Goal: Information Seeking & Learning: Learn about a topic

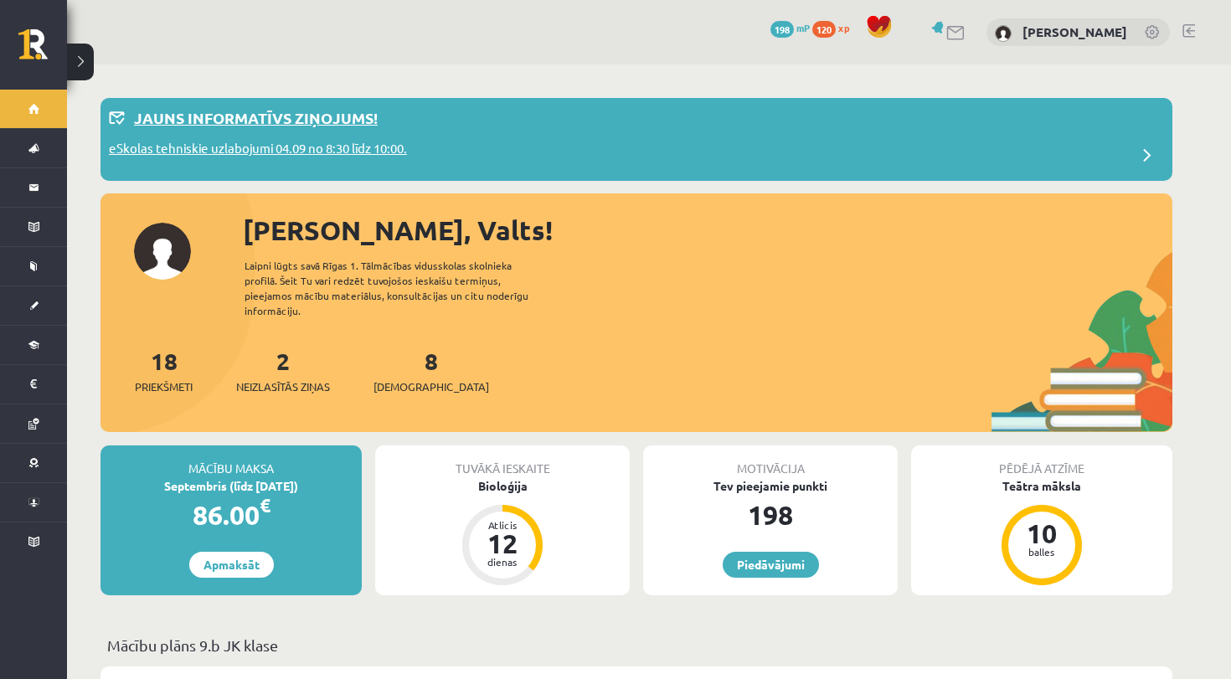
drag, startPoint x: 0, startPoint y: 0, endPoint x: 375, endPoint y: 107, distance: 390.2
click at [375, 107] on p "Jauns informatīvs ziņojums!" at bounding box center [256, 117] width 244 height 23
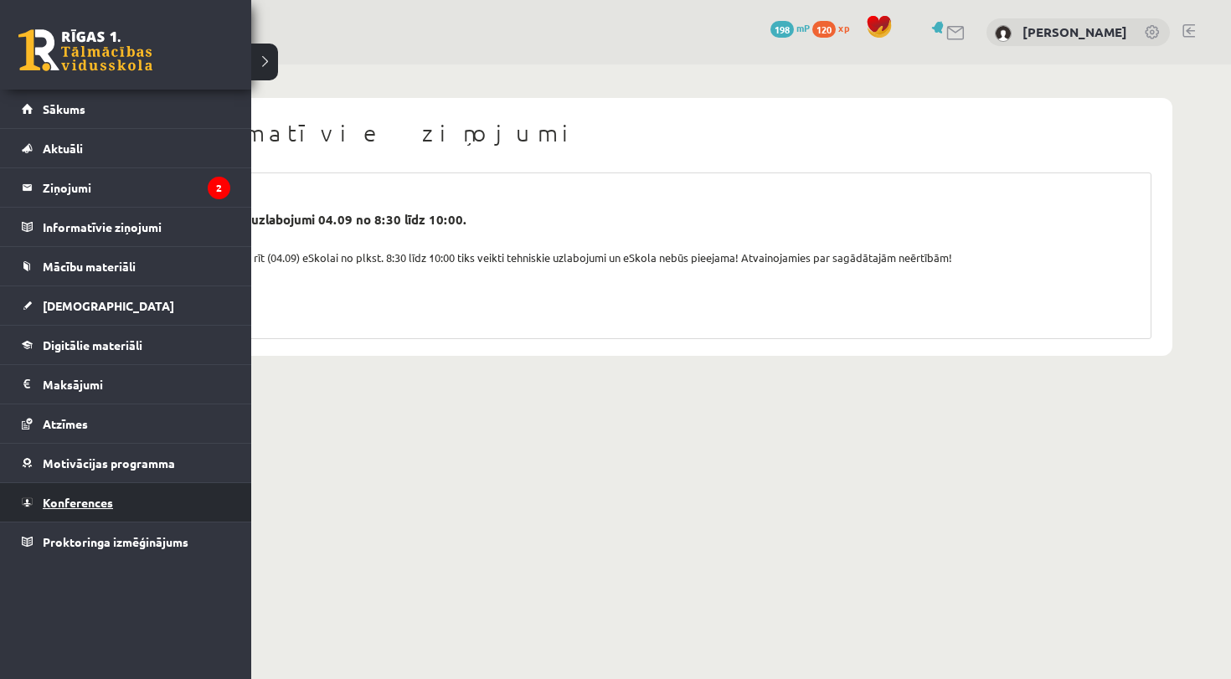
click at [129, 505] on link "Konferences" at bounding box center [126, 502] width 209 height 39
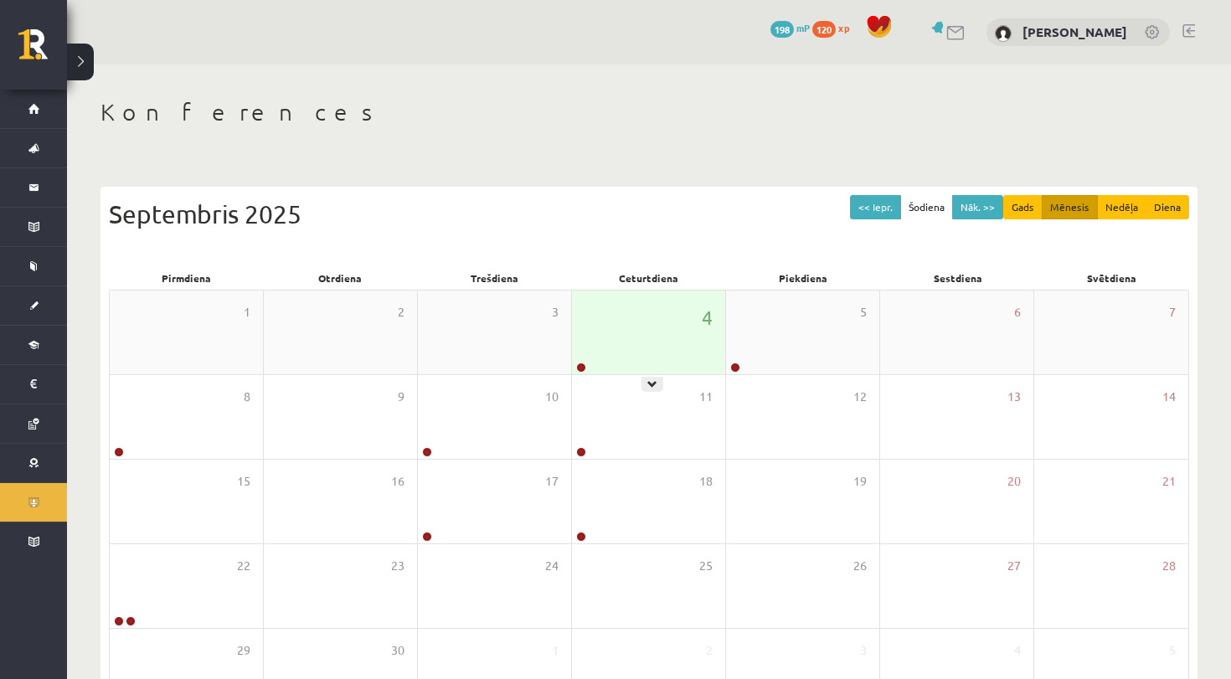
click at [586, 364] on div at bounding box center [580, 369] width 16 height 12
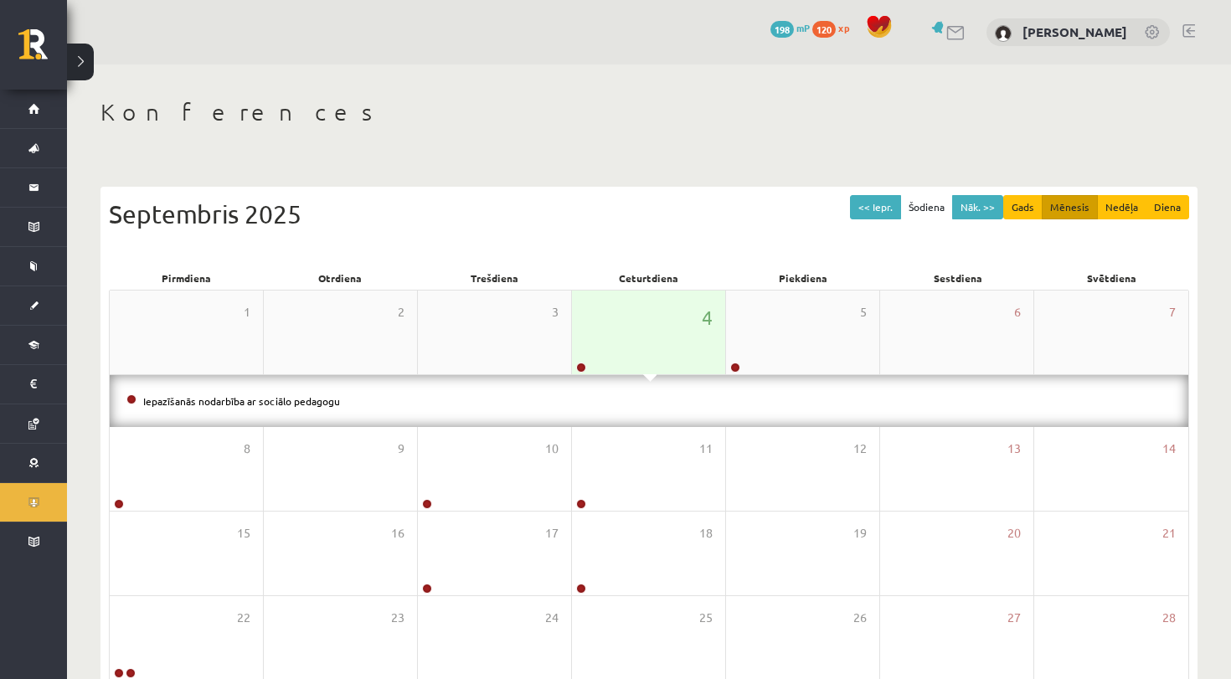
click at [631, 343] on div "4" at bounding box center [648, 333] width 153 height 84
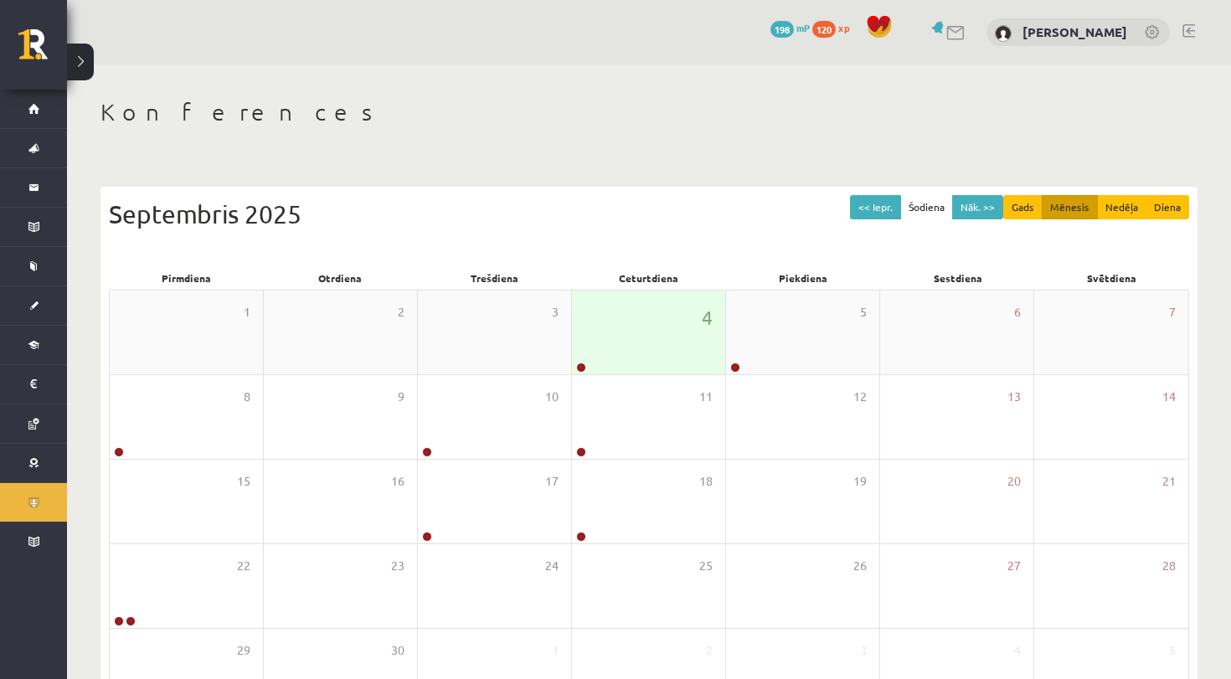
click at [631, 343] on div "4" at bounding box center [648, 333] width 153 height 84
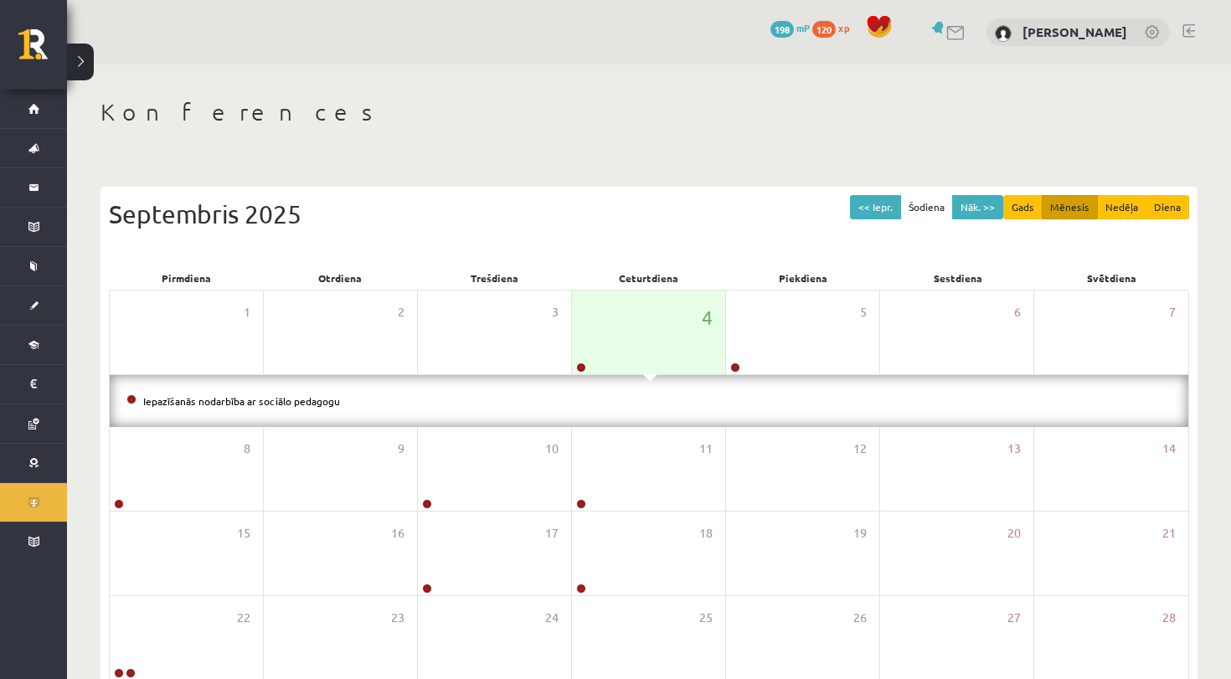
click at [606, 408] on li "Iepazīšanās nodarbība ar sociālo pedagogu" at bounding box center [648, 401] width 1045 height 18
click at [652, 332] on div "4" at bounding box center [648, 333] width 153 height 84
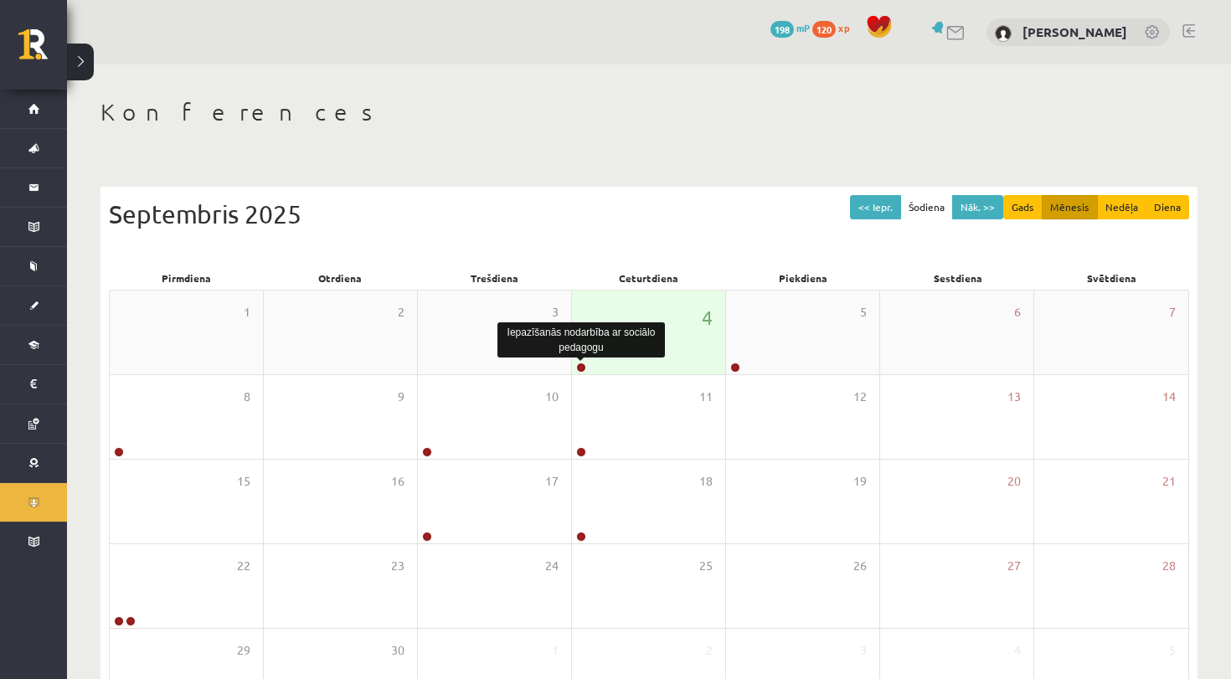
click at [581, 364] on link at bounding box center [581, 368] width 10 height 10
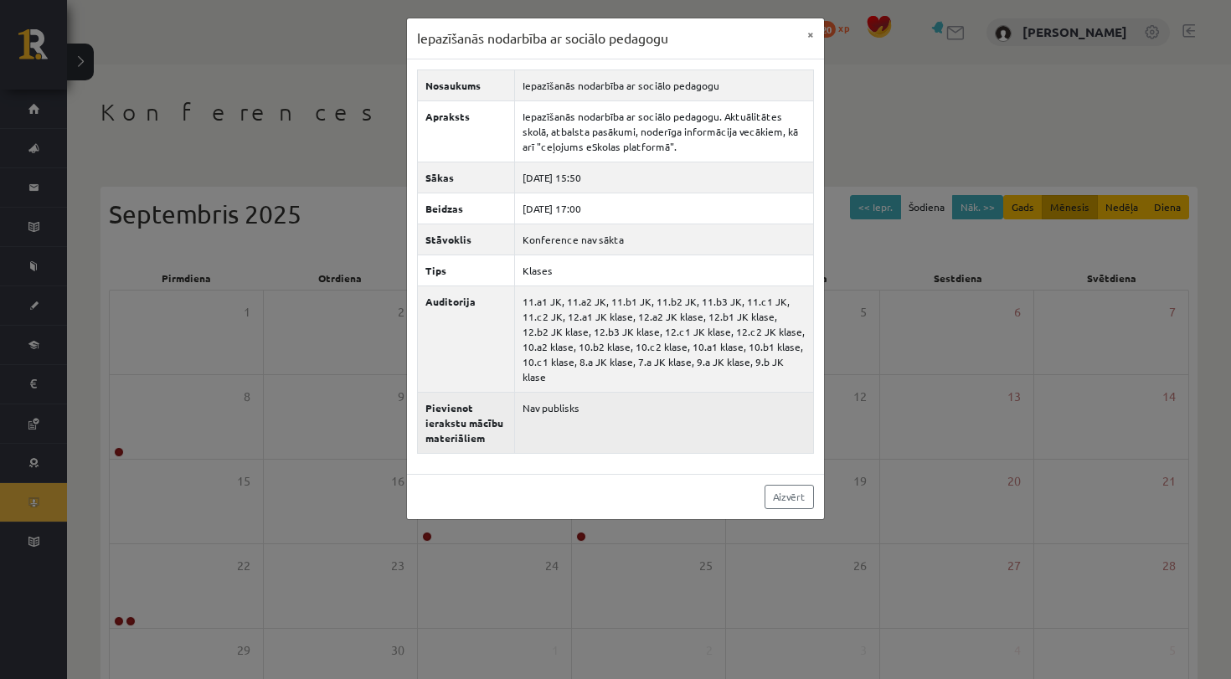
click at [608, 401] on td "Nav publisks" at bounding box center [664, 422] width 299 height 61
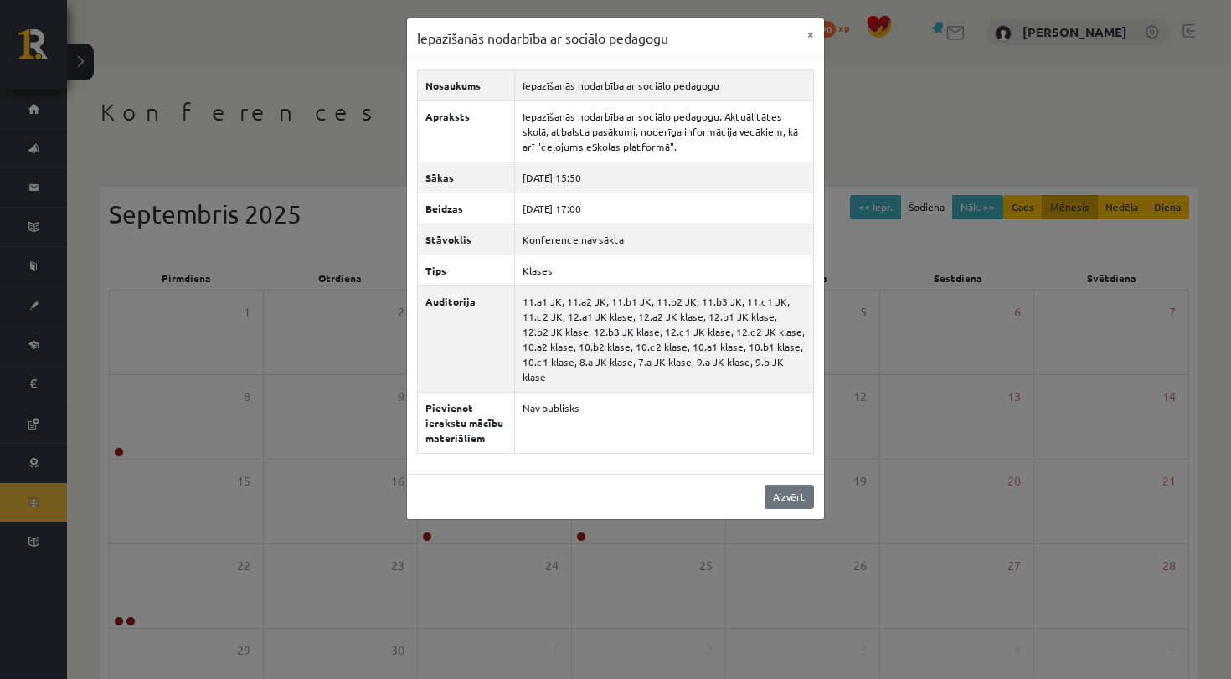
click at [793, 508] on link "Aizvērt" at bounding box center [789, 497] width 49 height 24
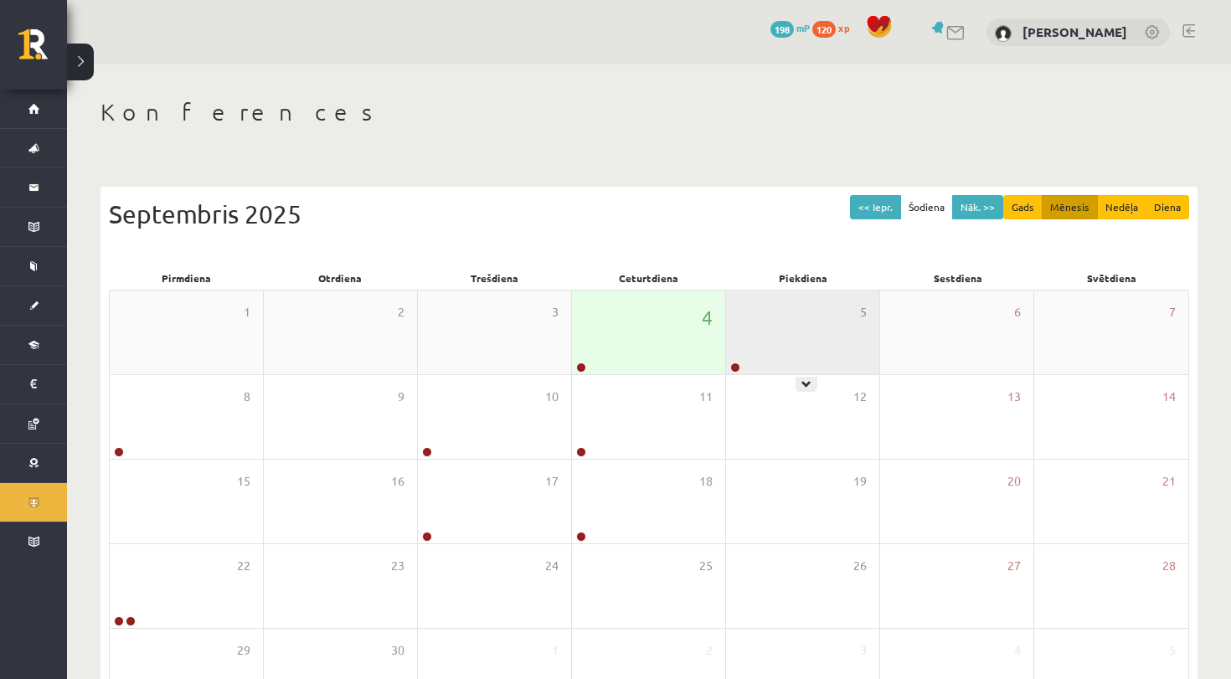
click at [744, 373] on div "5" at bounding box center [802, 333] width 153 height 84
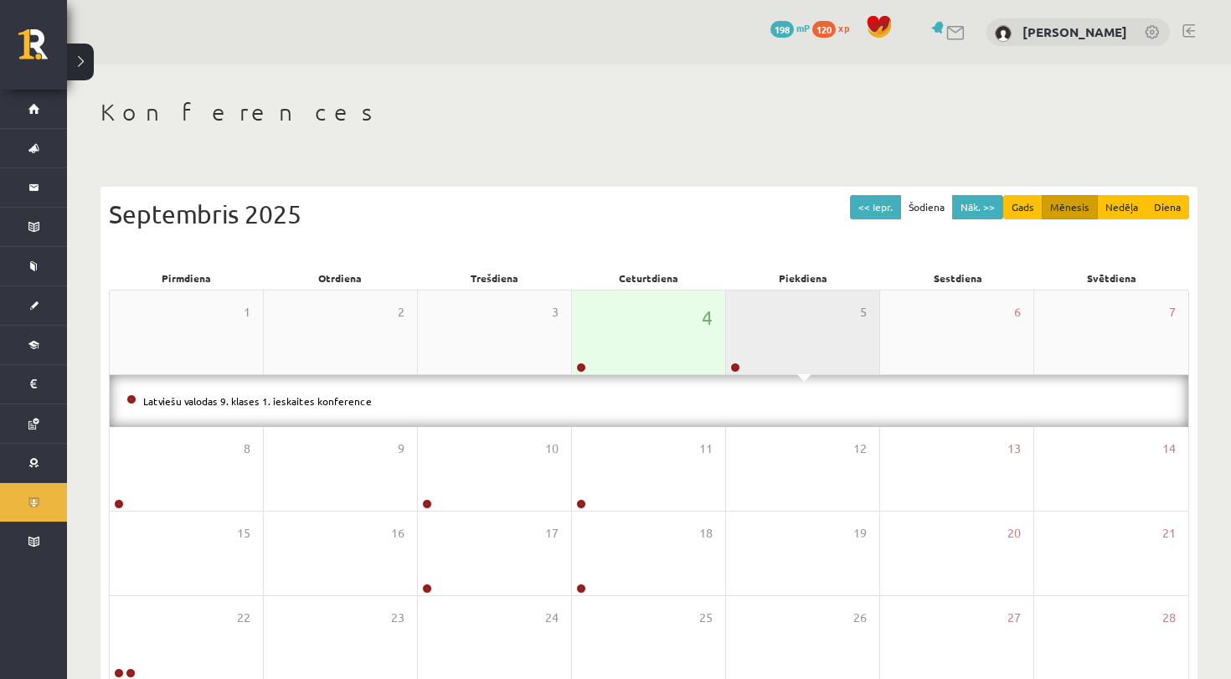
click at [744, 373] on div "5" at bounding box center [802, 333] width 153 height 84
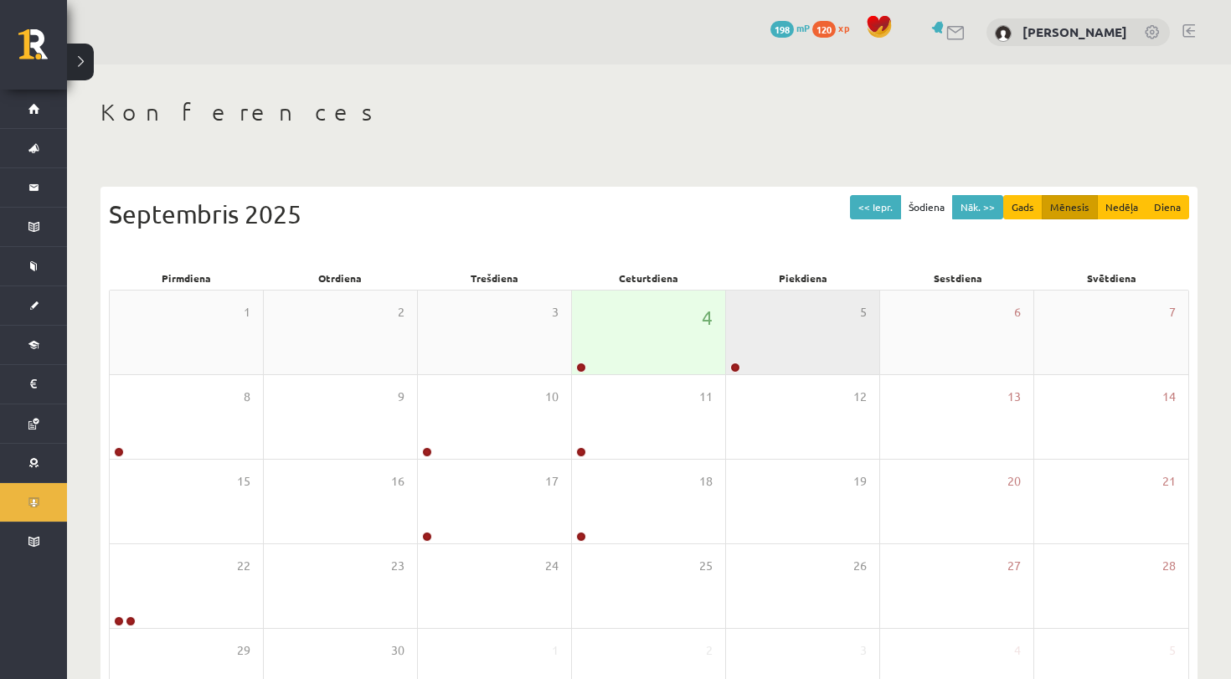
click at [760, 349] on div "5" at bounding box center [802, 333] width 153 height 84
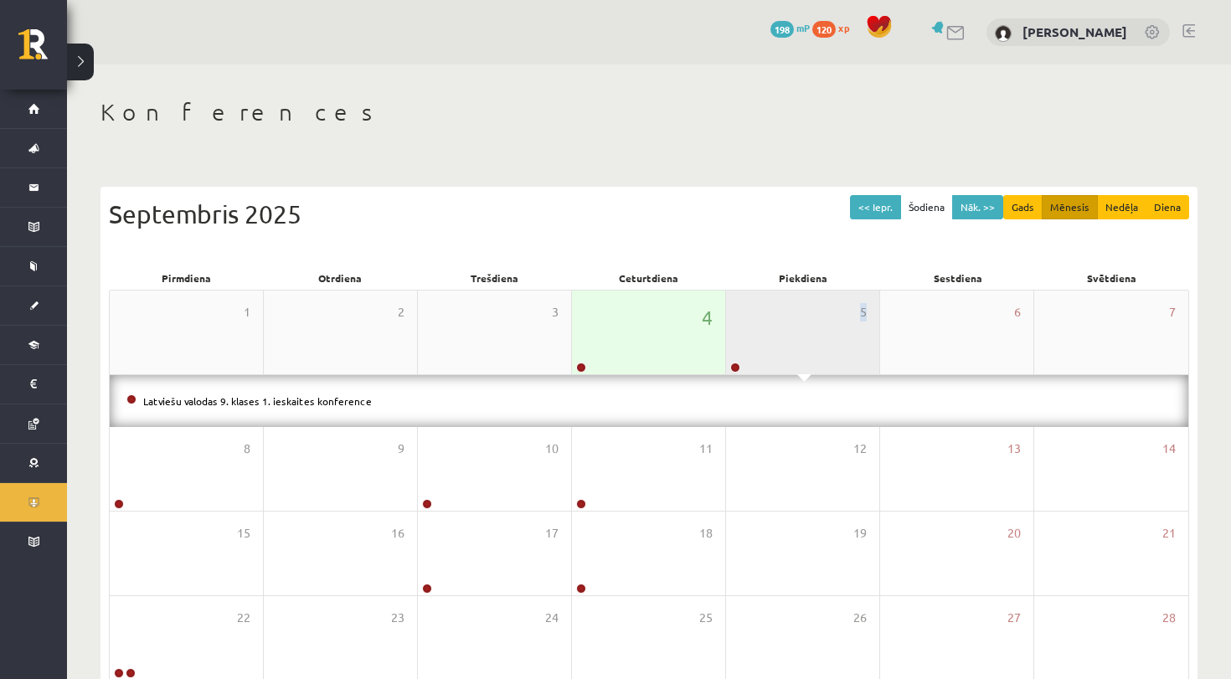
click at [760, 349] on div "5" at bounding box center [802, 333] width 153 height 84
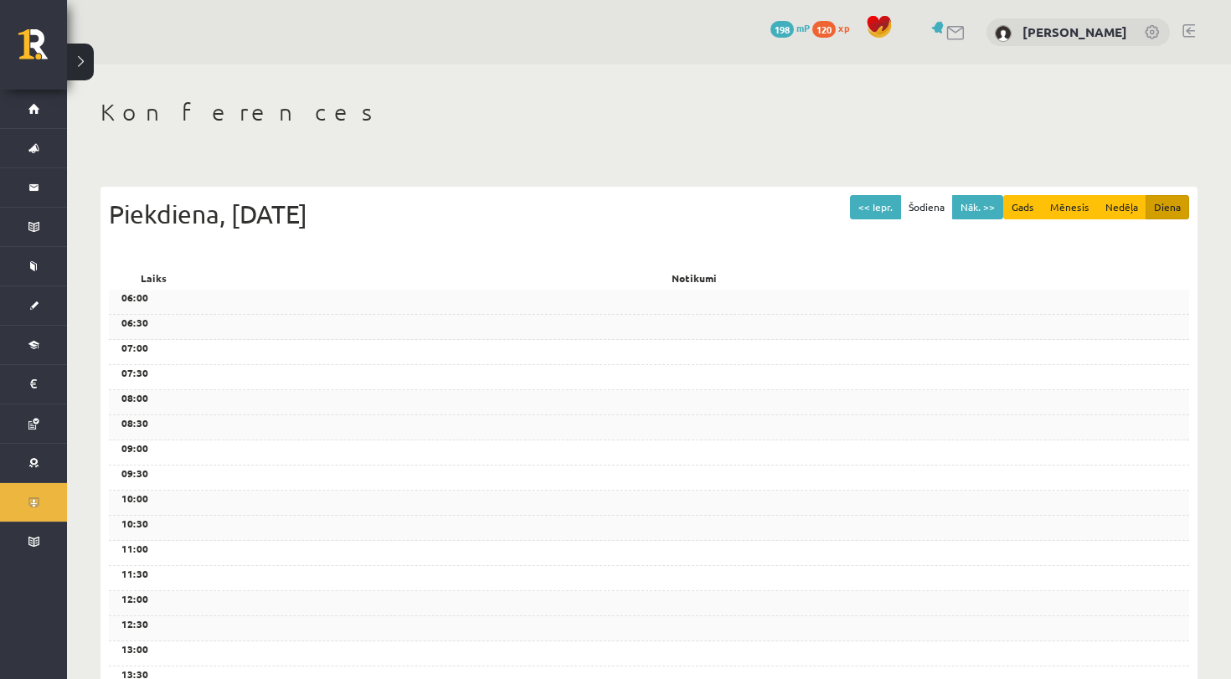
click at [760, 349] on div "07:00" at bounding box center [649, 352] width 1080 height 25
click at [514, 208] on div "Piekdiena, 5 Septembris 2025" at bounding box center [649, 214] width 1080 height 38
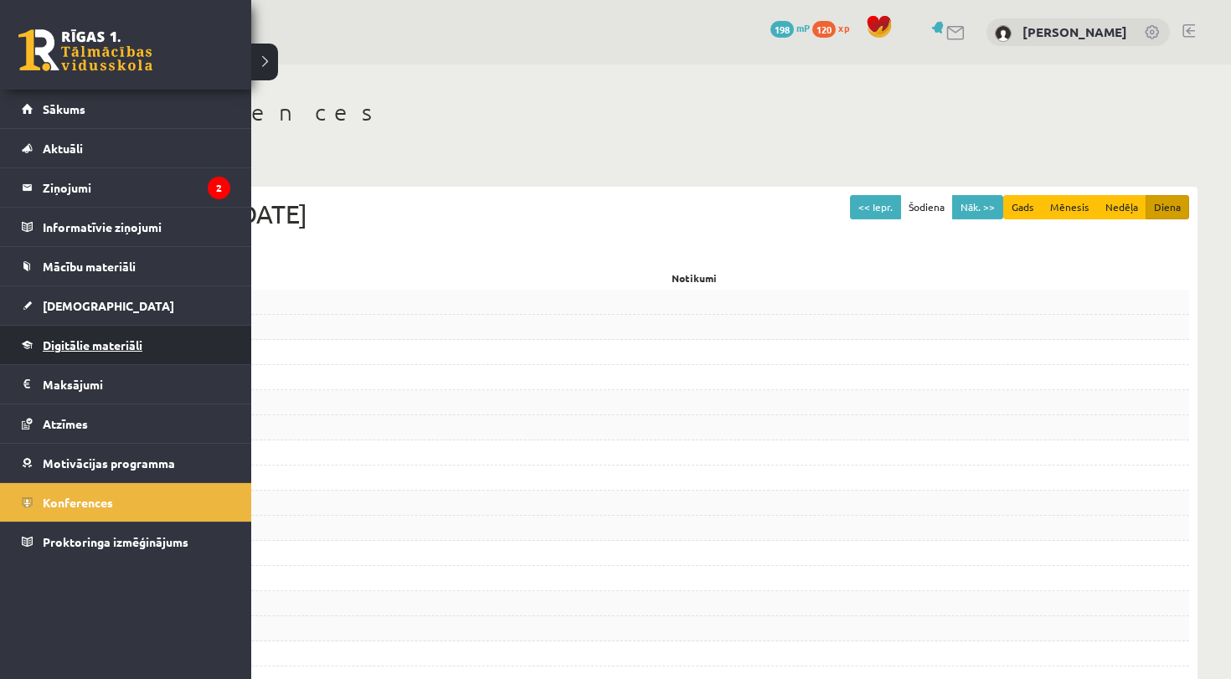
click at [95, 347] on span "Digitālie materiāli" at bounding box center [93, 345] width 100 height 15
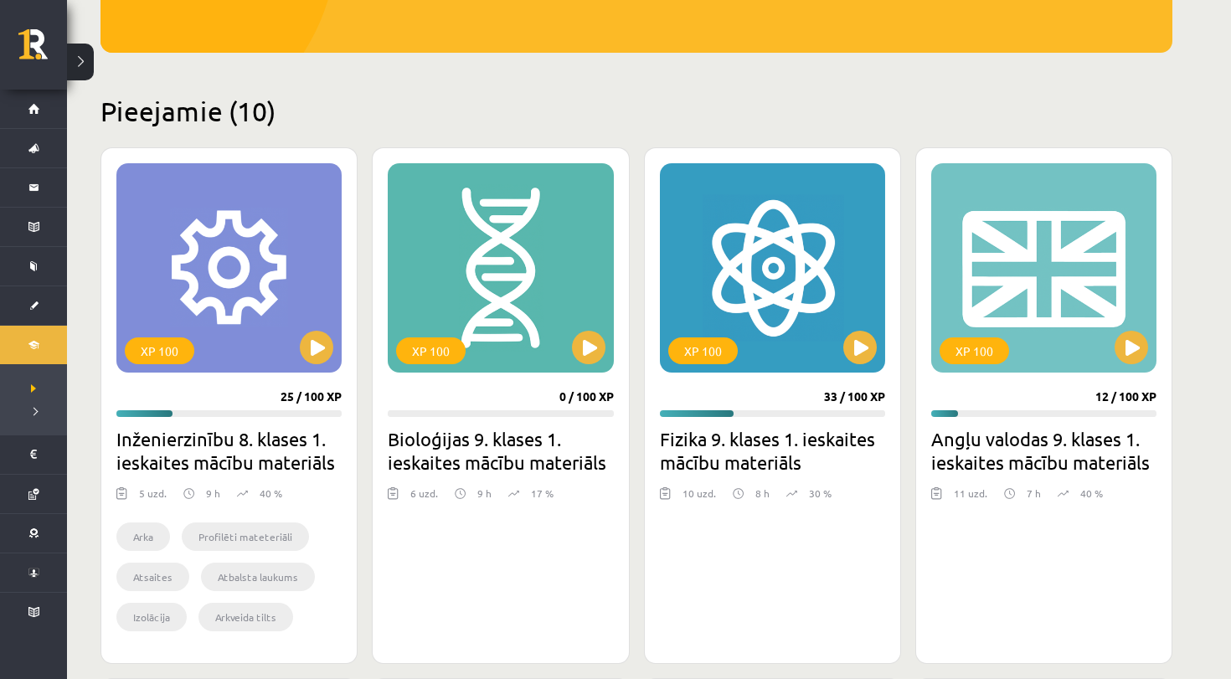
scroll to position [318, 0]
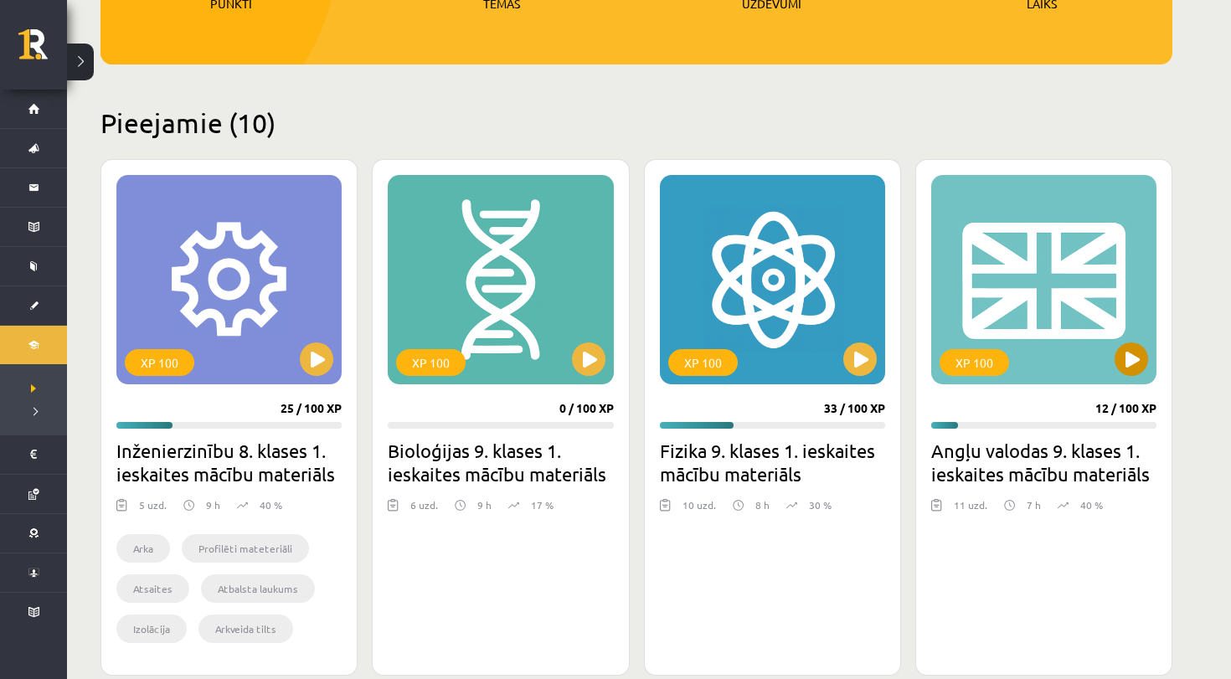
click at [1130, 374] on button at bounding box center [1132, 360] width 34 height 34
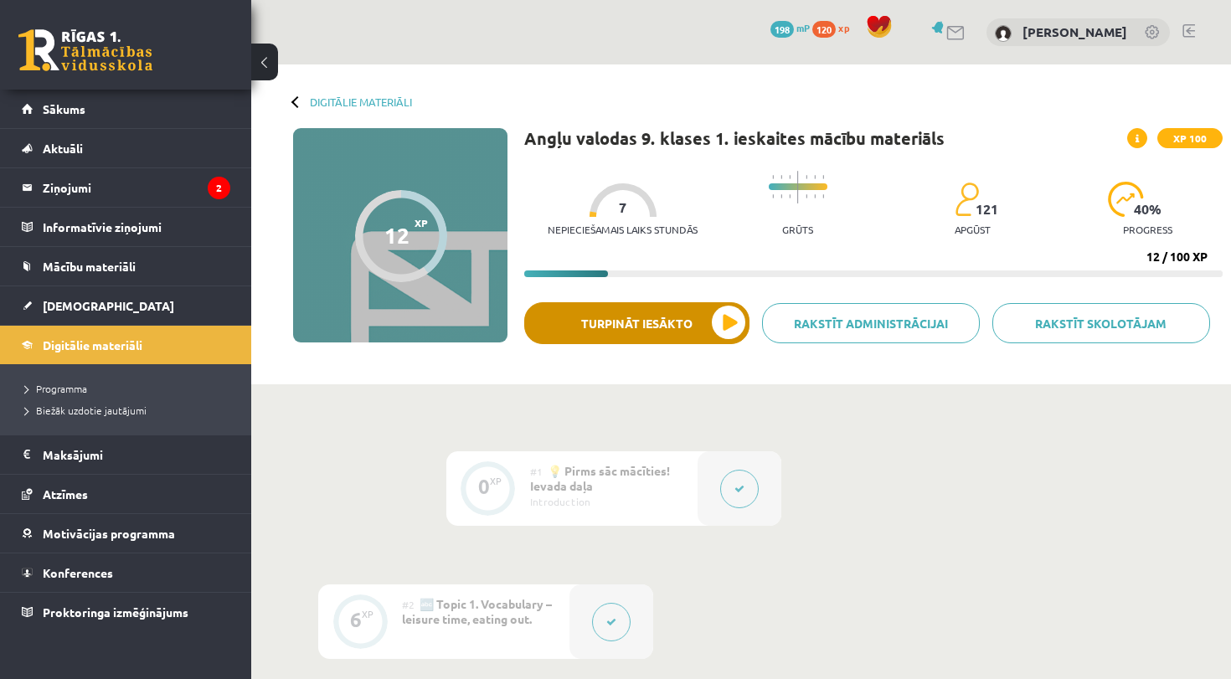
click at [700, 334] on button "Turpināt iesākto" at bounding box center [636, 323] width 225 height 42
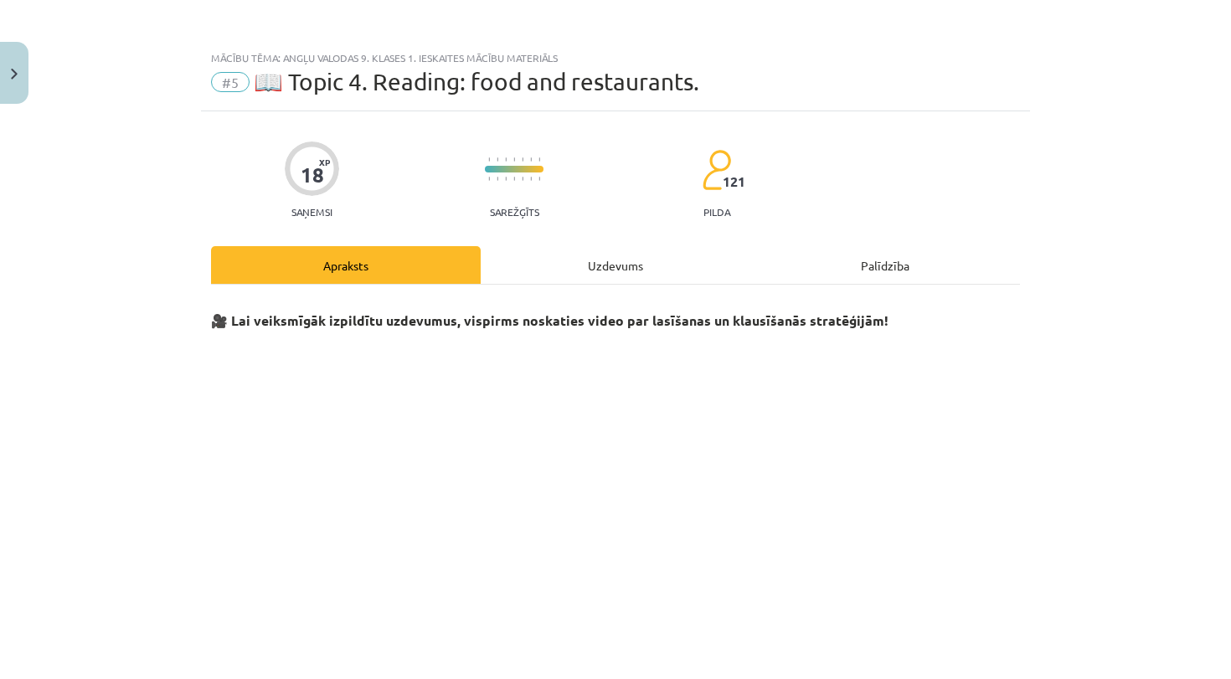
click at [617, 264] on div "Uzdevums" at bounding box center [616, 265] width 270 height 38
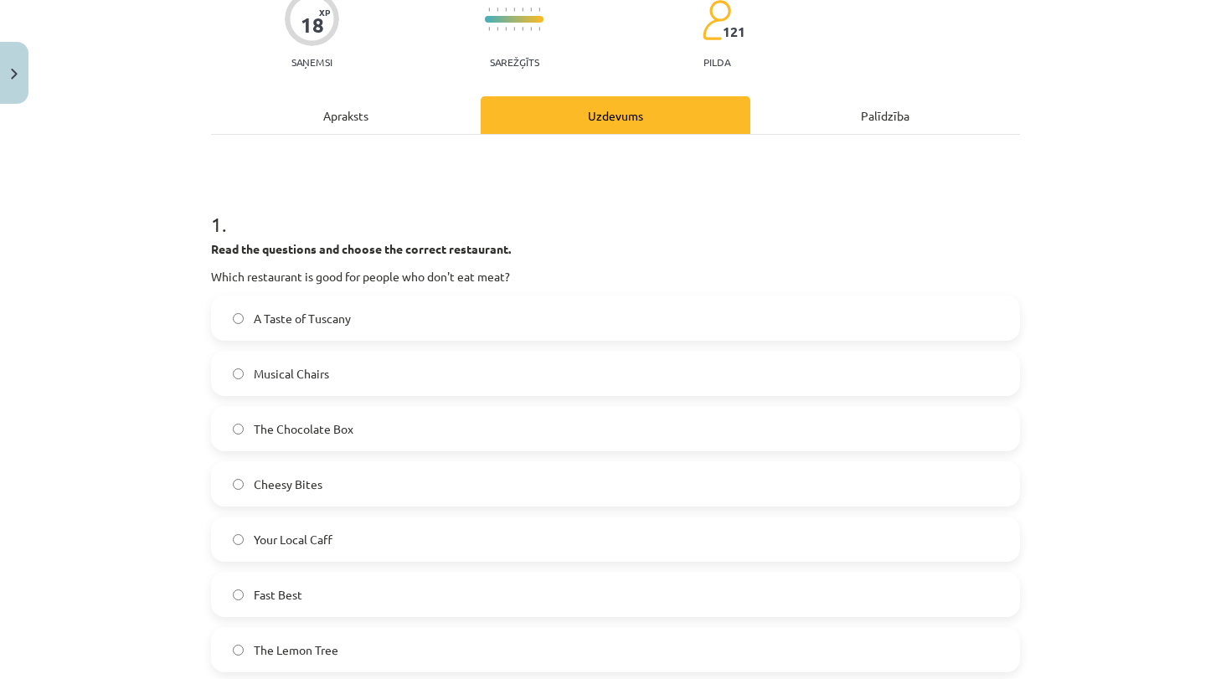
scroll to position [174, 0]
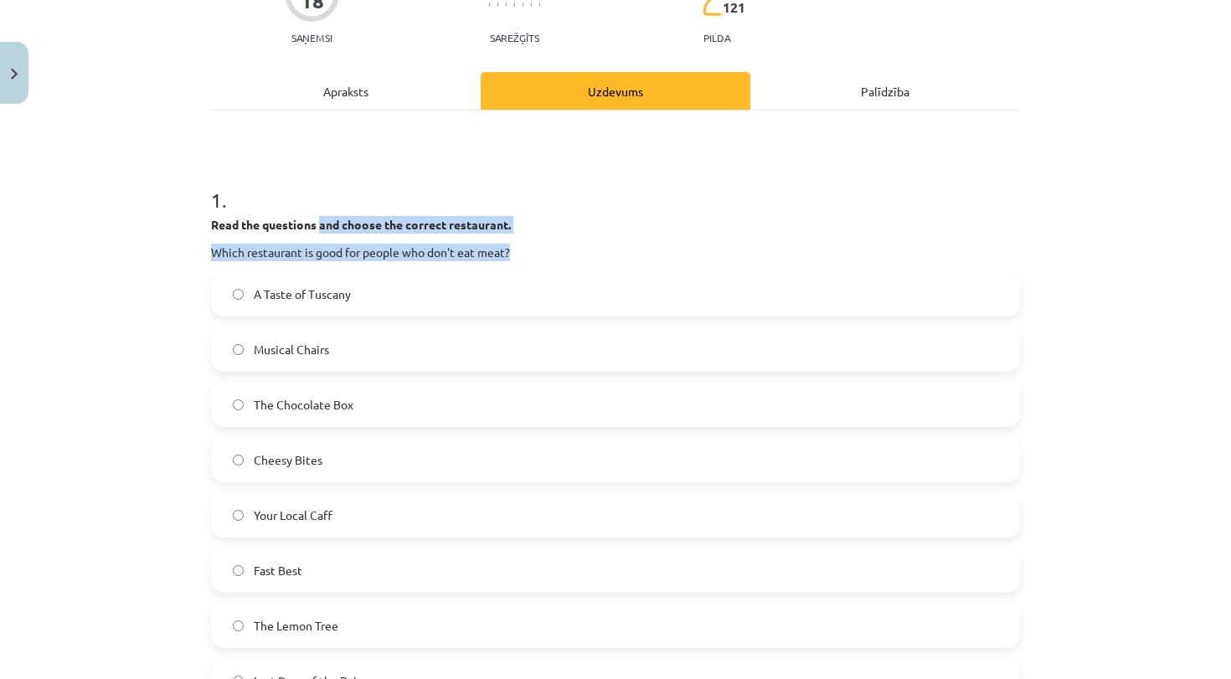
drag, startPoint x: 320, startPoint y: 225, endPoint x: 539, endPoint y: 246, distance: 220.4
click at [539, 246] on div "Read the questions and choose the correct restaurant. Which restaurant is good …" at bounding box center [615, 238] width 809 height 45
click at [539, 246] on p "Which restaurant is good for people who don't eat meat?" at bounding box center [615, 253] width 809 height 18
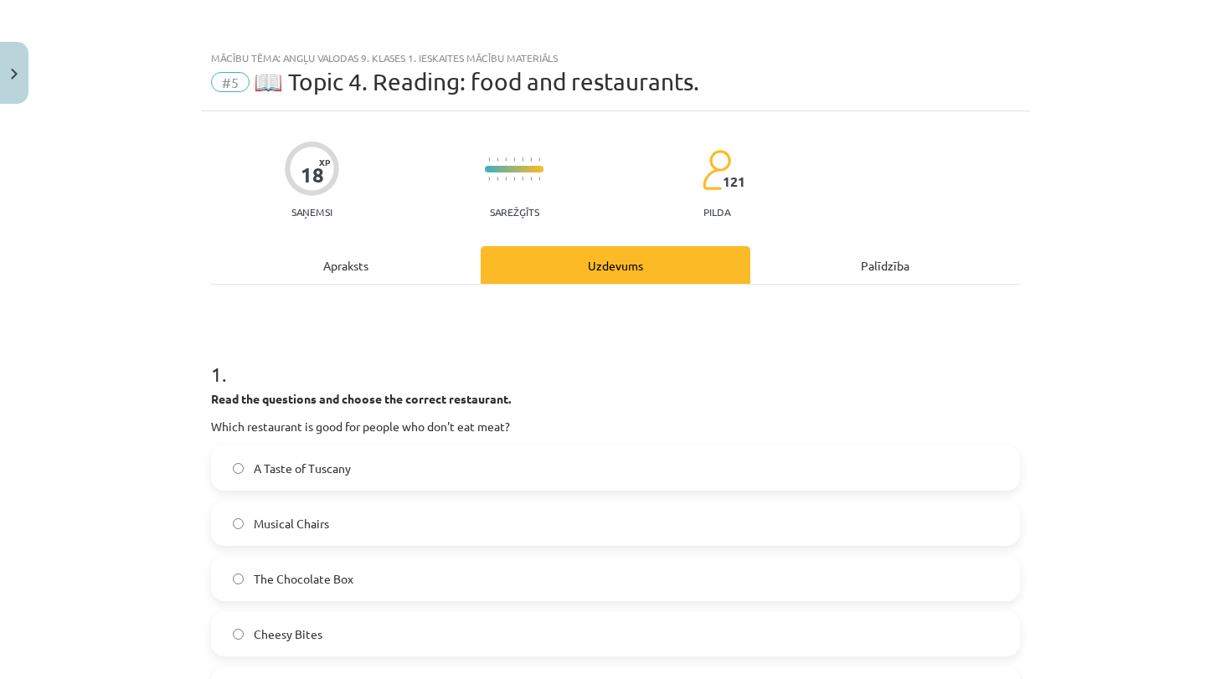
scroll to position [0, 0]
click at [352, 258] on div "Apraksts" at bounding box center [346, 265] width 270 height 38
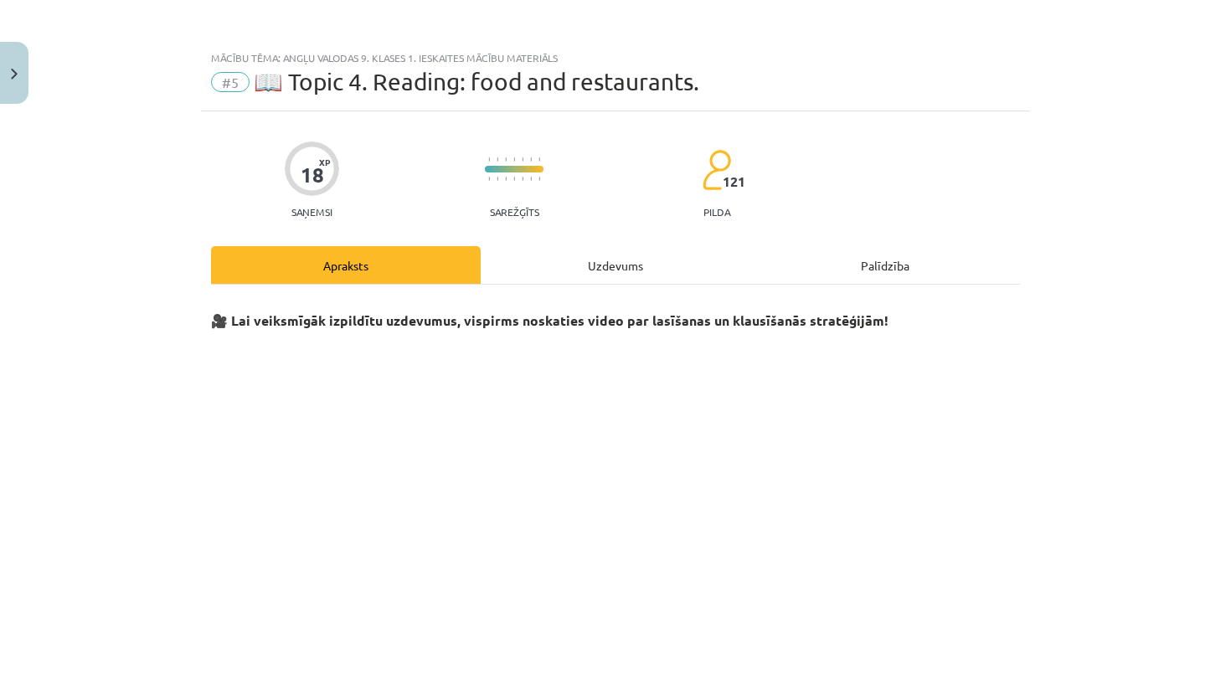
click at [630, 270] on div "Uzdevums" at bounding box center [616, 265] width 270 height 38
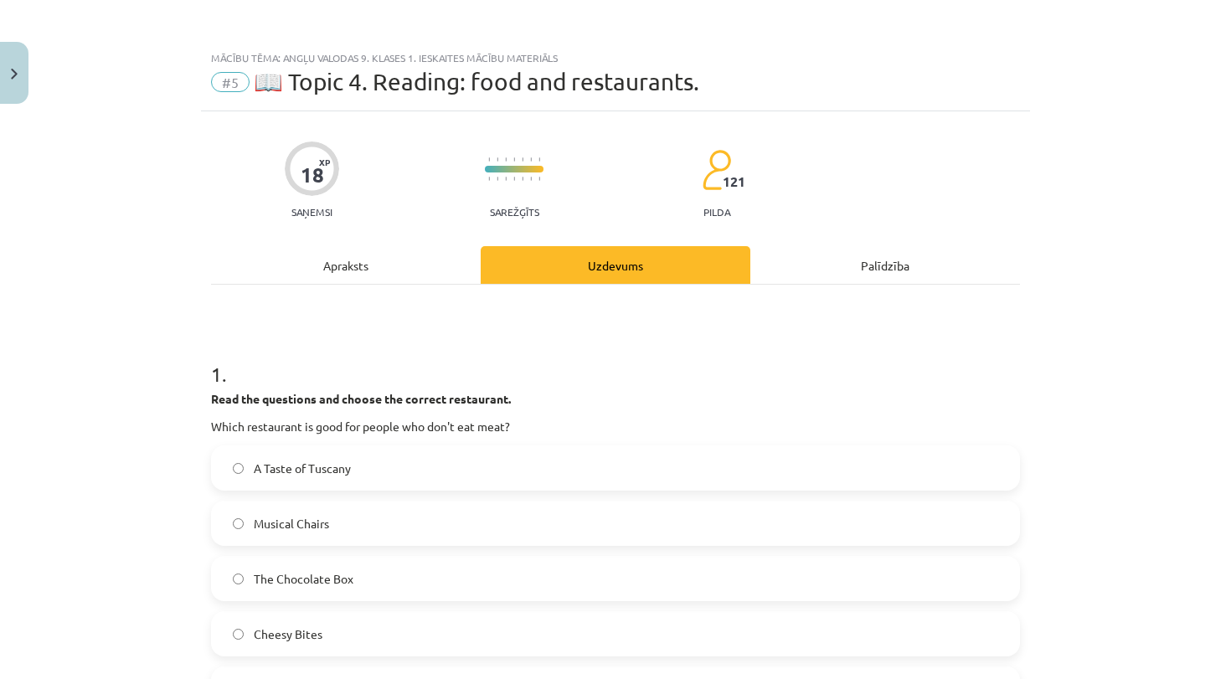
click at [376, 276] on div "Apraksts" at bounding box center [346, 265] width 270 height 38
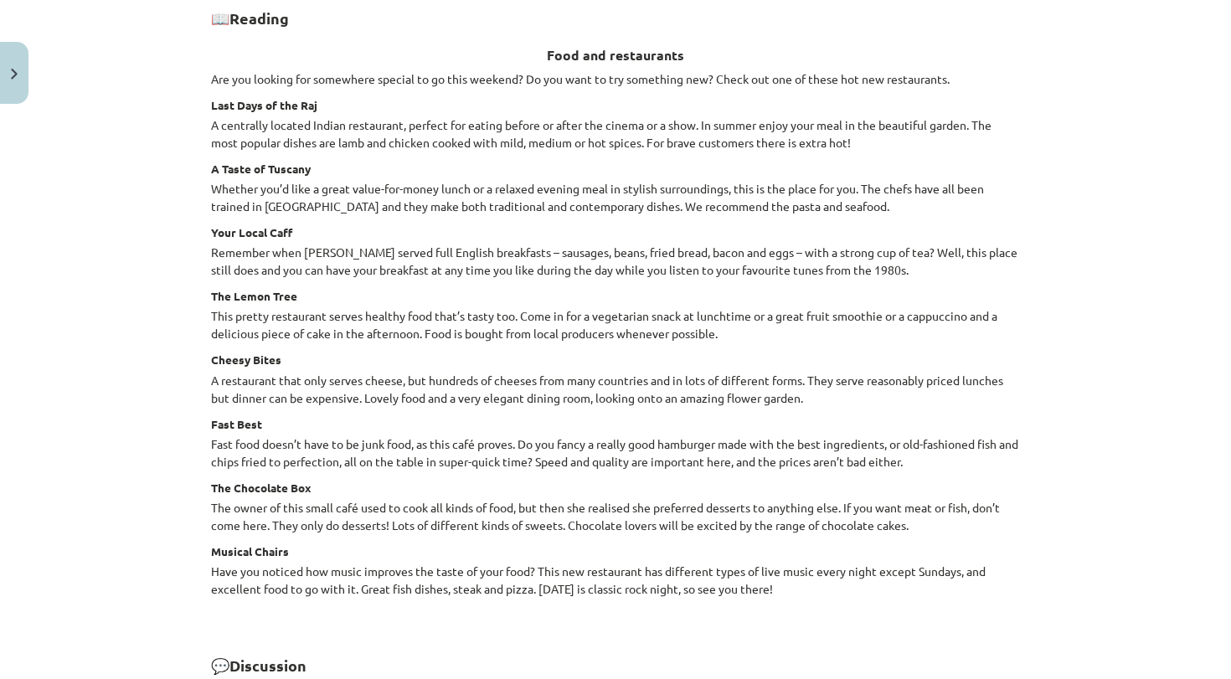
scroll to position [1873, 0]
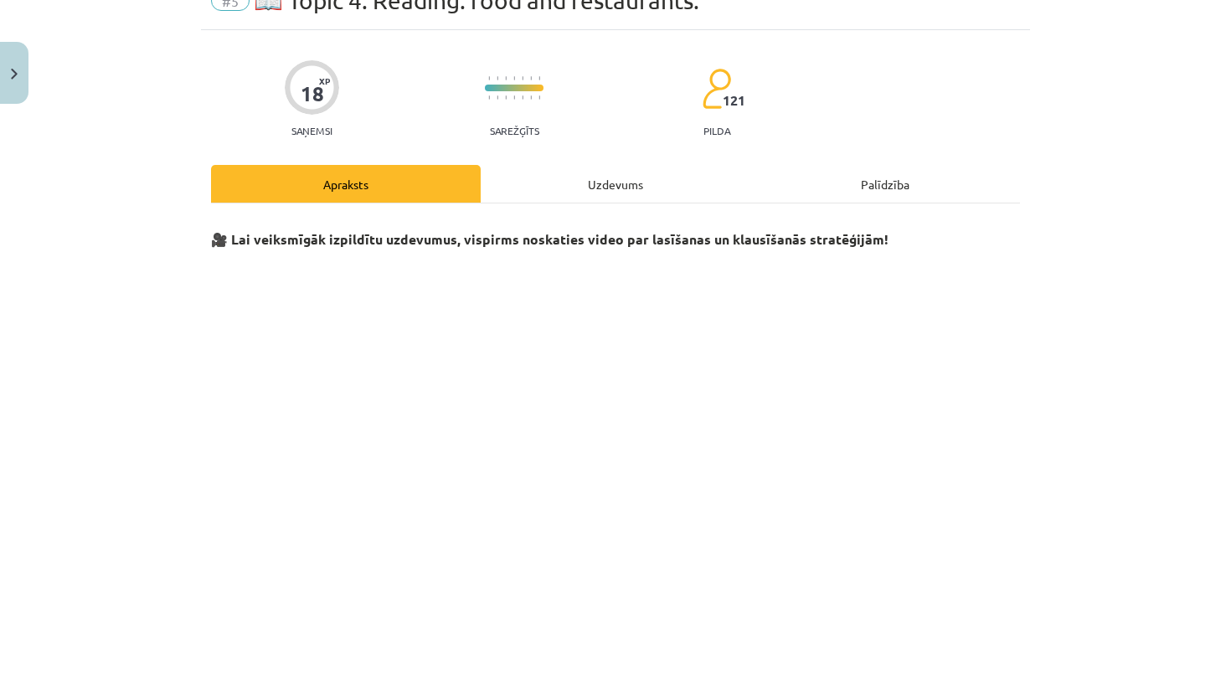
click at [580, 183] on div "Uzdevums" at bounding box center [616, 184] width 270 height 38
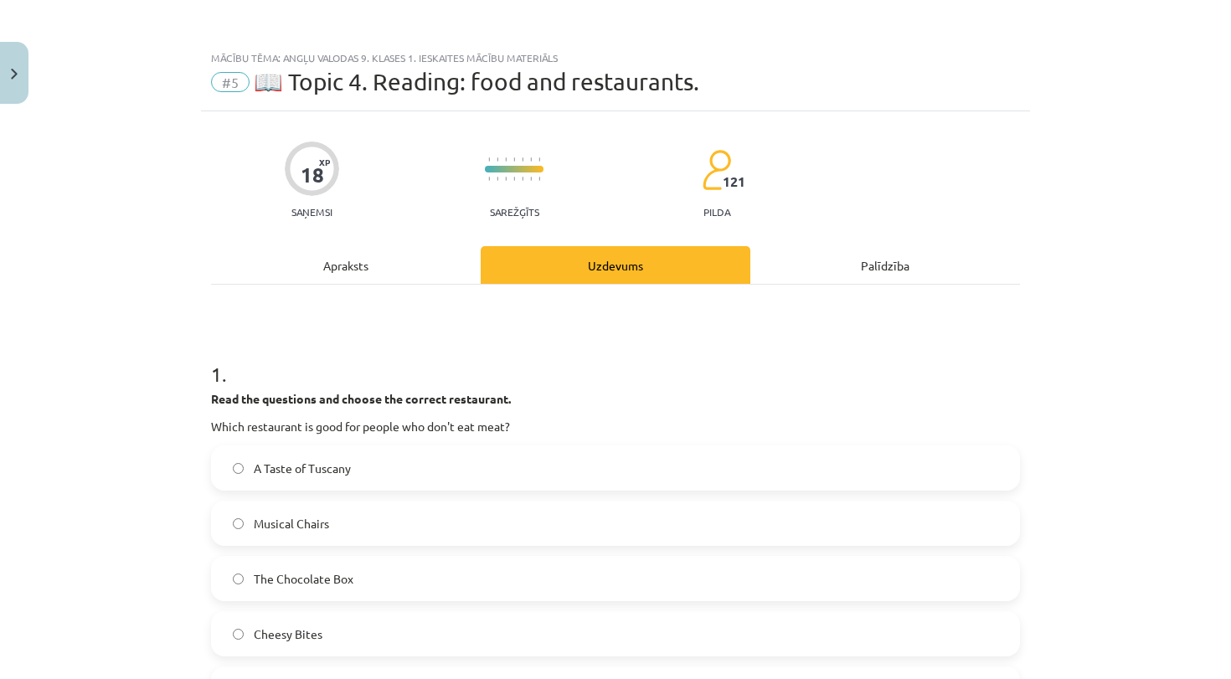
scroll to position [0, 0]
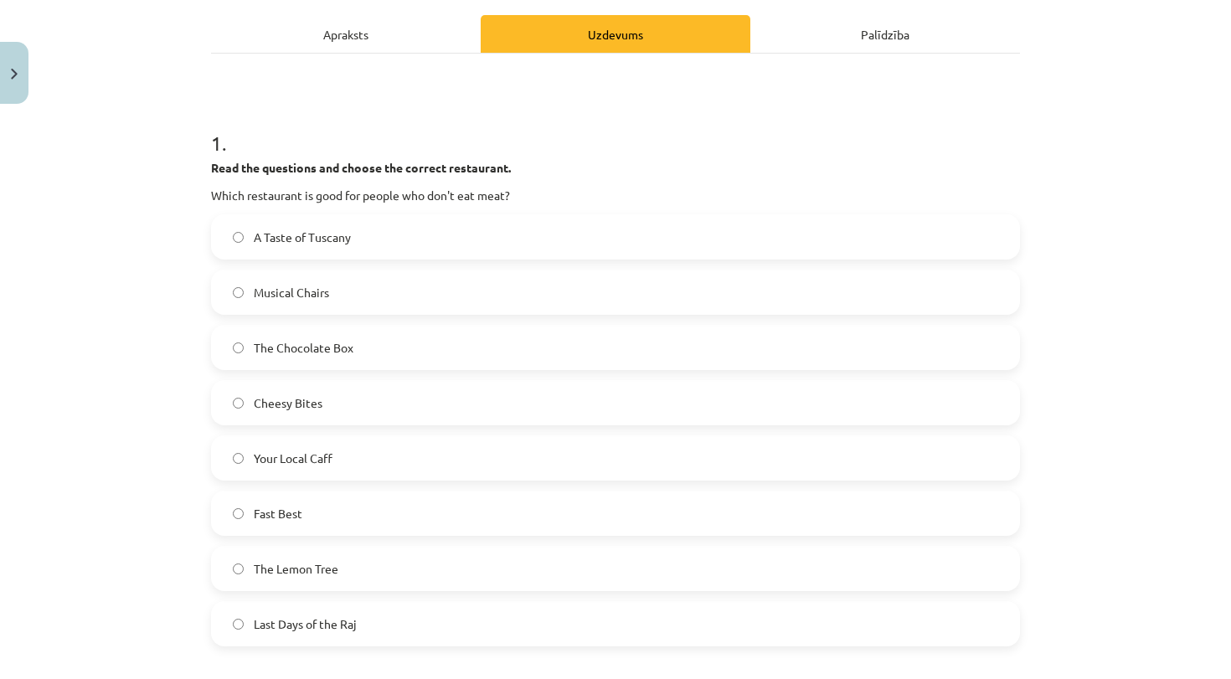
click at [382, 580] on label "The Lemon Tree" at bounding box center [616, 569] width 806 height 42
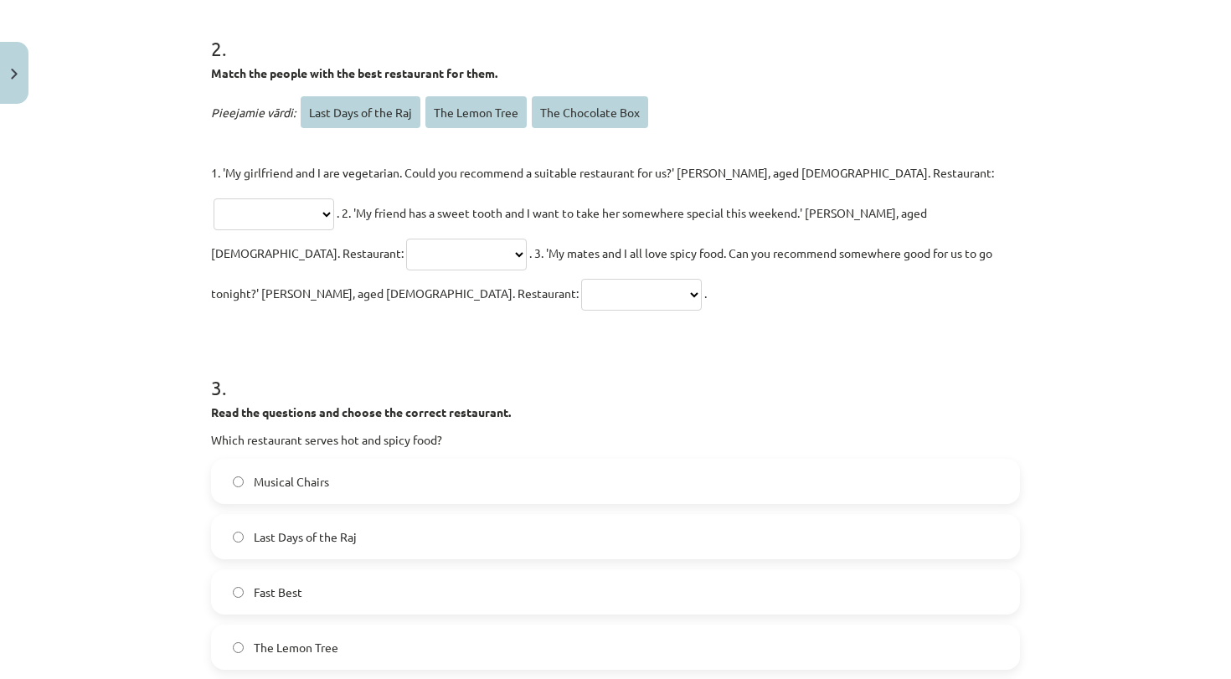
scroll to position [905, 0]
click at [366, 515] on label "Last Days of the Raj" at bounding box center [616, 536] width 806 height 42
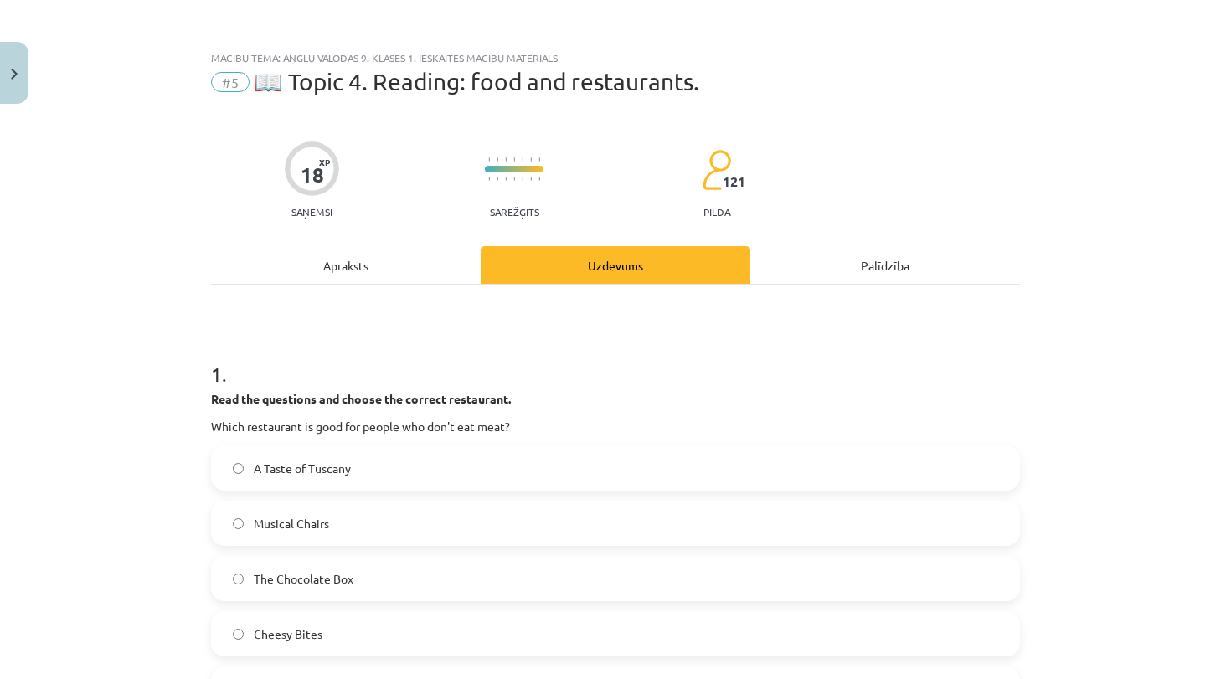
scroll to position [0, 0]
click at [358, 257] on div "Apraksts" at bounding box center [346, 265] width 270 height 38
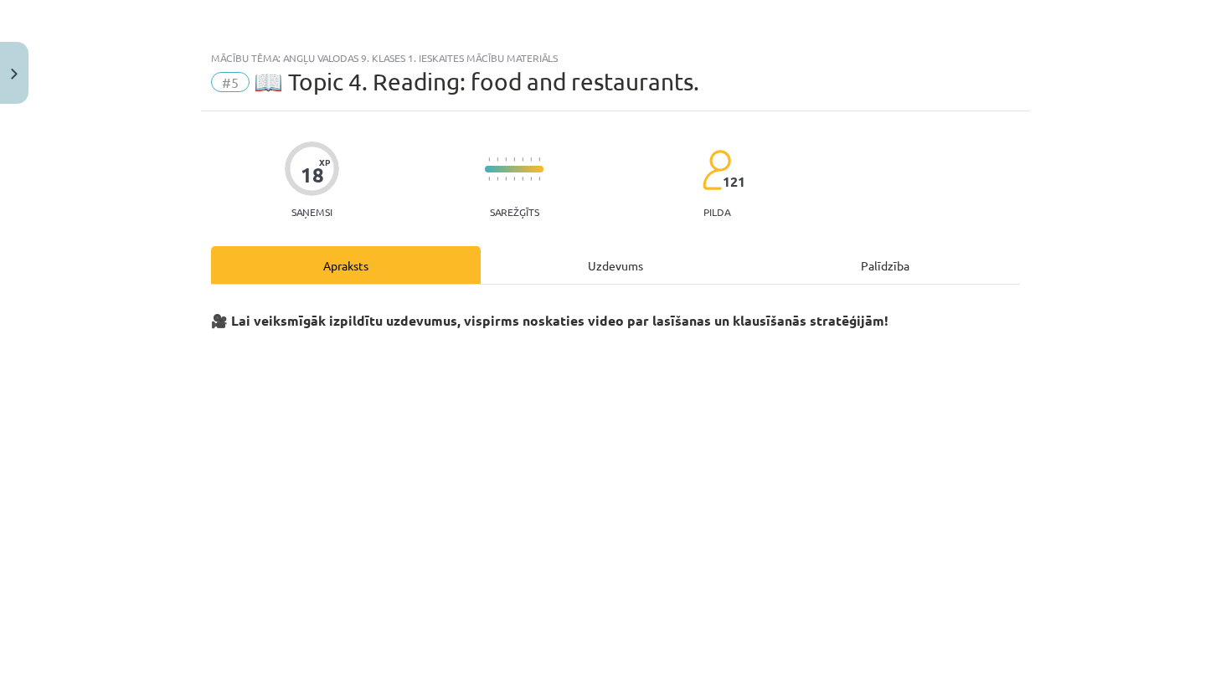
click at [570, 275] on div "Uzdevums" at bounding box center [616, 265] width 270 height 38
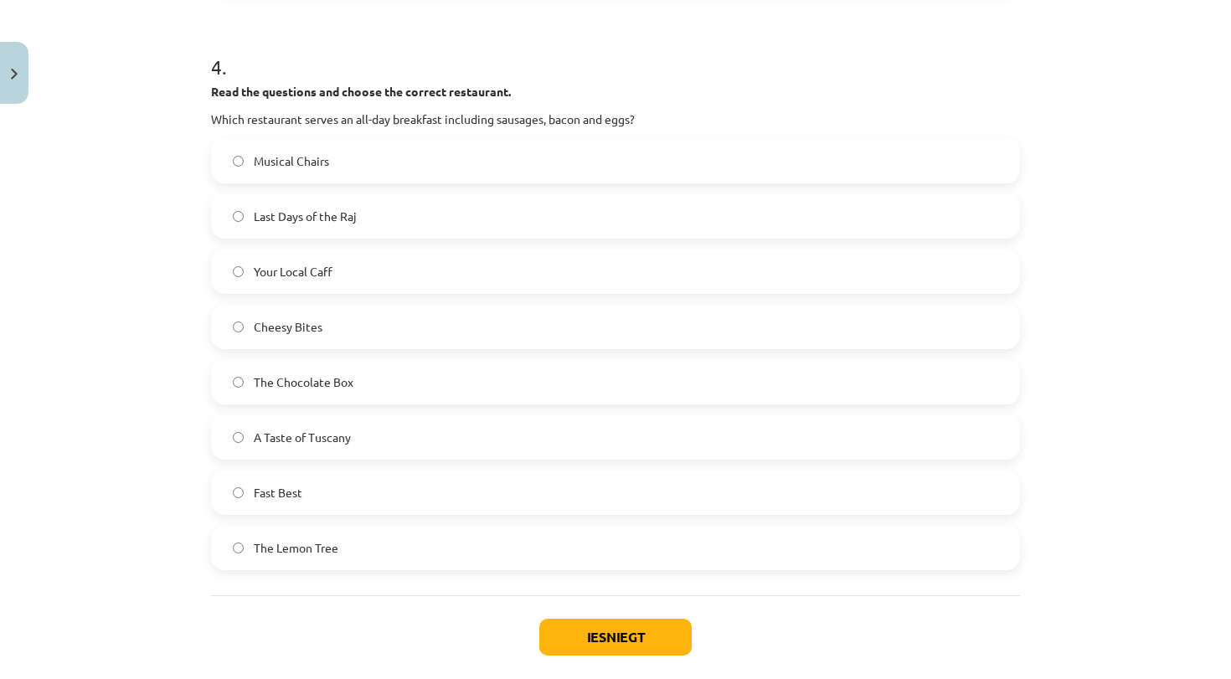
scroll to position [1801, 0]
click at [461, 251] on label "Your Local Caff" at bounding box center [616, 272] width 806 height 42
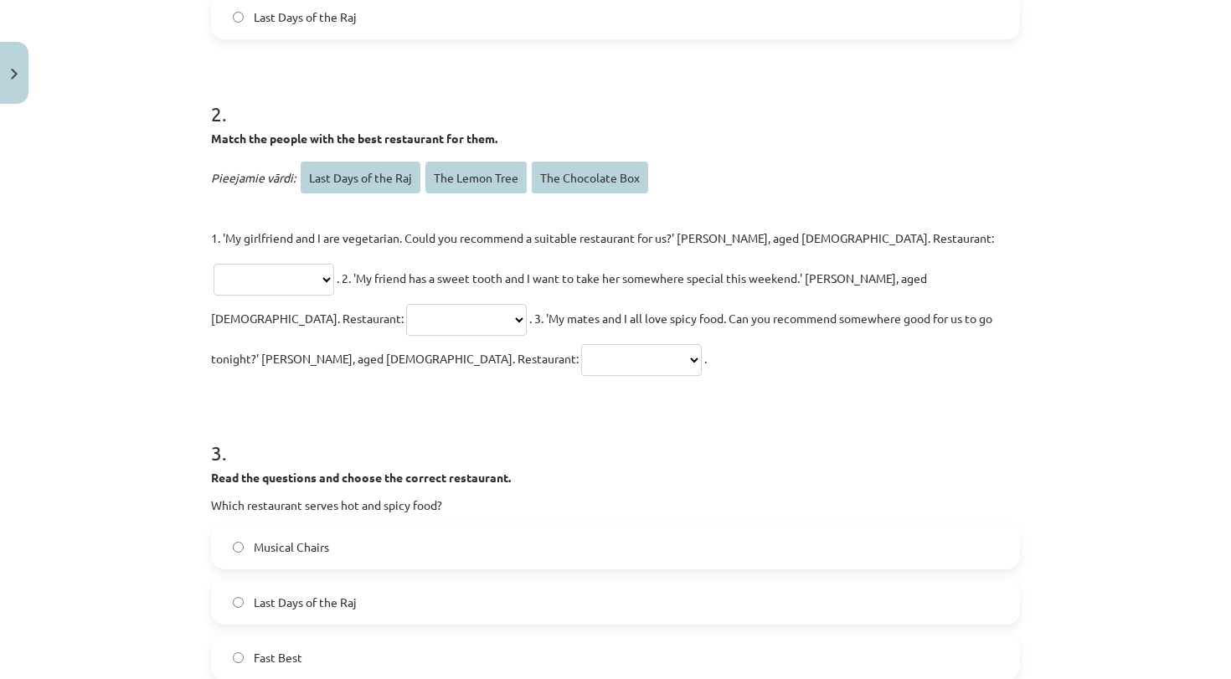
scroll to position [827, 0]
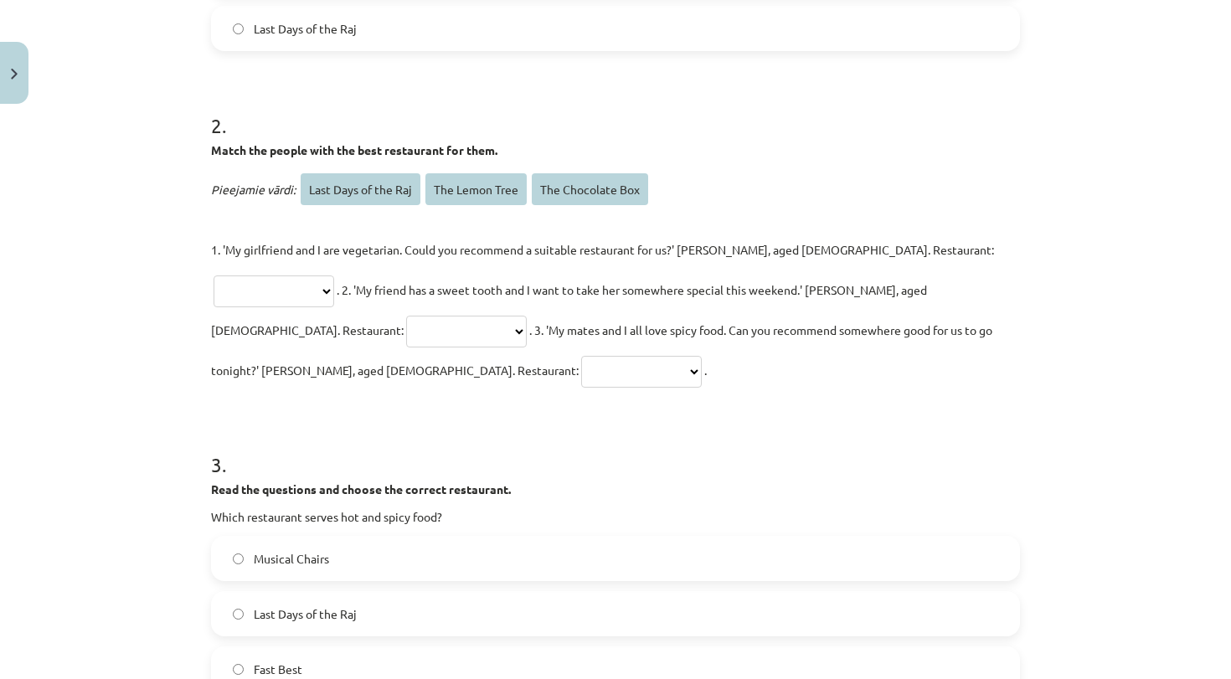
click at [491, 183] on span "The Lemon Tree" at bounding box center [475, 189] width 101 height 32
click at [482, 198] on span "The Lemon Tree" at bounding box center [475, 189] width 101 height 32
select select "**********"
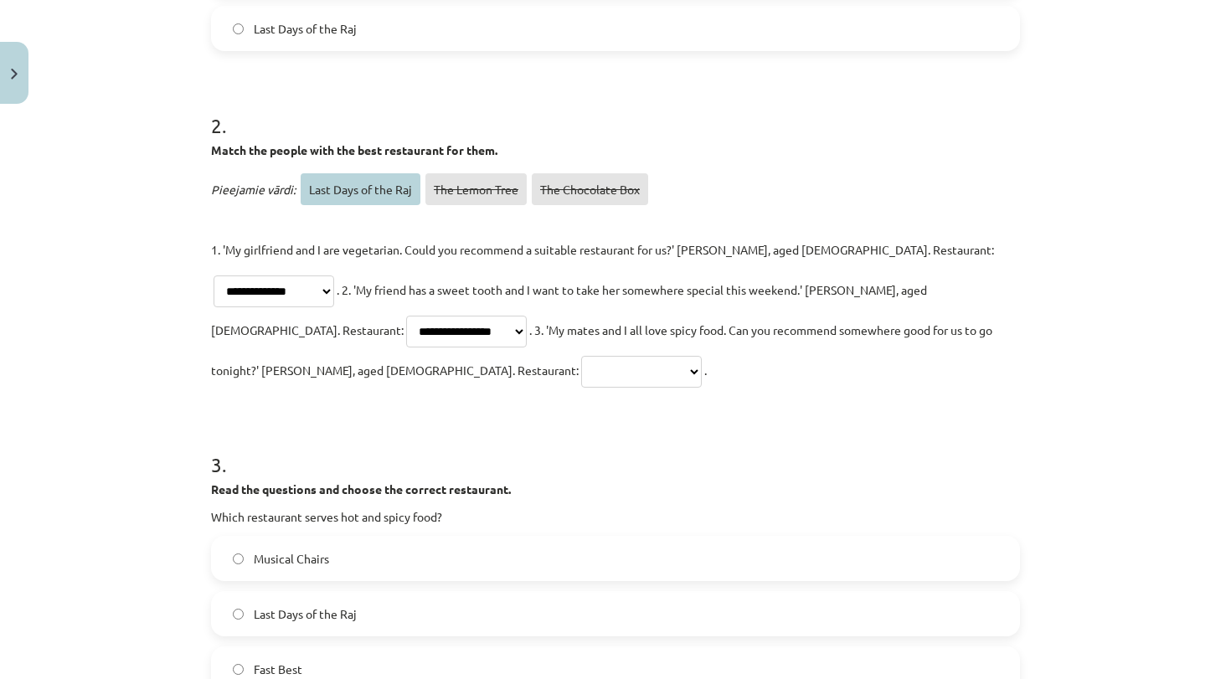
select select "**********"
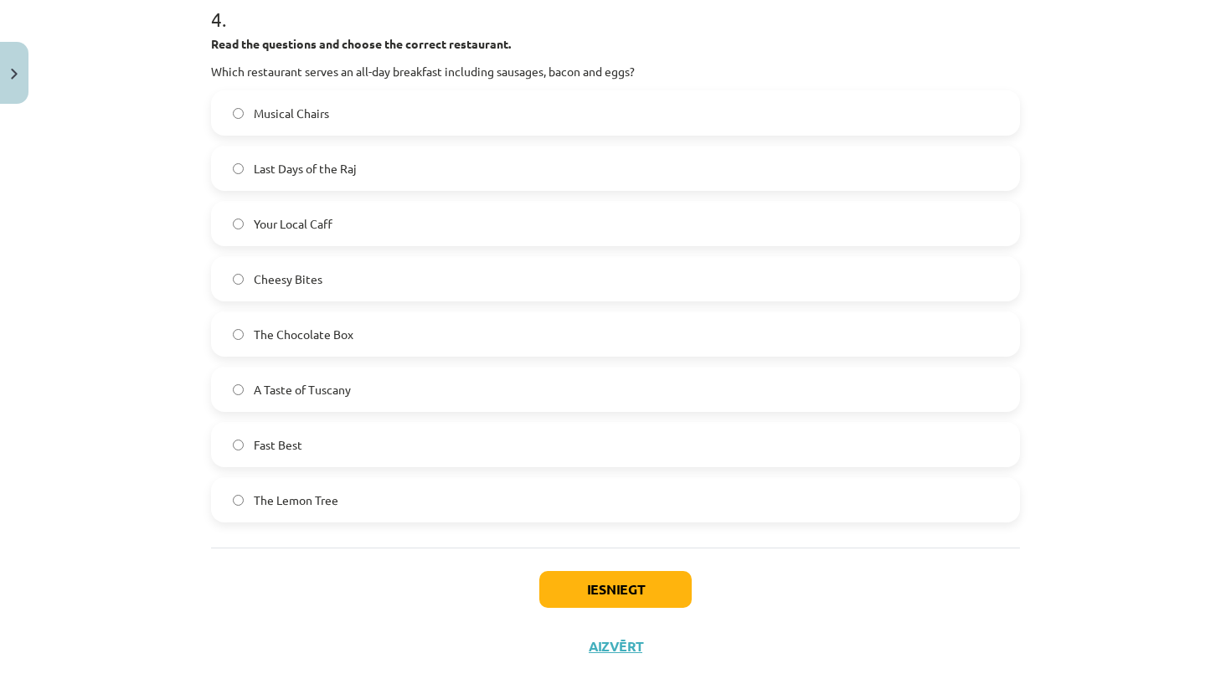
click at [612, 571] on button "Iesniegt" at bounding box center [615, 589] width 152 height 37
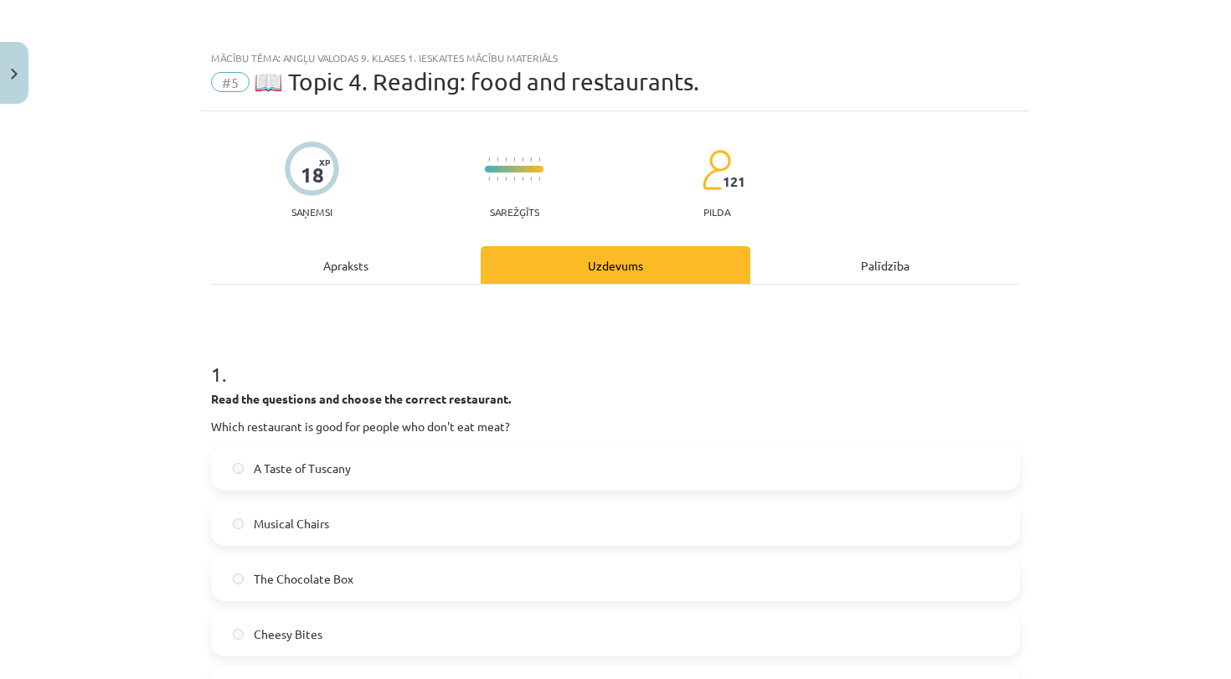
scroll to position [0, 0]
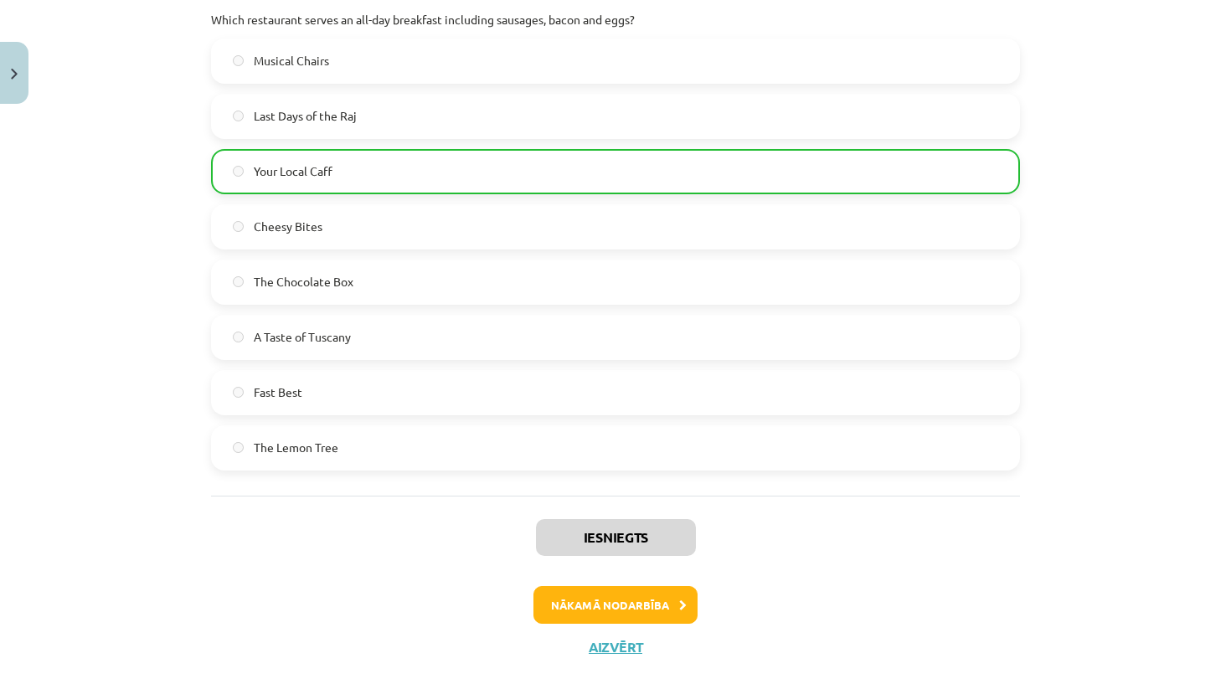
click at [638, 586] on button "Nākamā nodarbība" at bounding box center [615, 605] width 164 height 39
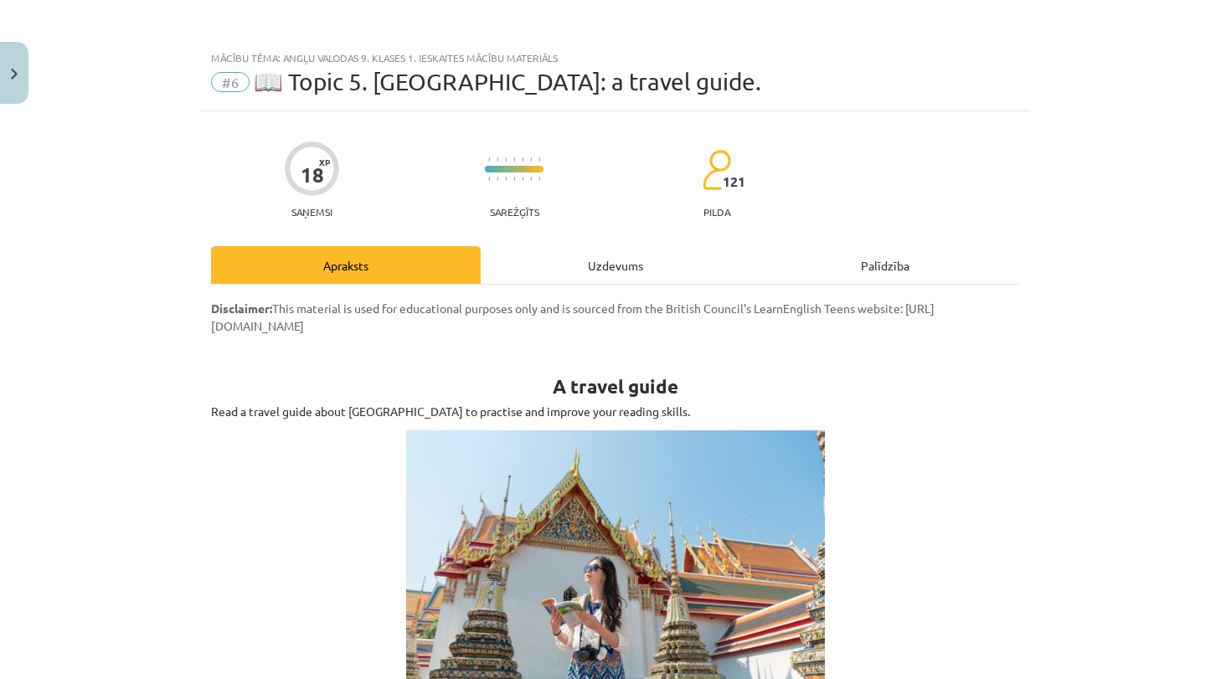
click at [621, 272] on div "Uzdevums" at bounding box center [616, 265] width 270 height 38
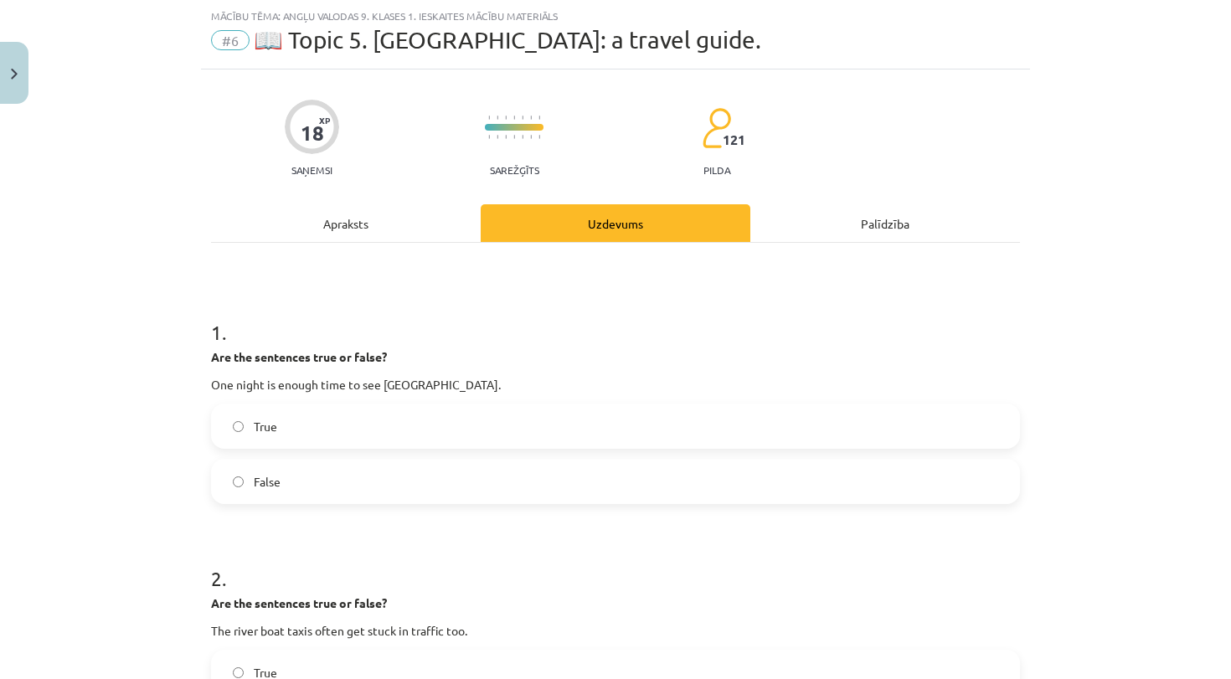
click at [374, 219] on div "Apraksts" at bounding box center [346, 223] width 270 height 38
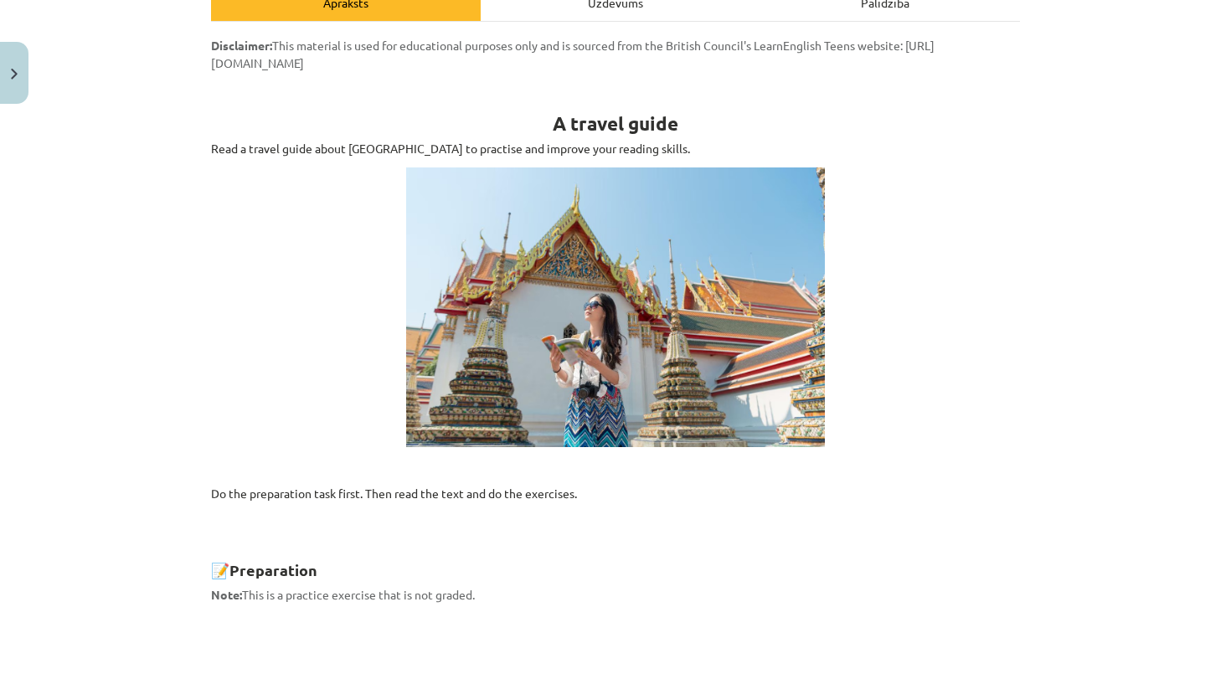
scroll to position [0, 0]
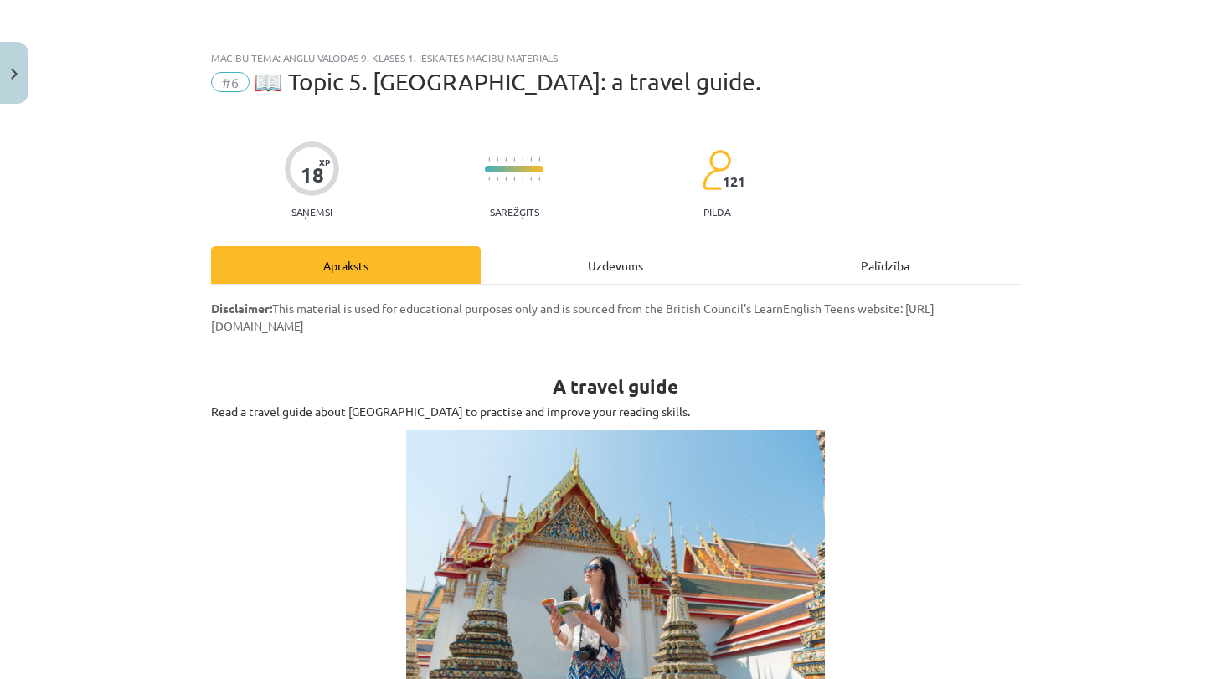
click at [583, 255] on div "Uzdevums" at bounding box center [616, 265] width 270 height 38
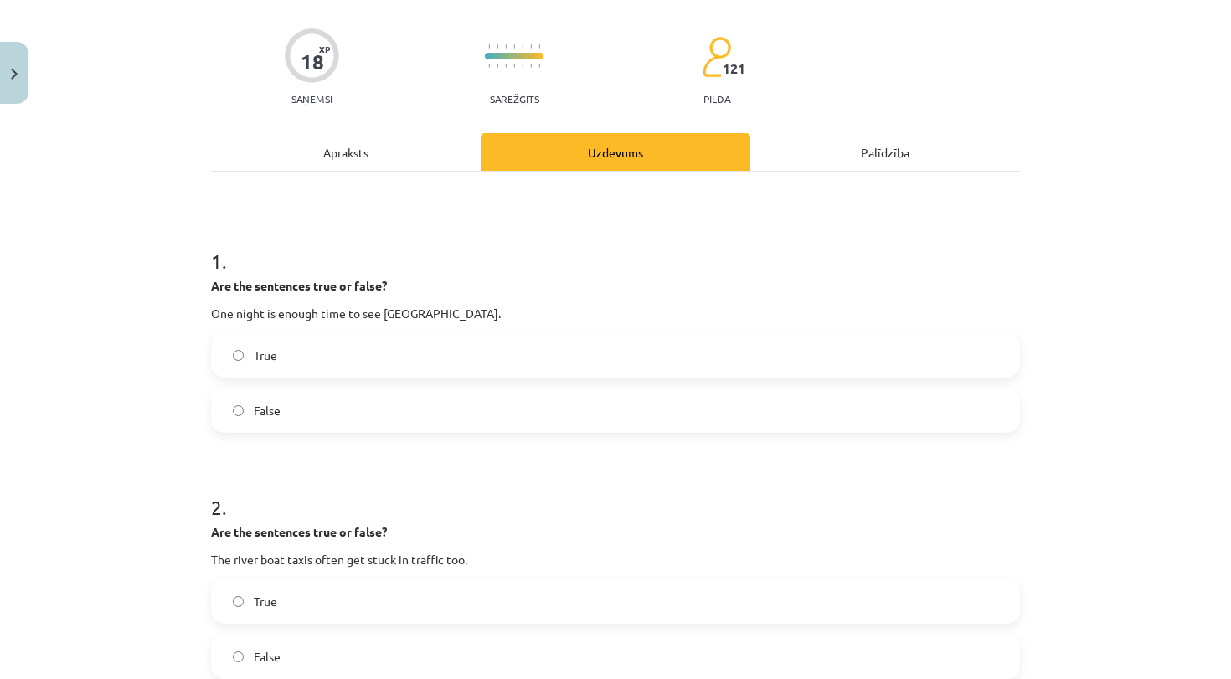
scroll to position [118, 0]
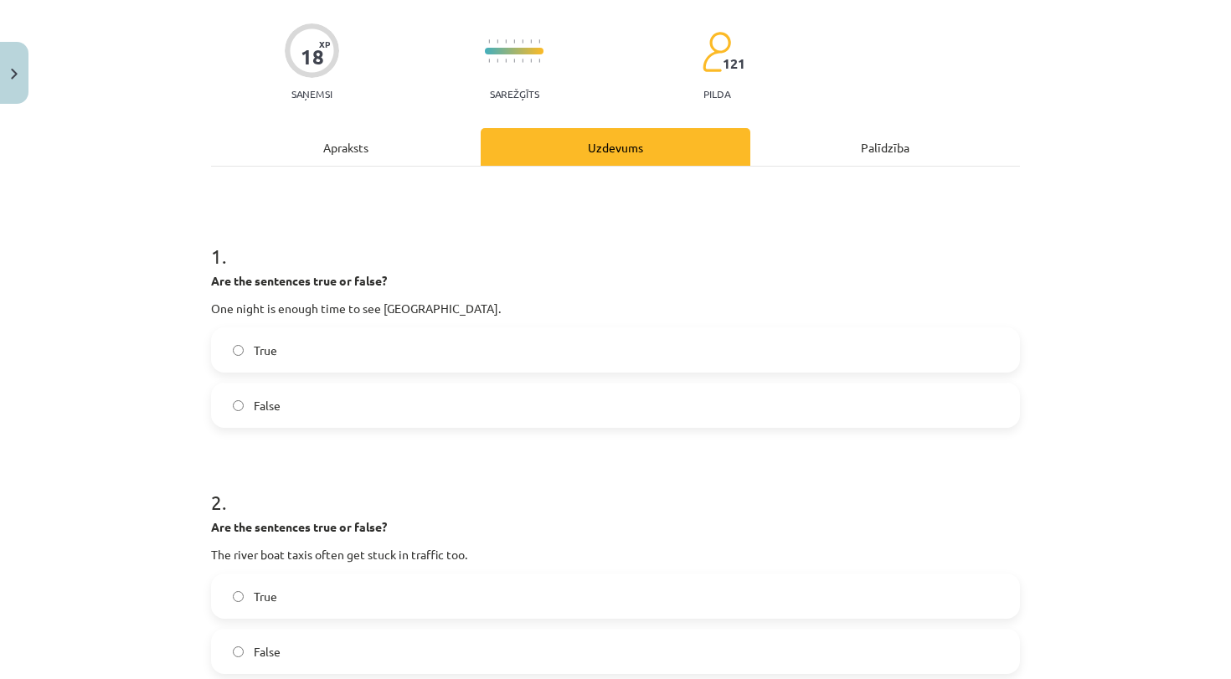
click at [404, 398] on label "False" at bounding box center [616, 405] width 806 height 42
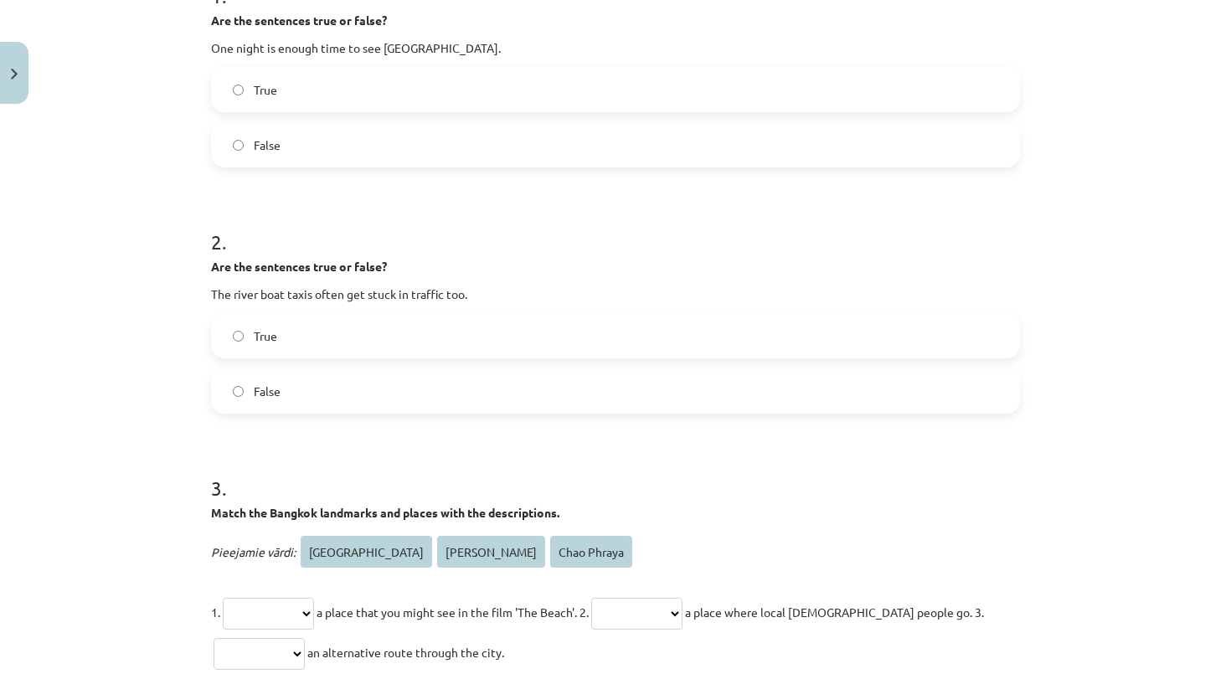
scroll to position [380, 0]
click at [444, 378] on label "False" at bounding box center [616, 390] width 806 height 42
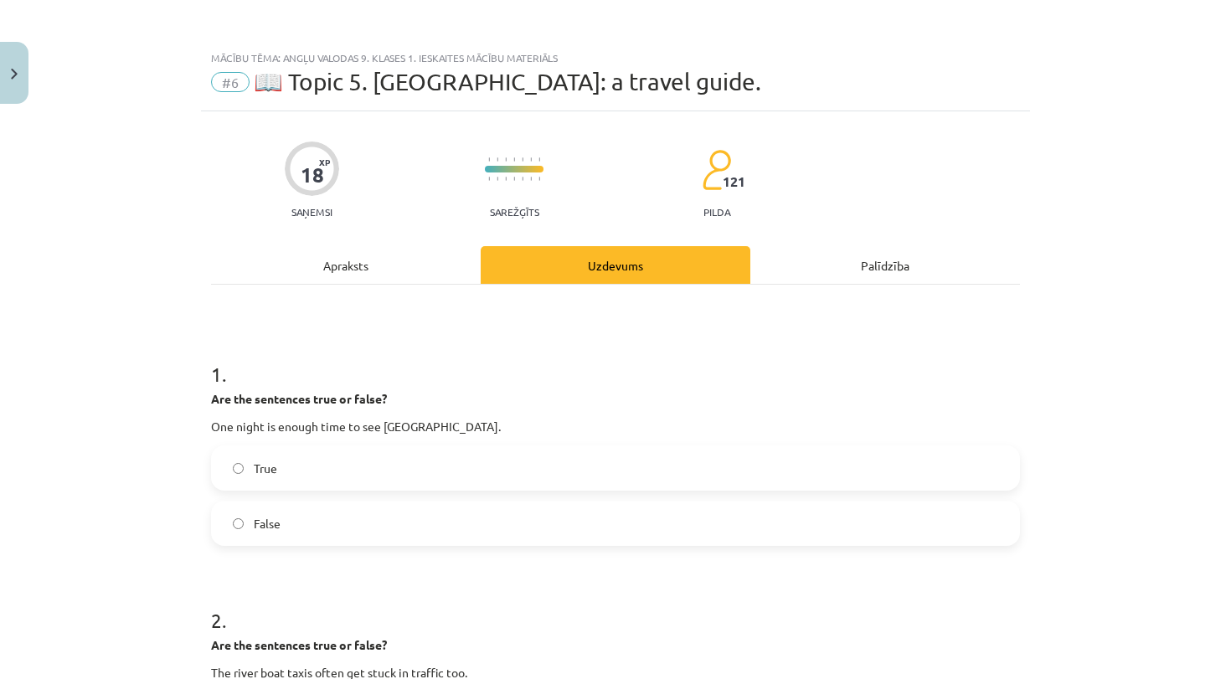
scroll to position [0, 0]
click at [358, 264] on div "Apraksts" at bounding box center [346, 265] width 270 height 38
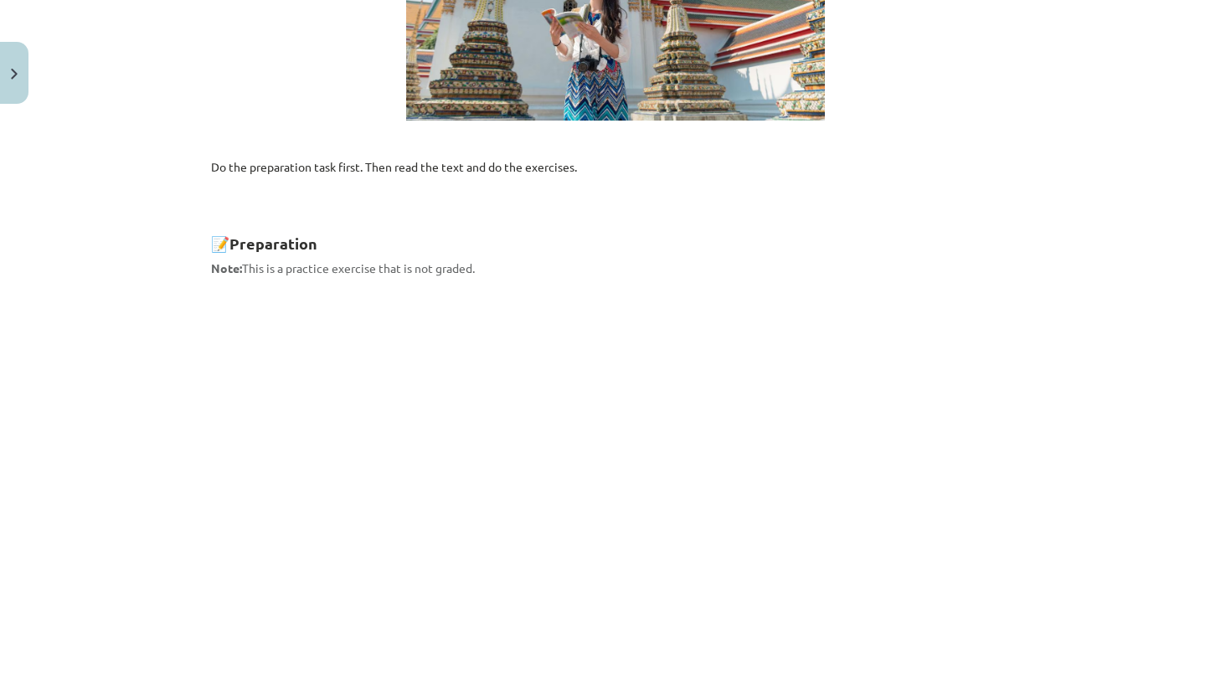
scroll to position [157, 0]
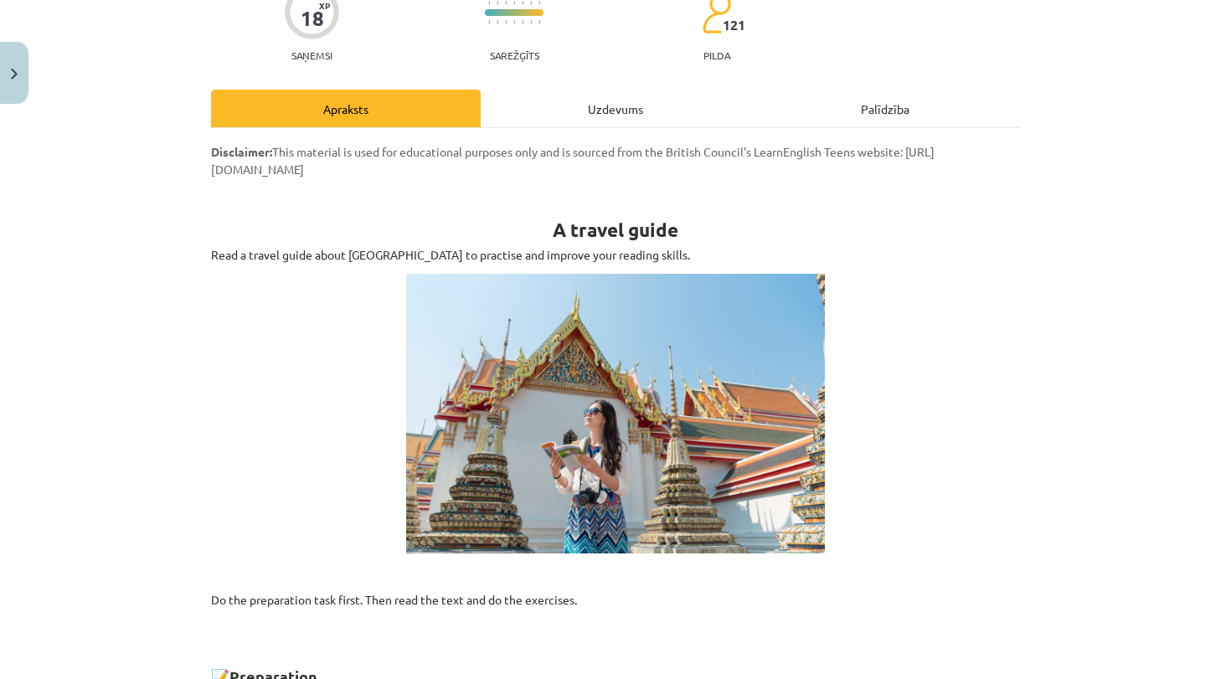
click at [576, 126] on div "Uzdevums" at bounding box center [616, 109] width 270 height 38
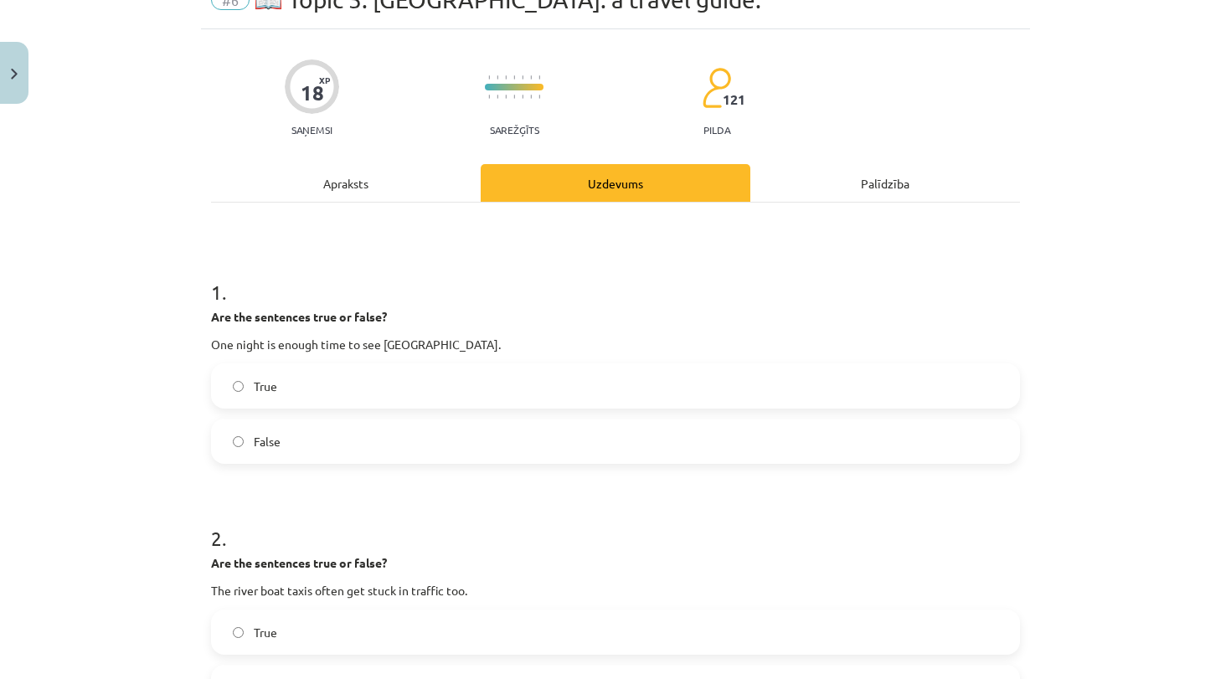
scroll to position [88, 0]
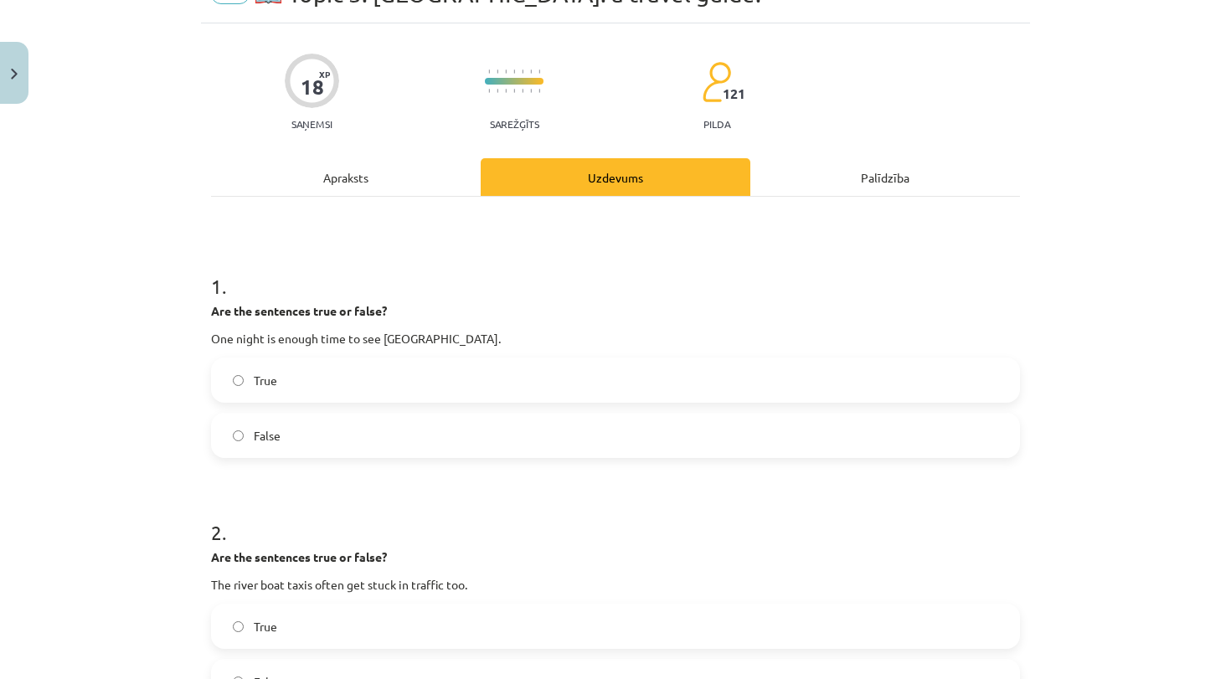
click at [461, 382] on label "True" at bounding box center [616, 380] width 806 height 42
click at [431, 420] on label "False" at bounding box center [616, 436] width 806 height 42
click at [342, 188] on div "Apraksts" at bounding box center [346, 177] width 270 height 38
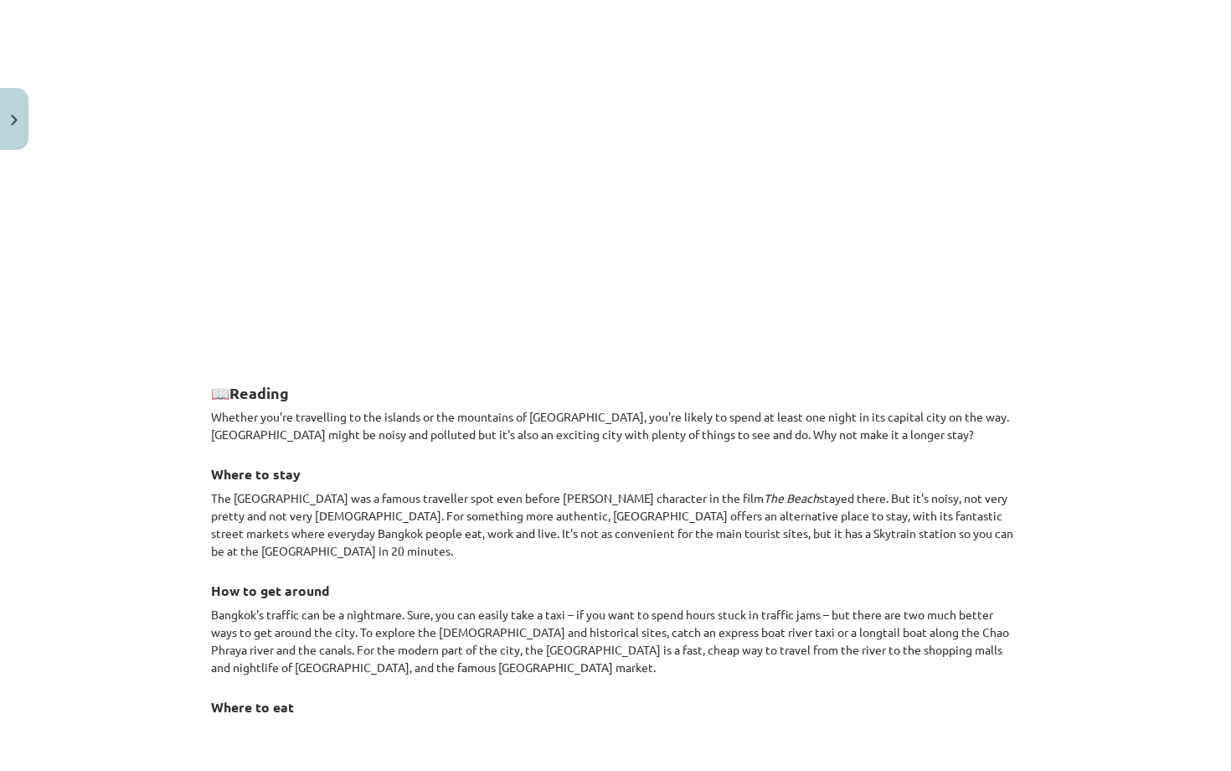
scroll to position [1006, 0]
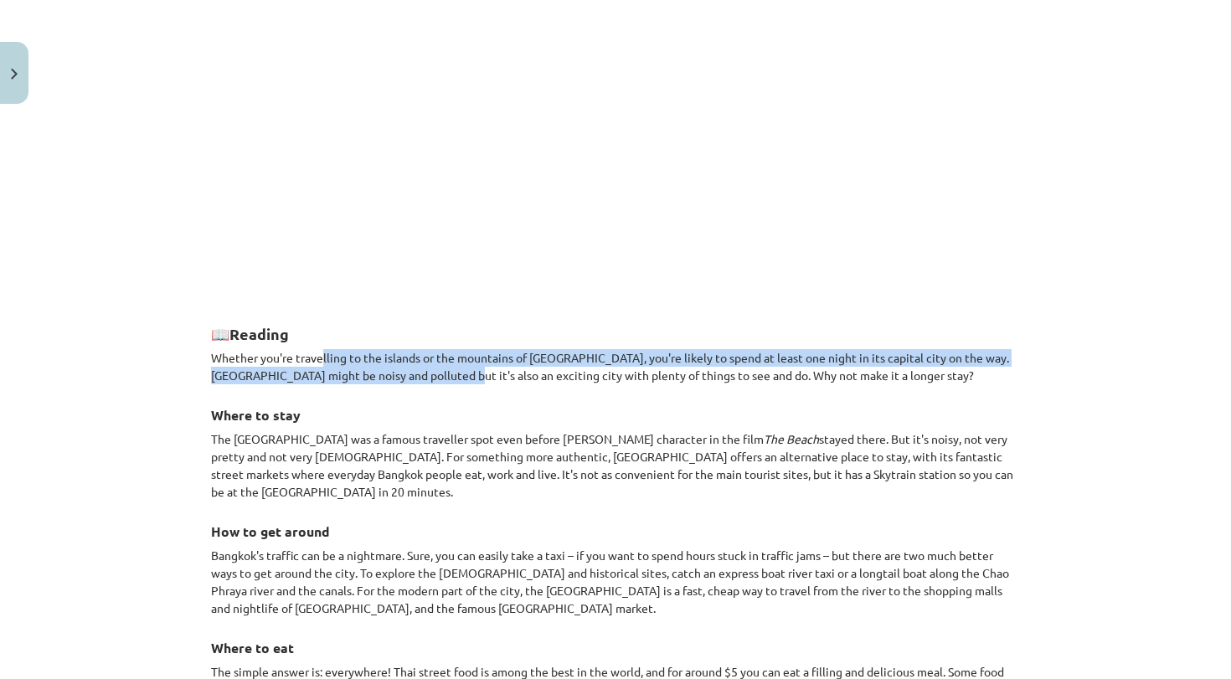
drag, startPoint x: 322, startPoint y: 360, endPoint x: 458, endPoint y: 378, distance: 137.6
click at [458, 378] on p "Whether you're travelling to the islands or the mountains of Thailand, you're l…" at bounding box center [615, 366] width 809 height 35
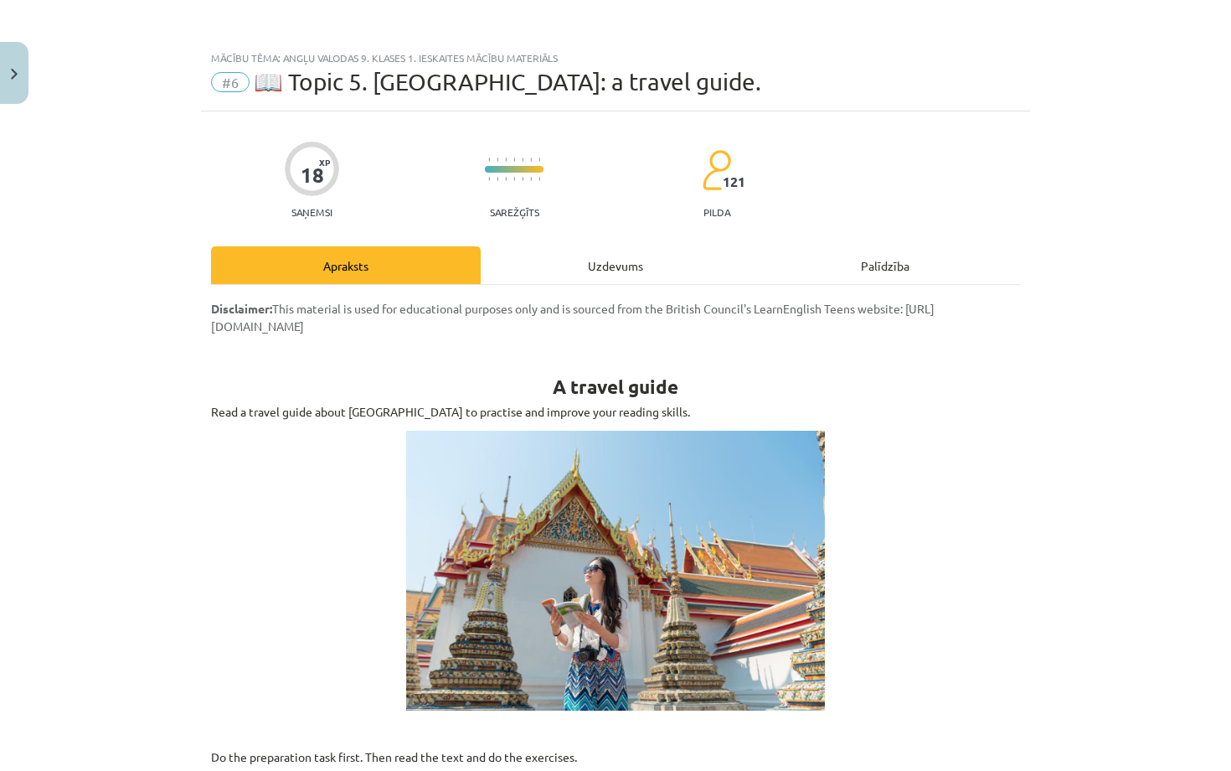
scroll to position [0, 0]
click at [614, 274] on div "Uzdevums" at bounding box center [616, 265] width 270 height 38
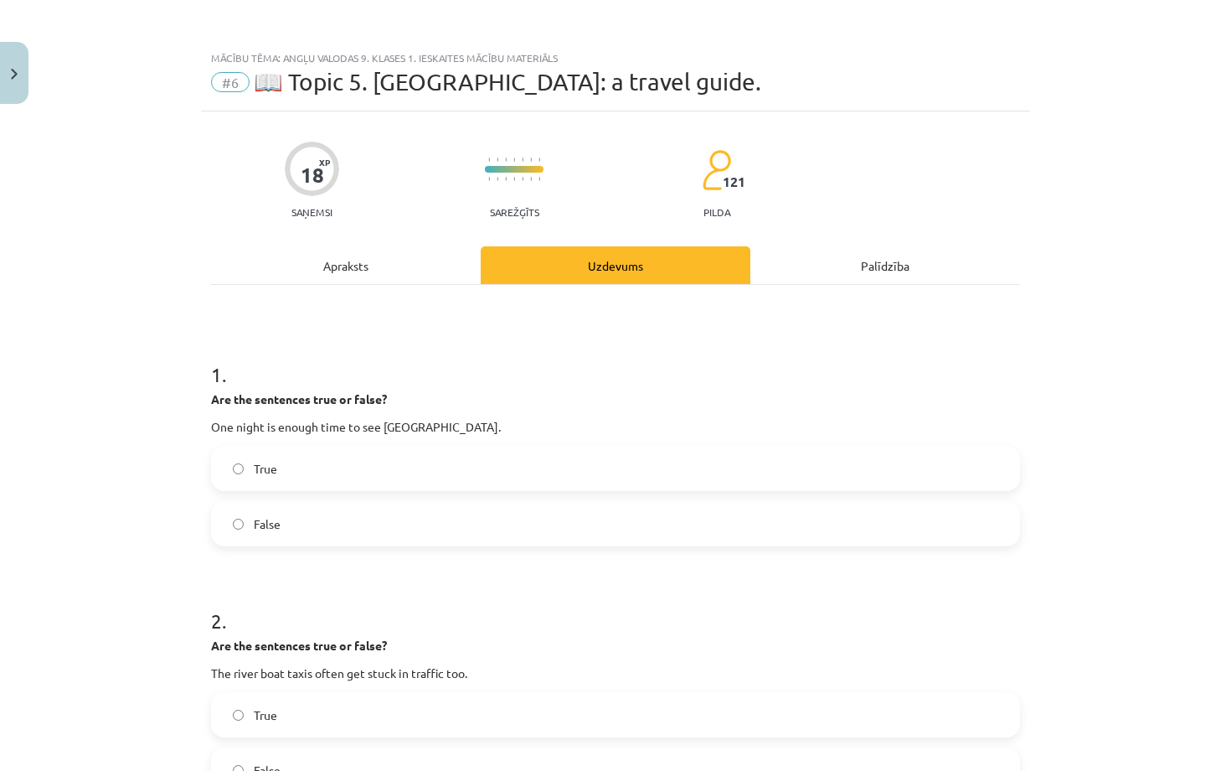
click at [418, 276] on div "Apraksts" at bounding box center [346, 265] width 270 height 38
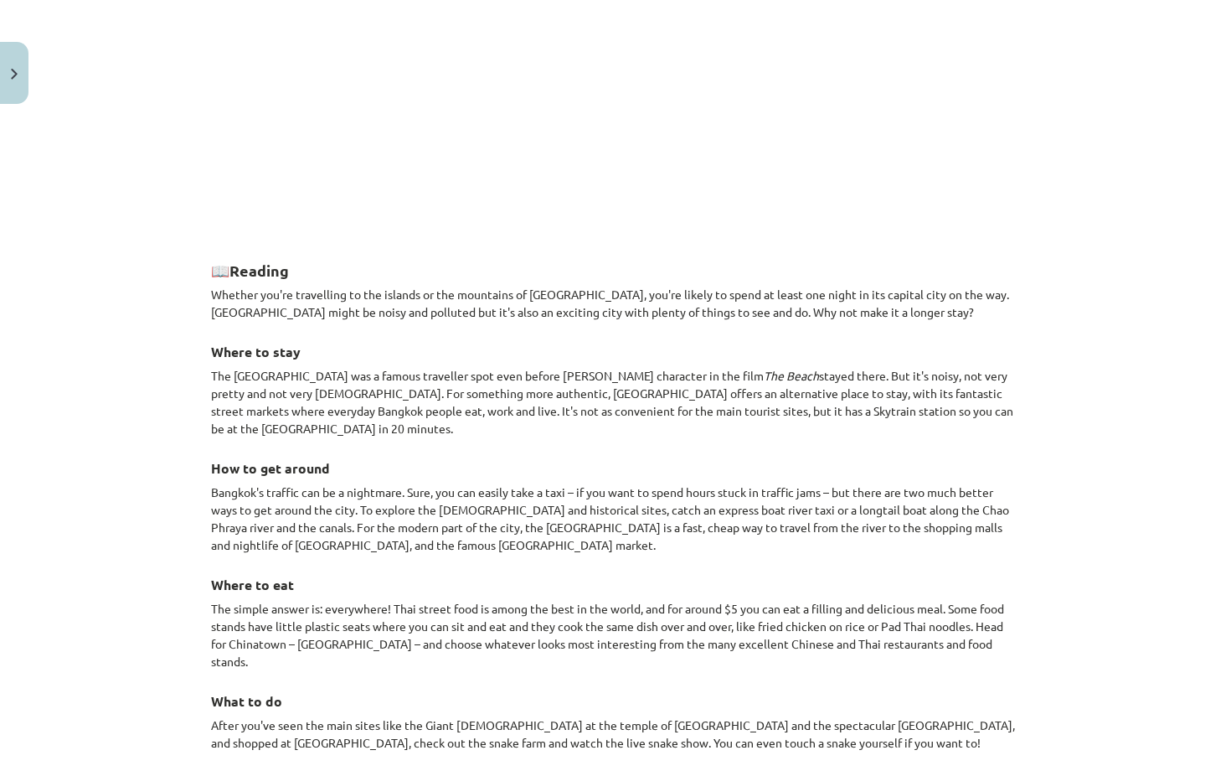
scroll to position [1080, 0]
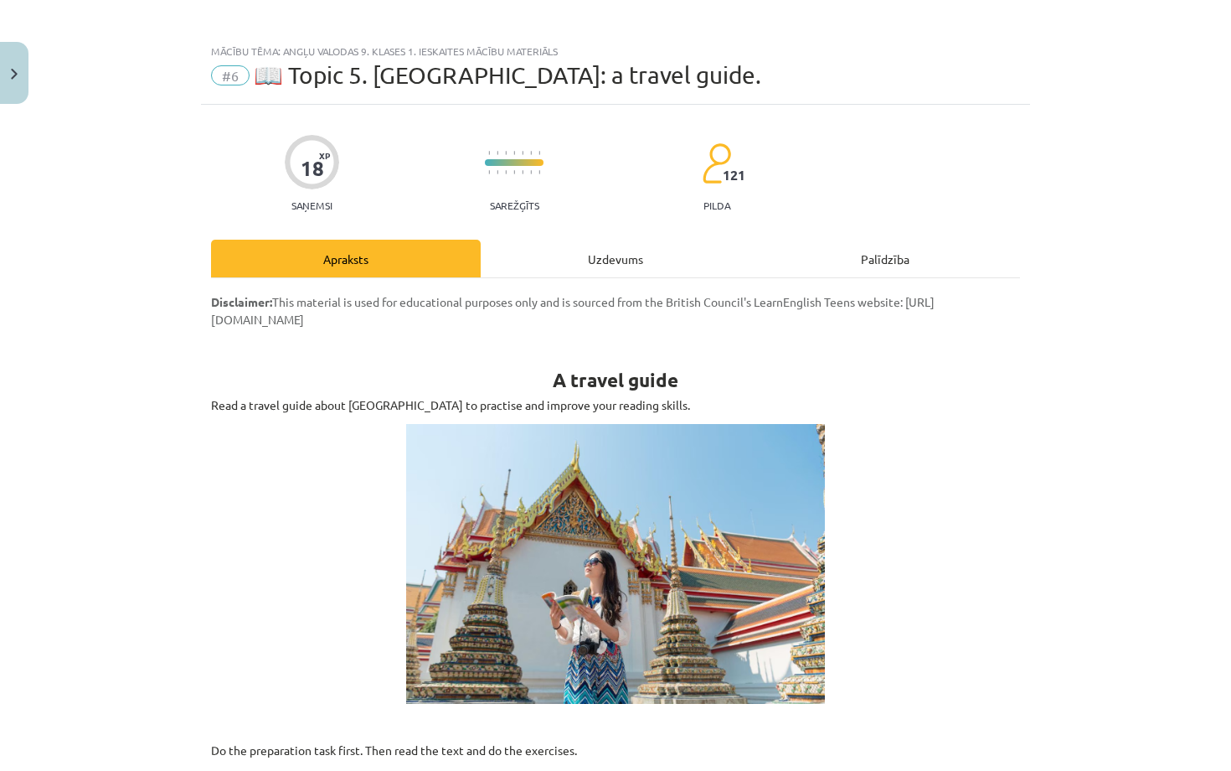
click at [526, 258] on div "Uzdevums" at bounding box center [616, 259] width 270 height 38
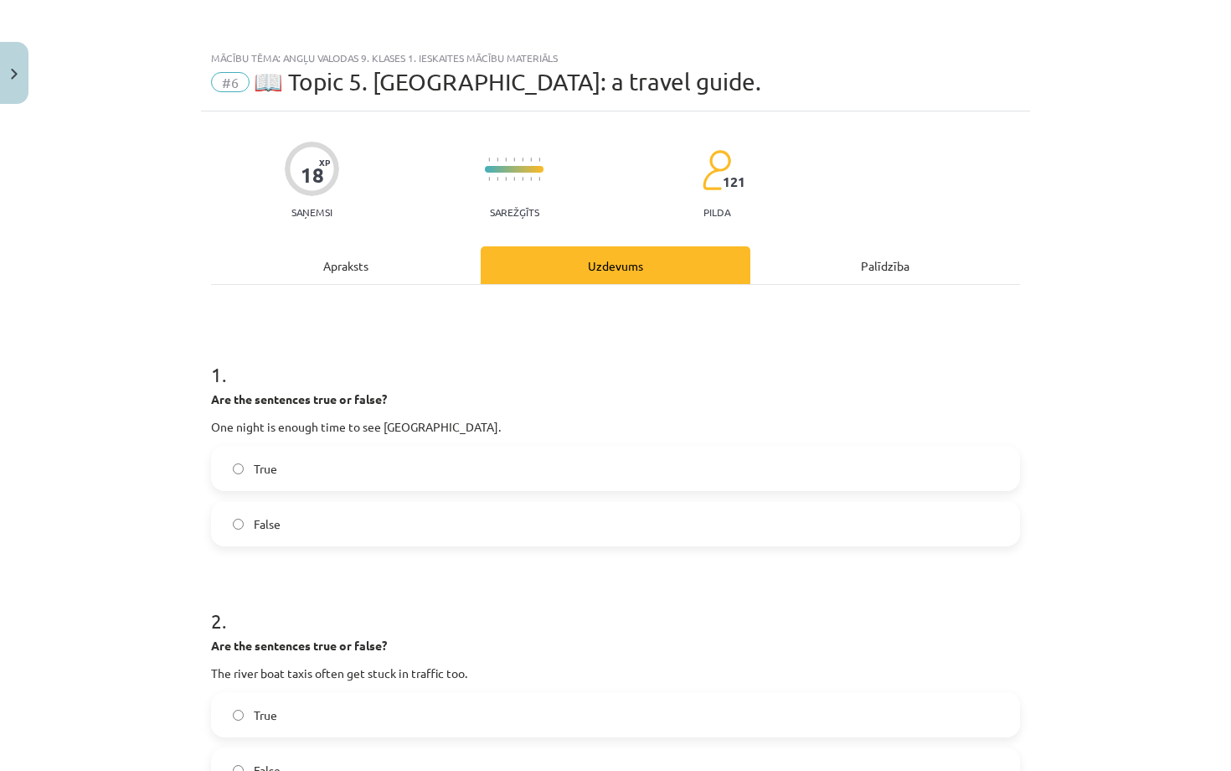
scroll to position [0, 0]
click at [383, 250] on div "Apraksts" at bounding box center [346, 265] width 270 height 38
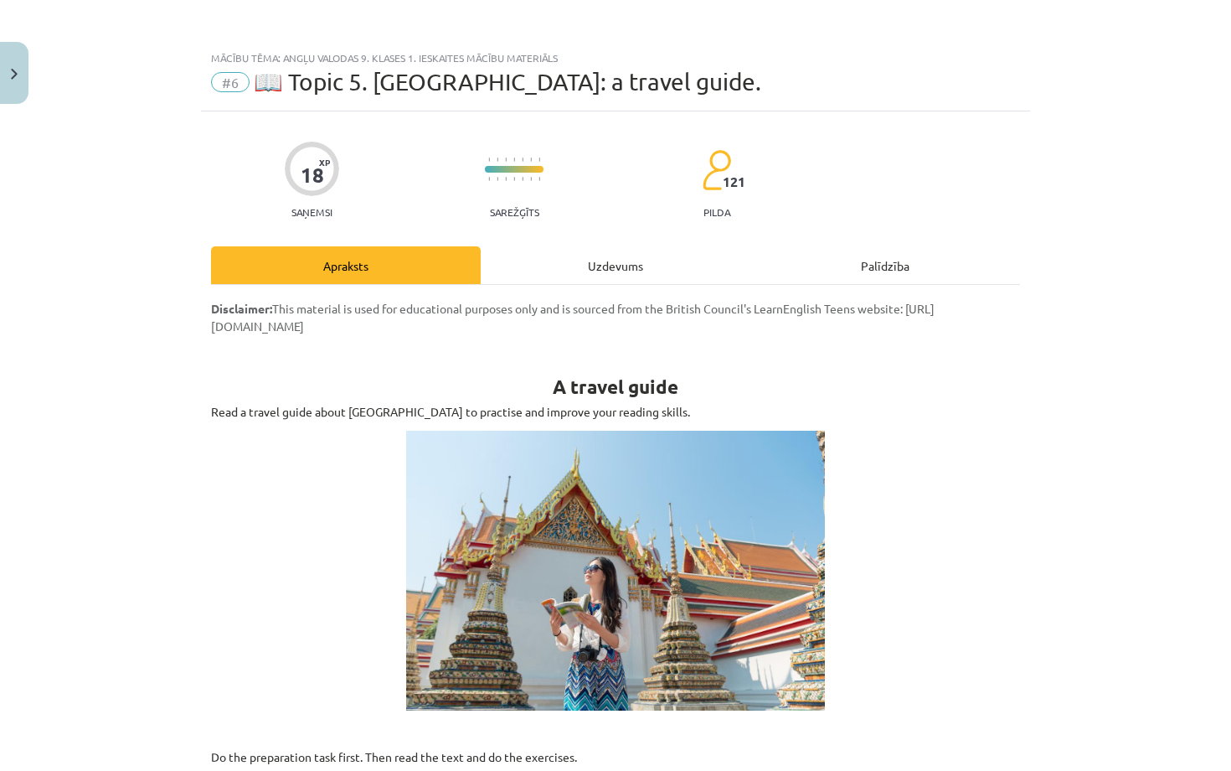
click at [552, 274] on div "Uzdevums" at bounding box center [616, 265] width 270 height 38
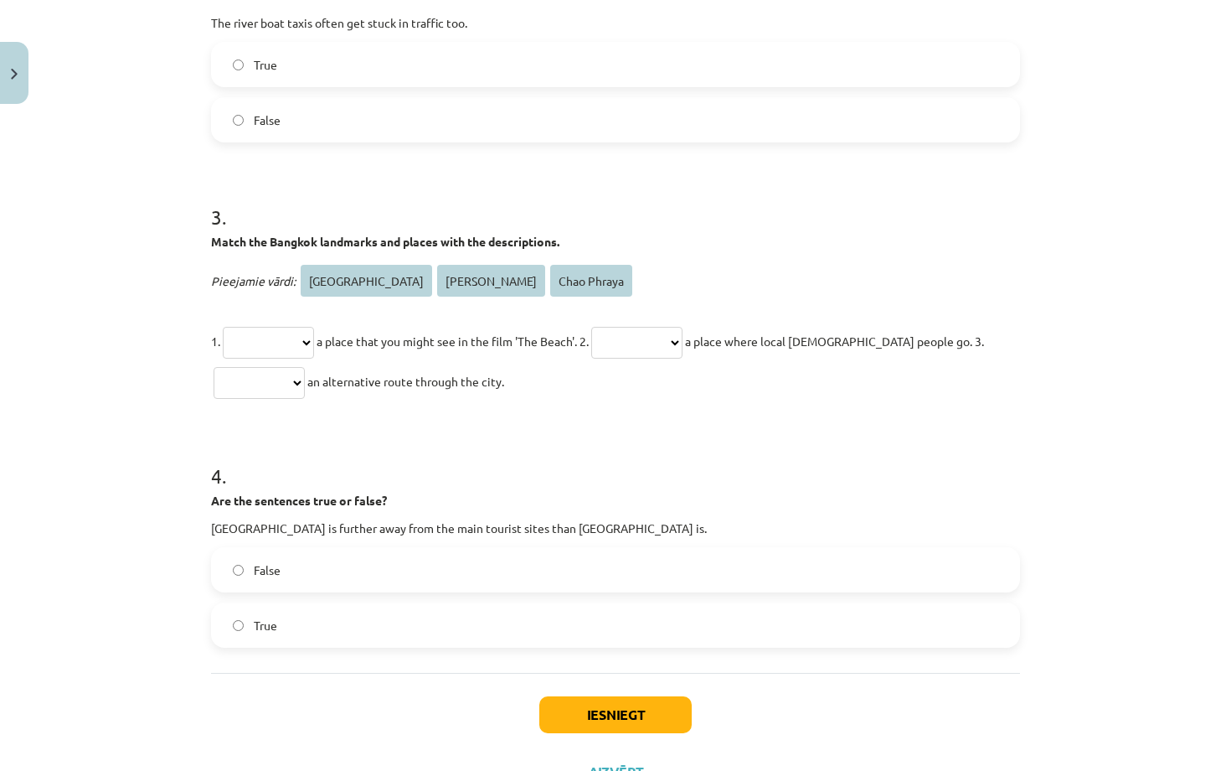
scroll to position [656, 0]
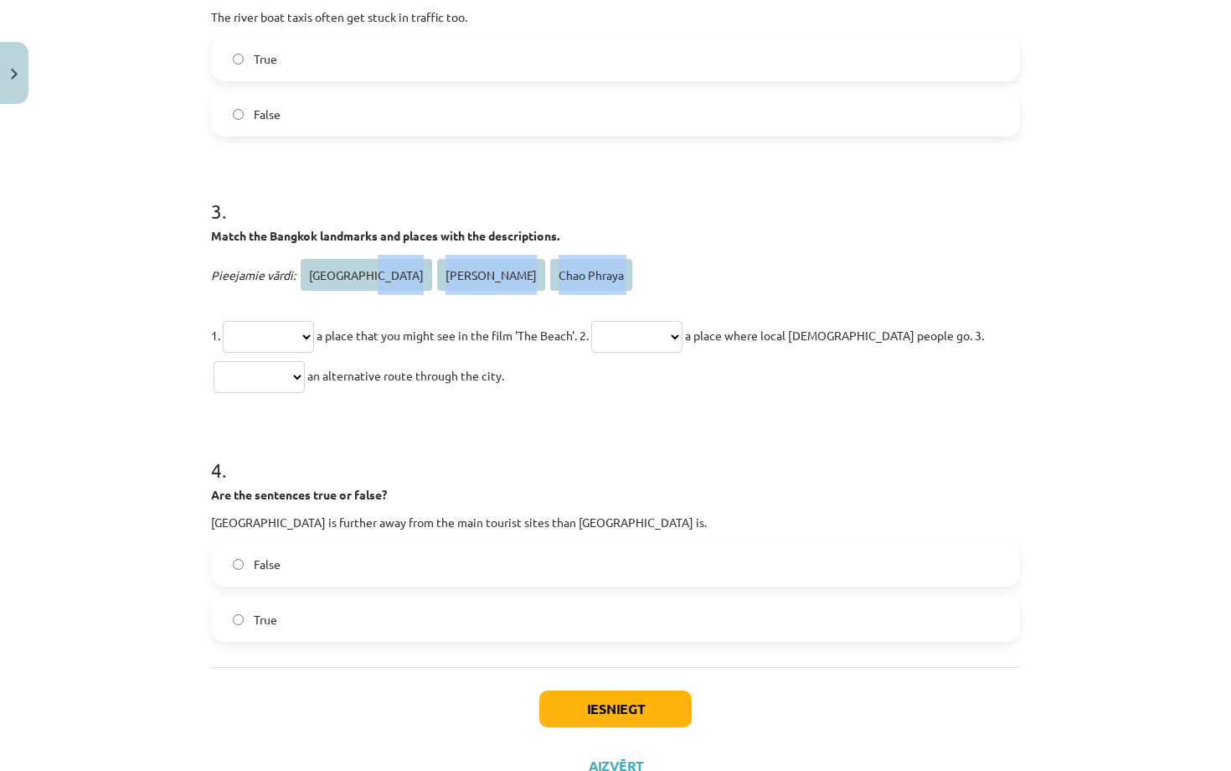
drag, startPoint x: 367, startPoint y: 276, endPoint x: 306, endPoint y: 327, distance: 80.2
click at [306, 327] on div "**********" at bounding box center [615, 325] width 809 height 141
click at [351, 268] on span "Khao San Road" at bounding box center [366, 275] width 131 height 32
select select "**********"
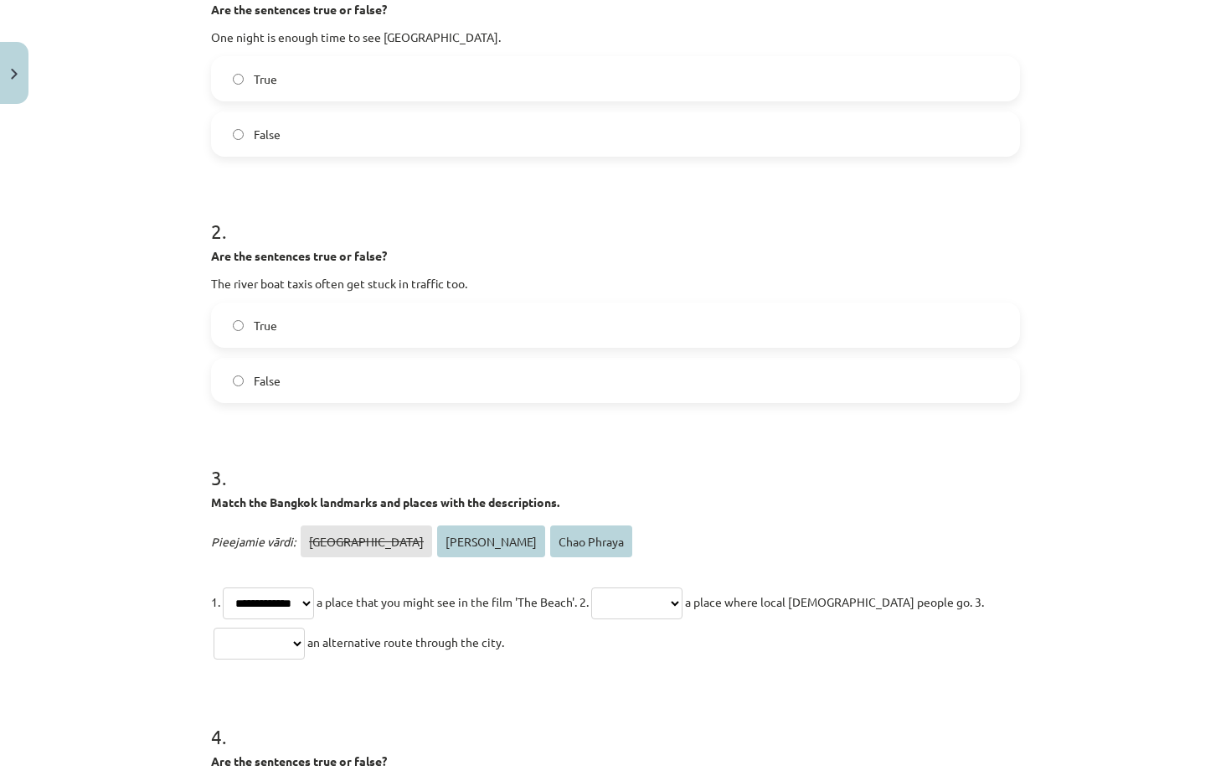
scroll to position [179, 0]
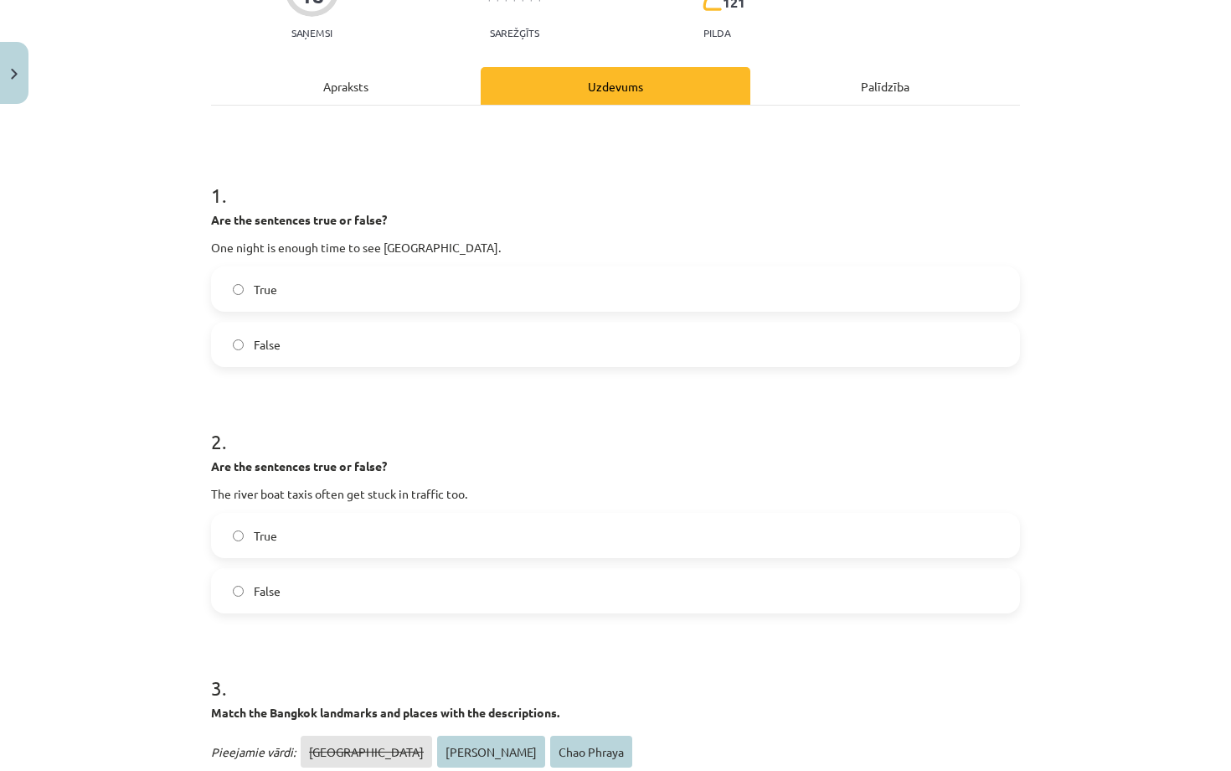
click at [393, 90] on div "Apraksts" at bounding box center [346, 86] width 270 height 38
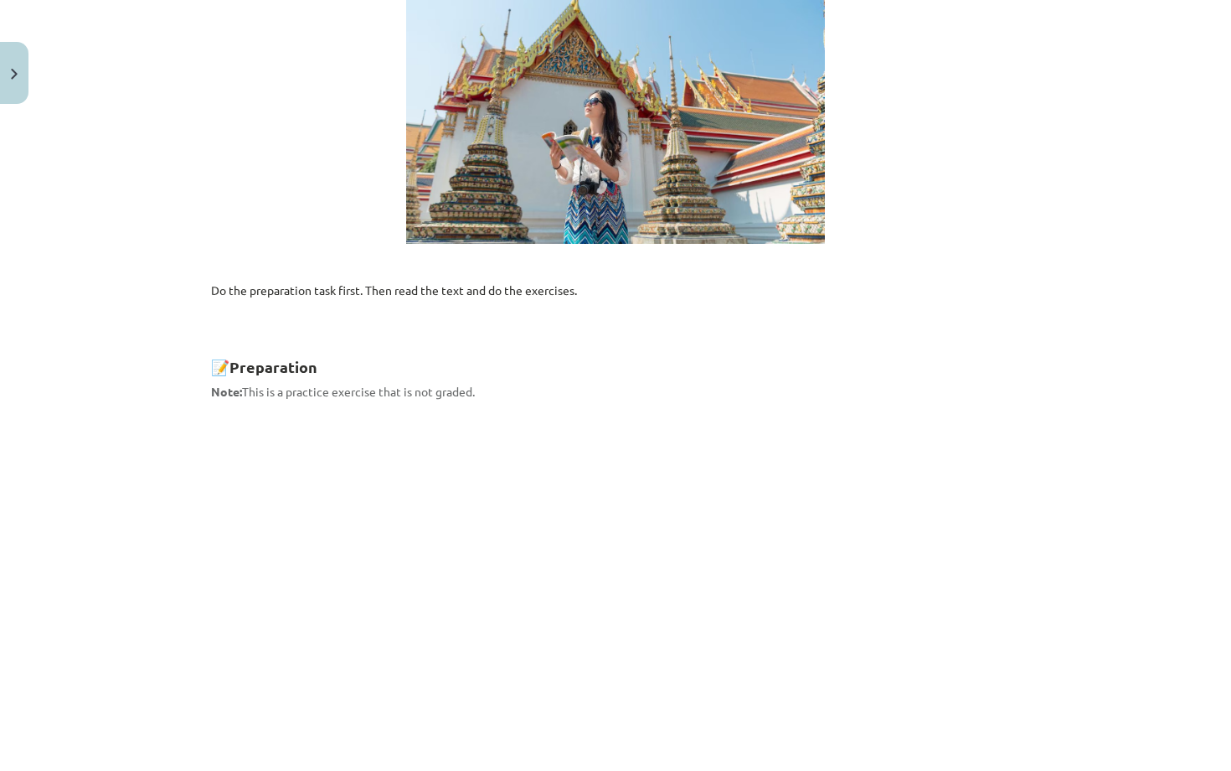
scroll to position [197, 0]
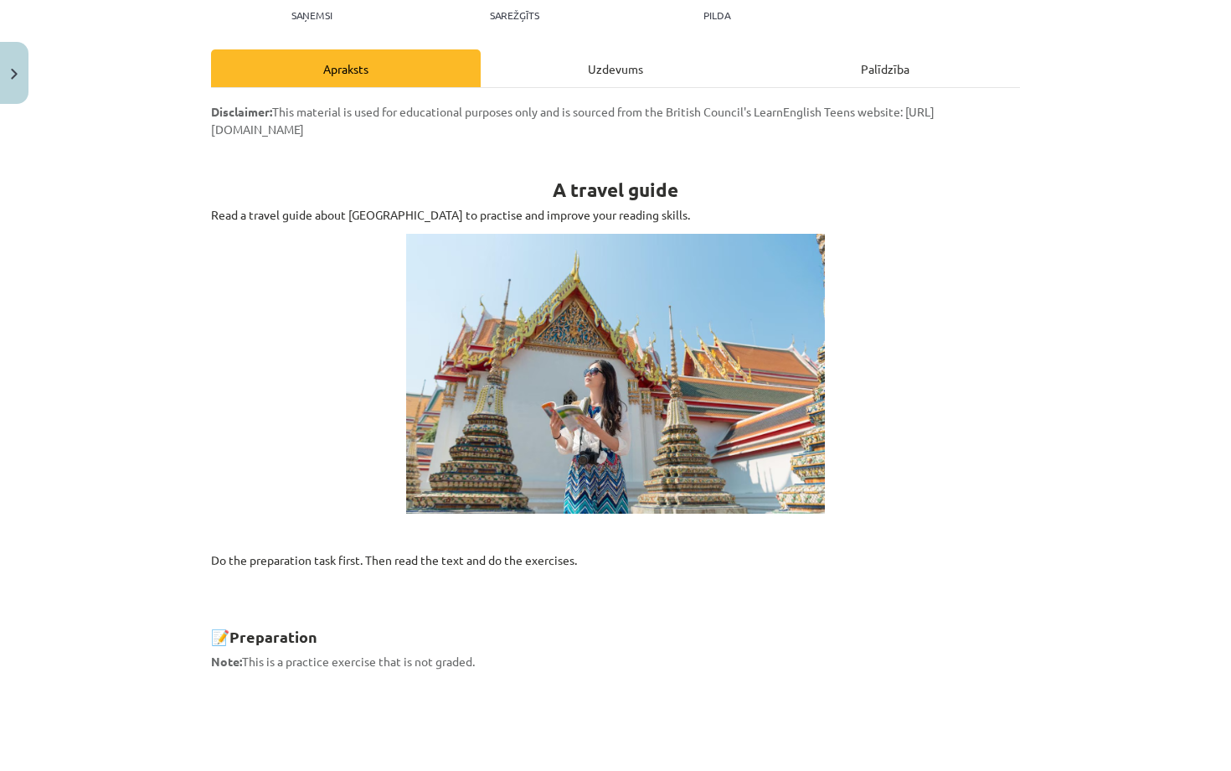
click at [598, 66] on div "Uzdevums" at bounding box center [616, 68] width 270 height 38
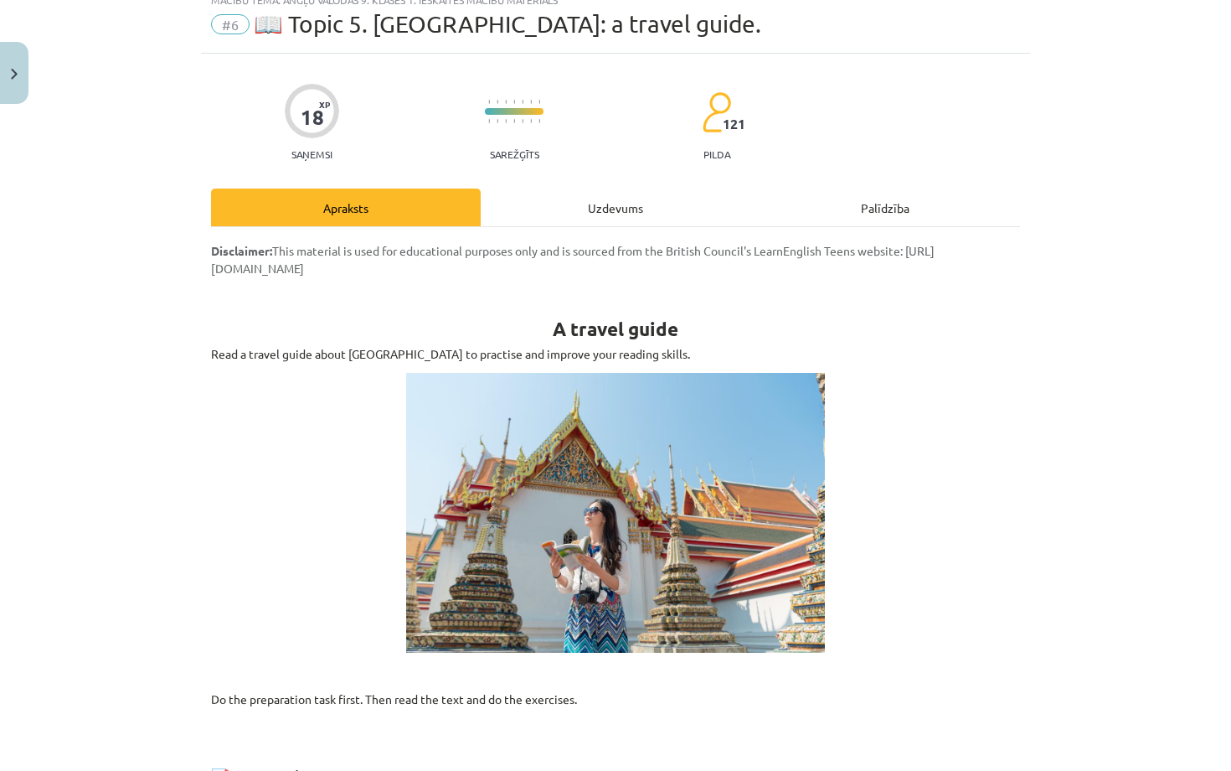
select select "**********"
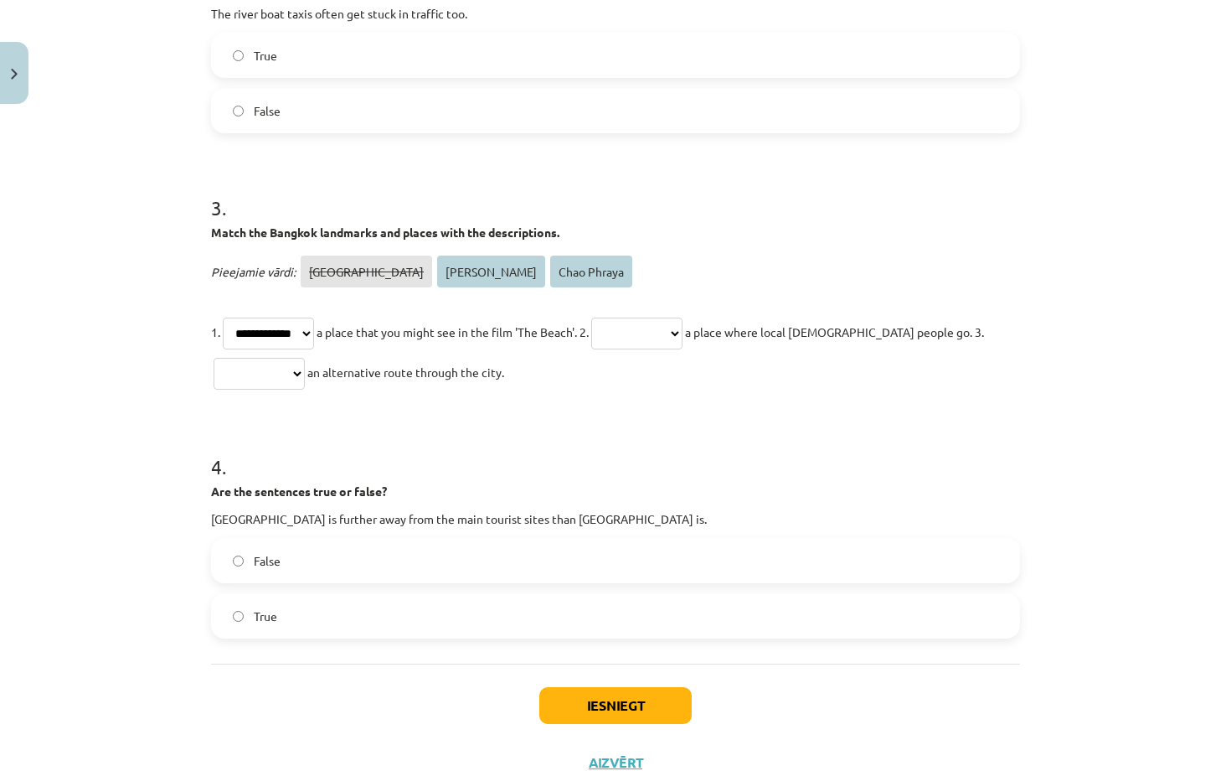
scroll to position [663, 0]
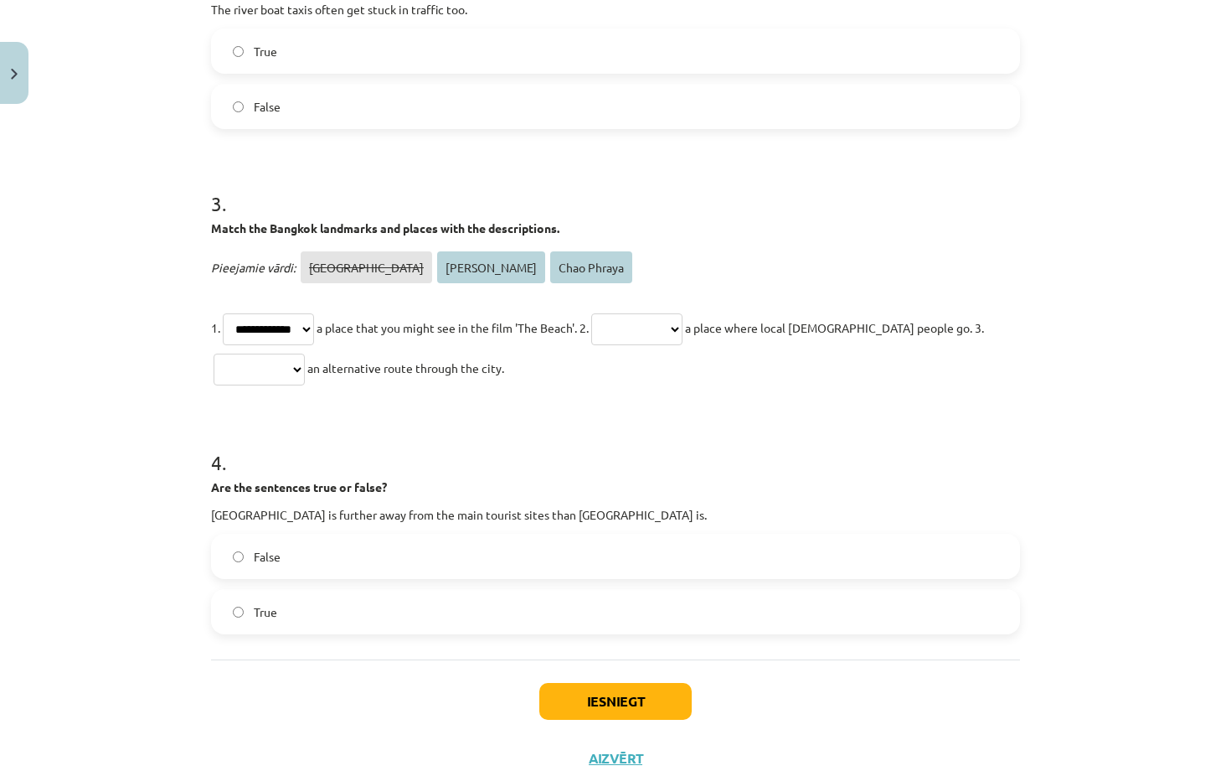
select select "**********"
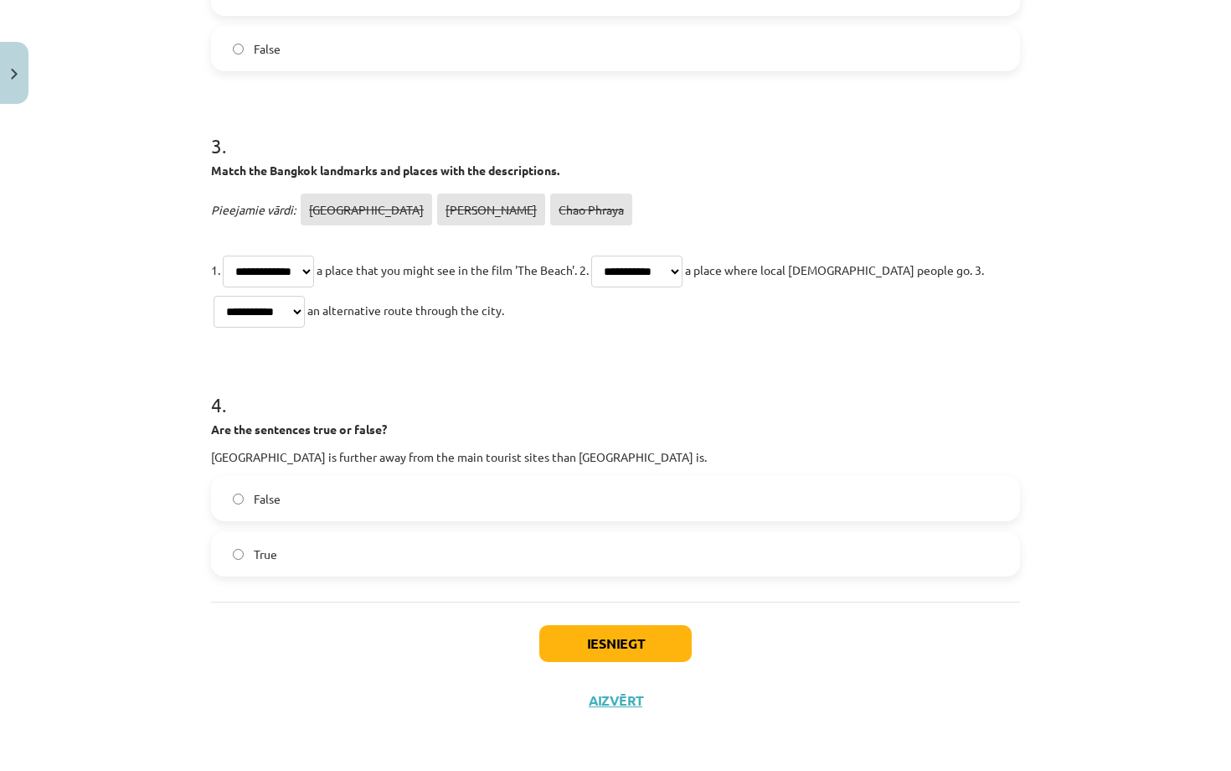
scroll to position [724, 0]
click at [445, 496] on label "False" at bounding box center [616, 498] width 806 height 42
click at [437, 551] on label "True" at bounding box center [616, 554] width 806 height 42
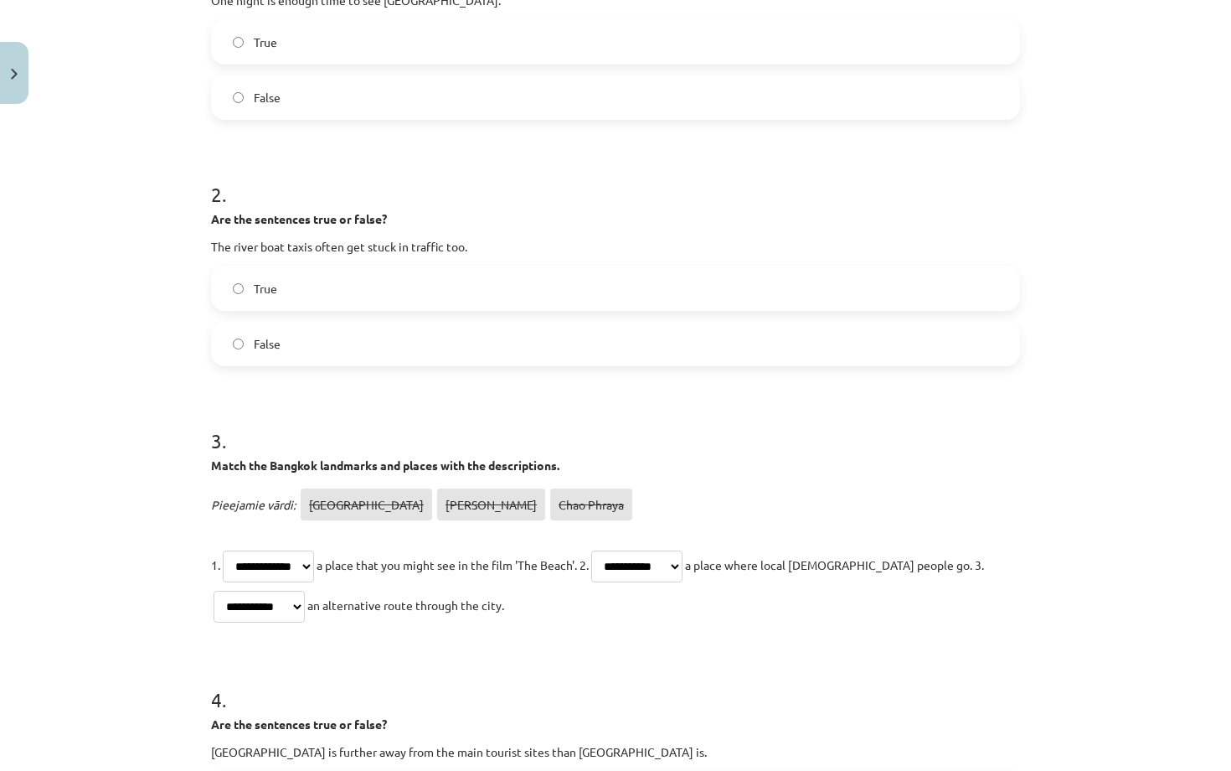
scroll to position [627, 0]
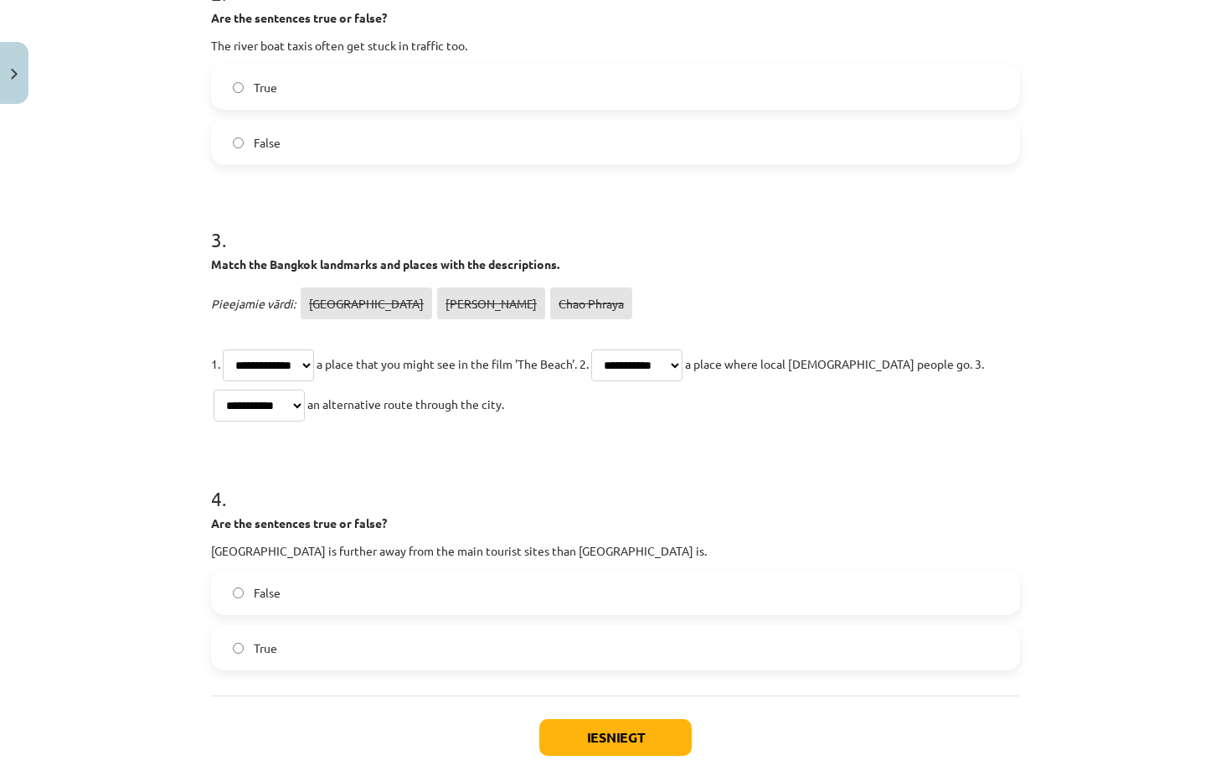
click at [626, 678] on button "Iesniegt" at bounding box center [615, 737] width 152 height 37
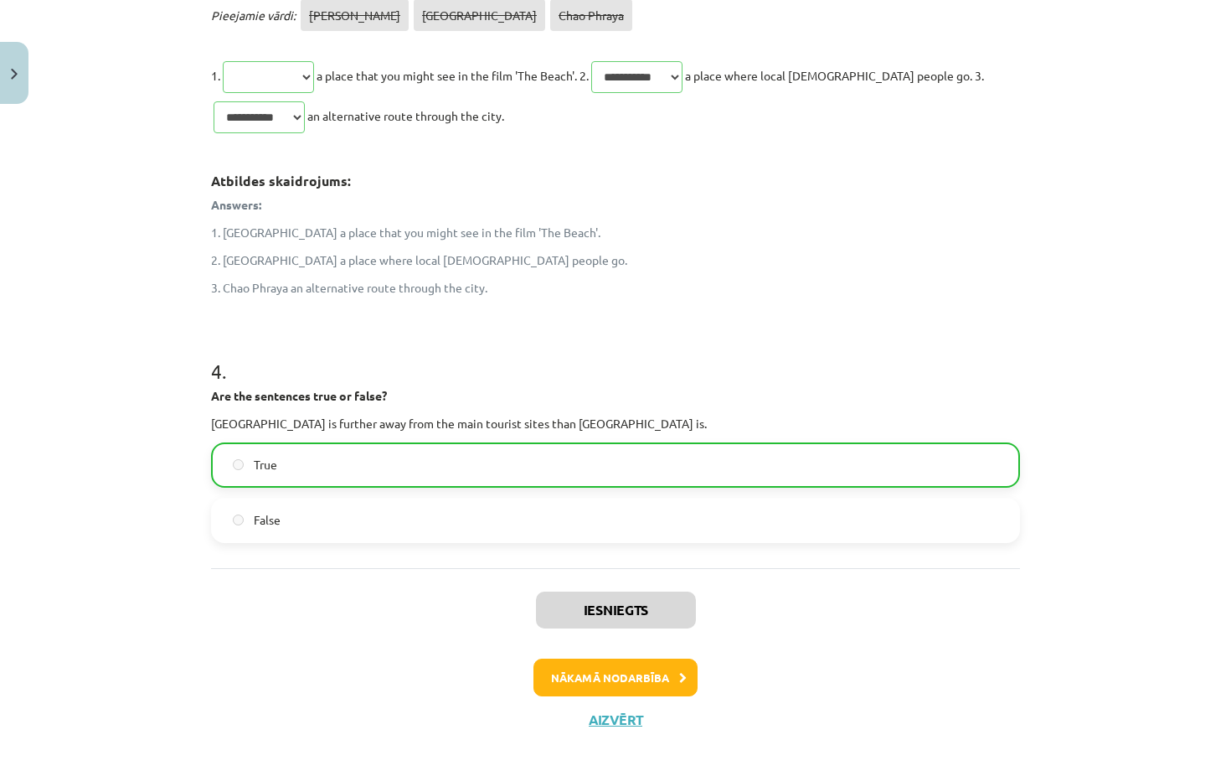
scroll to position [923, 0]
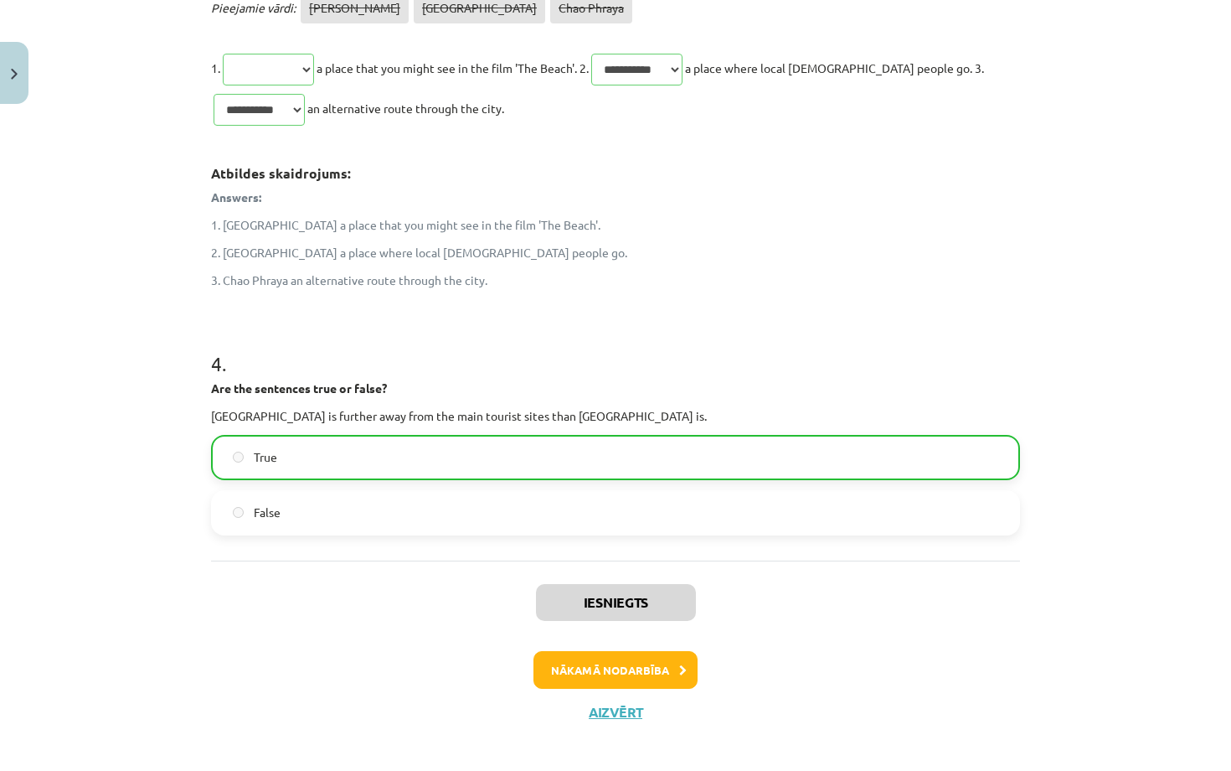
click at [632, 660] on button "Nākamā nodarbība" at bounding box center [615, 670] width 164 height 39
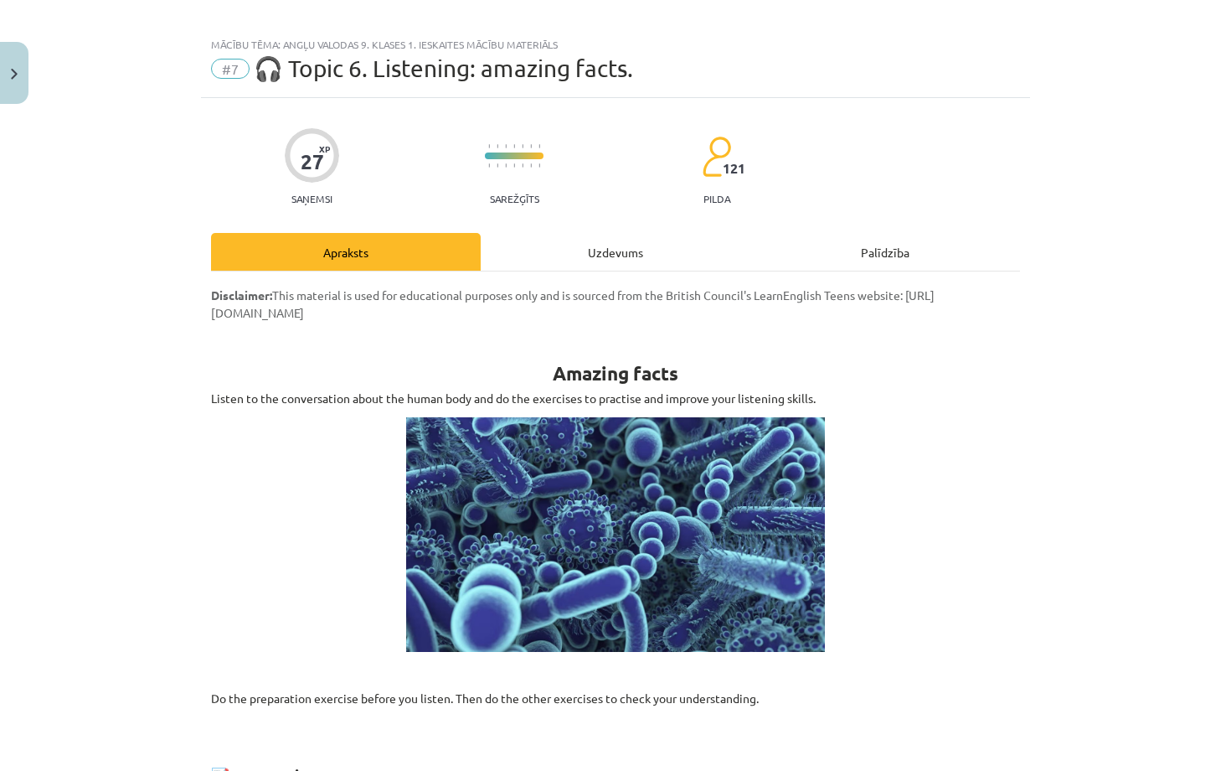
scroll to position [19, 0]
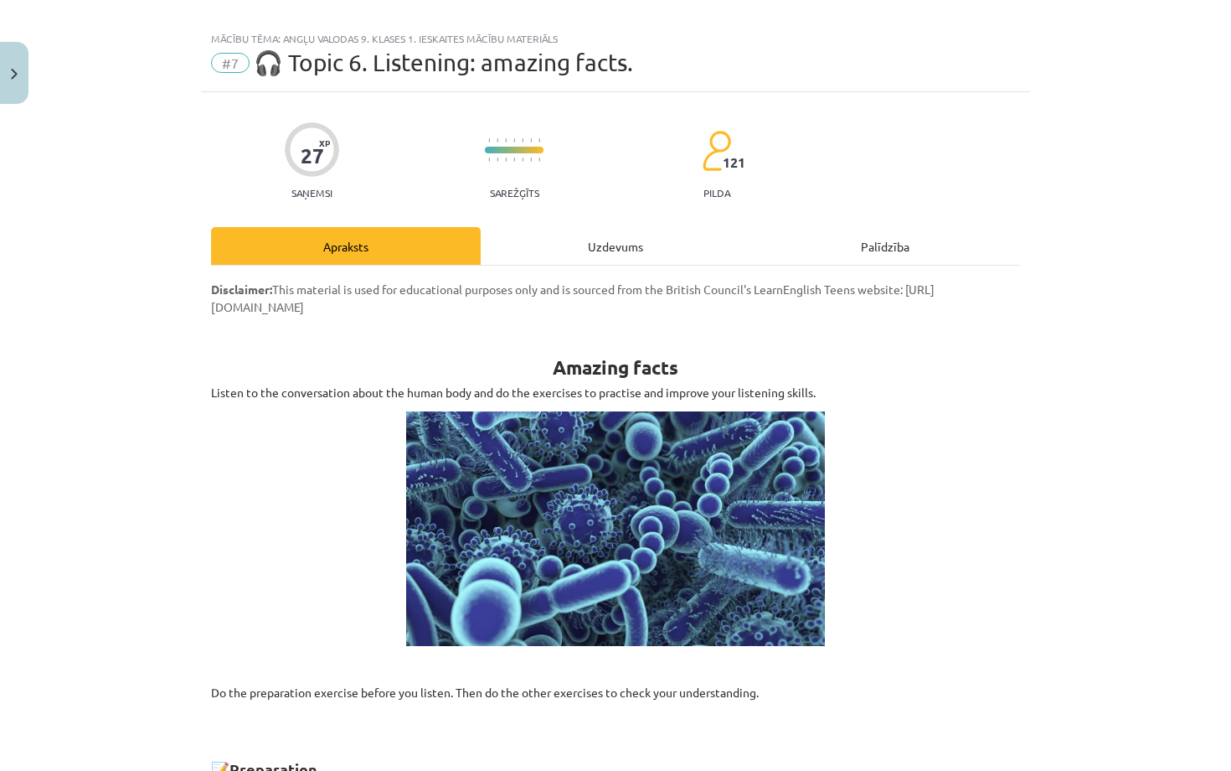
click at [617, 239] on div "Uzdevums" at bounding box center [616, 246] width 270 height 38
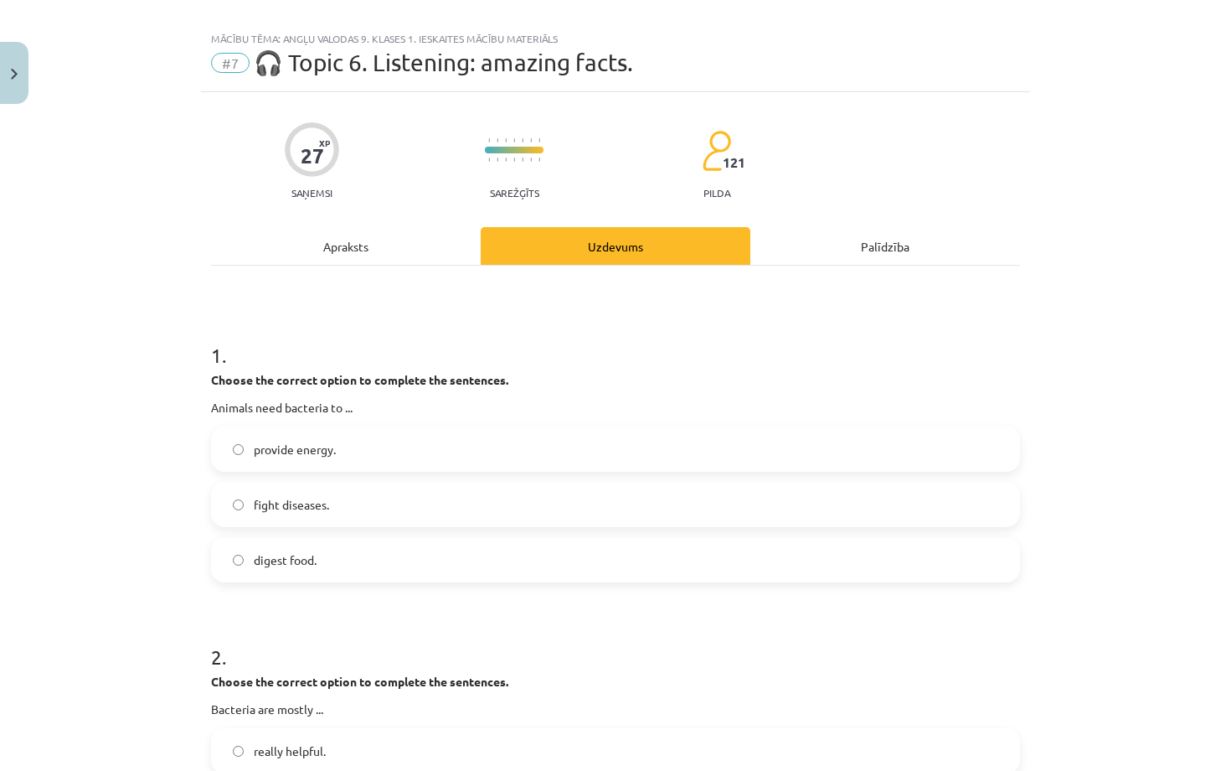
scroll to position [42, 0]
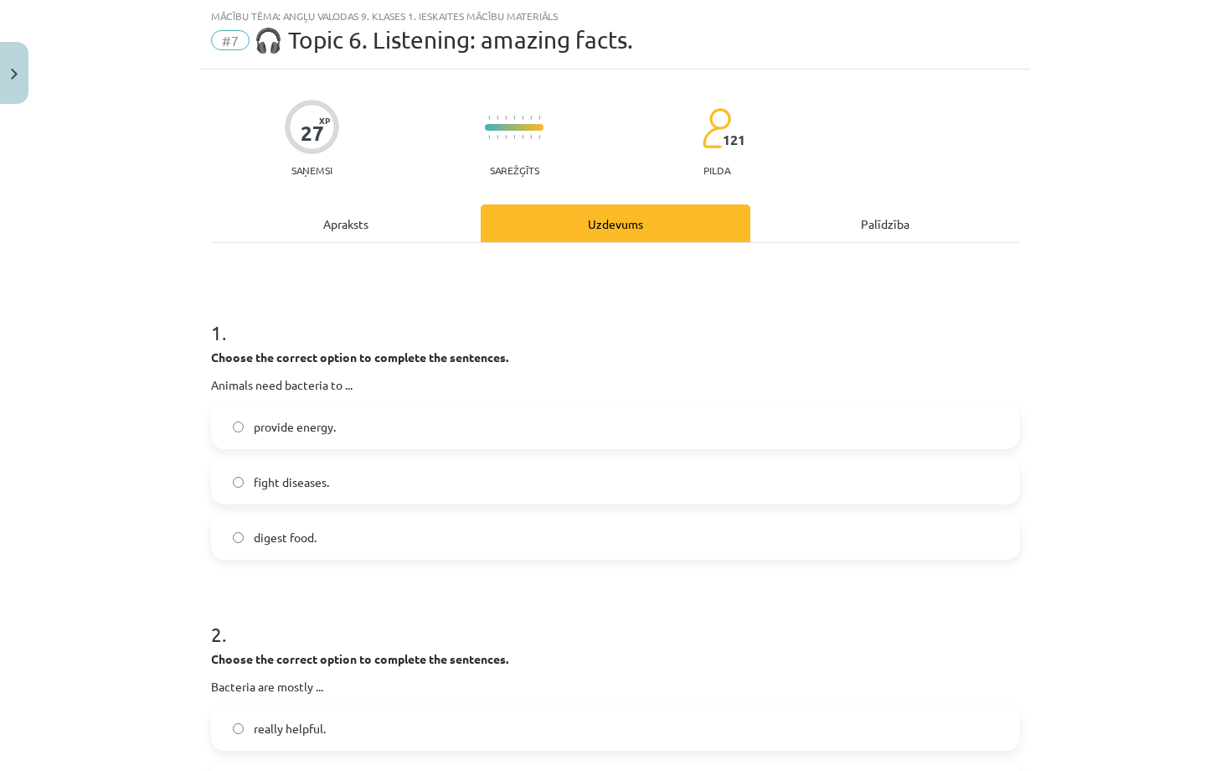
click at [415, 226] on div "Apraksts" at bounding box center [346, 223] width 270 height 38
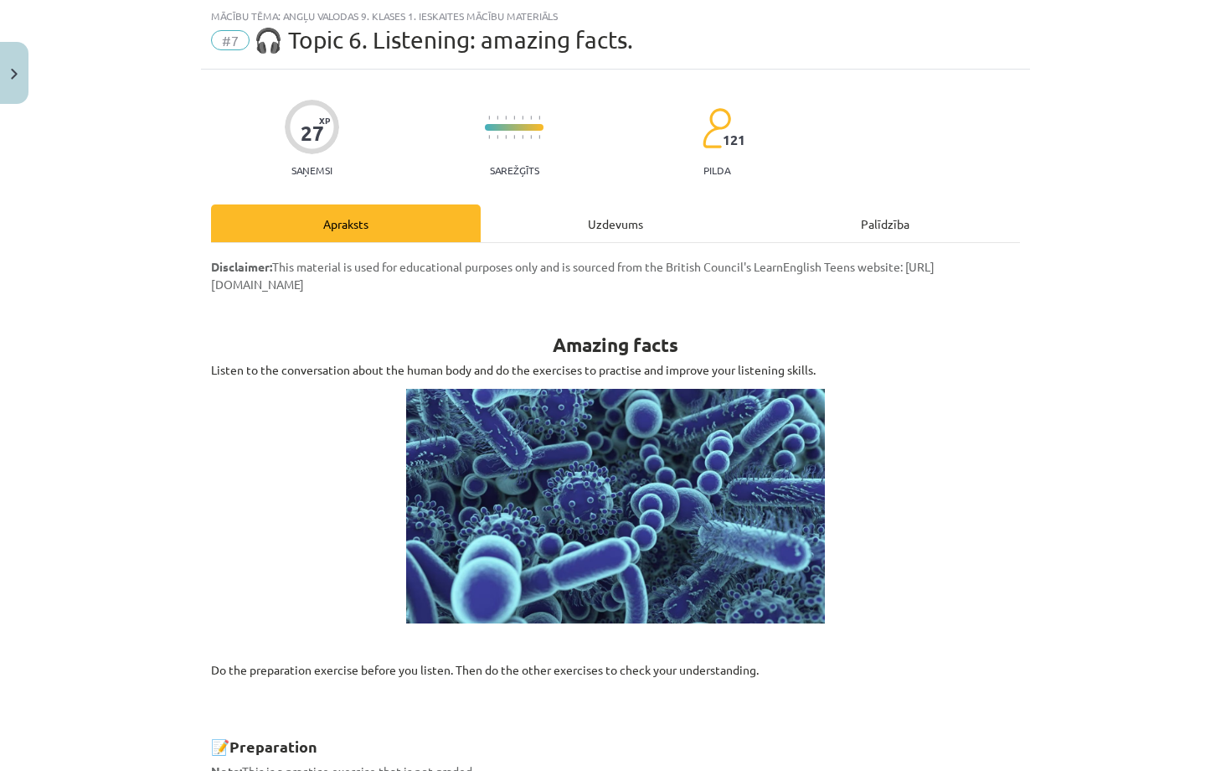
click at [520, 446] on img at bounding box center [615, 506] width 419 height 235
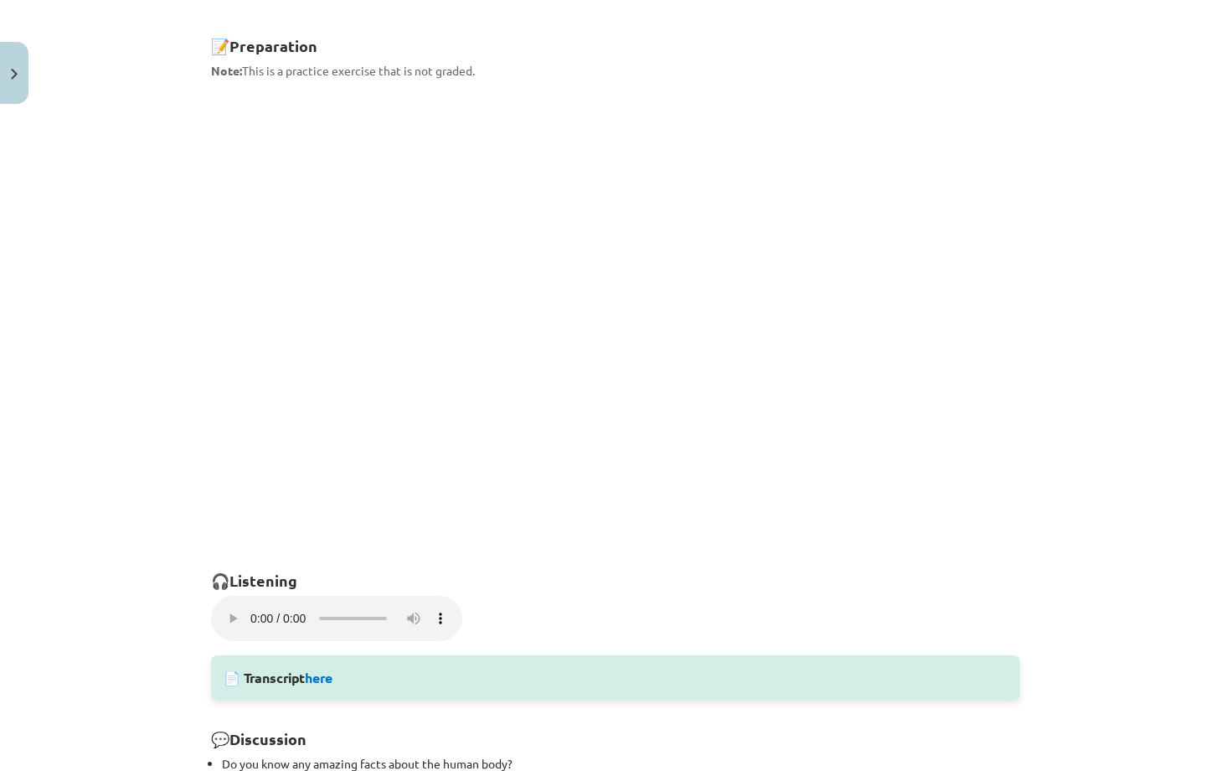
scroll to position [752, 0]
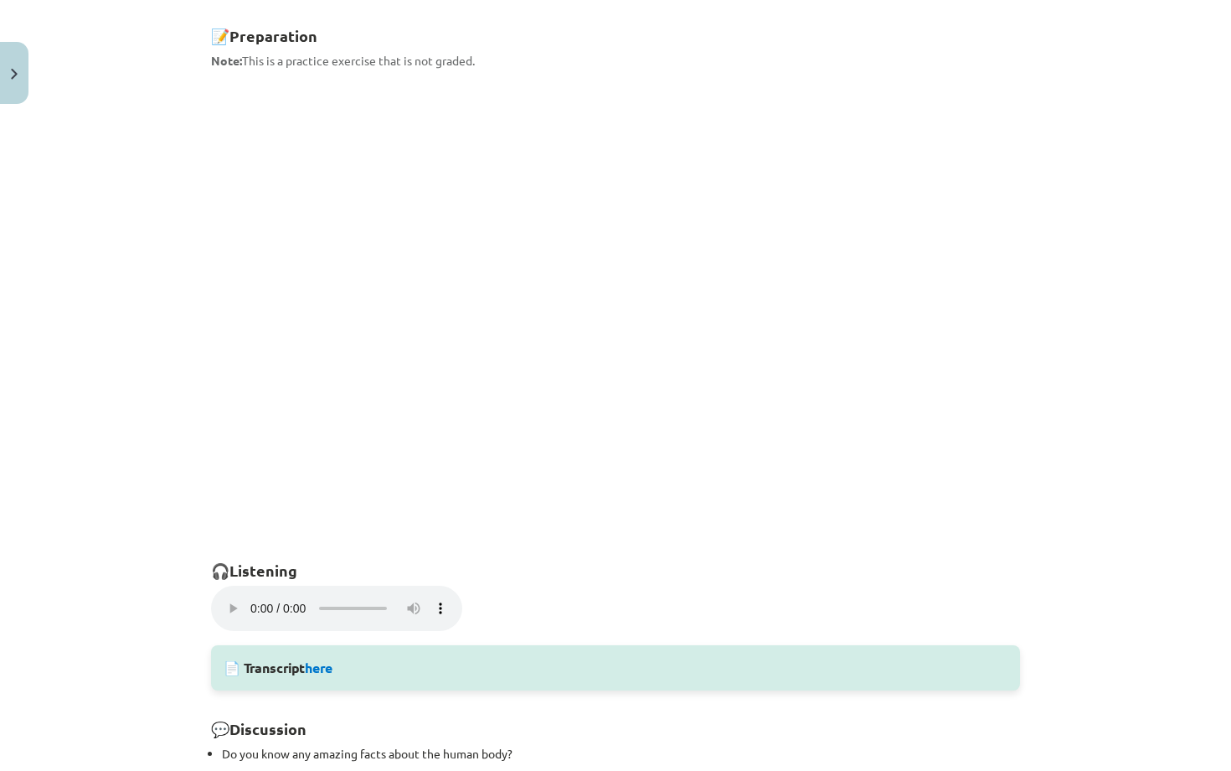
click at [224, 598] on audio "Your browser does not support the audio element." at bounding box center [336, 607] width 251 height 45
click at [225, 594] on audio "Your browser does not support the audio element." at bounding box center [336, 607] width 251 height 45
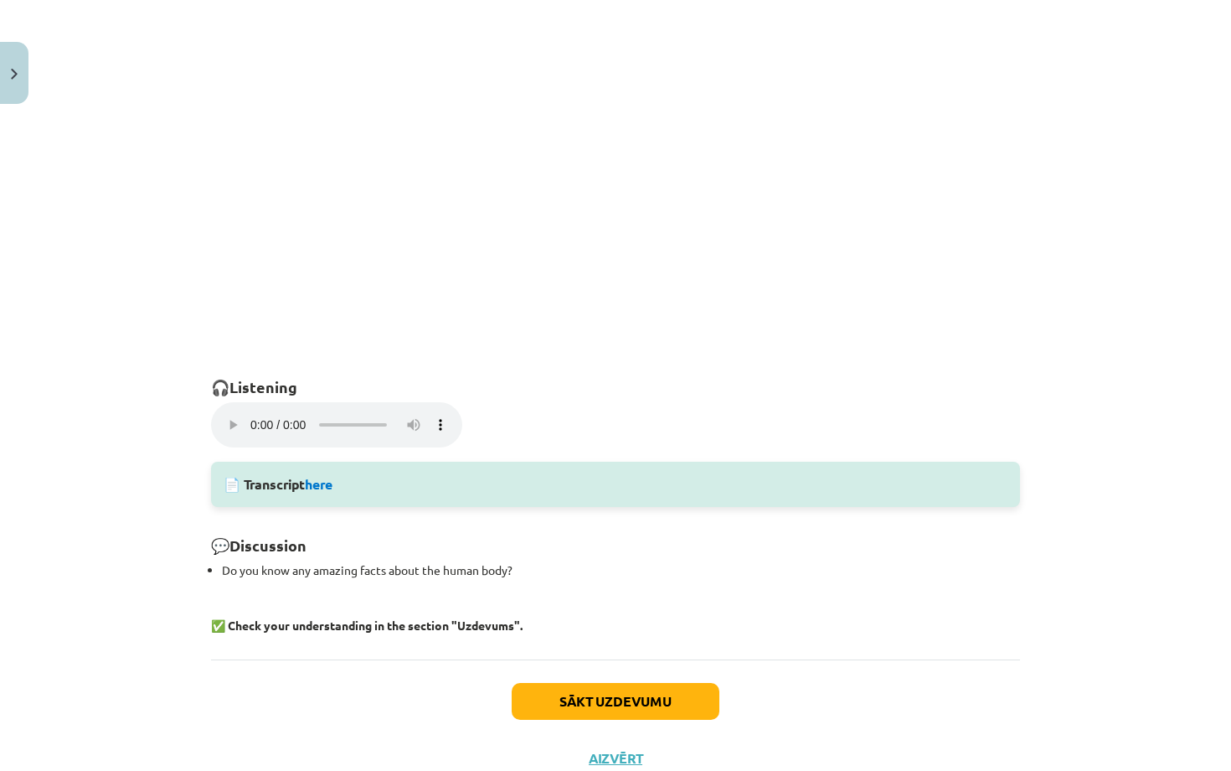
scroll to position [927, 0]
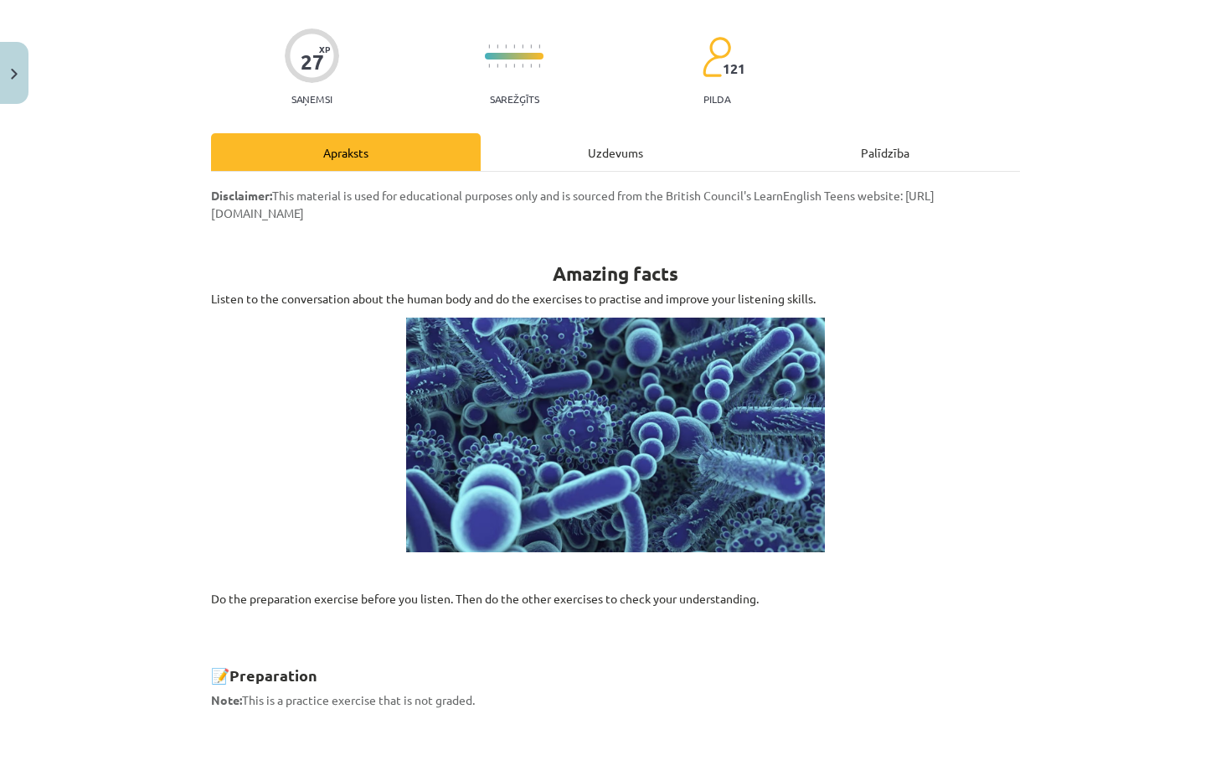
click at [633, 156] on div "Uzdevums" at bounding box center [616, 152] width 270 height 38
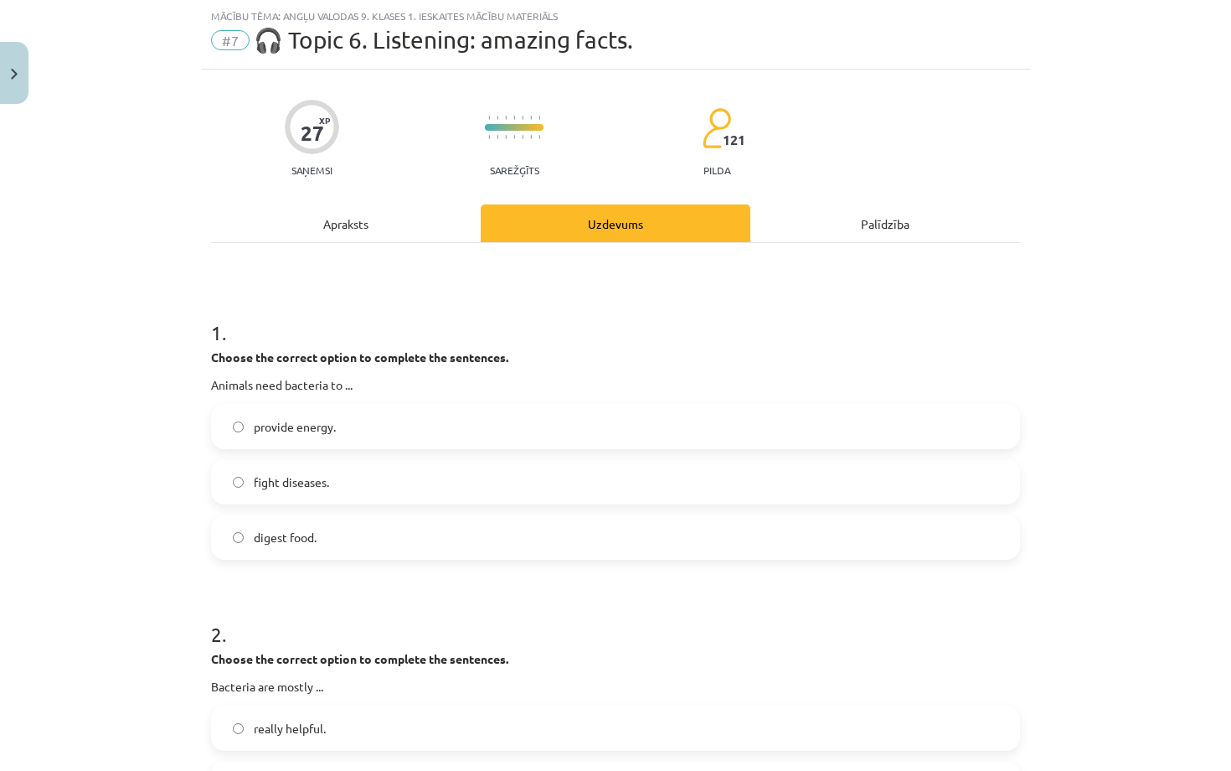
click at [328, 229] on div "Apraksts" at bounding box center [346, 223] width 270 height 38
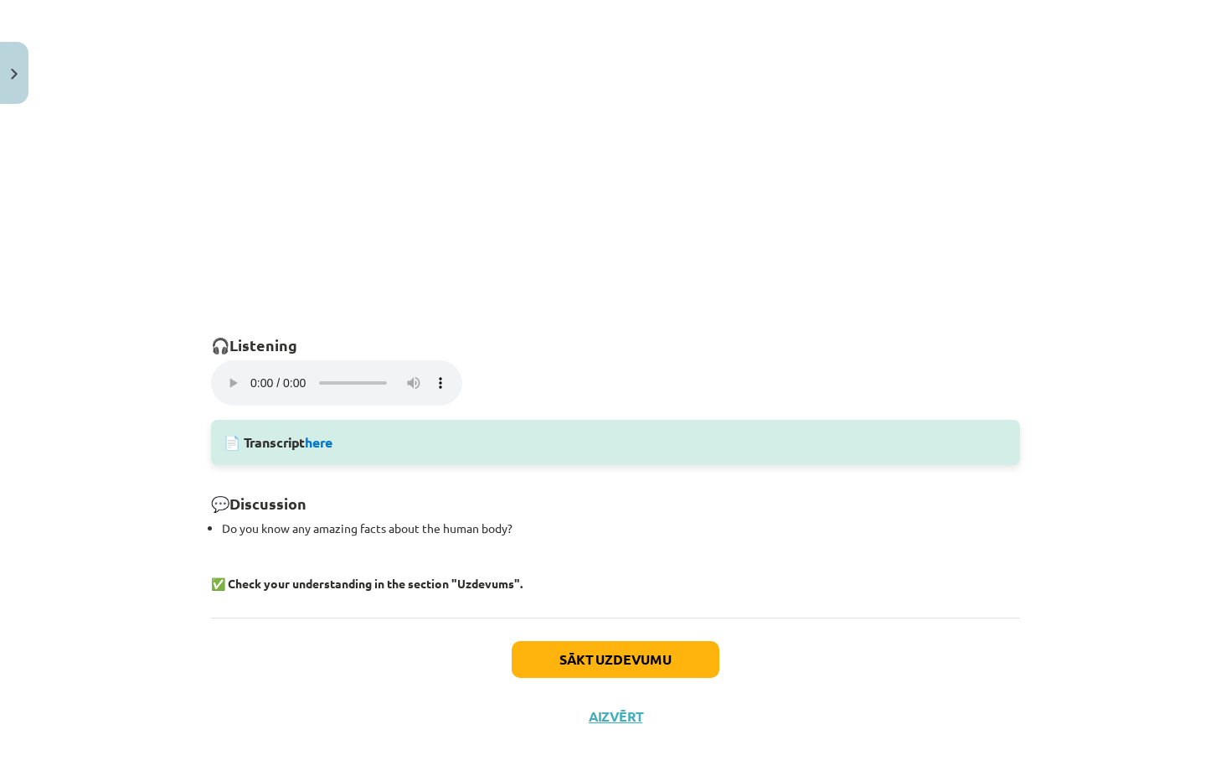
scroll to position [976, 0]
click at [232, 372] on audio "Your browser does not support the audio element." at bounding box center [336, 384] width 251 height 45
click at [299, 376] on audio "Your browser does not support the audio element." at bounding box center [336, 384] width 251 height 45
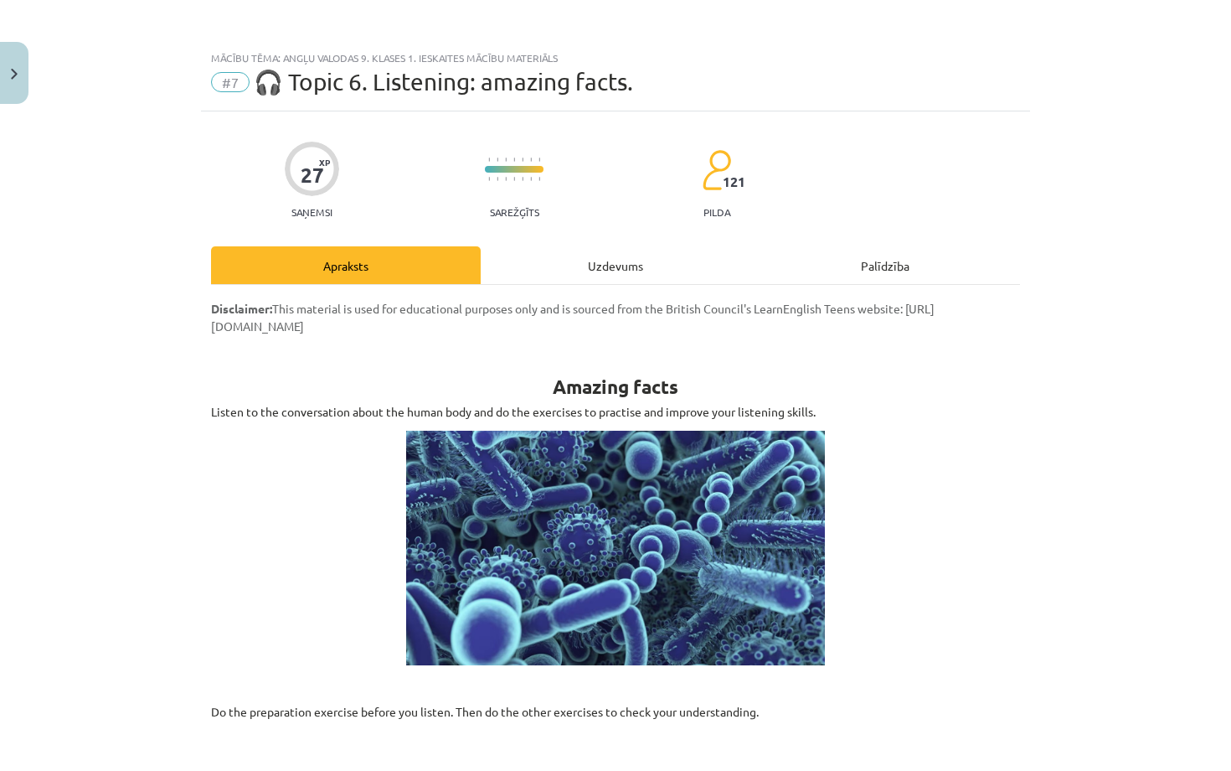
scroll to position [0, 0]
click at [616, 265] on div "Uzdevums" at bounding box center [616, 265] width 270 height 38
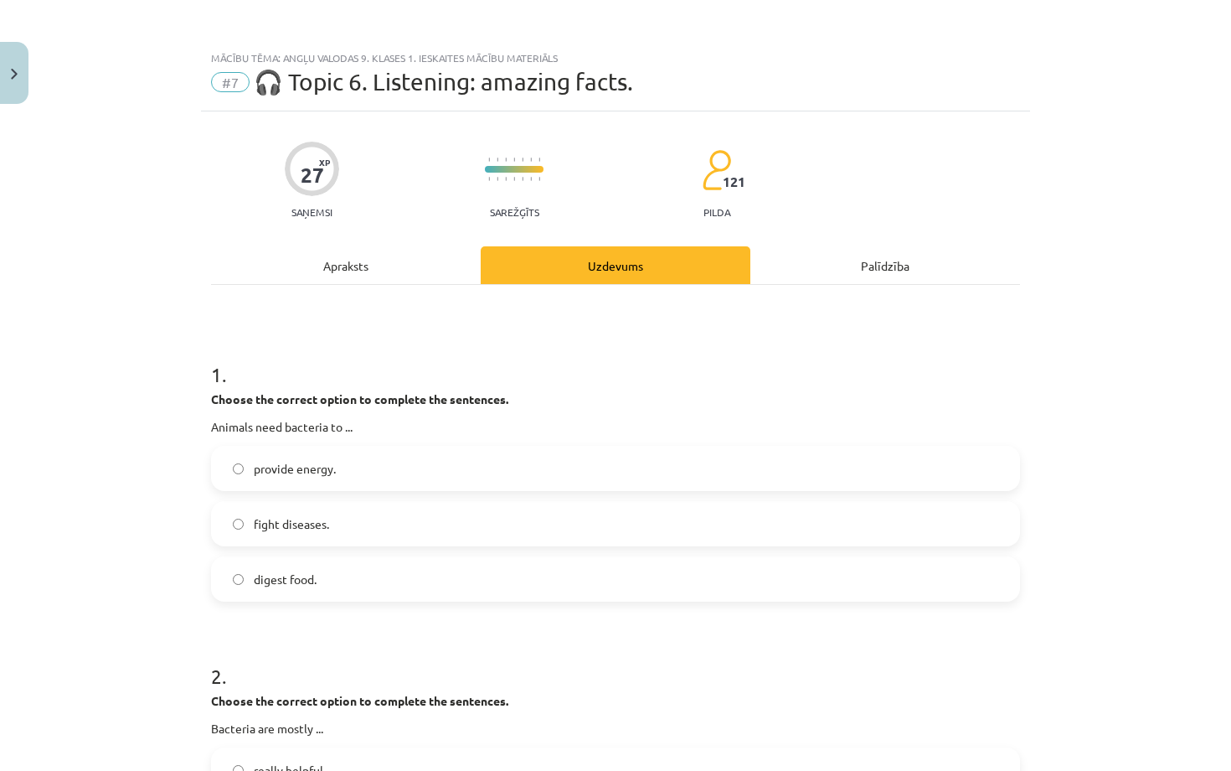
scroll to position [42, 0]
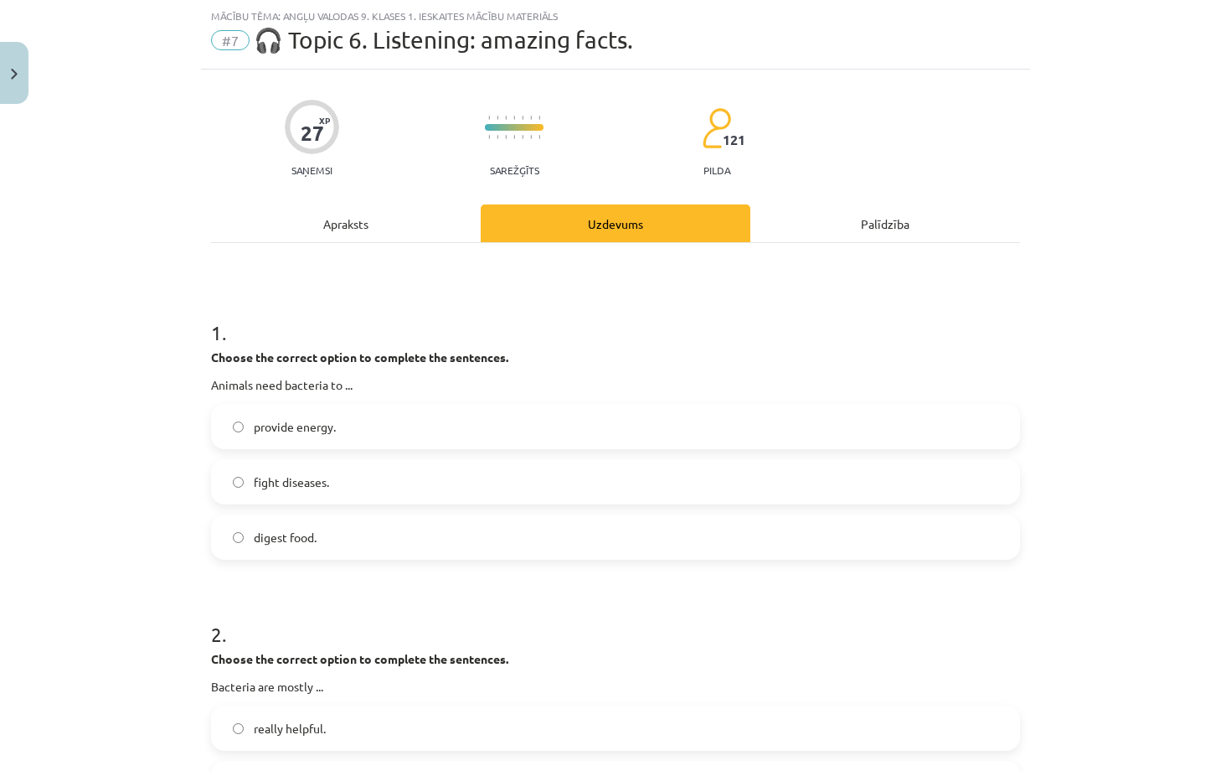
click at [334, 537] on label "digest food." at bounding box center [616, 537] width 806 height 42
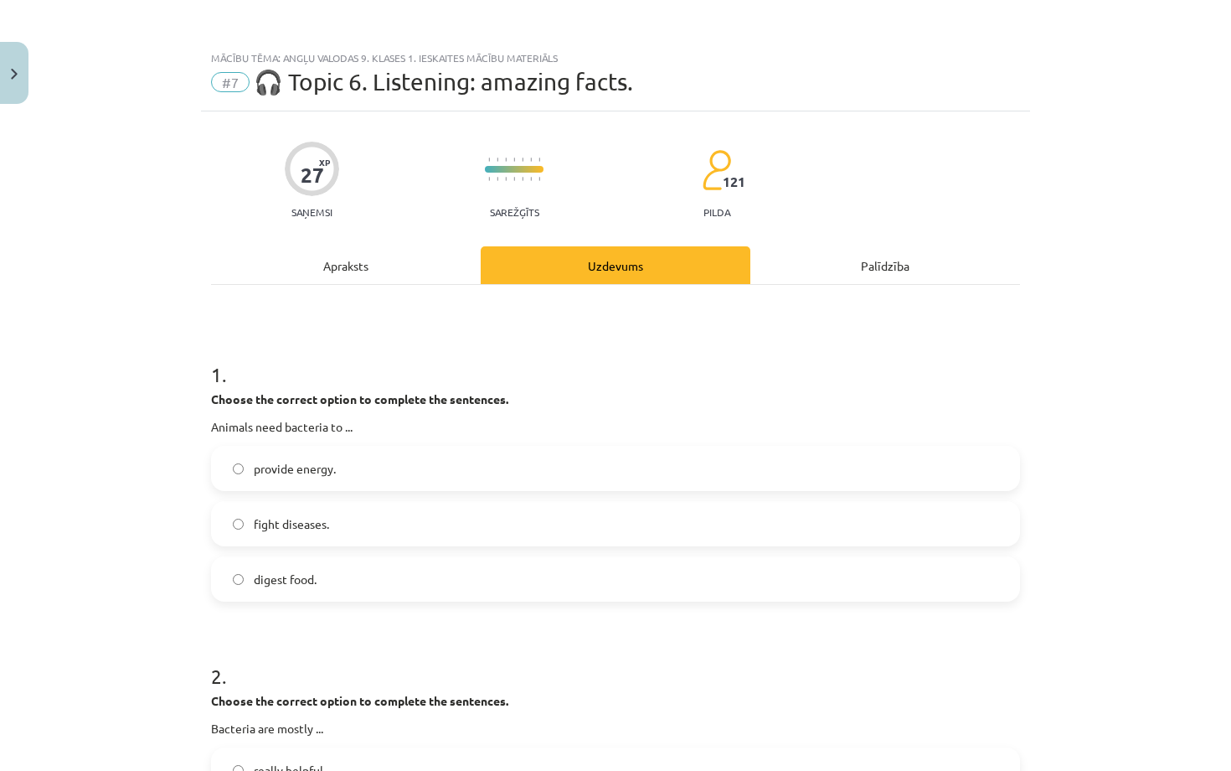
scroll to position [0, 0]
click at [384, 258] on div "Apraksts" at bounding box center [346, 265] width 270 height 38
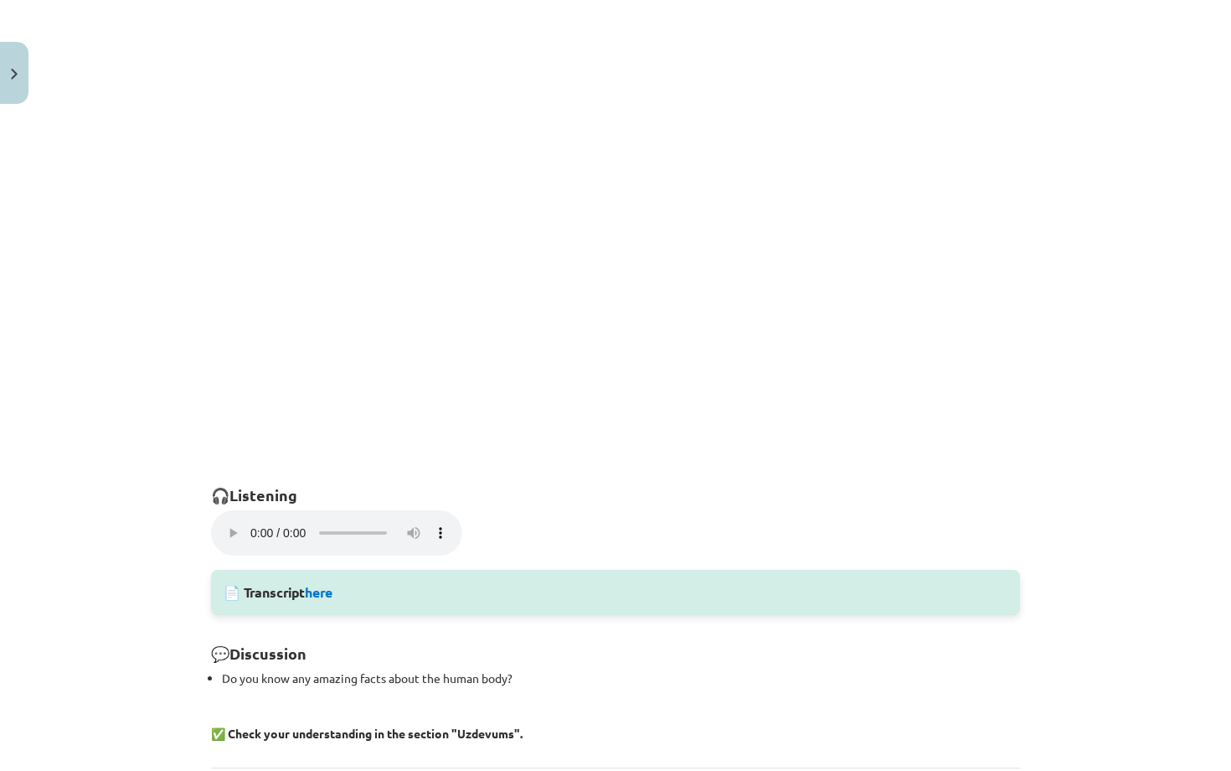
scroll to position [846, 0]
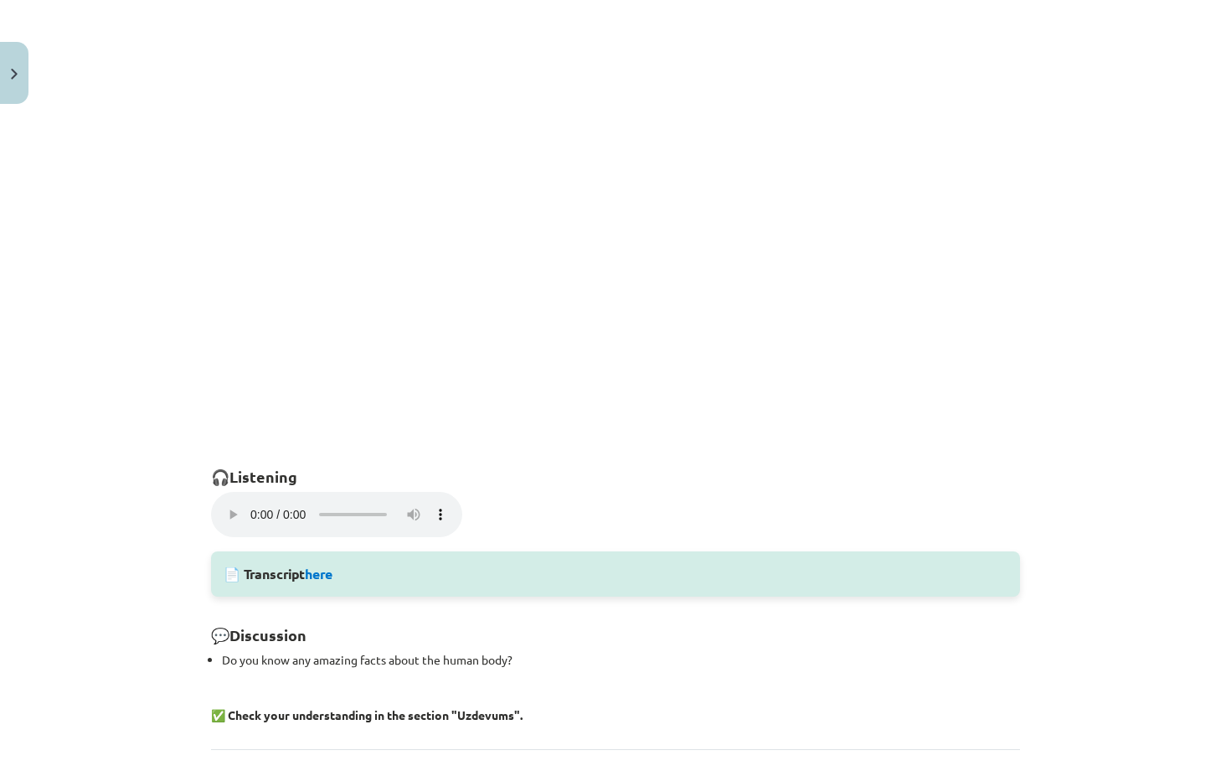
click at [231, 512] on audio "Your browser does not support the audio element." at bounding box center [336, 514] width 251 height 45
click at [284, 504] on audio "Your browser does not support the audio element." at bounding box center [336, 514] width 251 height 45
click at [296, 507] on audio "Your browser does not support the audio element." at bounding box center [336, 514] width 251 height 45
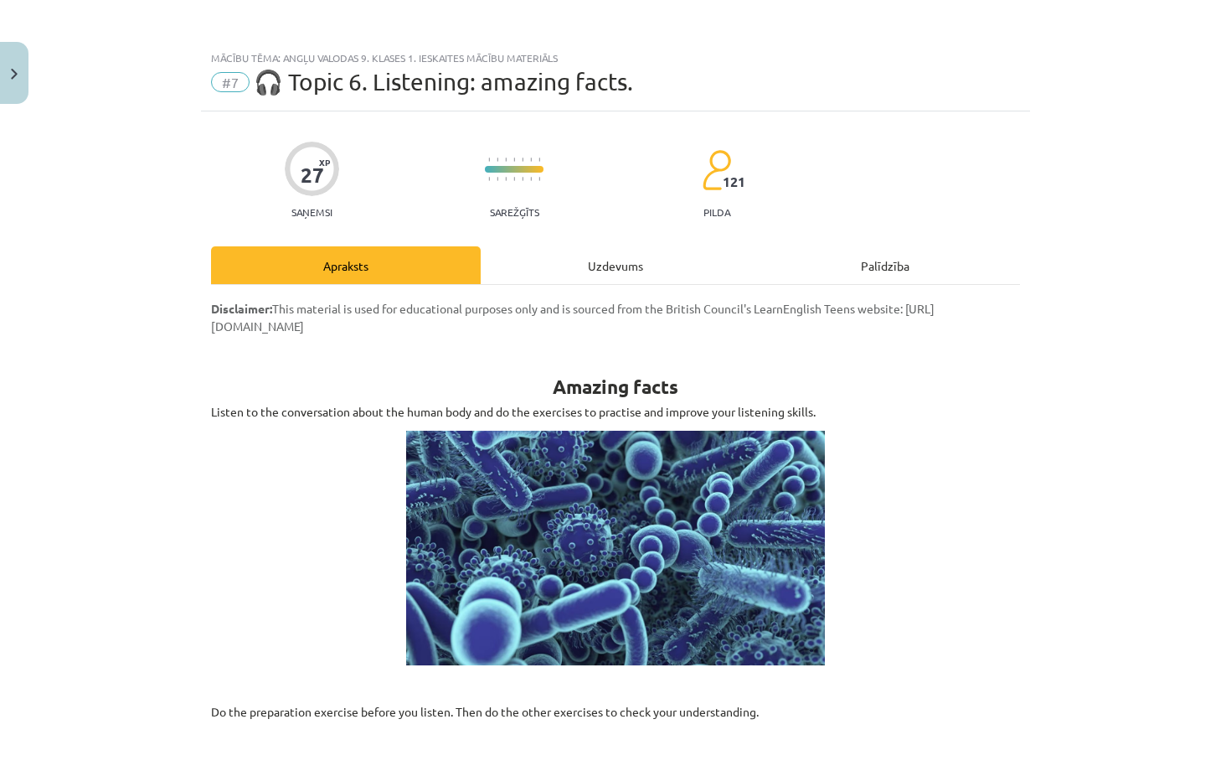
scroll to position [0, 0]
click at [603, 272] on div "Uzdevums" at bounding box center [616, 265] width 270 height 38
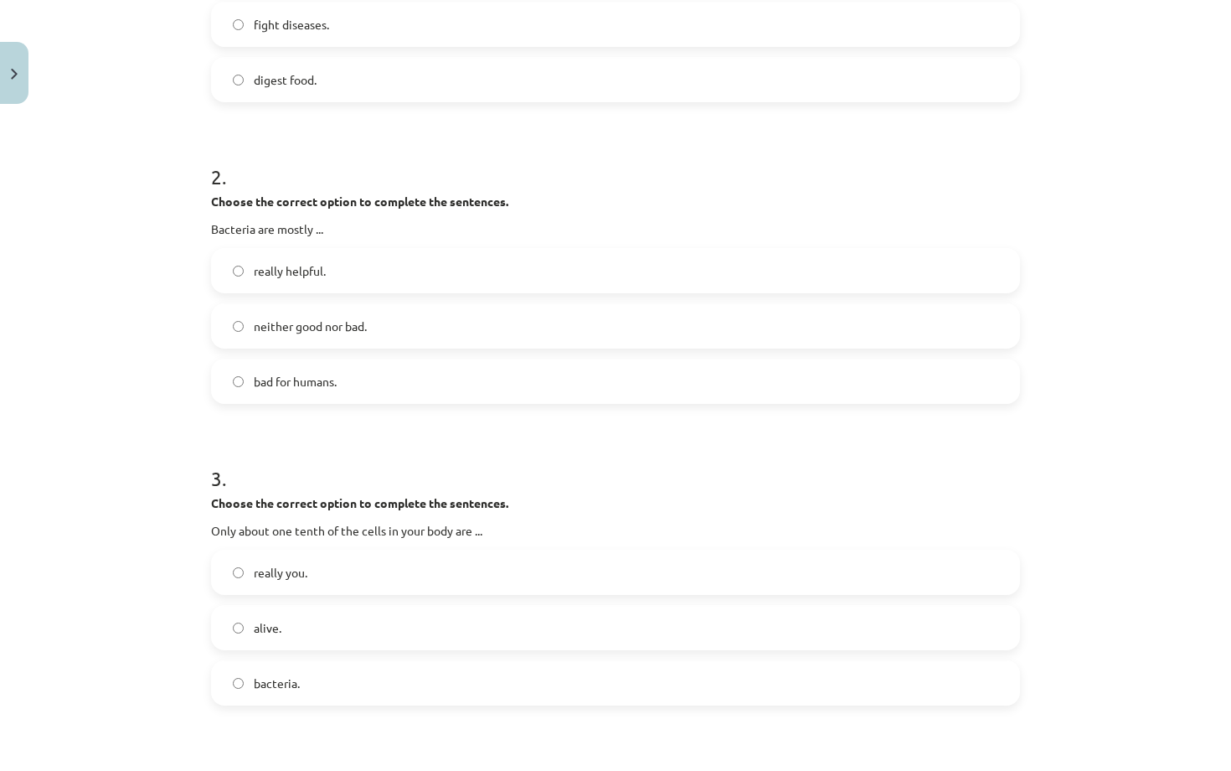
scroll to position [501, 0]
click at [521, 335] on label "neither good nor bad." at bounding box center [616, 324] width 806 height 42
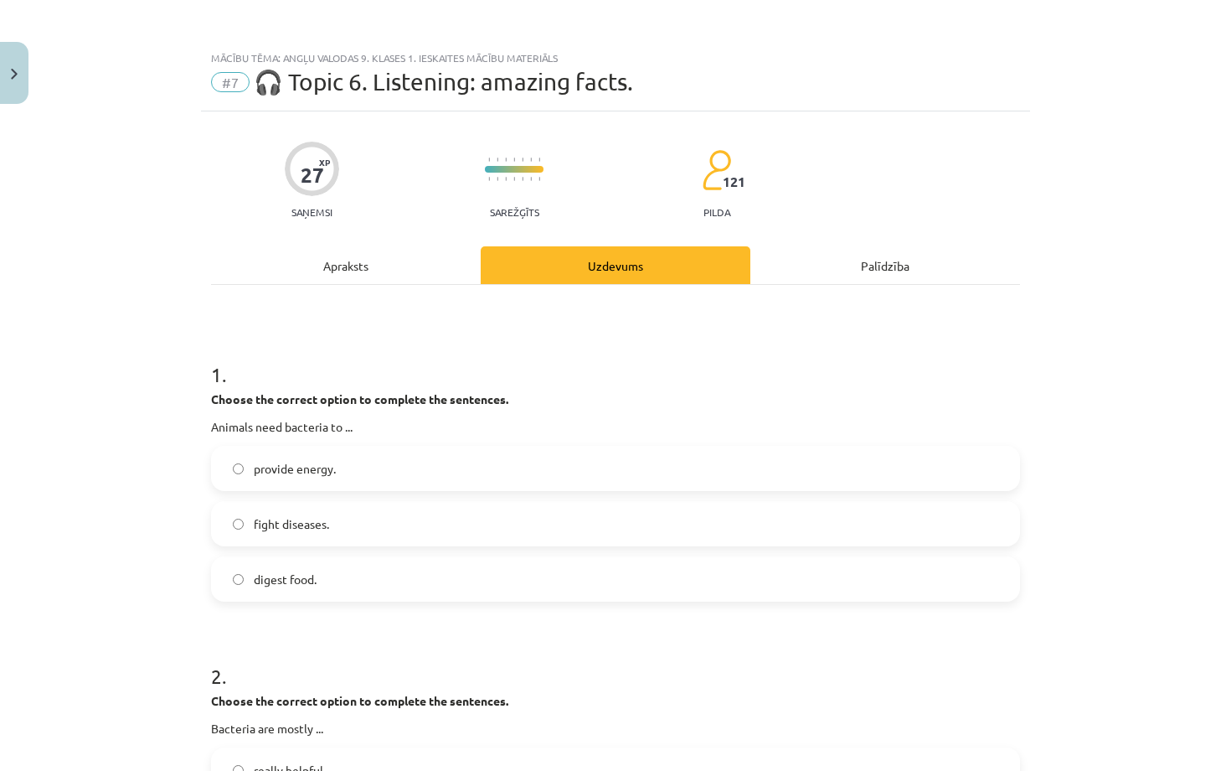
scroll to position [0, 0]
click at [397, 253] on div "Apraksts" at bounding box center [346, 265] width 270 height 38
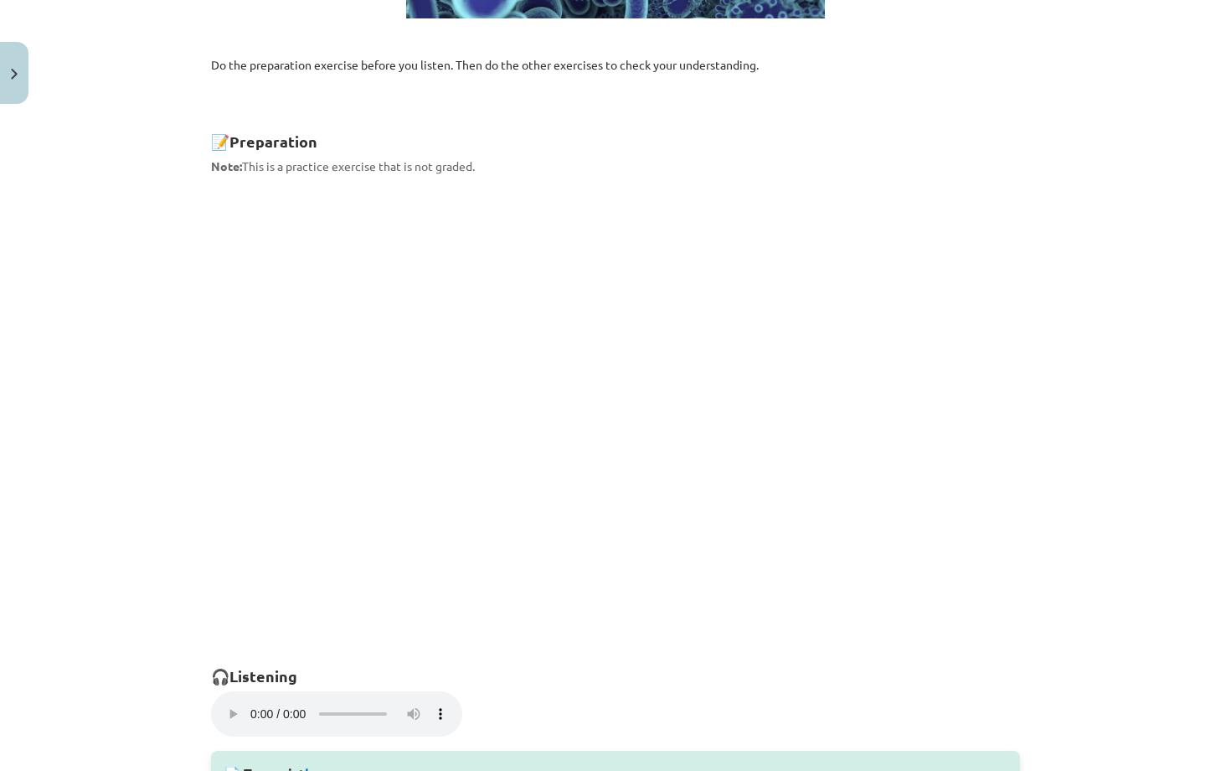
scroll to position [655, 0]
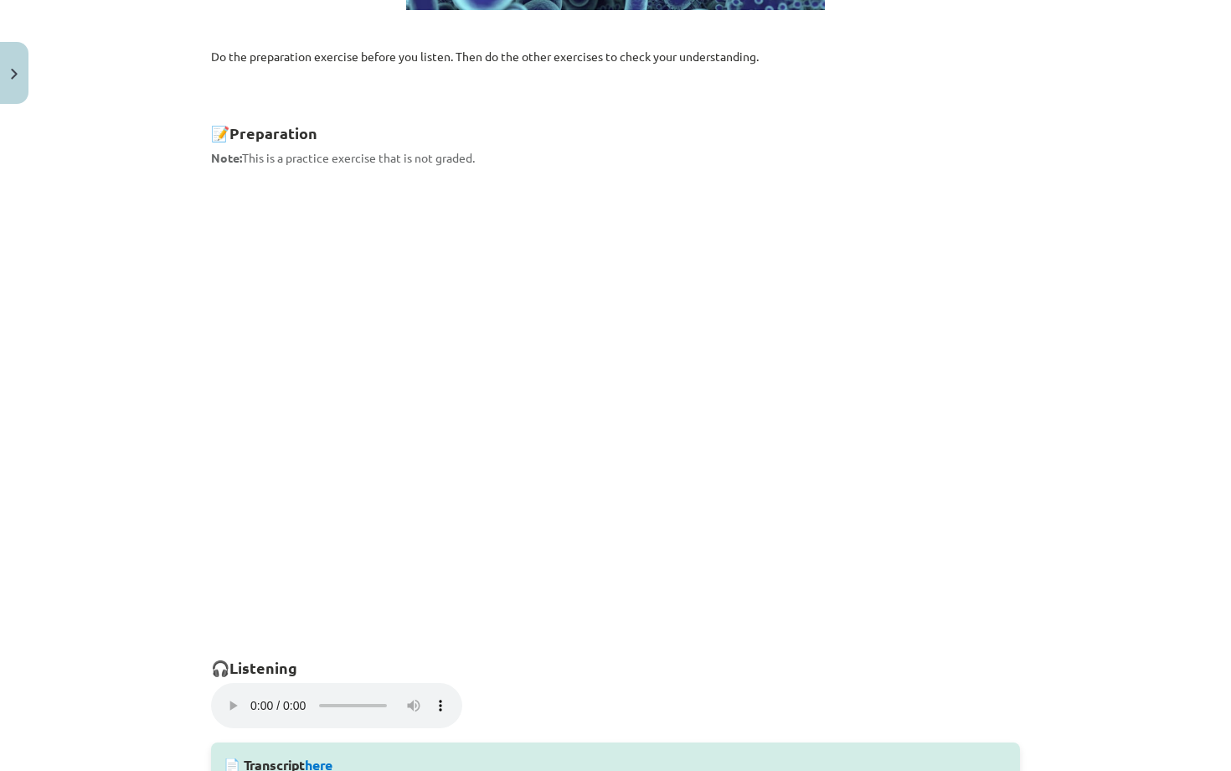
click at [229, 678] on audio "Your browser does not support the audio element." at bounding box center [336, 705] width 251 height 45
click at [291, 678] on audio "Your browser does not support the audio element." at bounding box center [336, 705] width 251 height 45
click at [305, 678] on audio "Your browser does not support the audio element." at bounding box center [336, 705] width 251 height 45
click at [229, 678] on audio "Your browser does not support the audio element." at bounding box center [336, 705] width 251 height 45
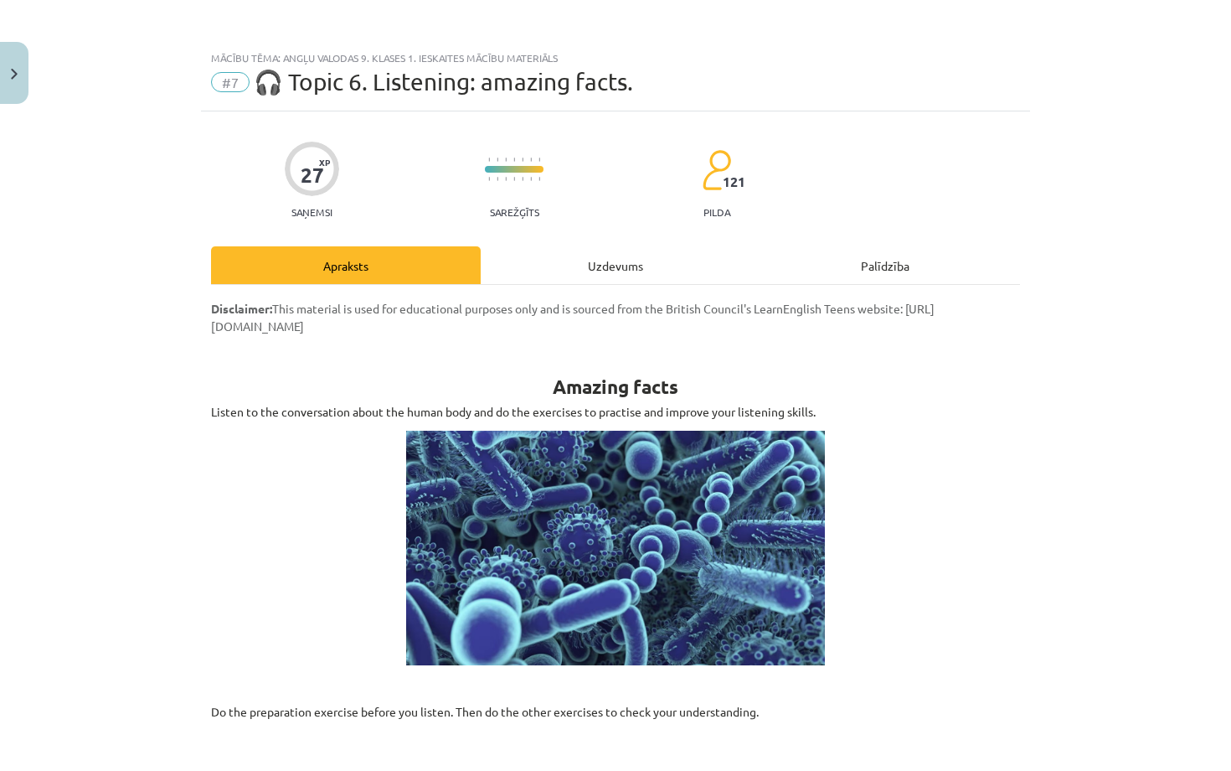
scroll to position [0, 0]
click at [626, 270] on div "Uzdevums" at bounding box center [616, 265] width 270 height 38
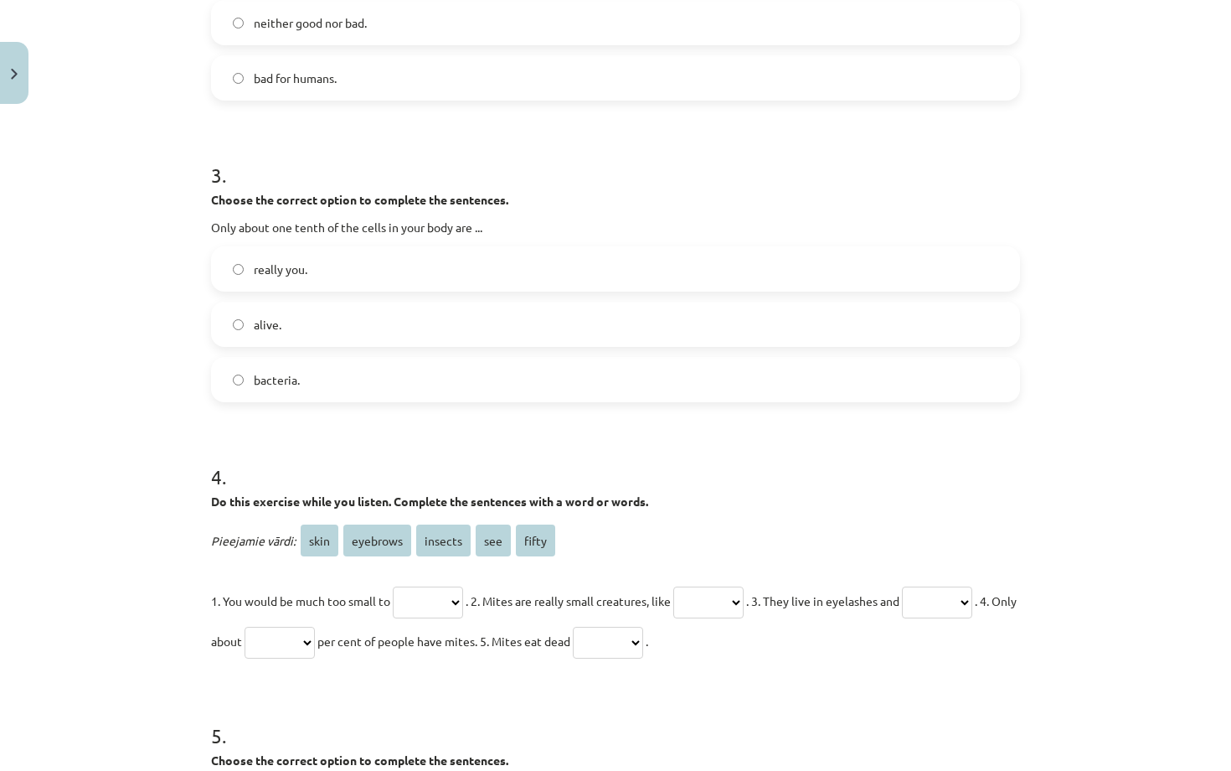
scroll to position [801, 0]
click at [391, 314] on label "alive." at bounding box center [616, 326] width 806 height 42
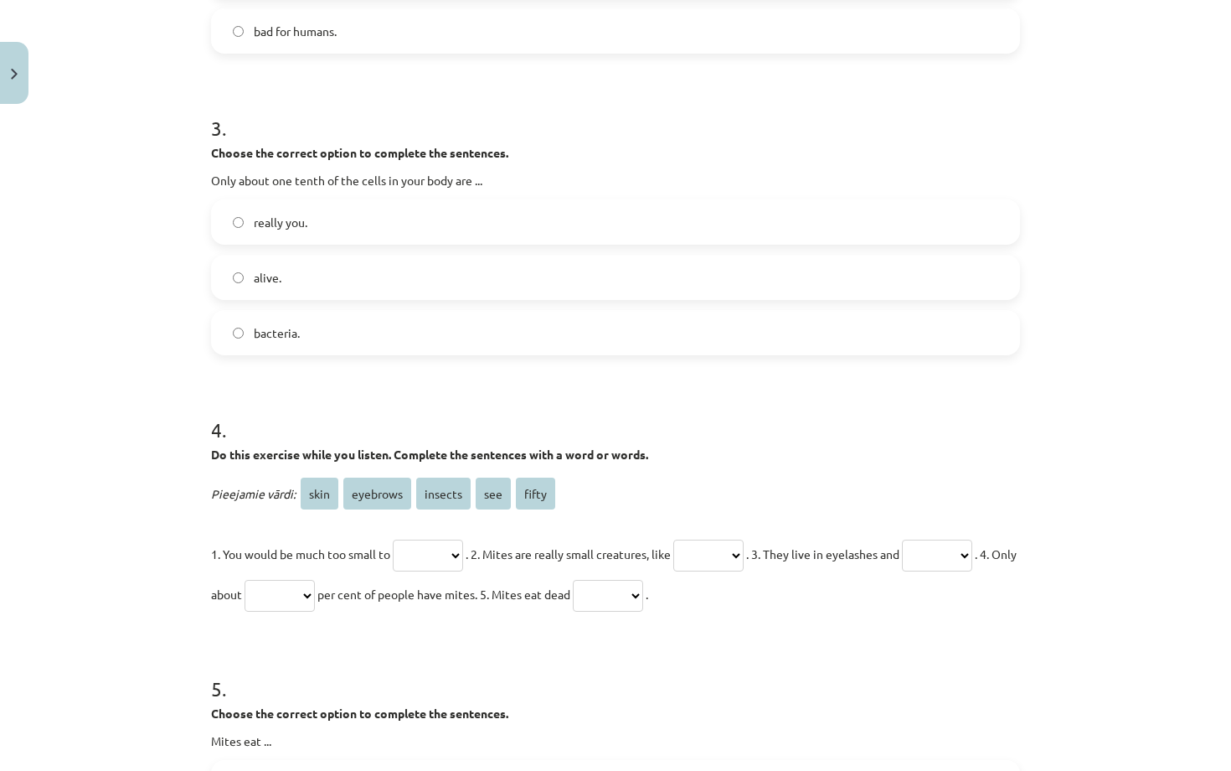
scroll to position [869, 0]
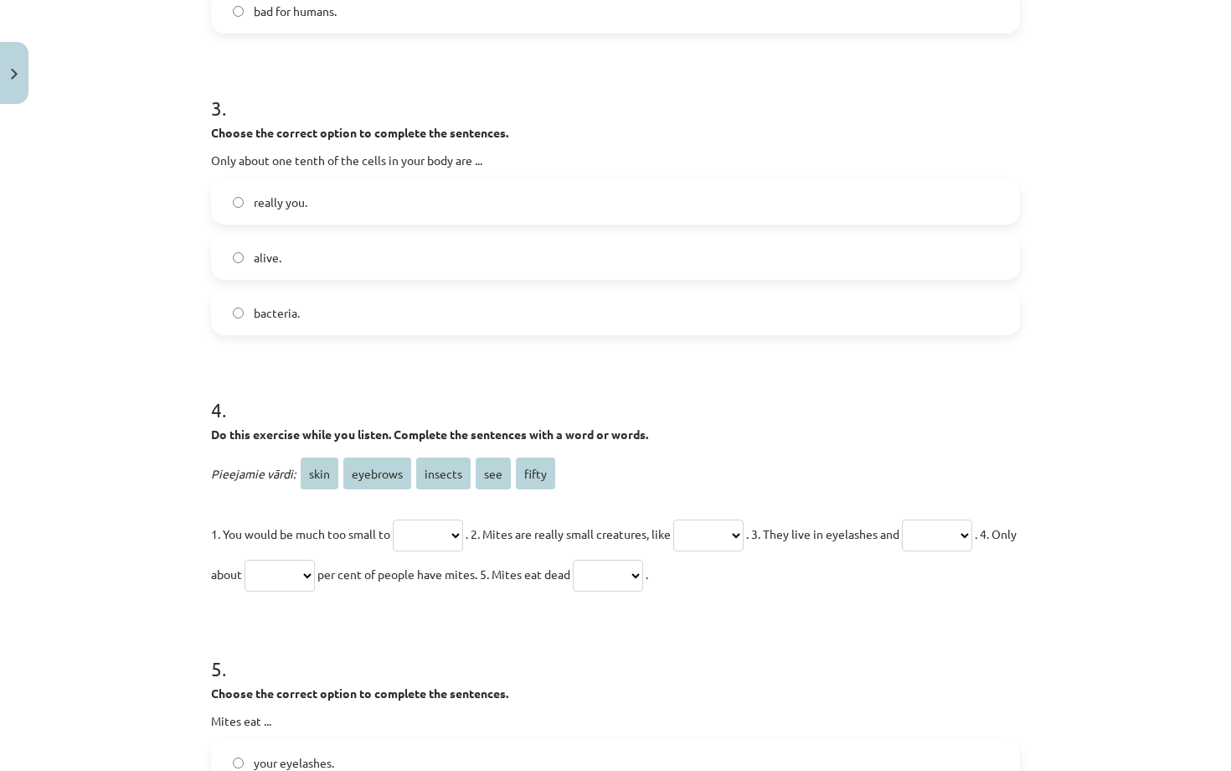
select select "*****"
select select "***"
select select "*******"
select select "********"
select select "****"
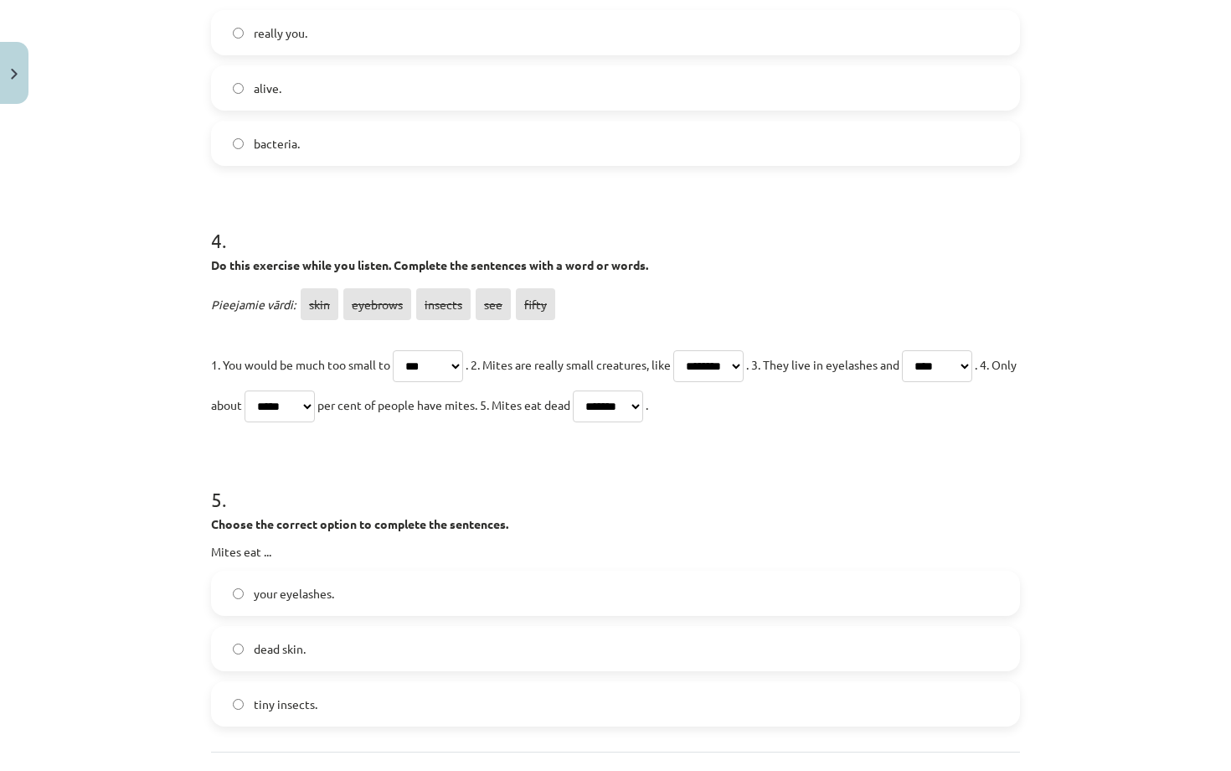
scroll to position [1095, 0]
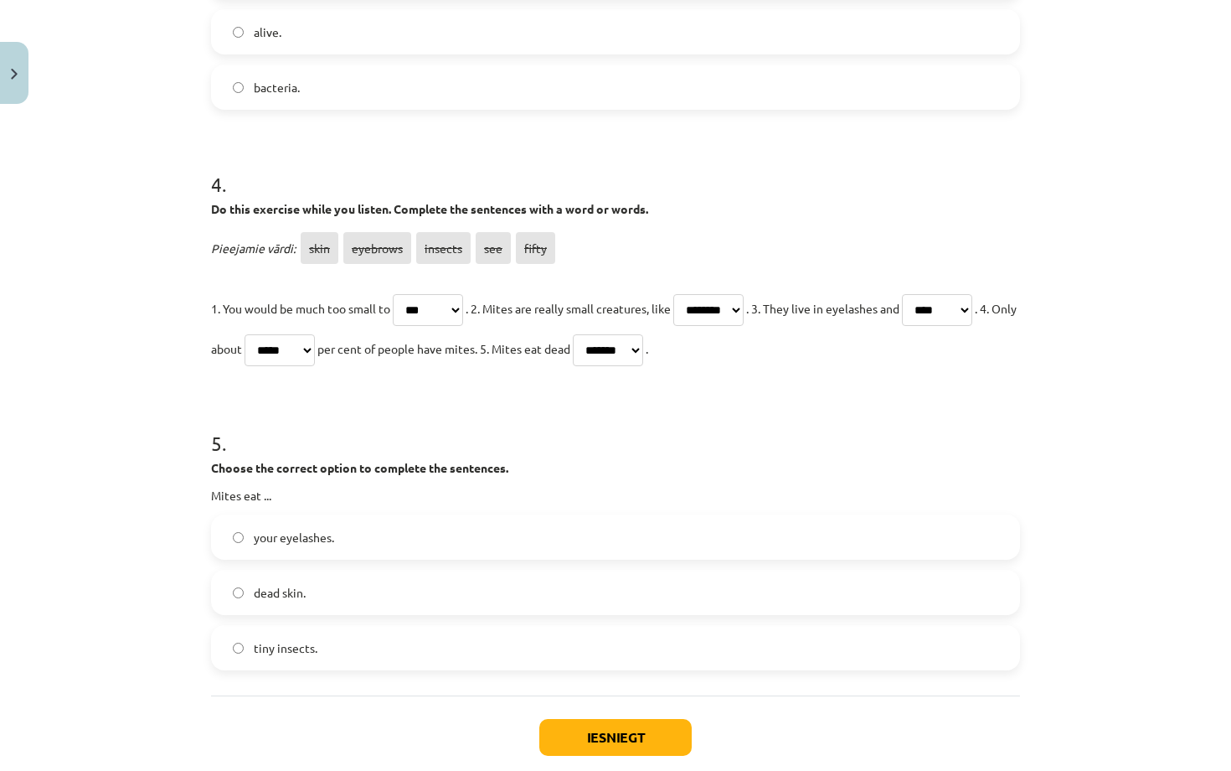
click at [497, 642] on label "tiny insects." at bounding box center [616, 647] width 806 height 42
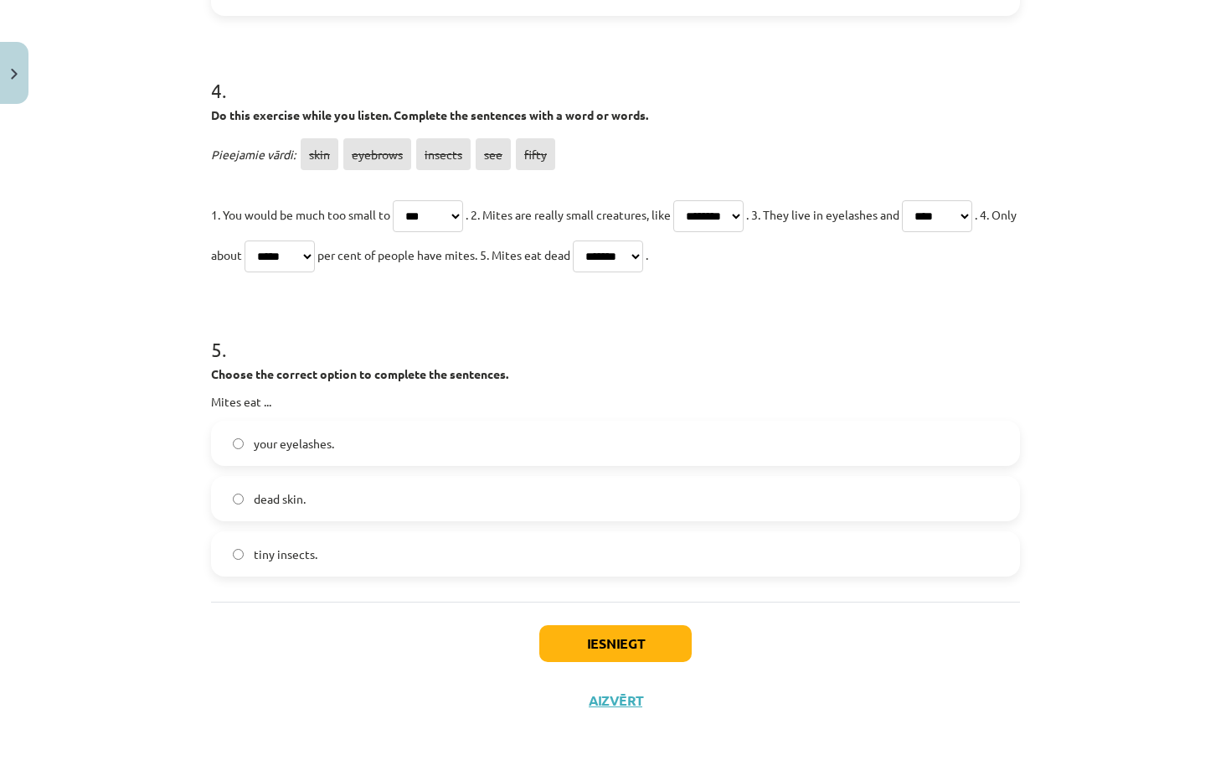
scroll to position [1191, 0]
click at [609, 641] on button "Iesniegt" at bounding box center [615, 643] width 152 height 37
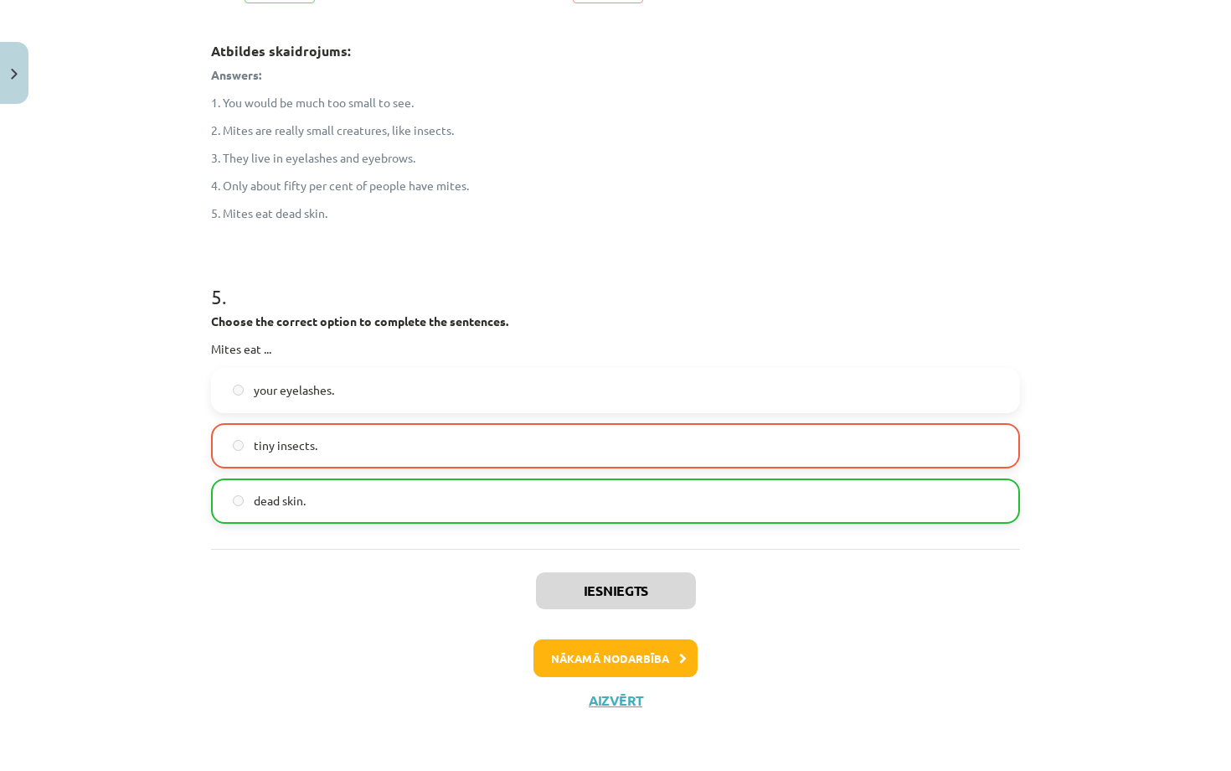
scroll to position [1459, 0]
click at [617, 678] on button "Aizvērt" at bounding box center [616, 700] width 64 height 17
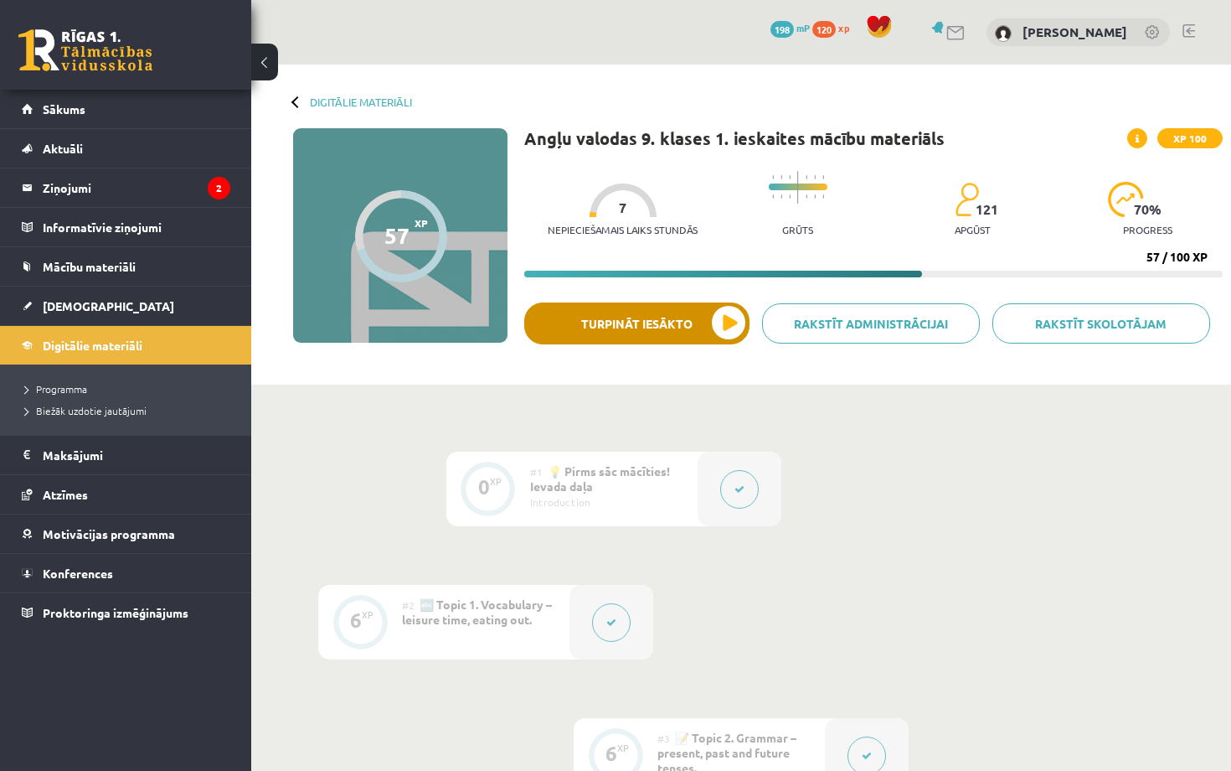
click at [648, 323] on button "Turpināt iesākto" at bounding box center [636, 323] width 225 height 42
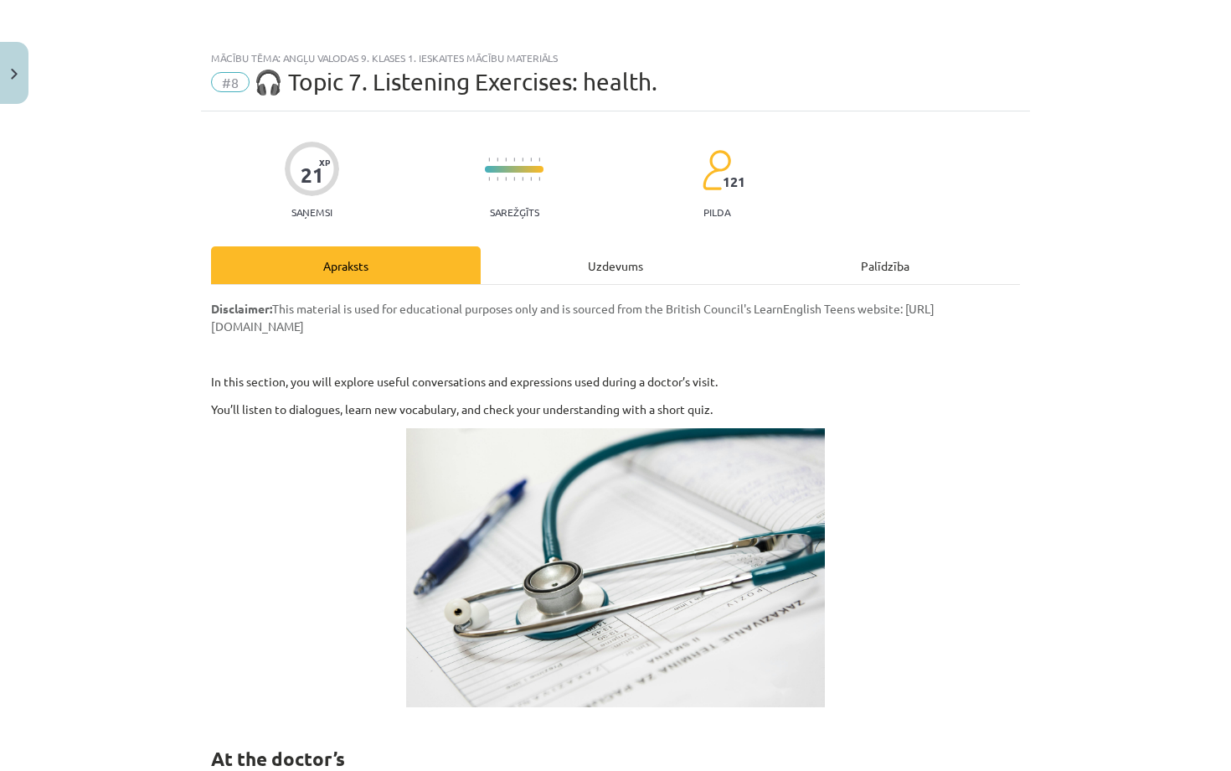
scroll to position [0, 0]
click at [547, 278] on div "Uzdevums" at bounding box center [616, 265] width 270 height 38
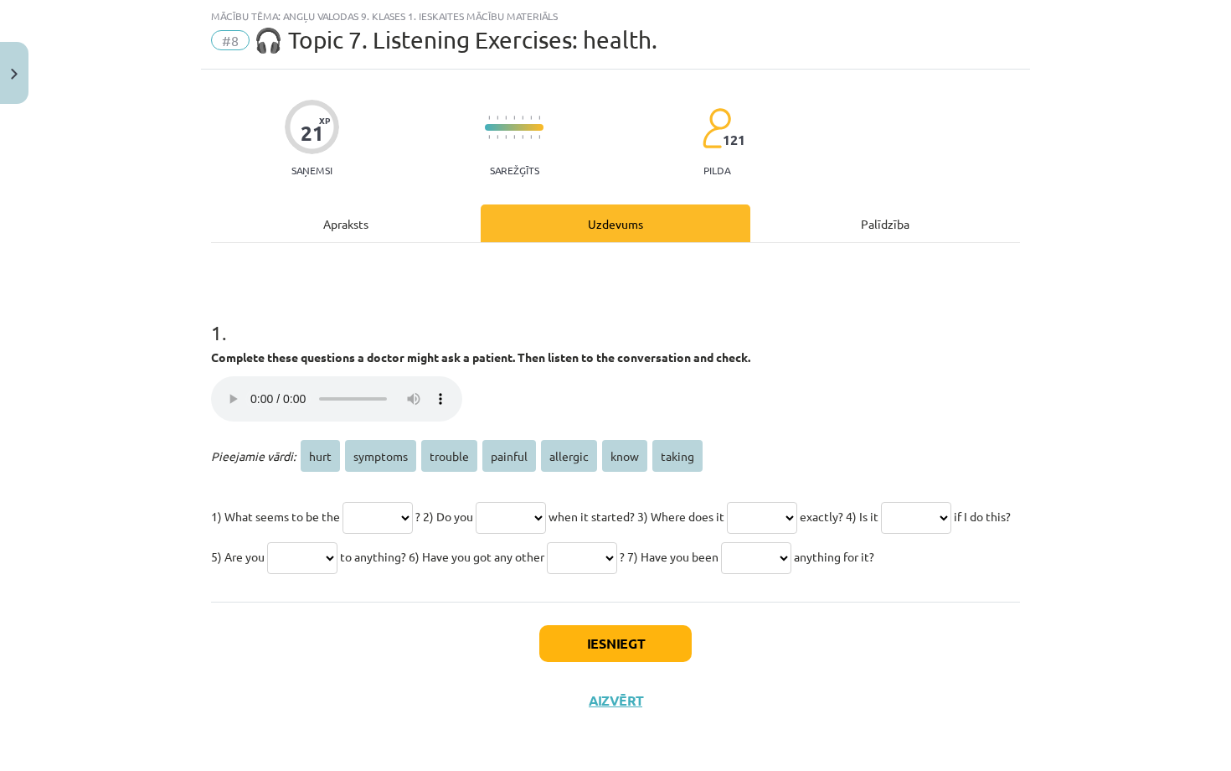
scroll to position [66, 0]
click at [219, 376] on audio "Jūsu pārlūkprogramma neatbalsta audio atskaņotāju." at bounding box center [336, 398] width 251 height 45
click at [223, 376] on audio "Jūsu pārlūkprogramma neatbalsta audio atskaņotāju." at bounding box center [336, 398] width 251 height 45
click at [404, 376] on audio "Jūsu pārlūkprogramma neatbalsta audio atskaņotāju." at bounding box center [336, 398] width 251 height 45
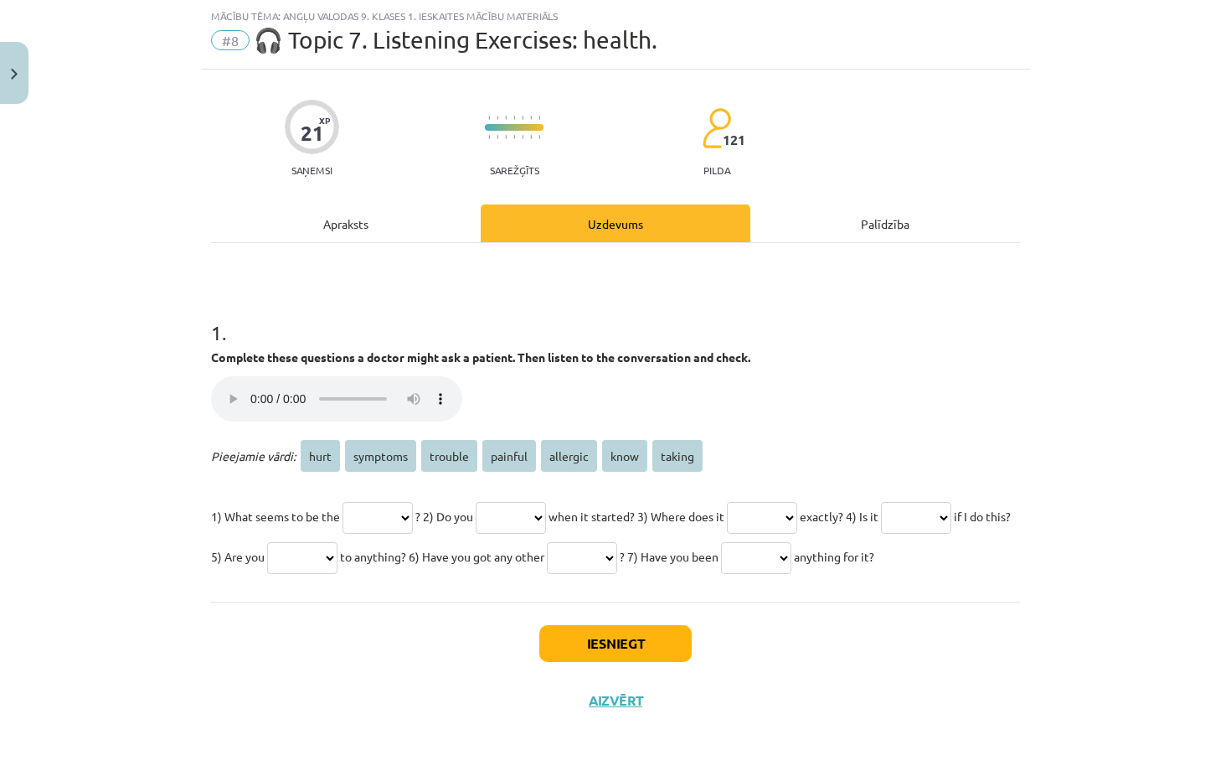
click at [248, 376] on audio "Jūsu pārlūkprogramma neatbalsta audio atskaņotāju." at bounding box center [336, 398] width 251 height 45
click at [235, 376] on audio "Jūsu pārlūkprogramma neatbalsta audio atskaņotāju." at bounding box center [336, 398] width 251 height 45
click at [231, 376] on audio "Jūsu pārlūkprogramma neatbalsta audio atskaņotāju." at bounding box center [336, 398] width 251 height 45
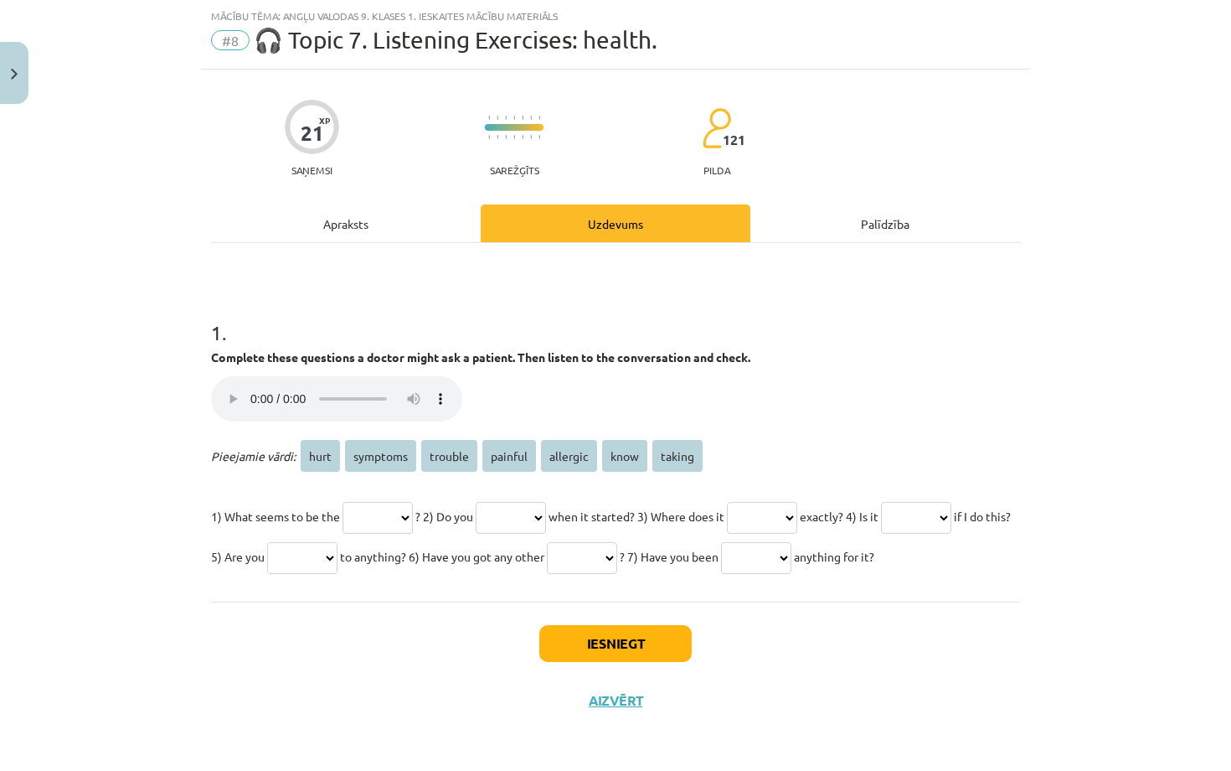
select select "****"
select select "*******"
select select "********"
select select "*******"
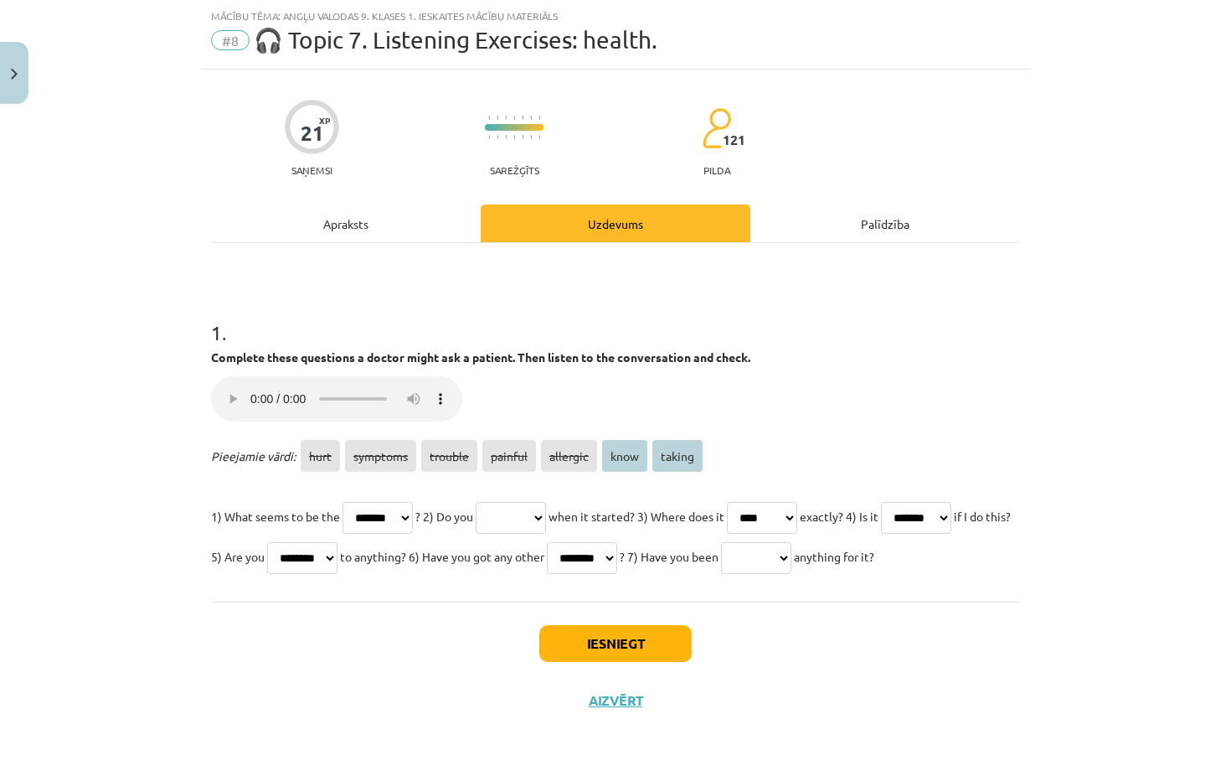
select select "****"
select select "******"
click at [641, 639] on button "Iesniegt" at bounding box center [615, 643] width 152 height 37
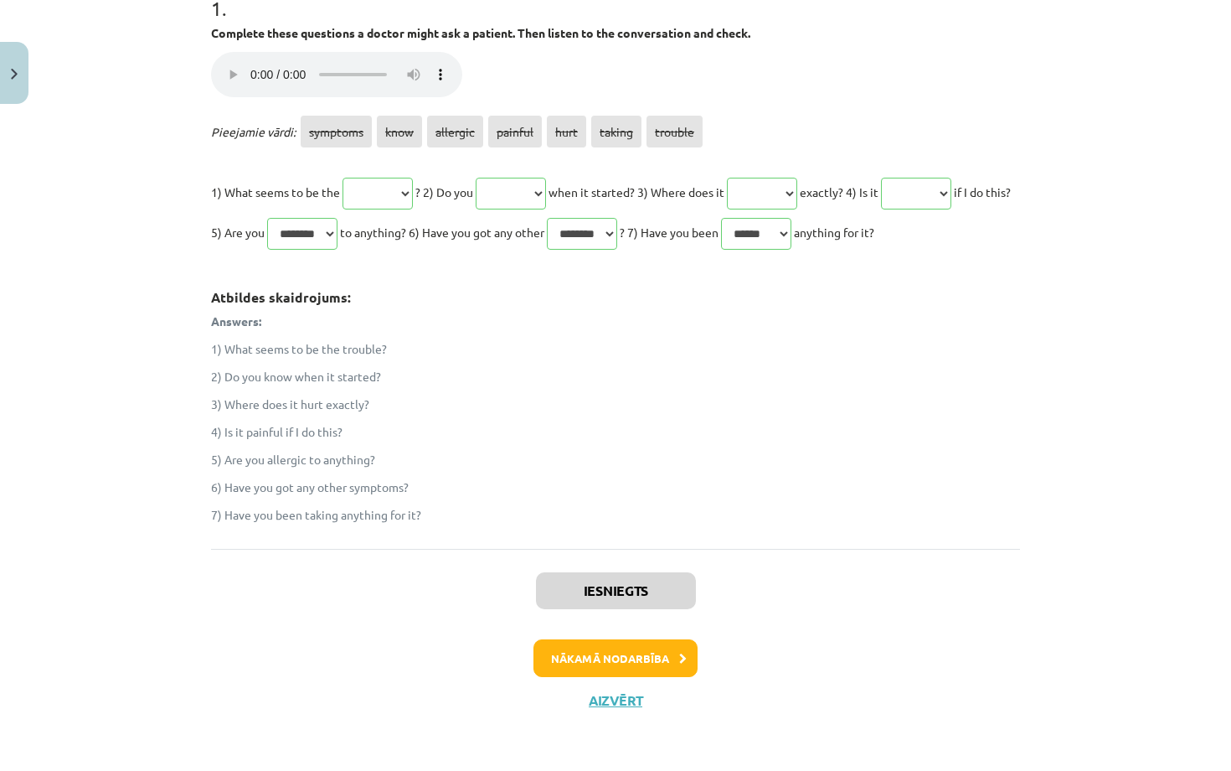
scroll to position [389, 0]
click at [637, 651] on button "Nākamā nodarbība" at bounding box center [615, 658] width 164 height 39
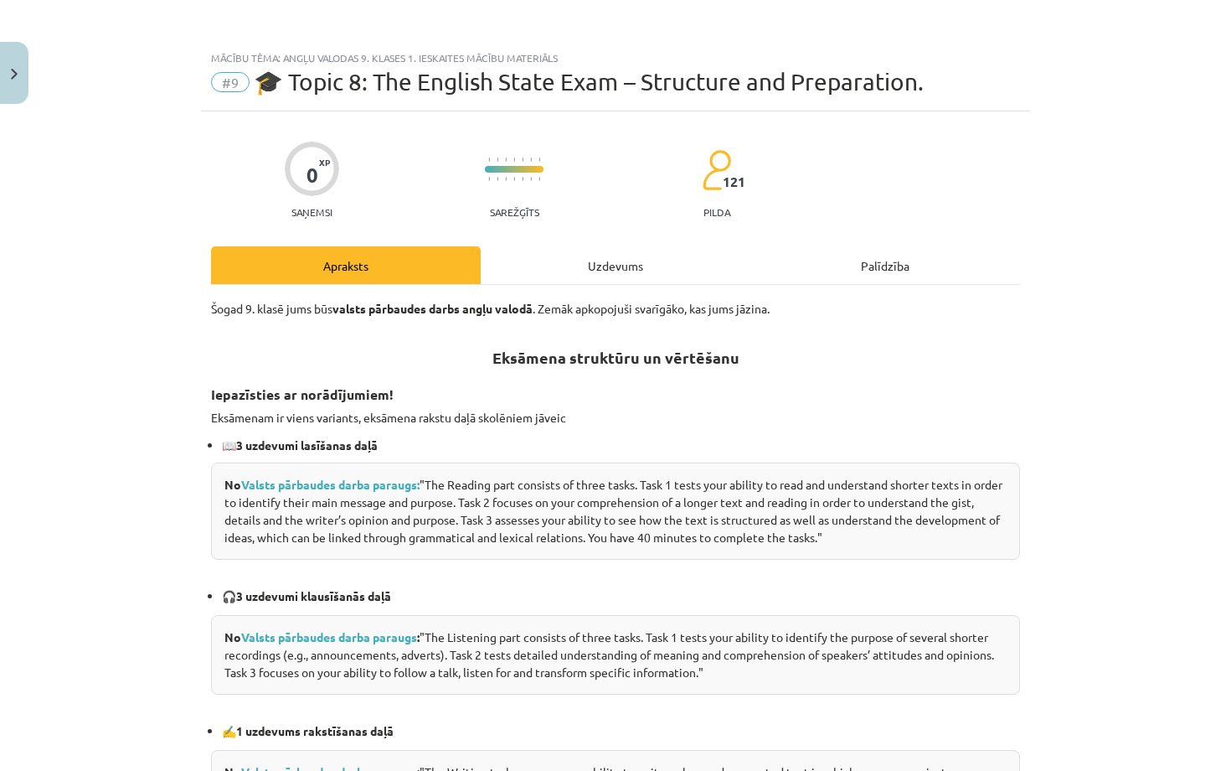
scroll to position [0, 0]
click at [599, 279] on div "Uzdevums" at bounding box center [616, 265] width 270 height 38
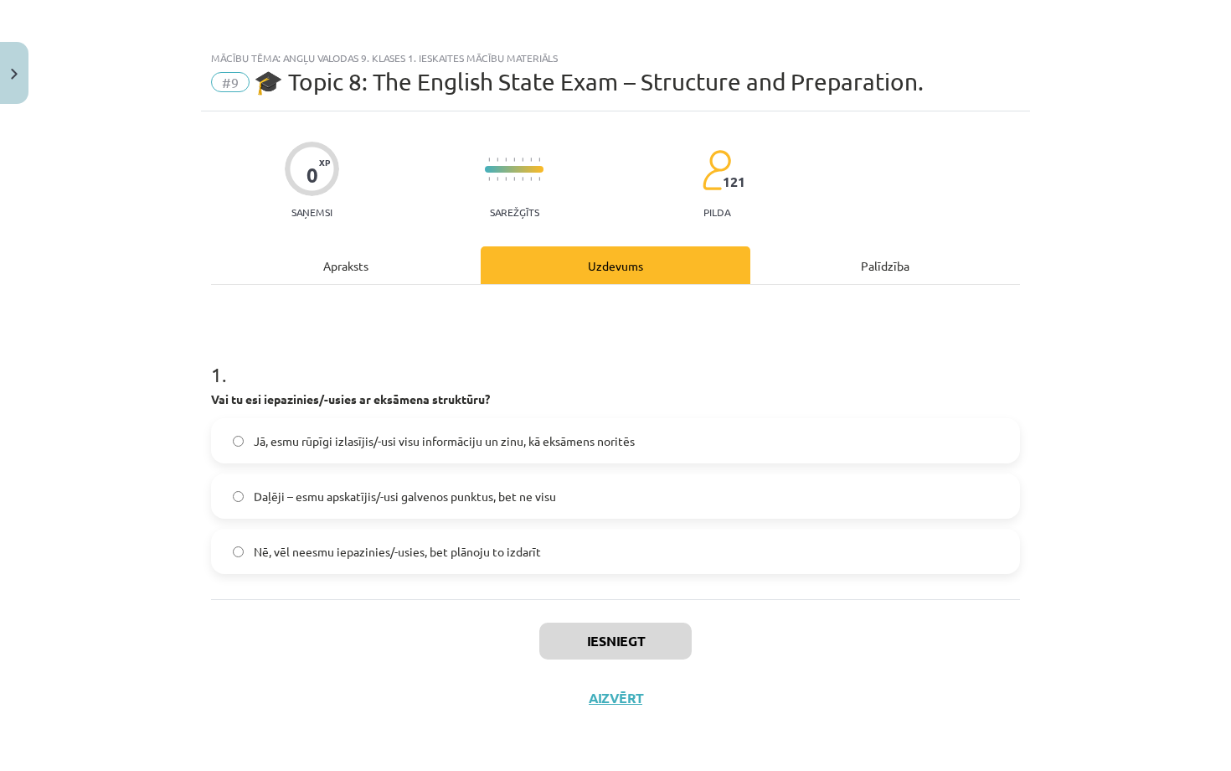
click at [393, 281] on div "Apraksts" at bounding box center [346, 265] width 270 height 38
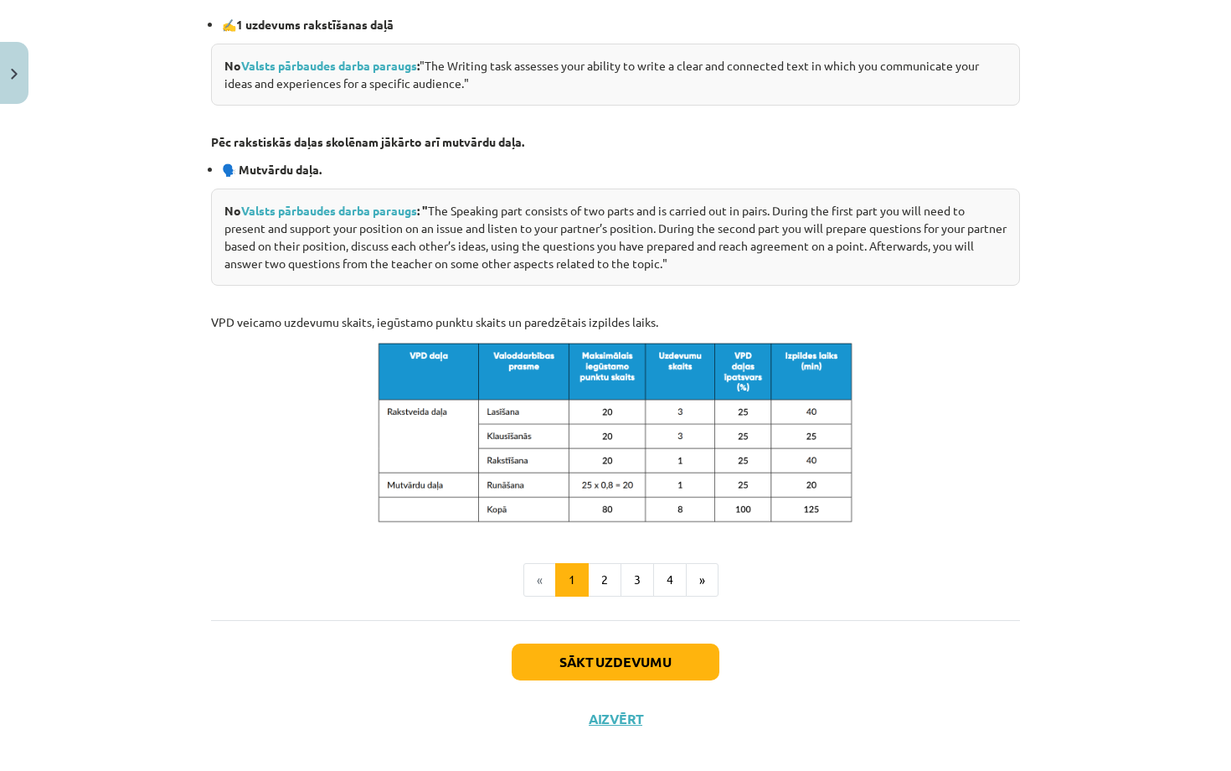
scroll to position [708, 0]
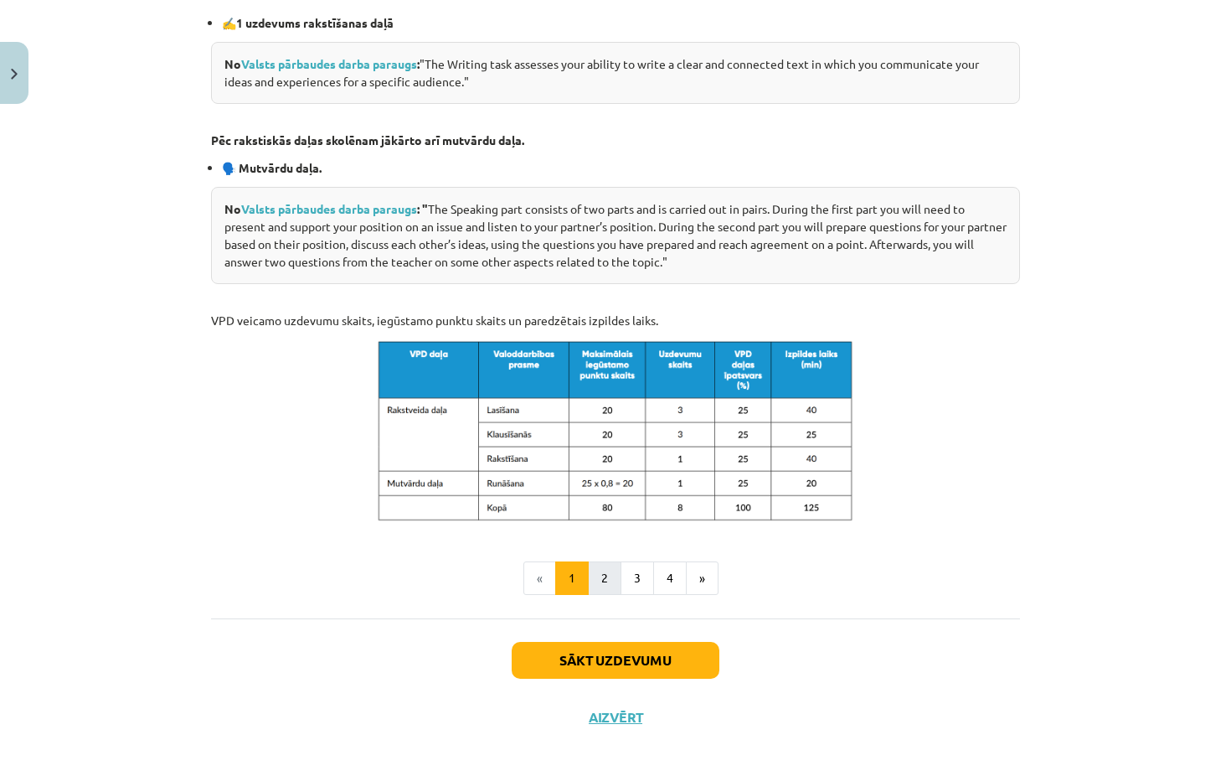
click at [606, 575] on button "2" at bounding box center [605, 578] width 34 height 34
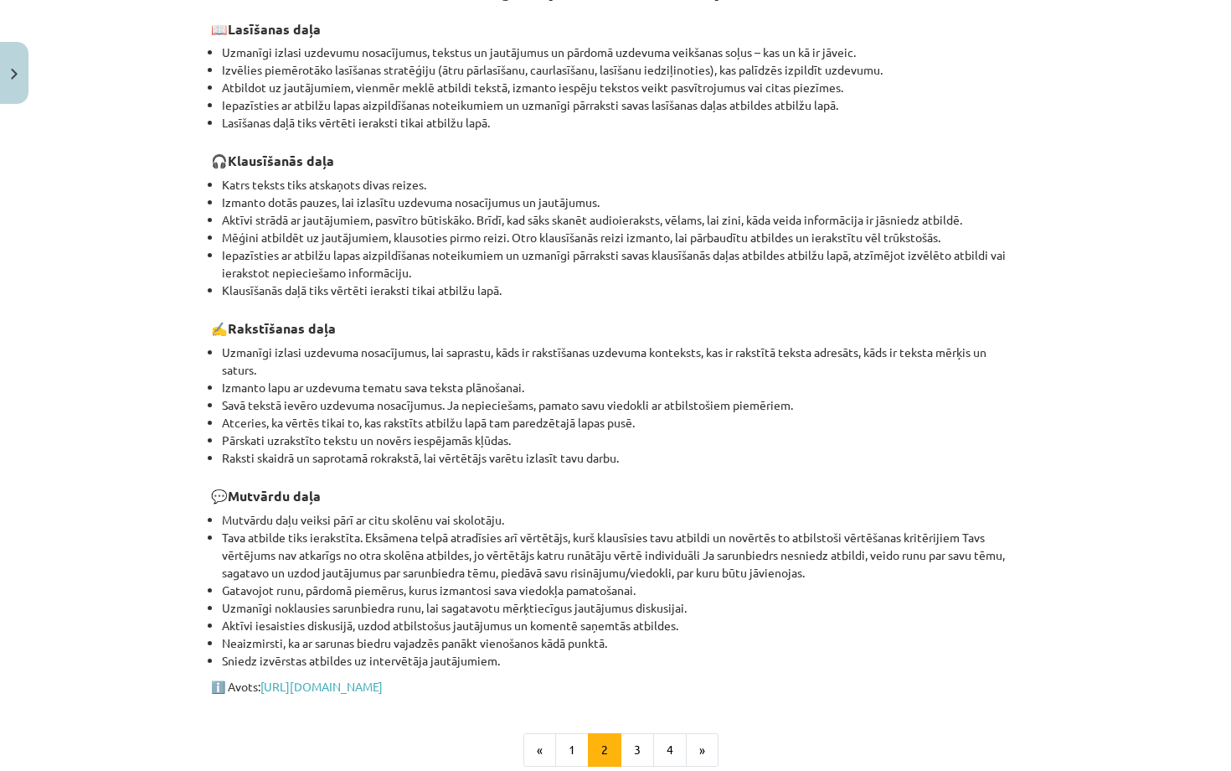
scroll to position [351, 0]
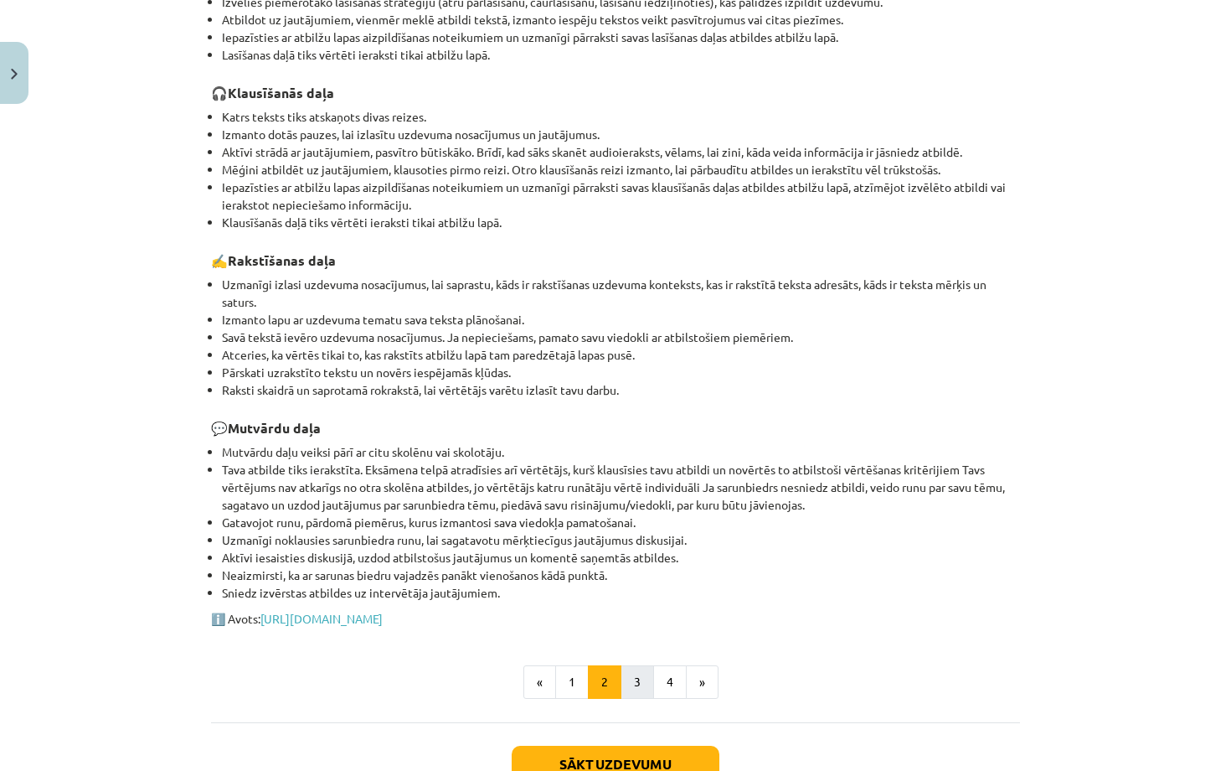
click at [626, 665] on button "3" at bounding box center [638, 682] width 34 height 34
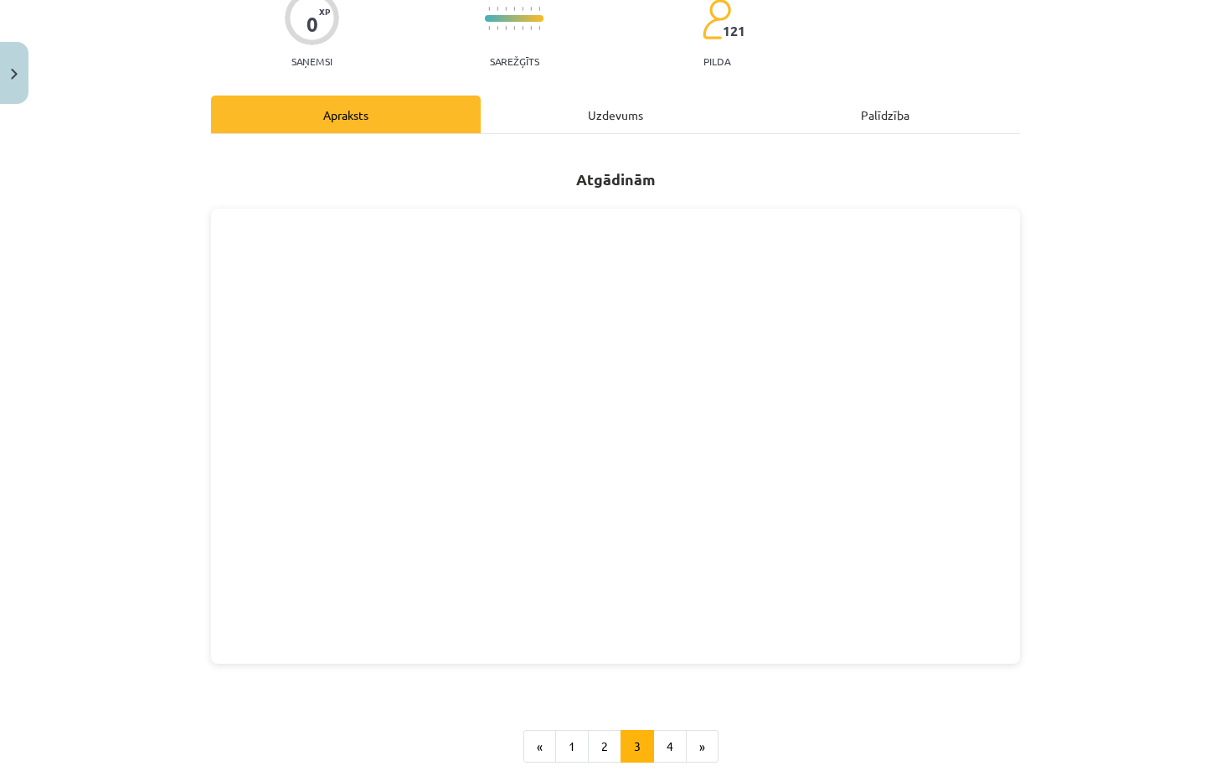
scroll to position [129, 0]
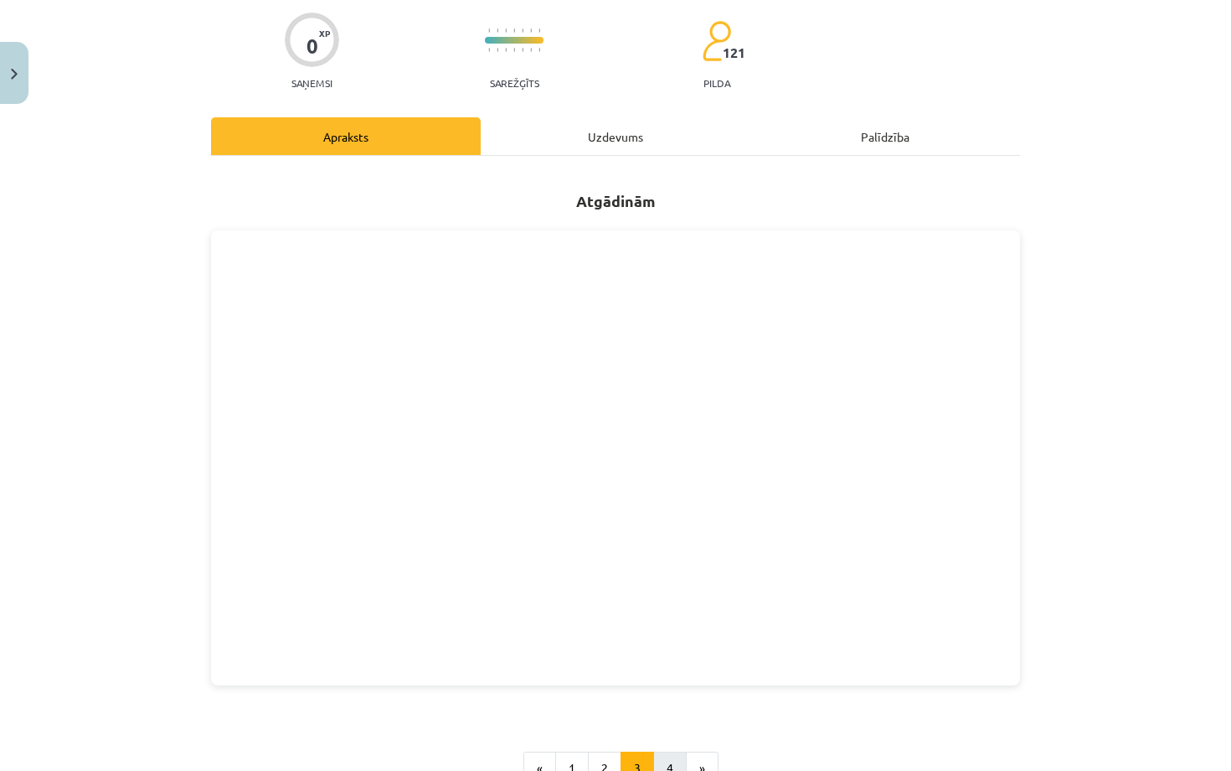
click at [673, 678] on button "4" at bounding box center [670, 768] width 34 height 34
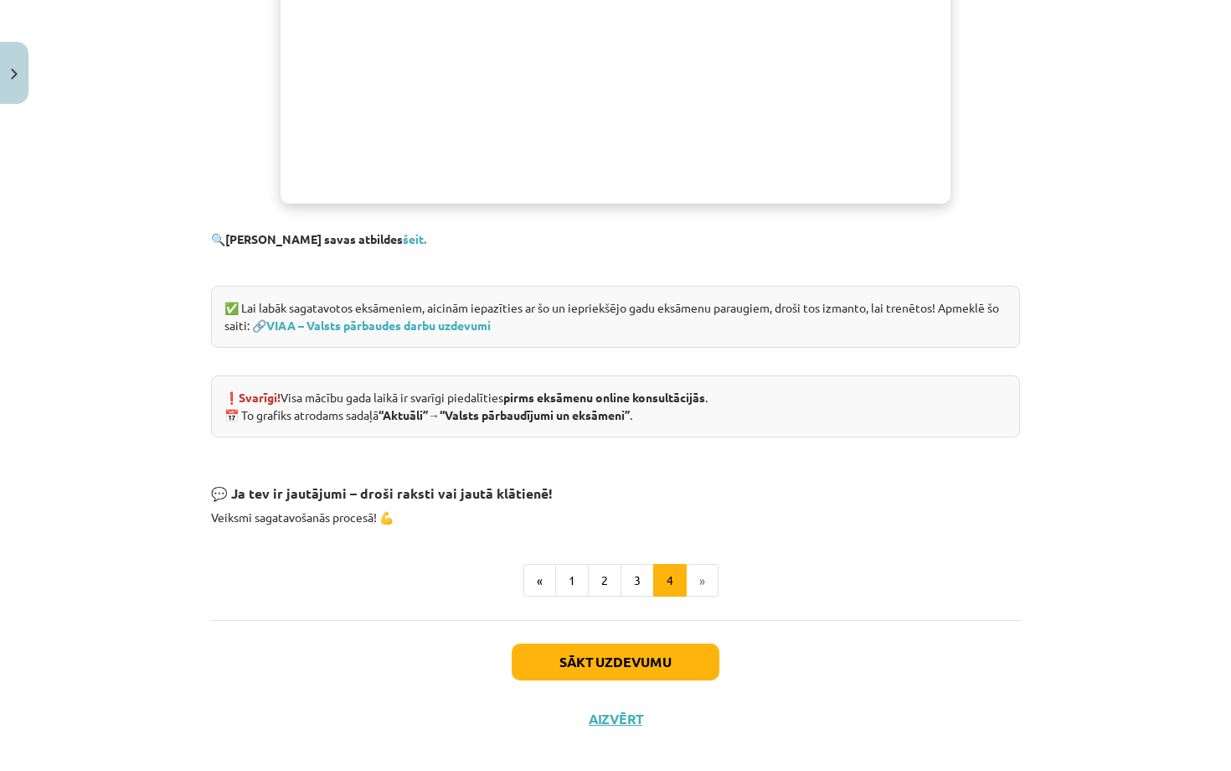
scroll to position [986, 0]
click at [647, 564] on button "3" at bounding box center [638, 581] width 34 height 34
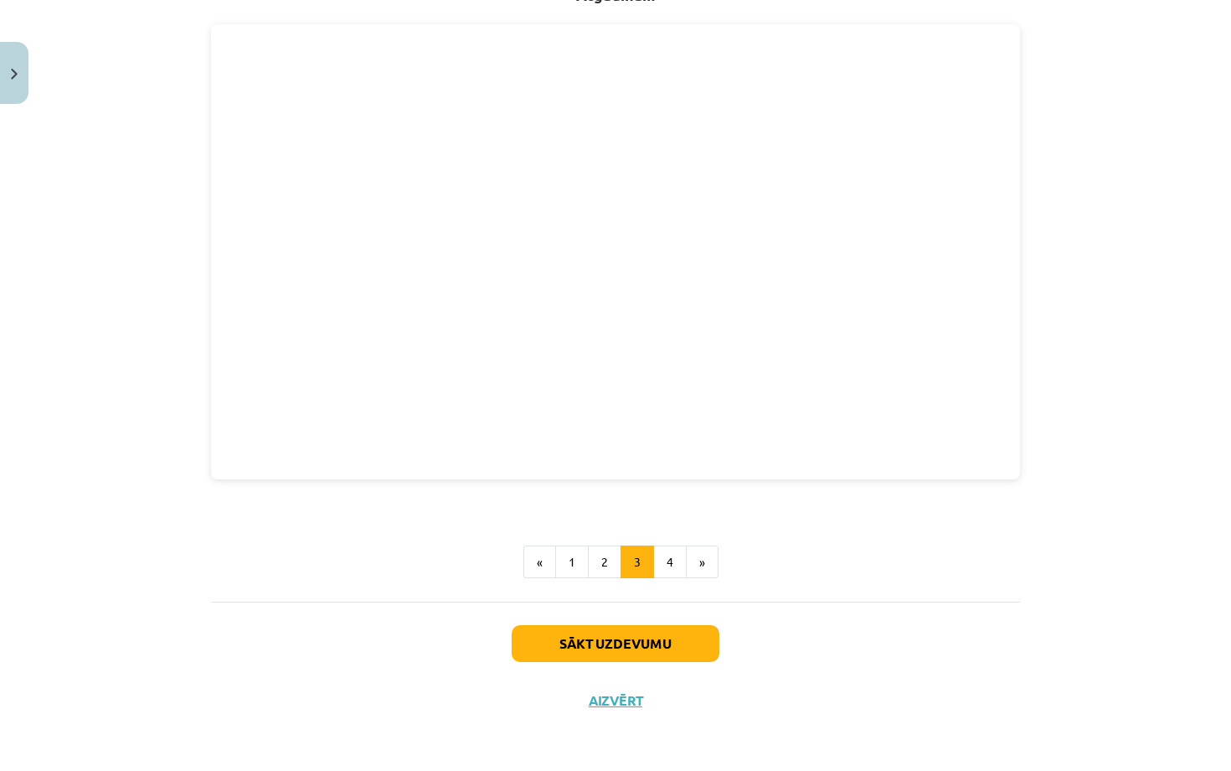
scroll to position [337, 0]
drag, startPoint x: 616, startPoint y: 704, endPoint x: 619, endPoint y: 691, distance: 13.8
click at [619, 678] on button "Aizvērt" at bounding box center [616, 700] width 64 height 17
click at [619, 678] on div "Mācību tēma: Angļu valodas 9. klases 1. ieskaites mācību materiāls #9 🎓 Topic 8…" at bounding box center [615, 385] width 1231 height 771
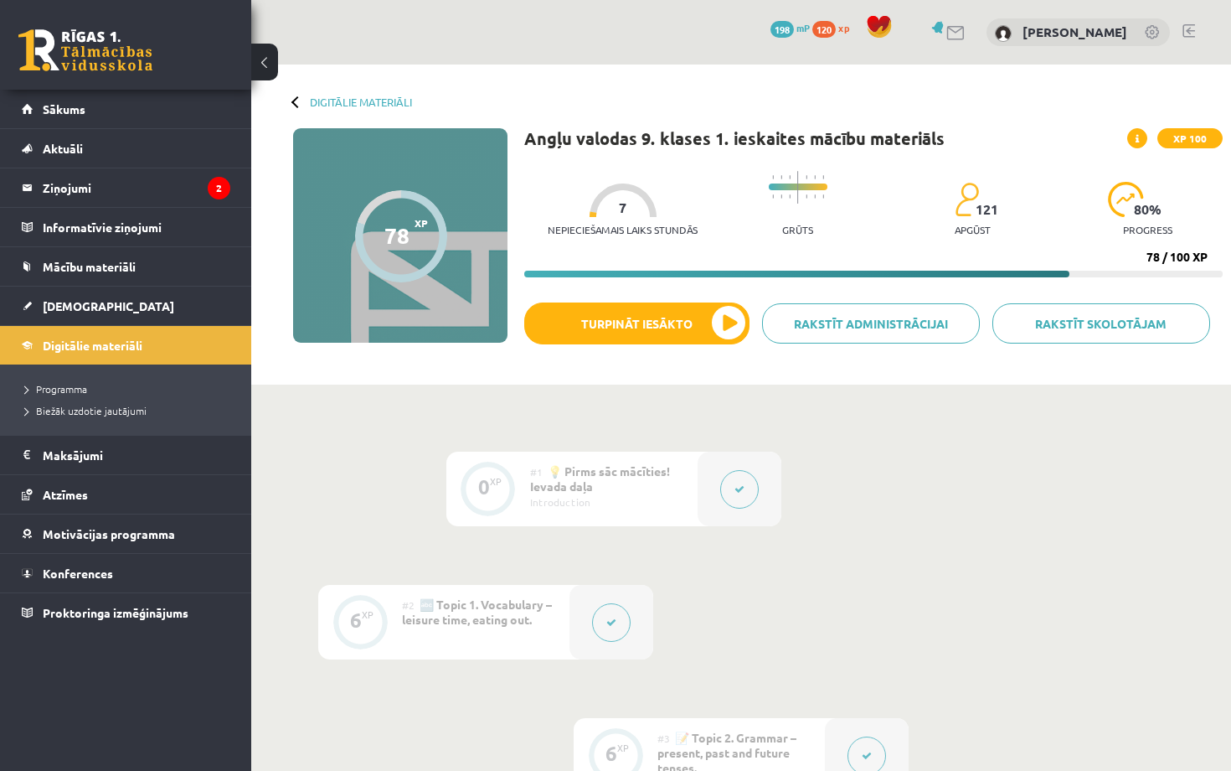
click at [138, 106] on link "Sākums" at bounding box center [126, 109] width 209 height 39
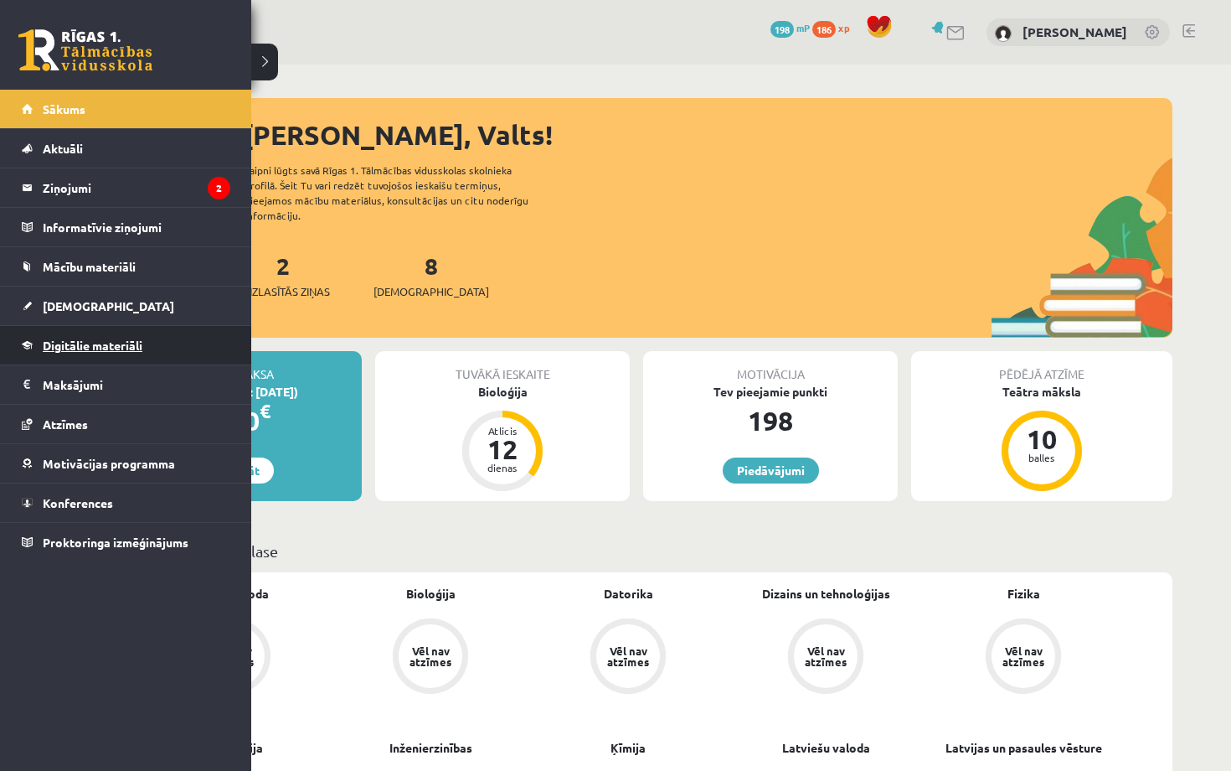
click at [92, 350] on span "Digitālie materiāli" at bounding box center [93, 345] width 100 height 15
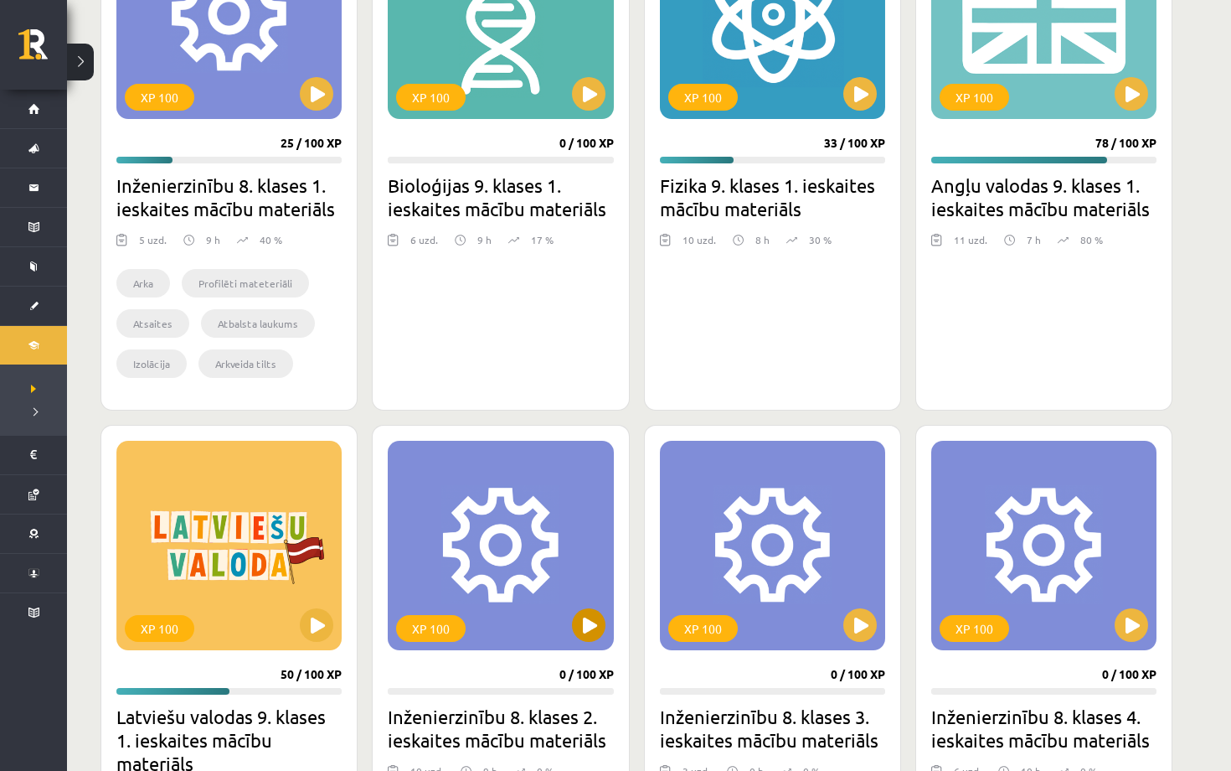
scroll to position [452, 0]
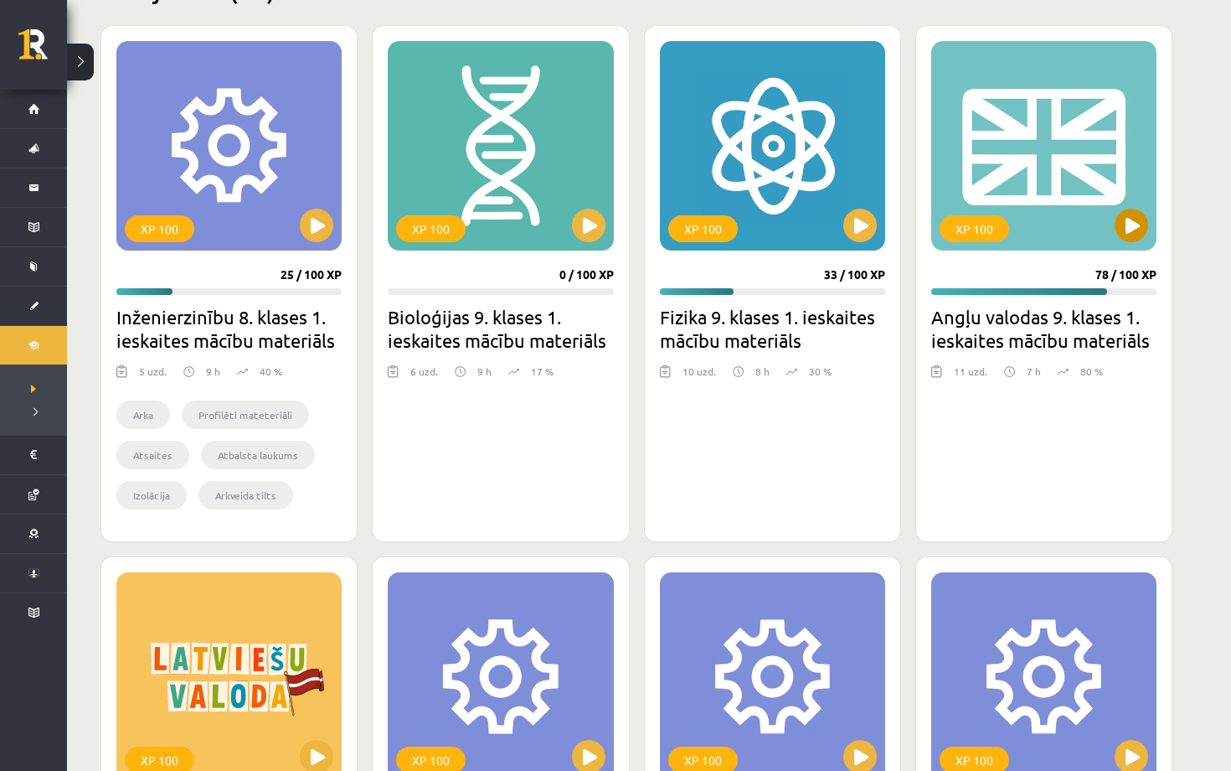
click at [1124, 247] on div "XP 100" at bounding box center [1043, 145] width 225 height 209
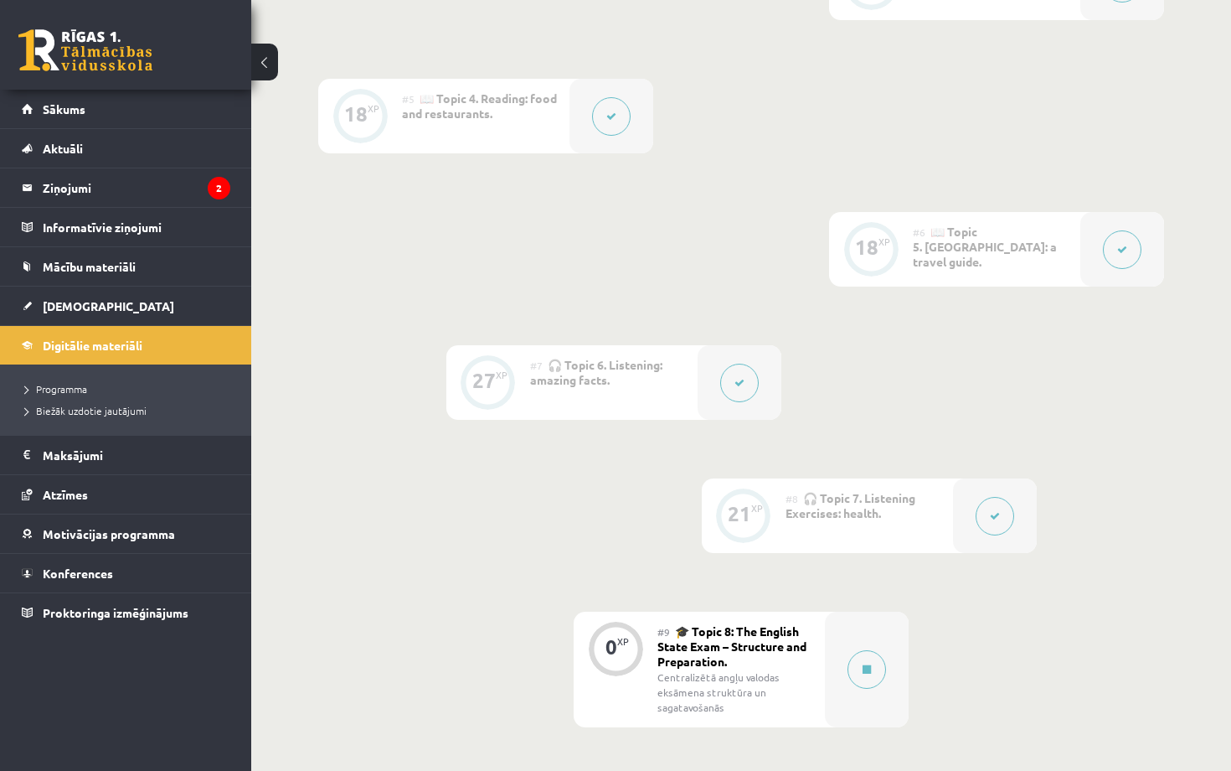
scroll to position [902, 0]
click at [145, 351] on link "Digitālie materiāli" at bounding box center [126, 345] width 209 height 39
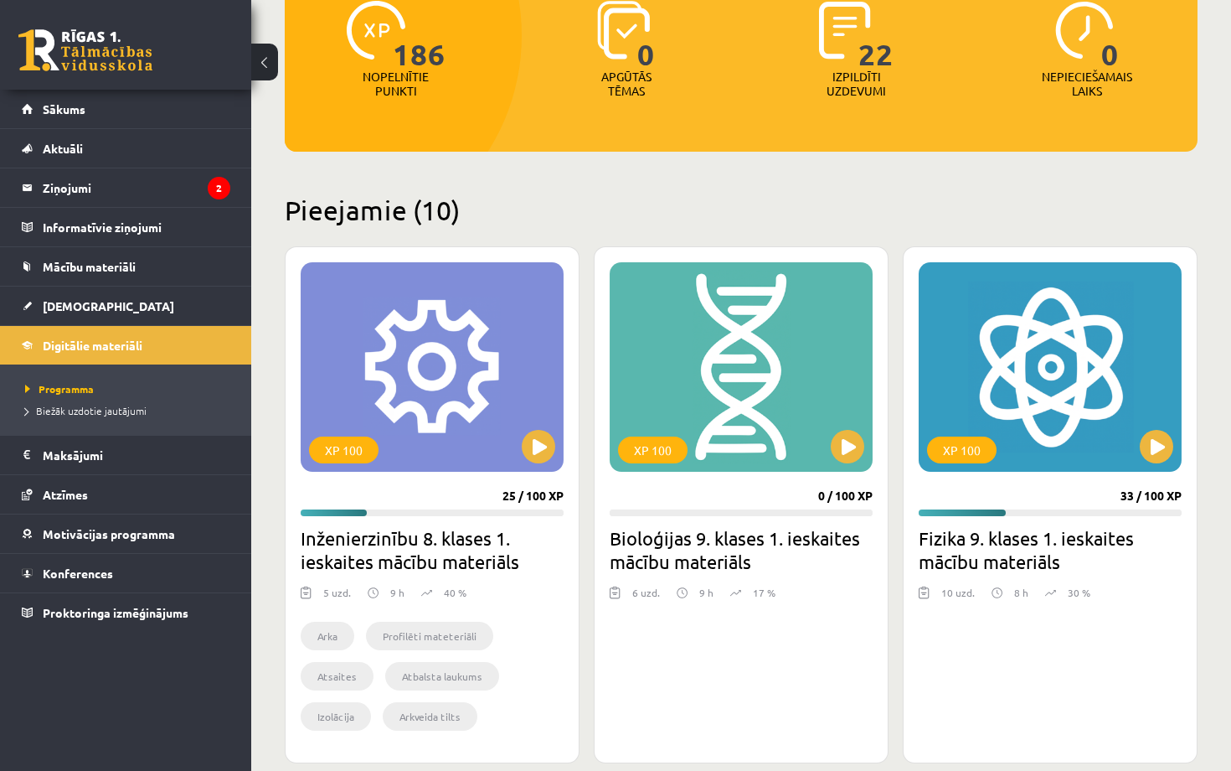
scroll to position [229, 0]
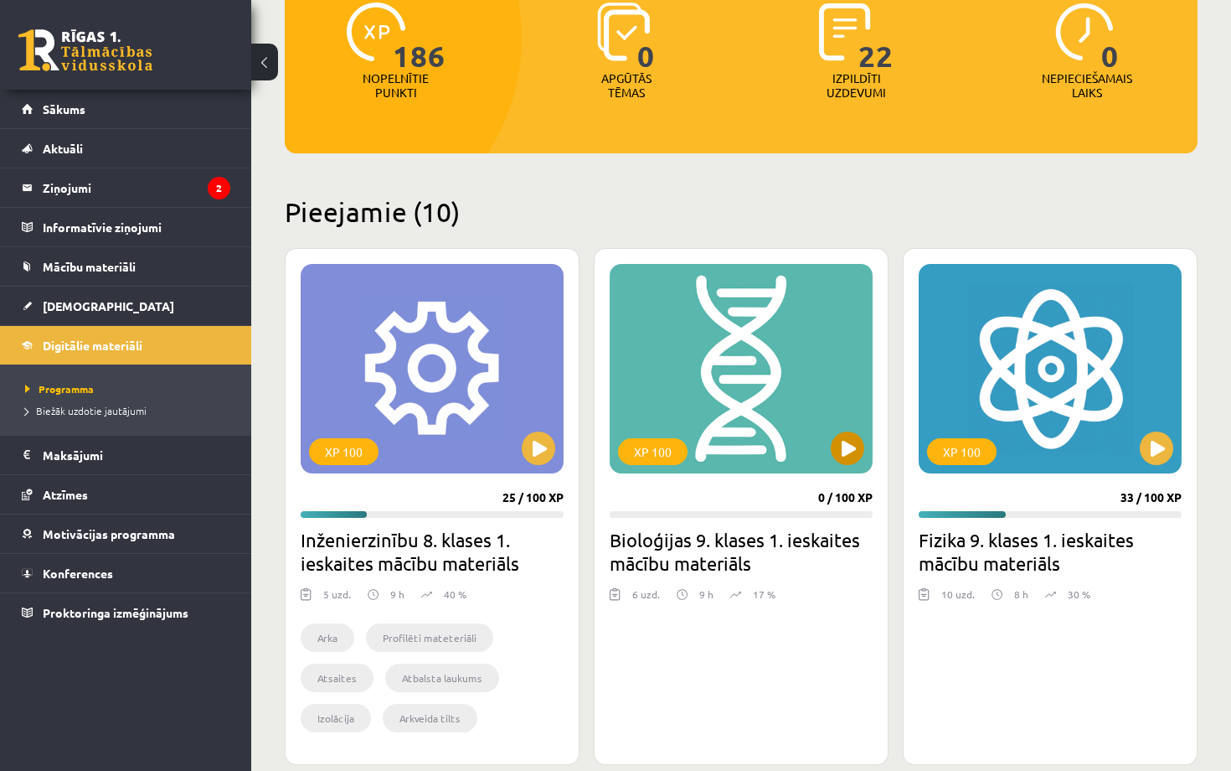
click at [851, 464] on button at bounding box center [848, 448] width 34 height 34
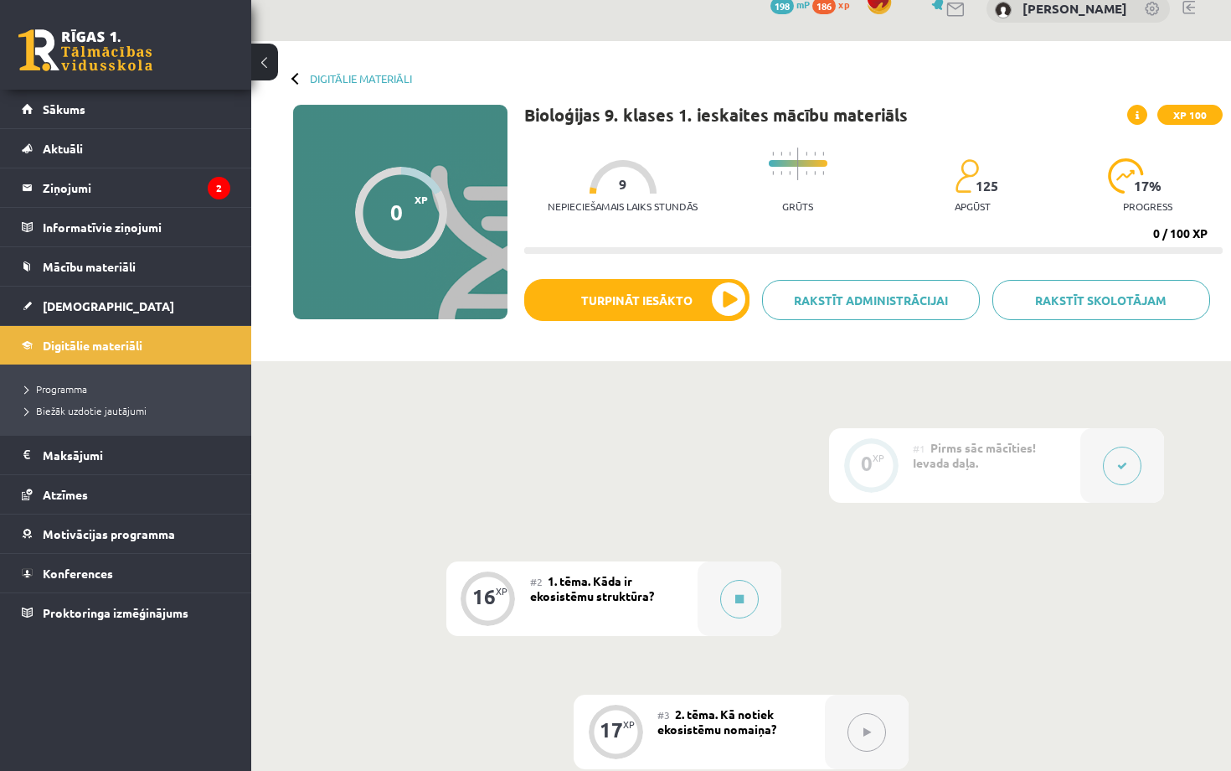
scroll to position [31, 0]
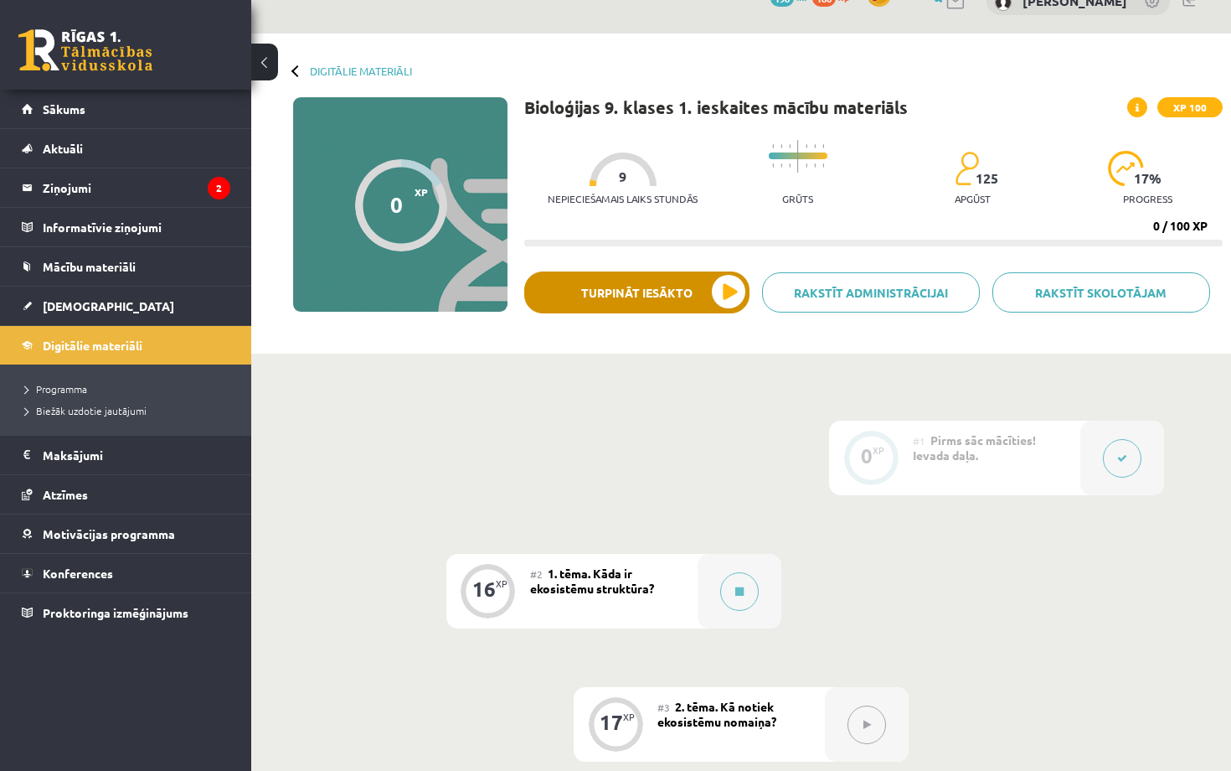
click at [685, 296] on button "Turpināt iesākto" at bounding box center [636, 292] width 225 height 42
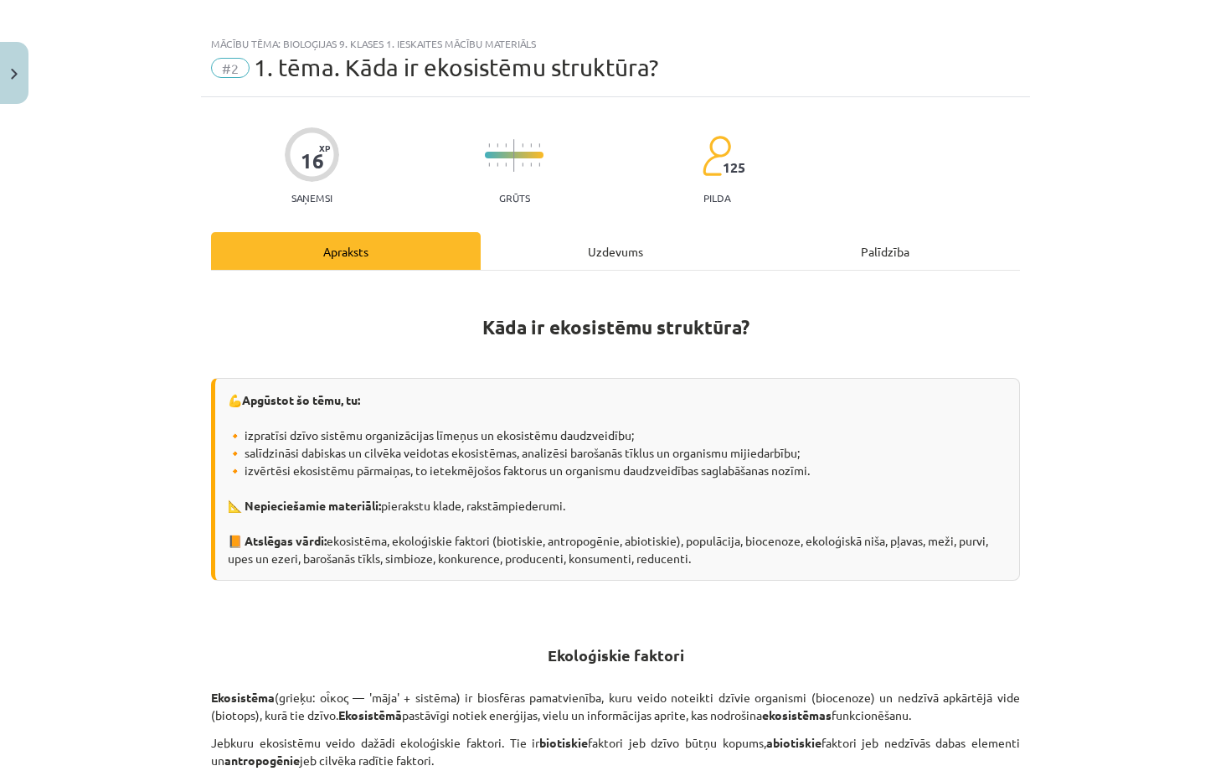
click at [611, 264] on div "Uzdevums" at bounding box center [616, 251] width 270 height 38
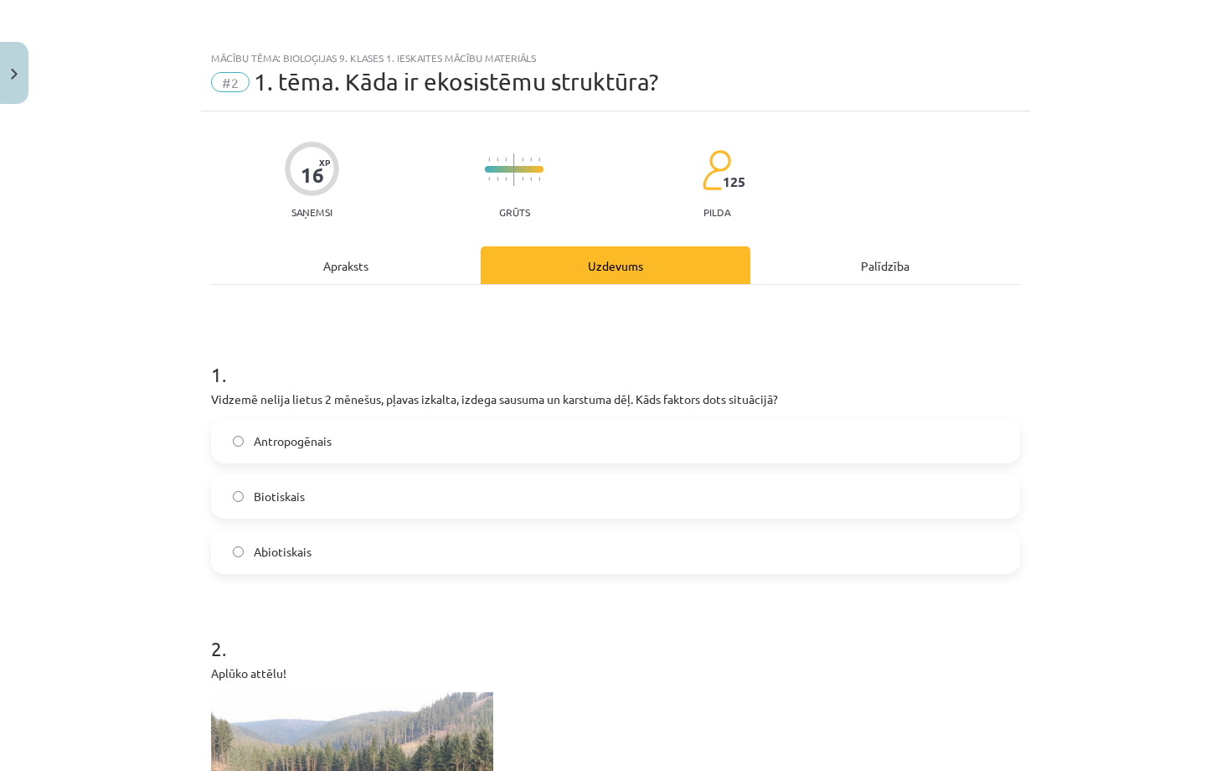
scroll to position [0, 0]
click at [350, 260] on div "Apraksts" at bounding box center [346, 265] width 270 height 38
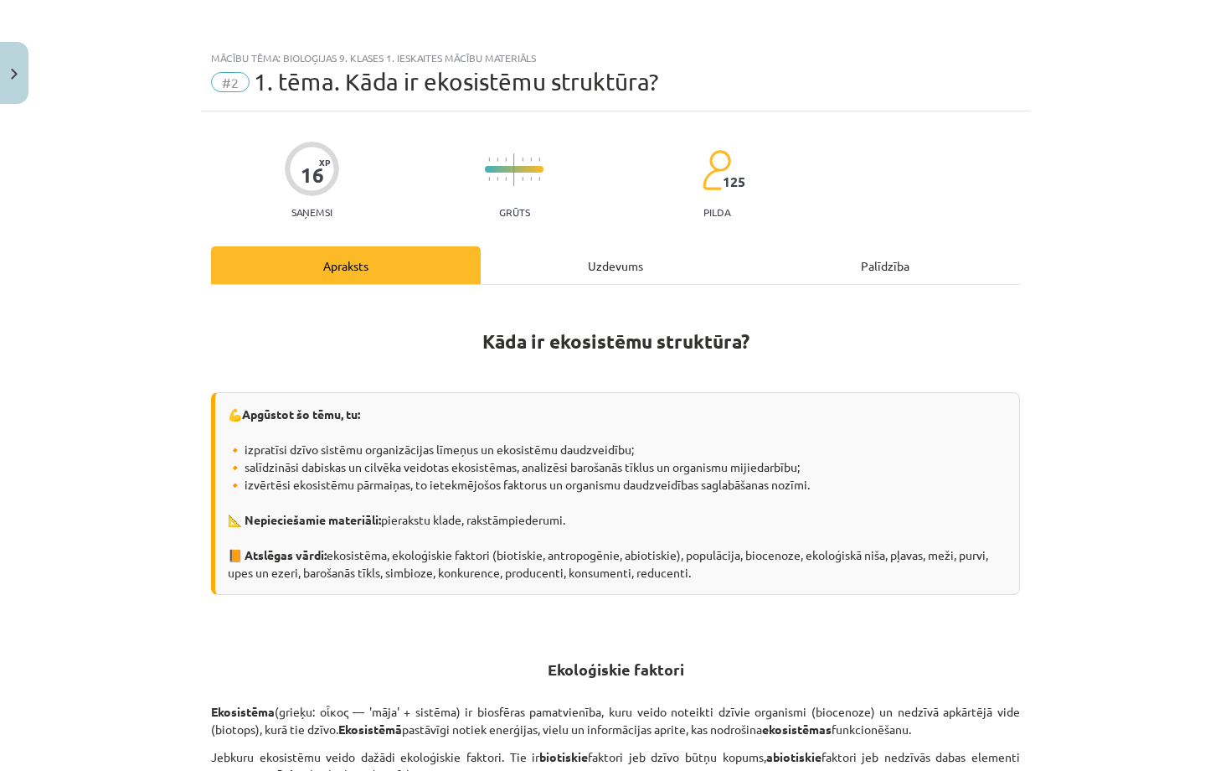
click at [606, 264] on div "Uzdevums" at bounding box center [616, 265] width 270 height 38
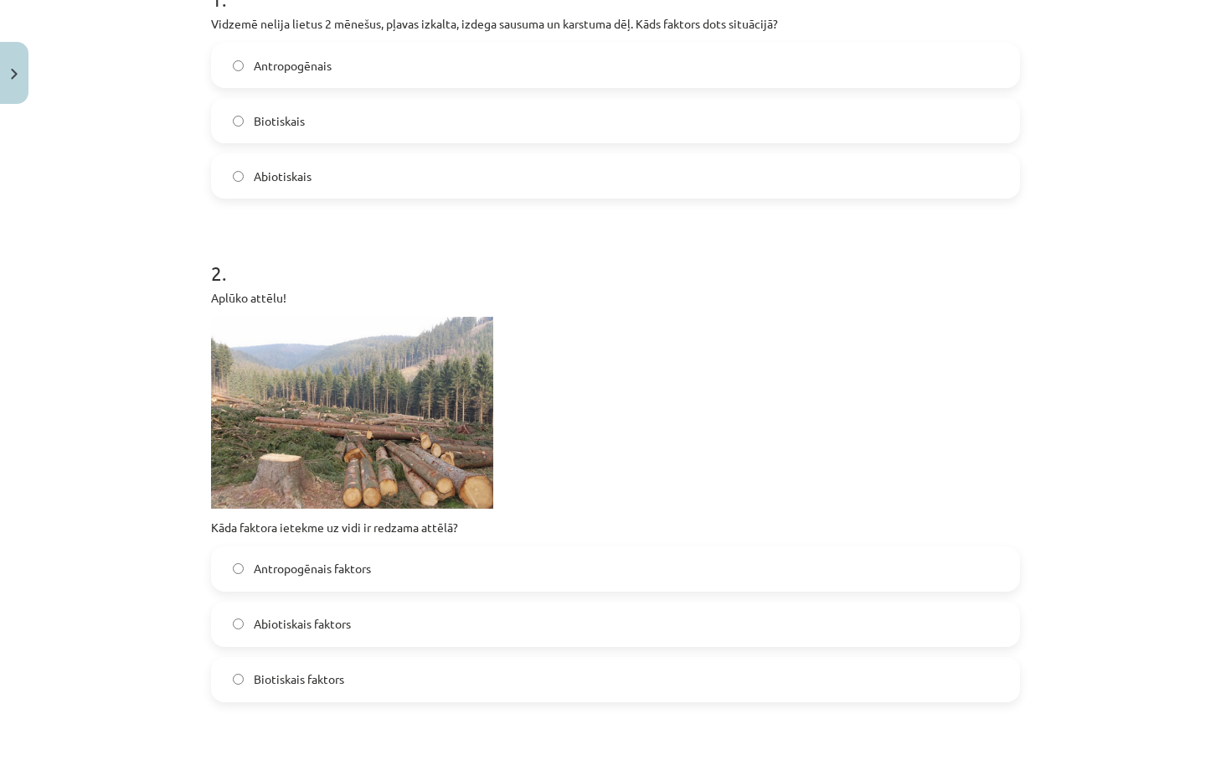
scroll to position [394, 0]
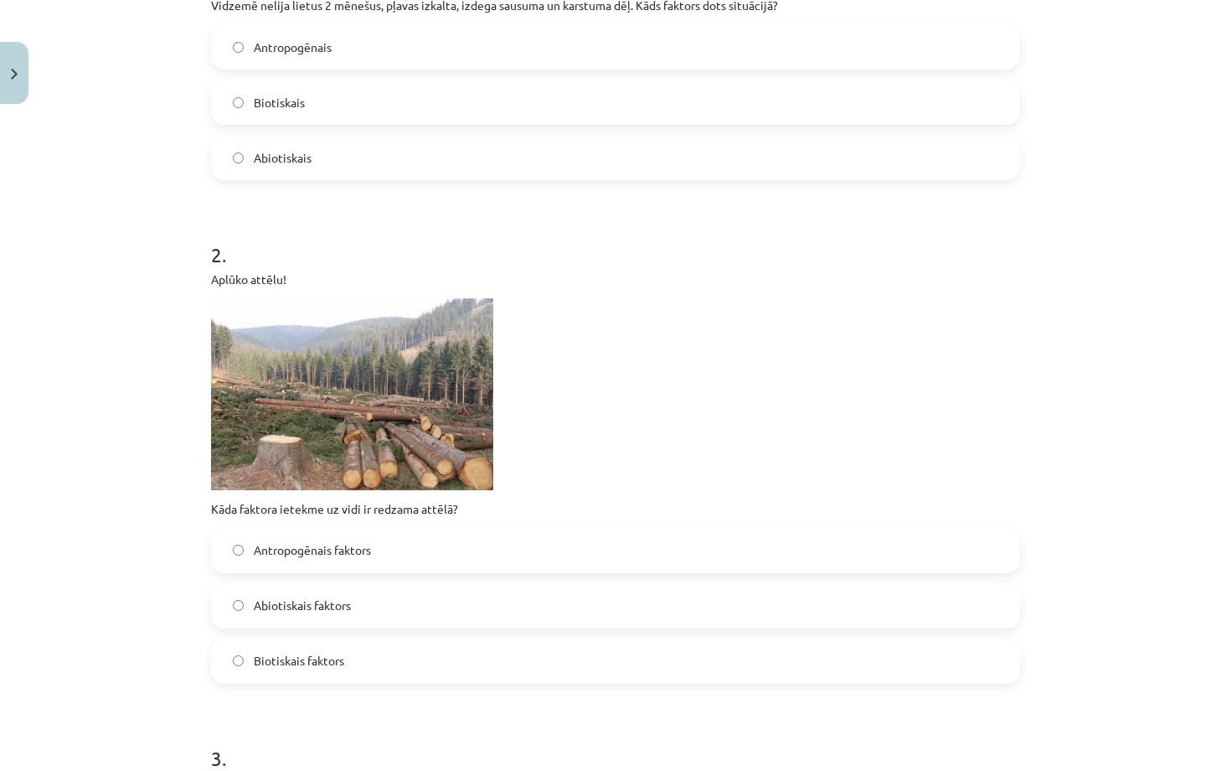
click at [397, 675] on label "Biotiskais faktors" at bounding box center [616, 661] width 806 height 42
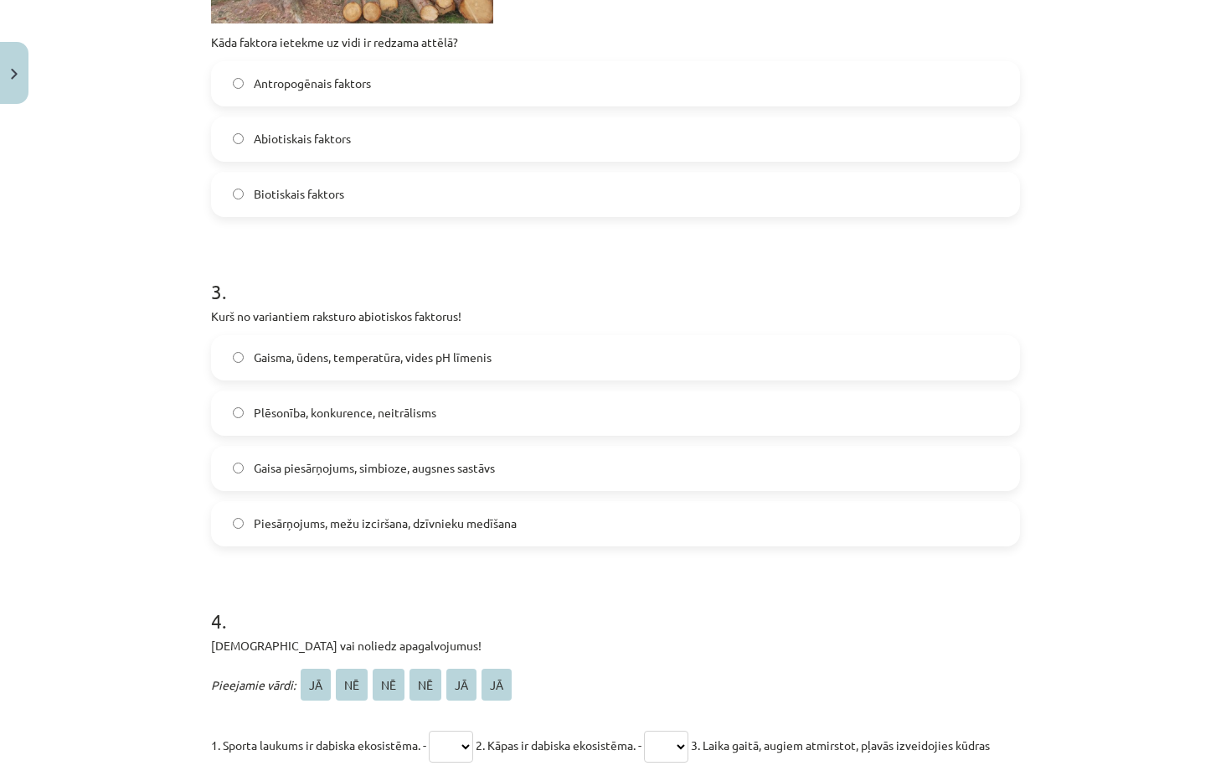
scroll to position [862, 0]
click at [522, 353] on label "Gaisma, ūdens, temperatūra, vides pH līmenis" at bounding box center [616, 356] width 806 height 42
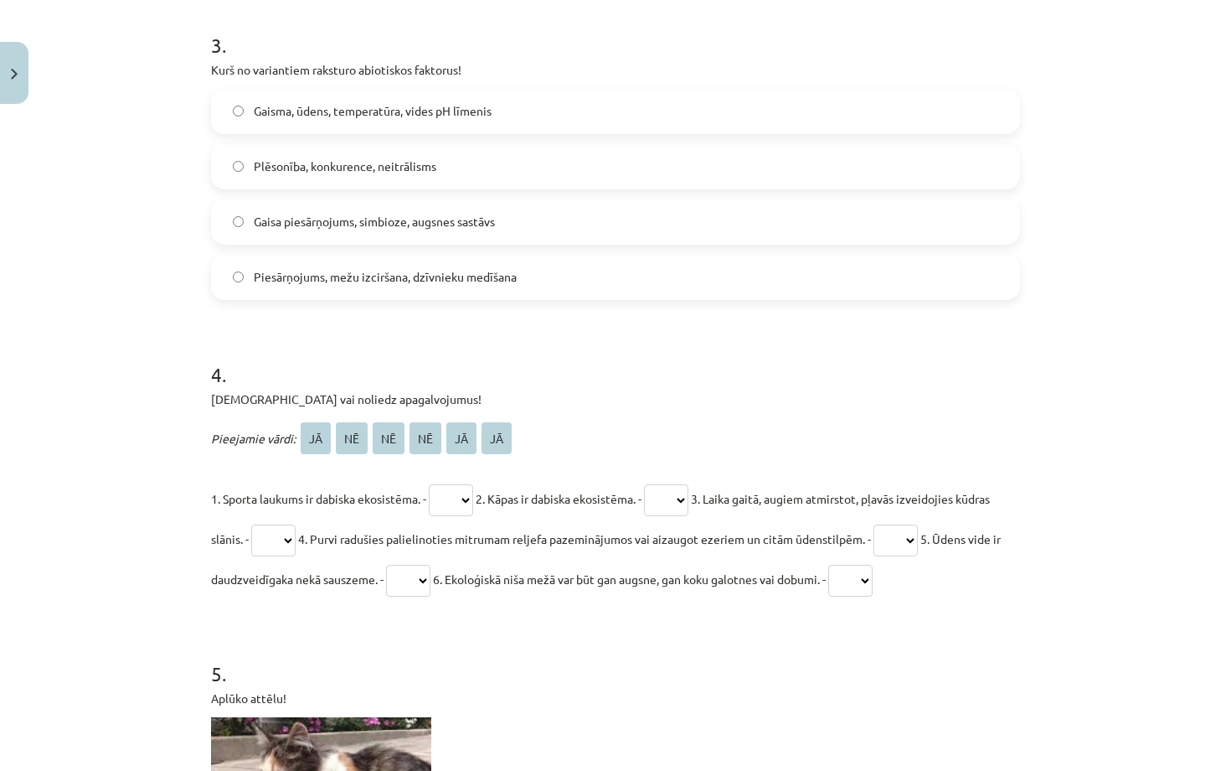
scroll to position [1115, 0]
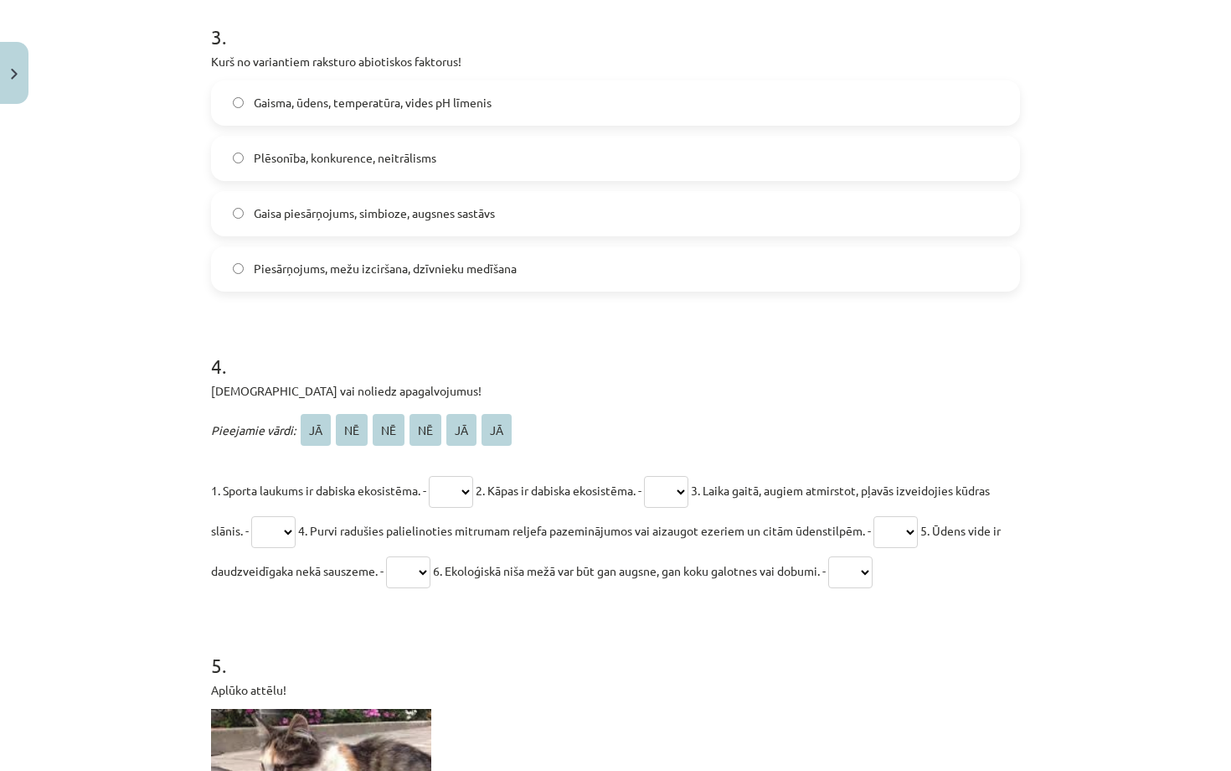
select select "**"
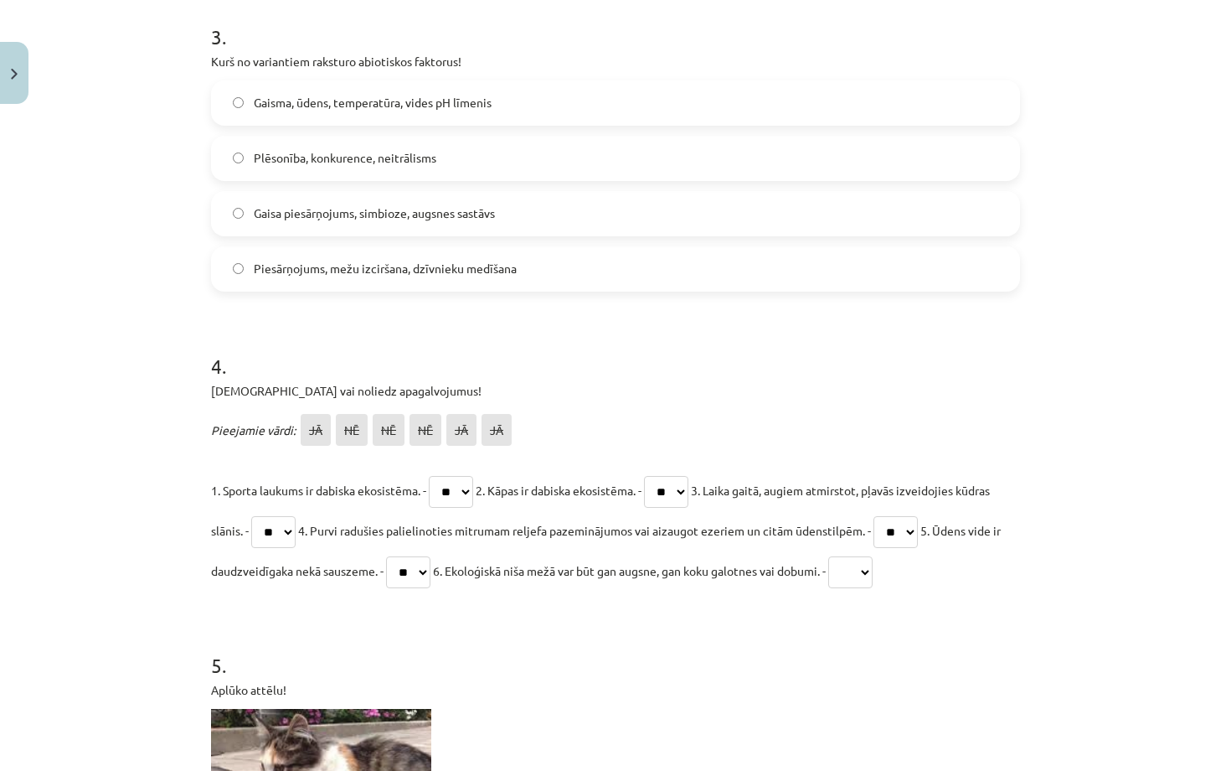
select select "**"
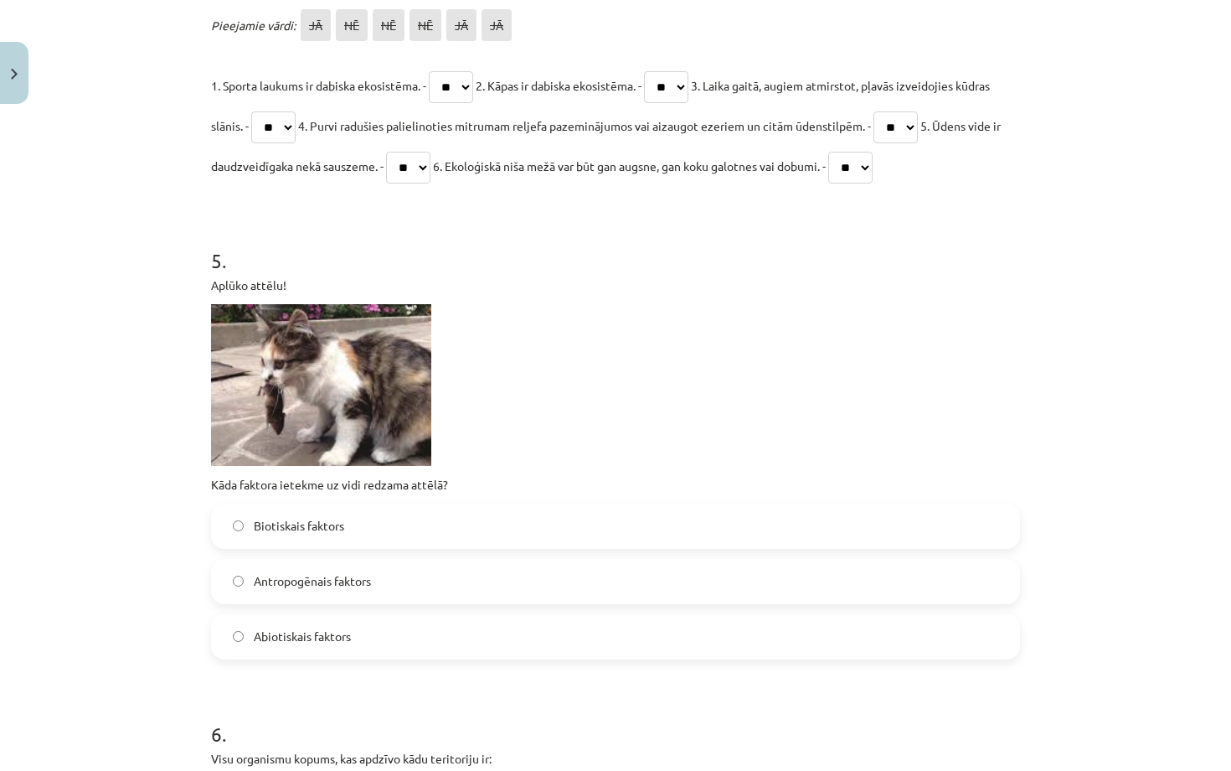
scroll to position [1535, 0]
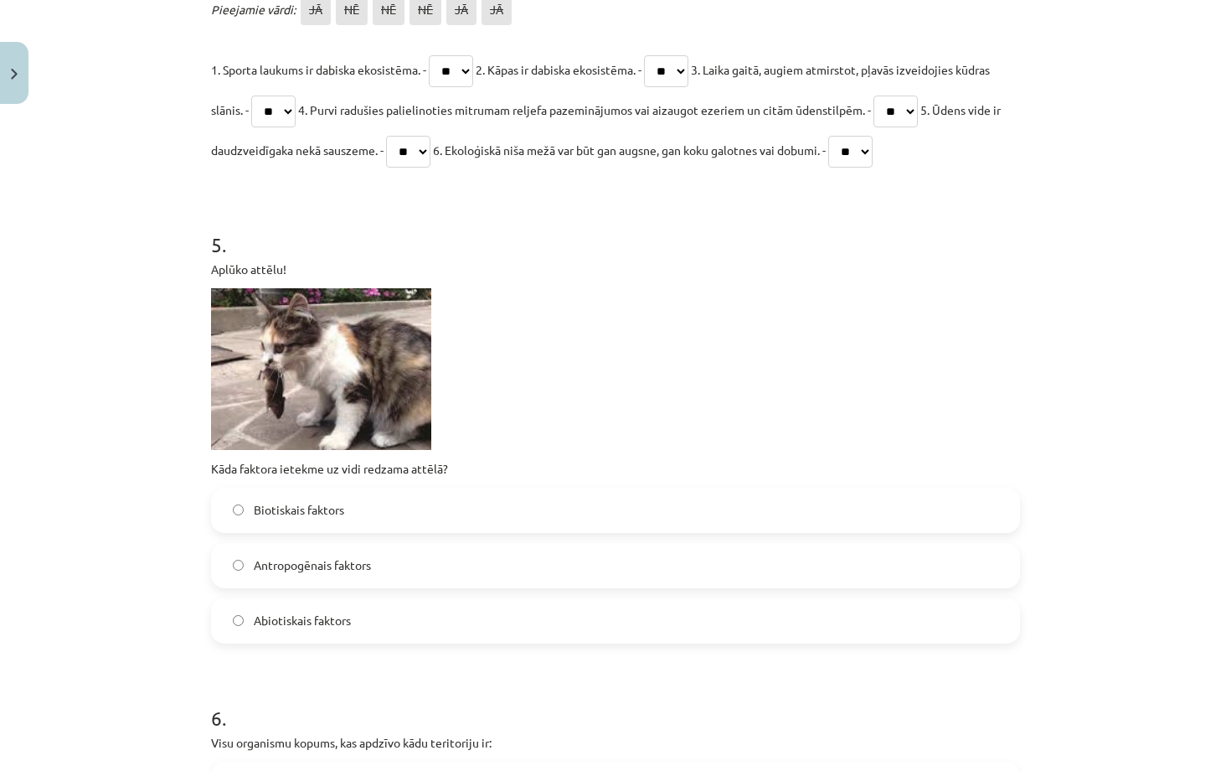
click at [488, 579] on label "Antropogēnais faktors" at bounding box center [616, 565] width 806 height 42
click at [491, 519] on label "Biotiskais faktors" at bounding box center [616, 510] width 806 height 42
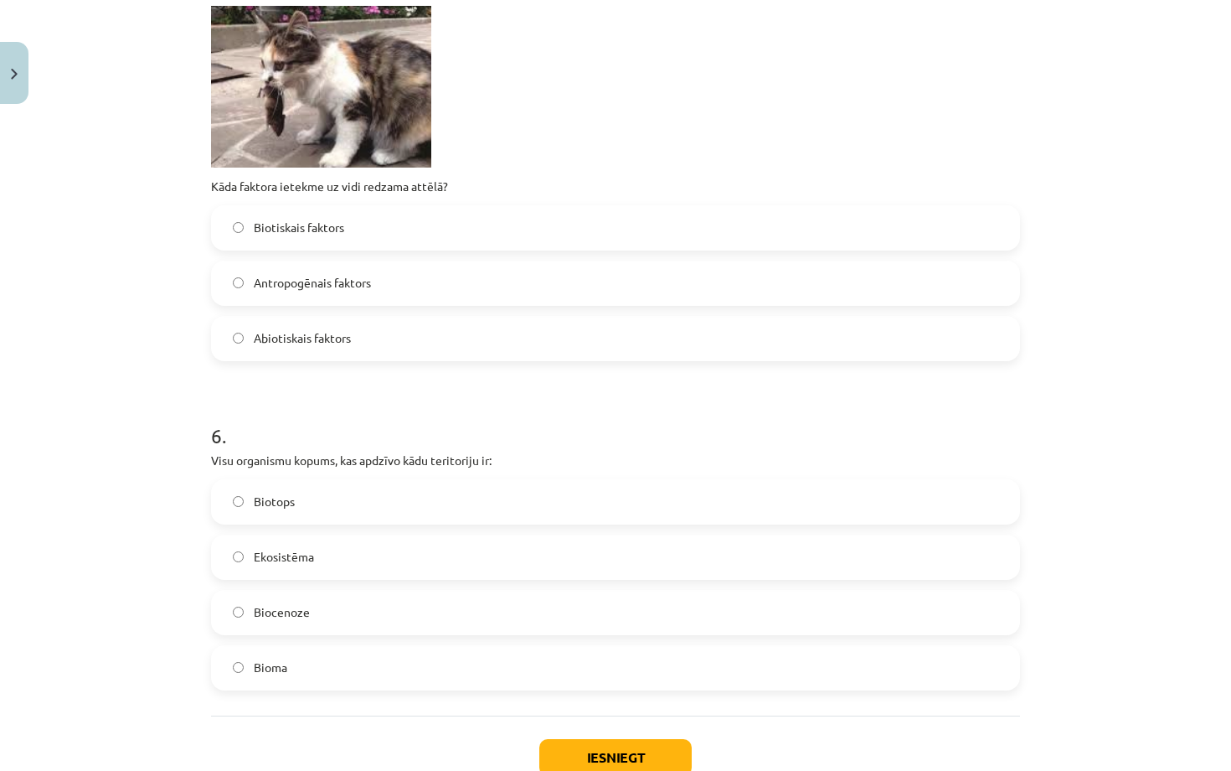
scroll to position [1819, 0]
click at [384, 607] on label "Biocenoze" at bounding box center [616, 611] width 806 height 42
click at [382, 675] on label "Bioma" at bounding box center [616, 666] width 806 height 42
click at [502, 501] on label "Biotops" at bounding box center [616, 500] width 806 height 42
click at [564, 759] on button "Iesniegt" at bounding box center [615, 755] width 152 height 37
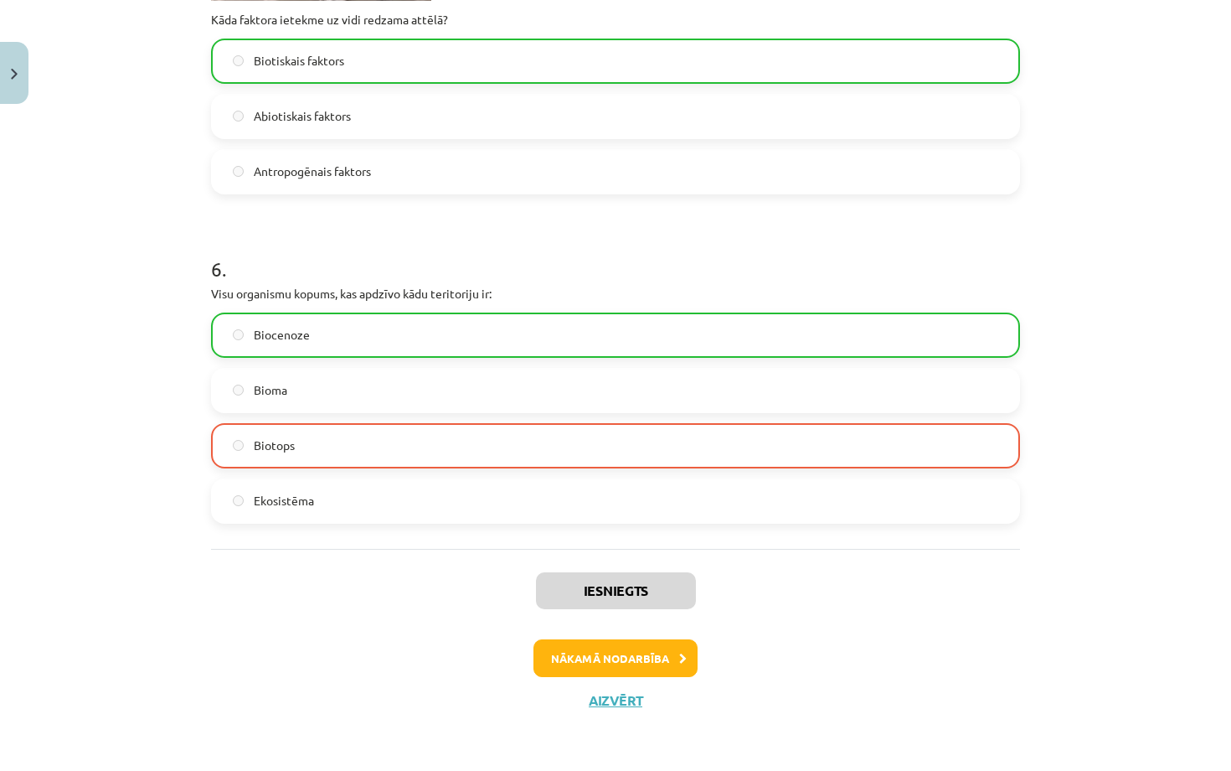
scroll to position [1987, 0]
click at [610, 697] on button "Aizvērt" at bounding box center [616, 700] width 64 height 17
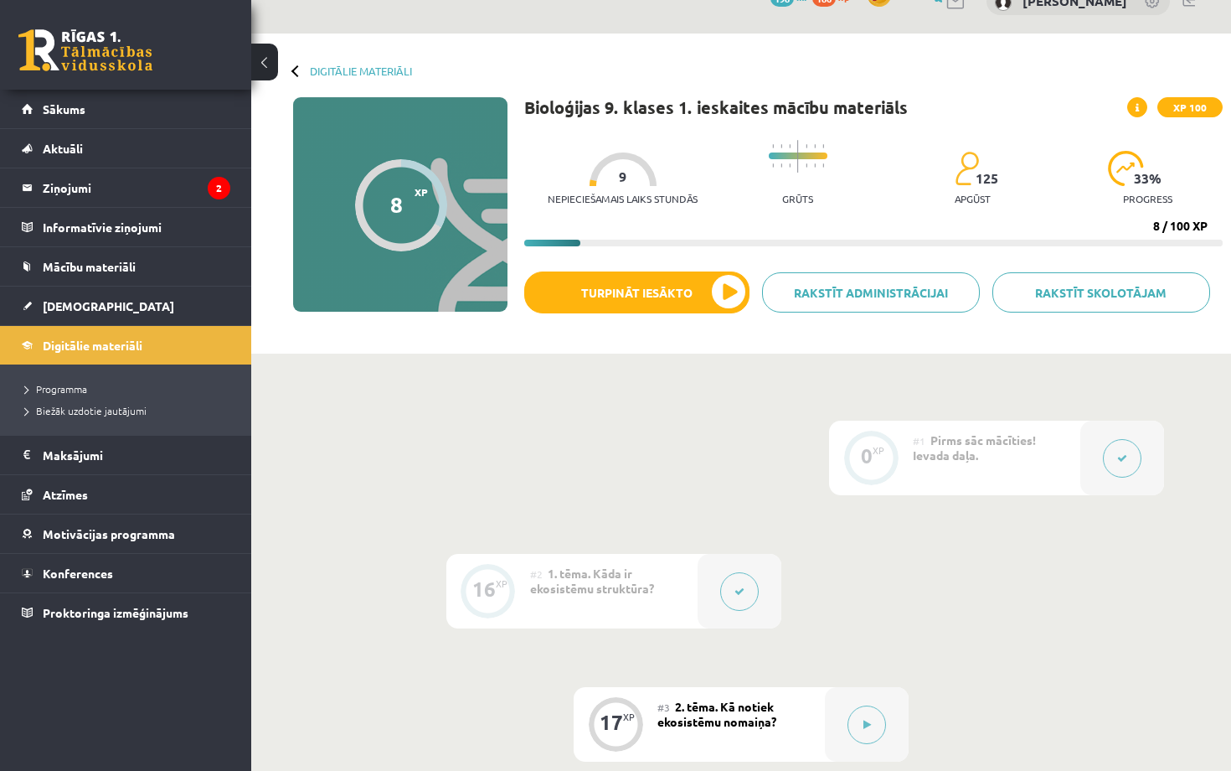
click at [131, 348] on span "Digitālie materiāli" at bounding box center [93, 345] width 100 height 15
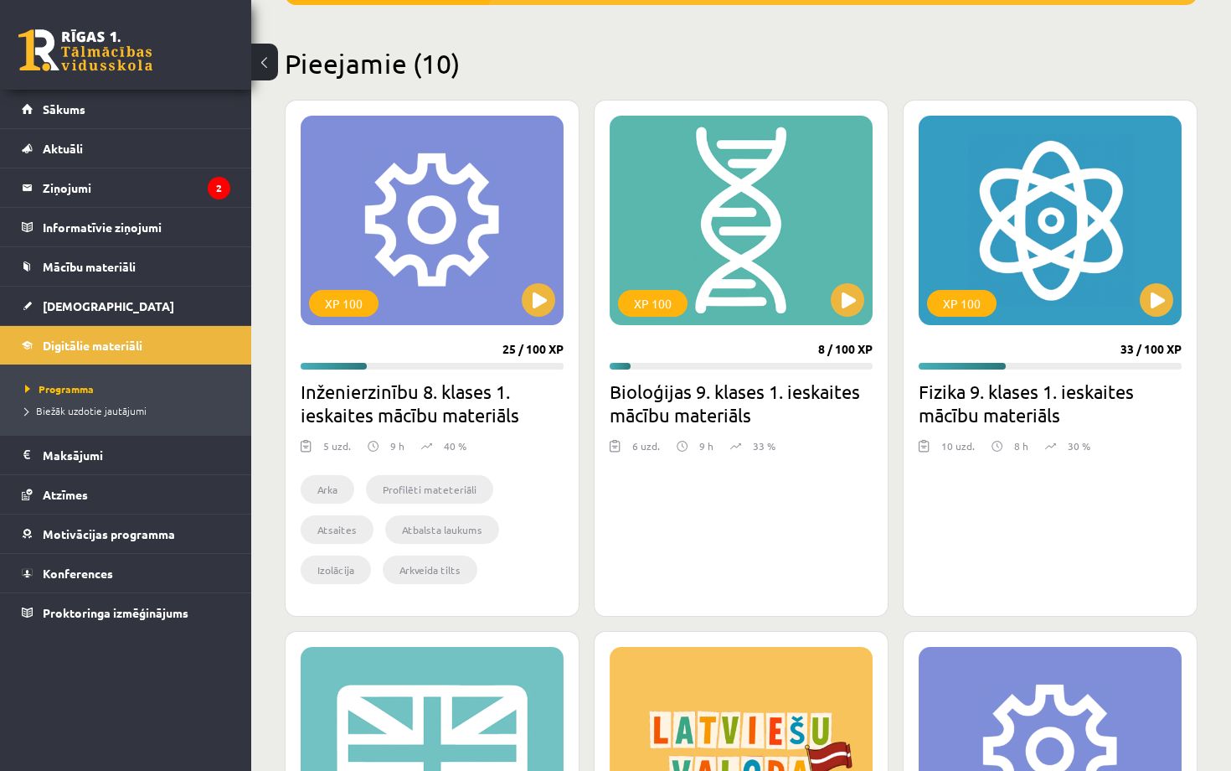
scroll to position [379, 0]
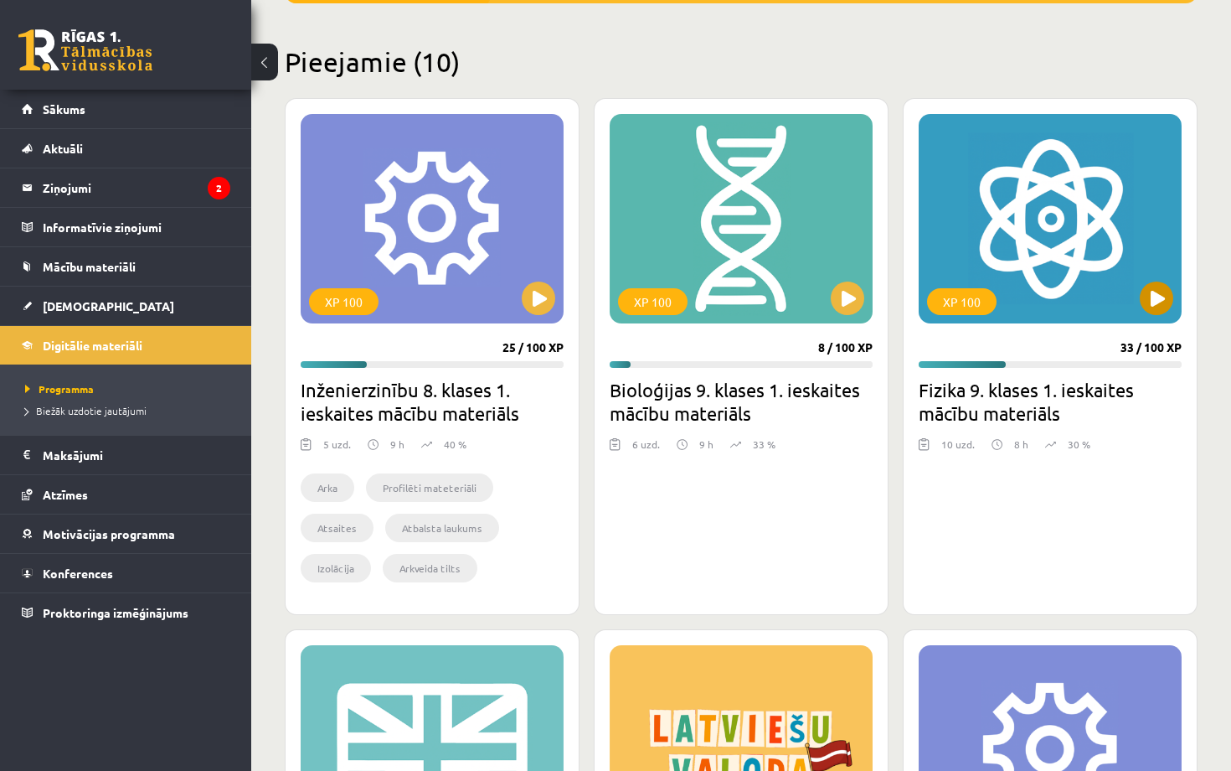
click at [1156, 308] on button at bounding box center [1157, 298] width 34 height 34
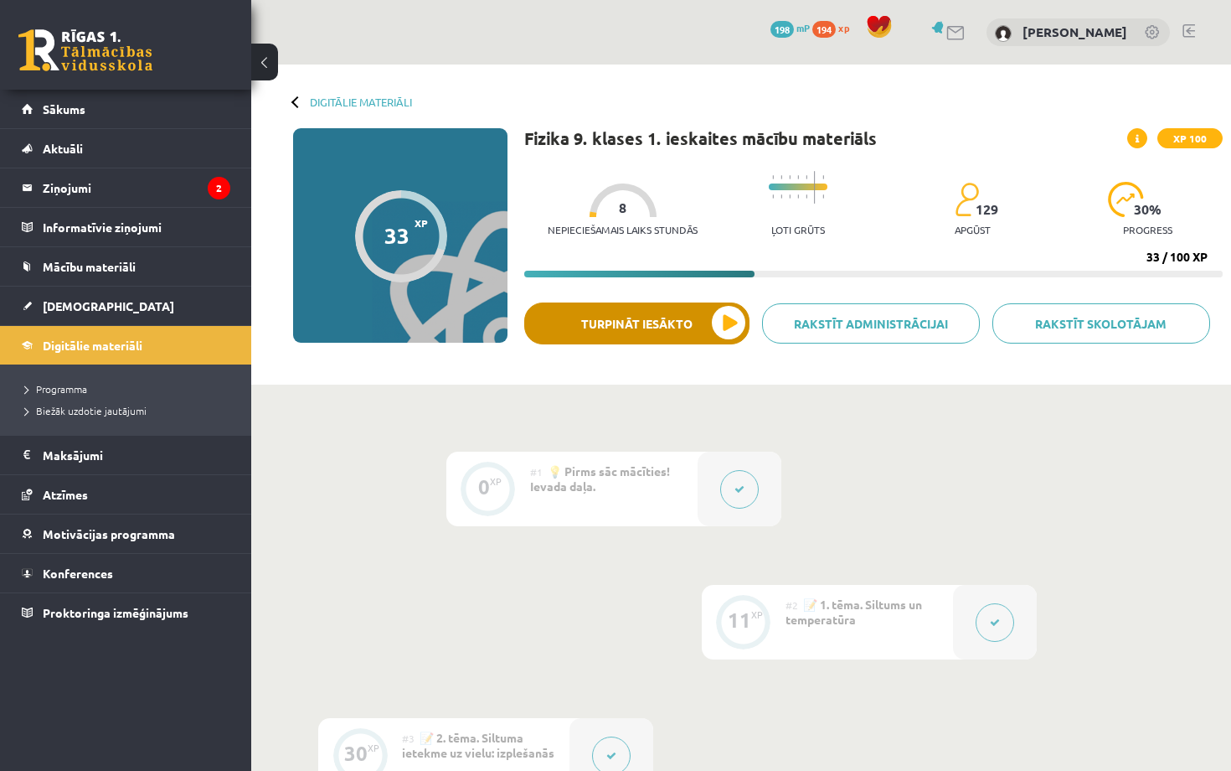
click at [724, 325] on button "Turpināt iesākto" at bounding box center [636, 323] width 225 height 42
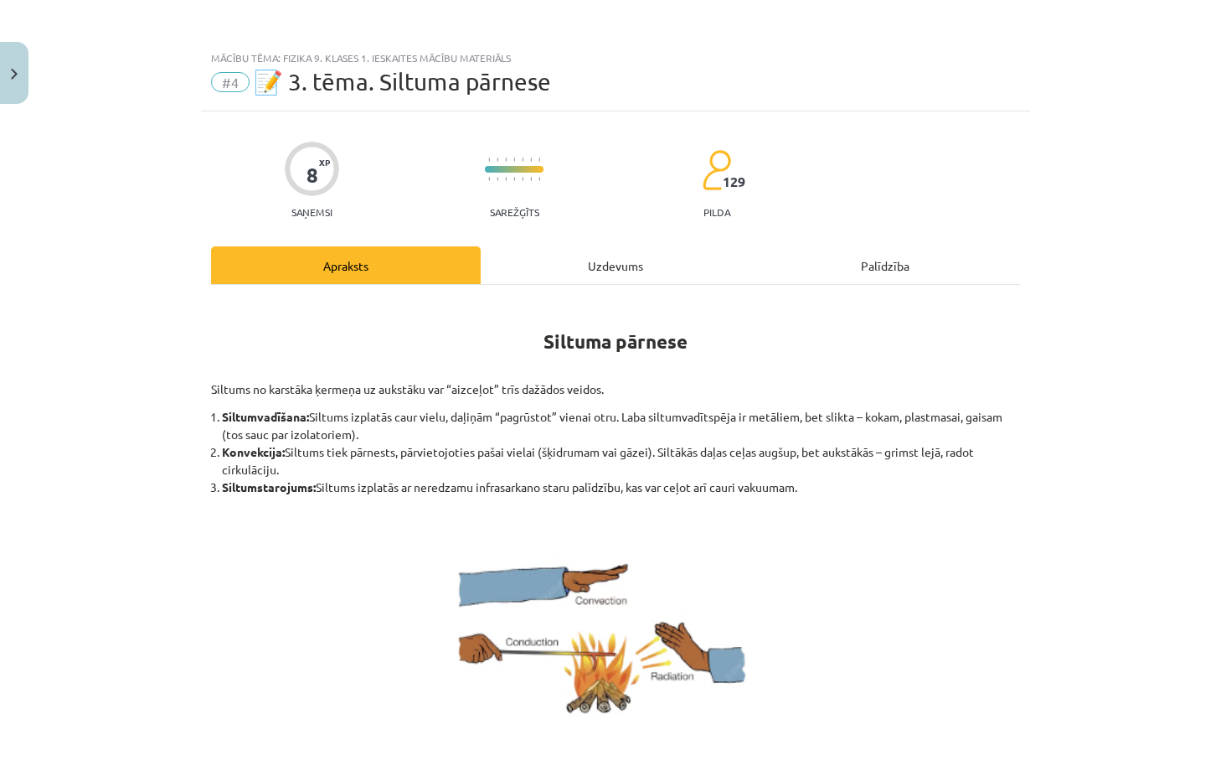
click at [628, 260] on div "Uzdevums" at bounding box center [616, 265] width 270 height 38
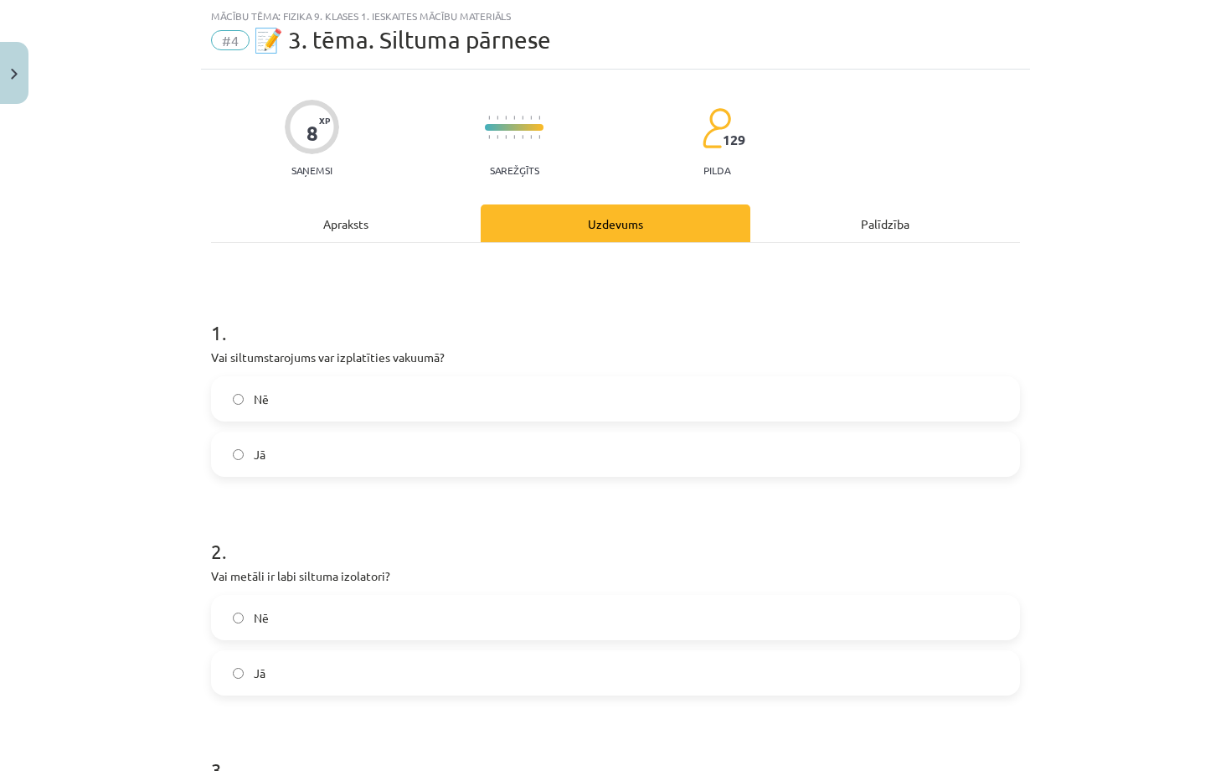
click at [373, 209] on div "Apraksts" at bounding box center [346, 223] width 270 height 38
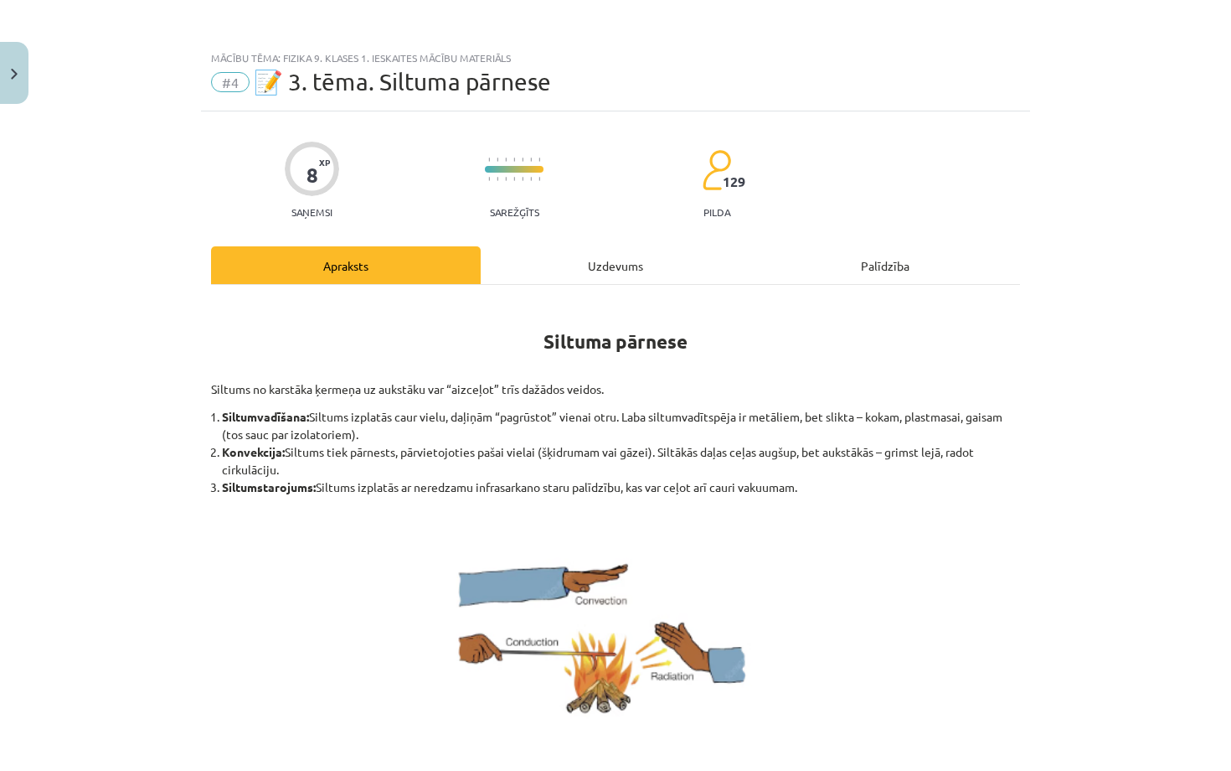
scroll to position [0, 0]
click at [578, 276] on div "Uzdevums" at bounding box center [616, 265] width 270 height 38
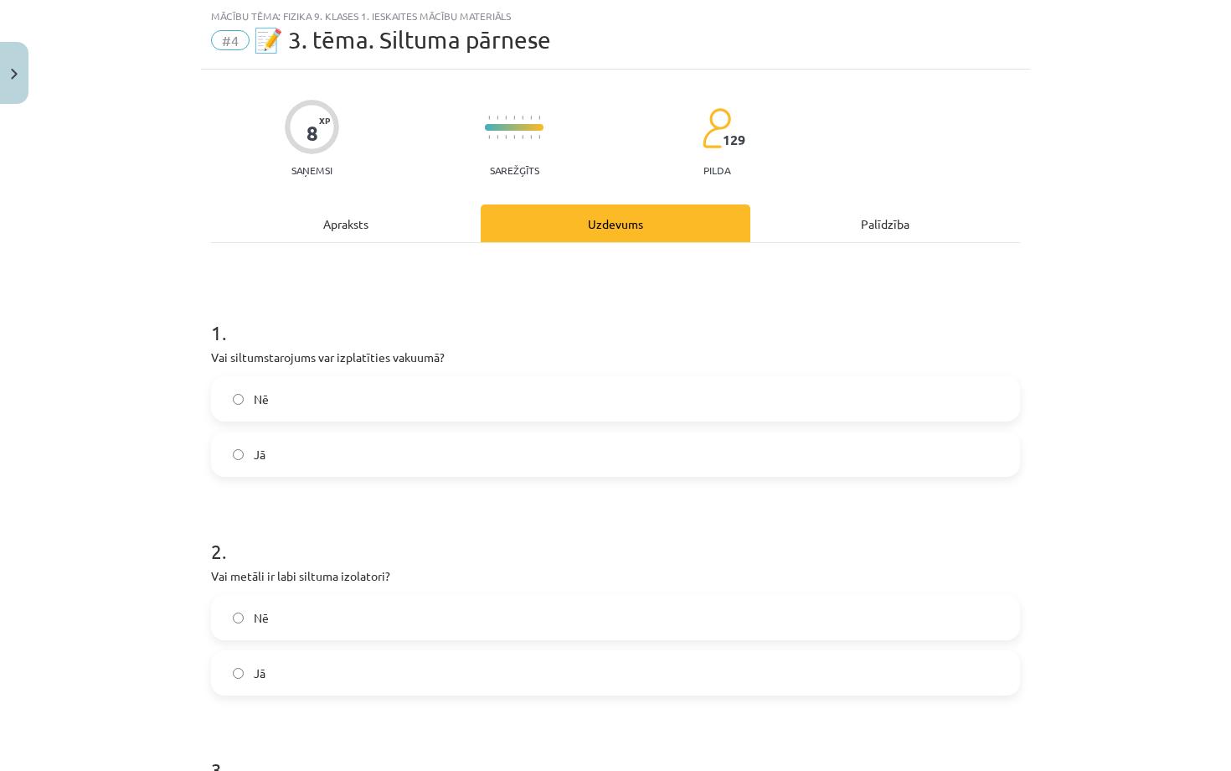
click at [424, 668] on label "Jā" at bounding box center [616, 673] width 806 height 42
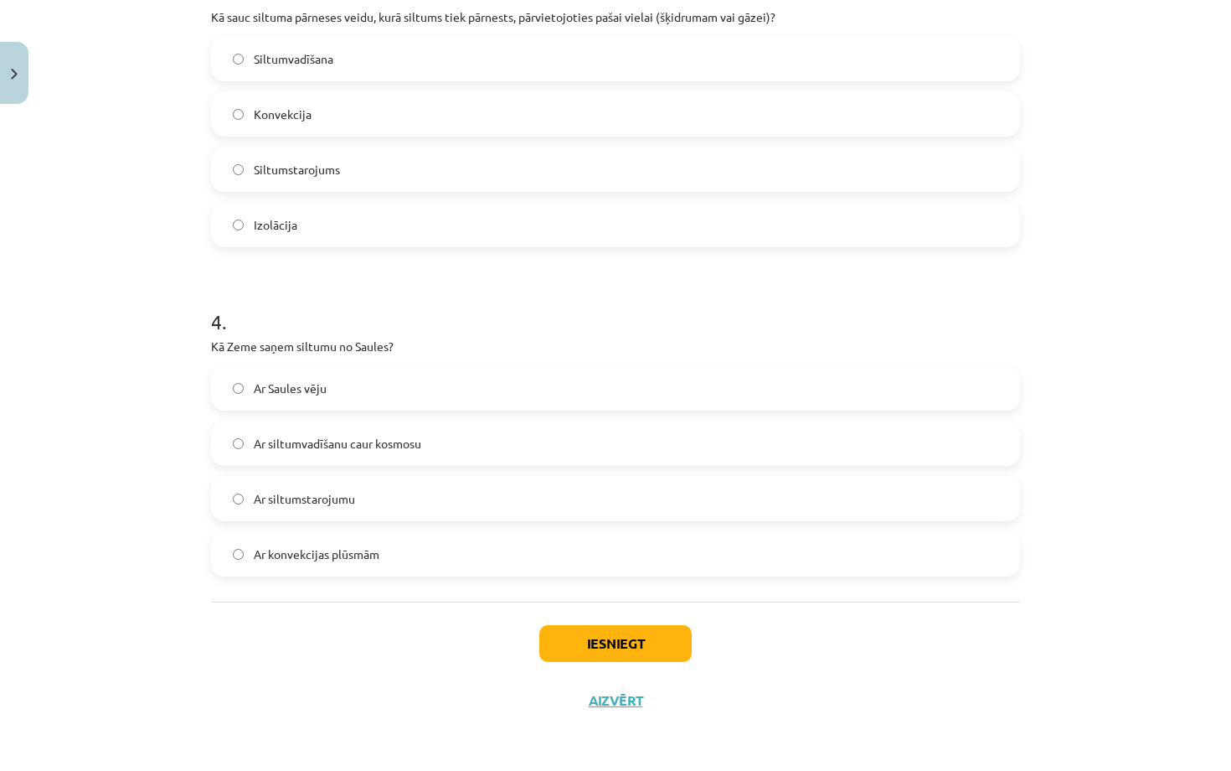
scroll to position [822, 0]
click at [440, 506] on label "Ar siltumstarojumu" at bounding box center [616, 498] width 806 height 42
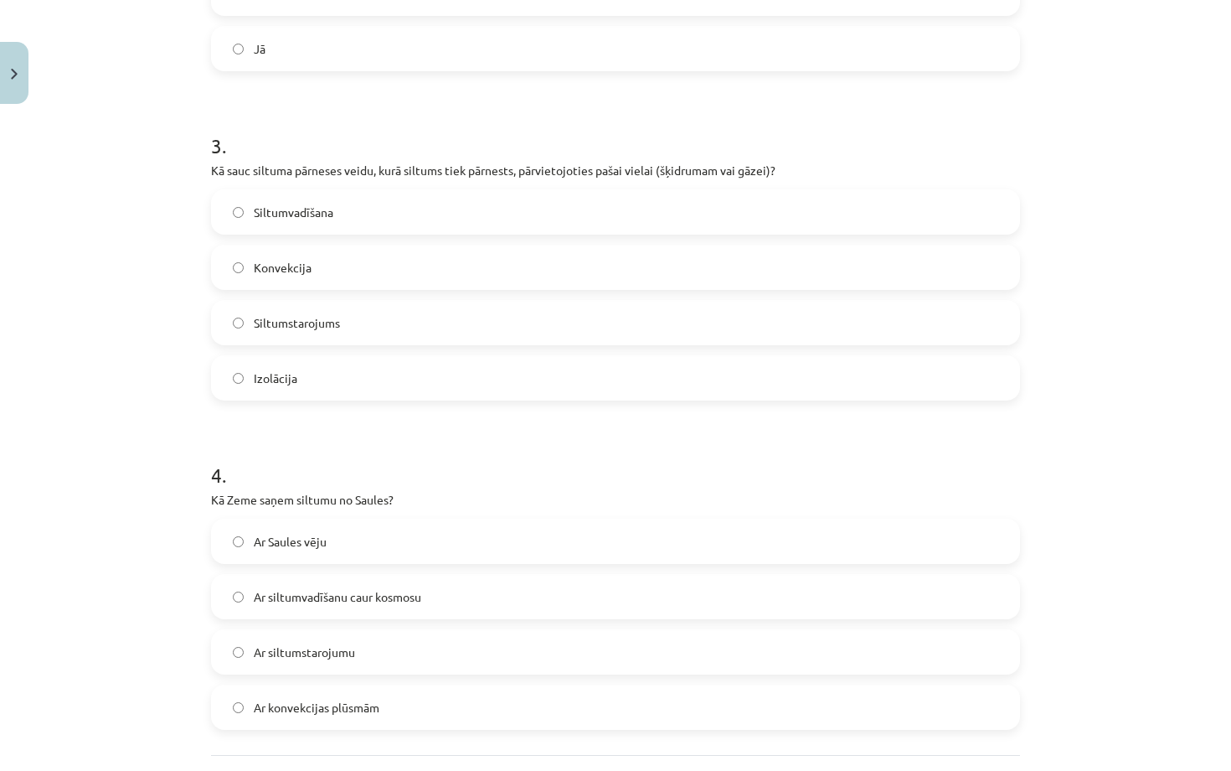
scroll to position [663, 0]
click at [331, 327] on span "Siltumstarojums" at bounding box center [297, 326] width 86 height 18
click at [369, 207] on label "Siltumvadīšana" at bounding box center [616, 214] width 806 height 42
click at [372, 280] on label "Konvekcija" at bounding box center [616, 270] width 806 height 42
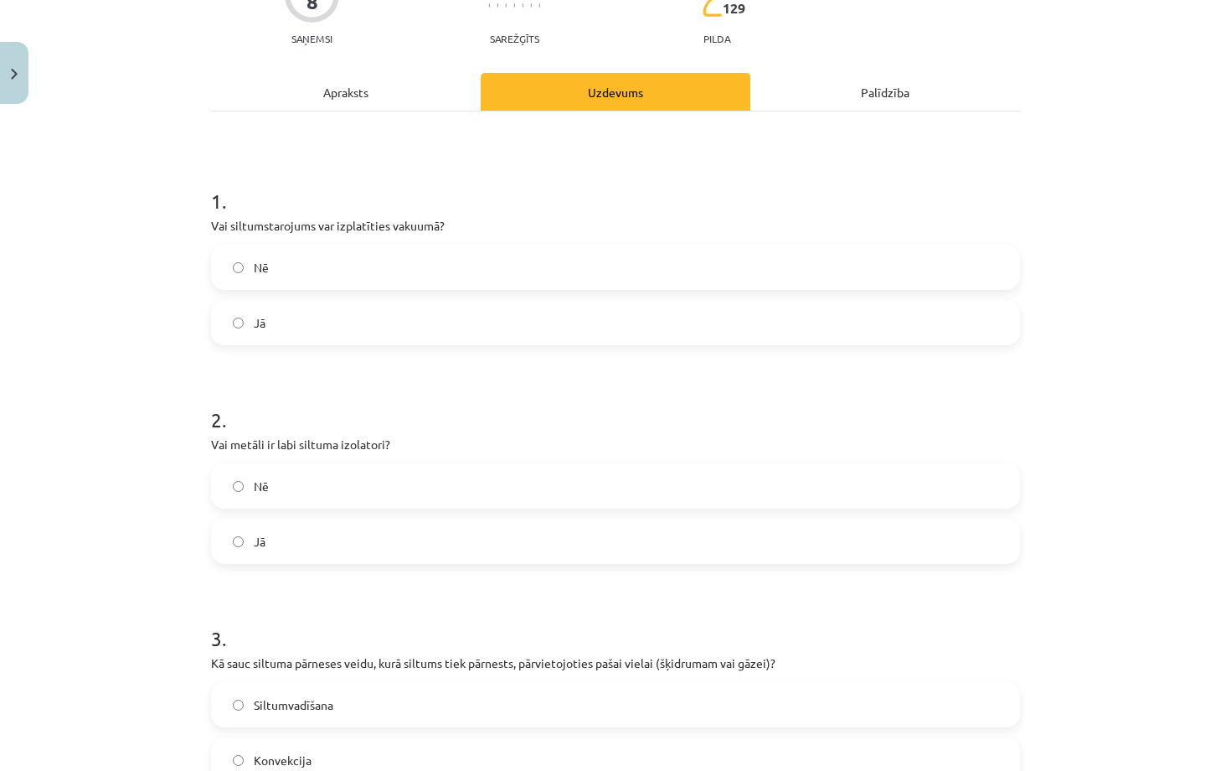
scroll to position [154, 0]
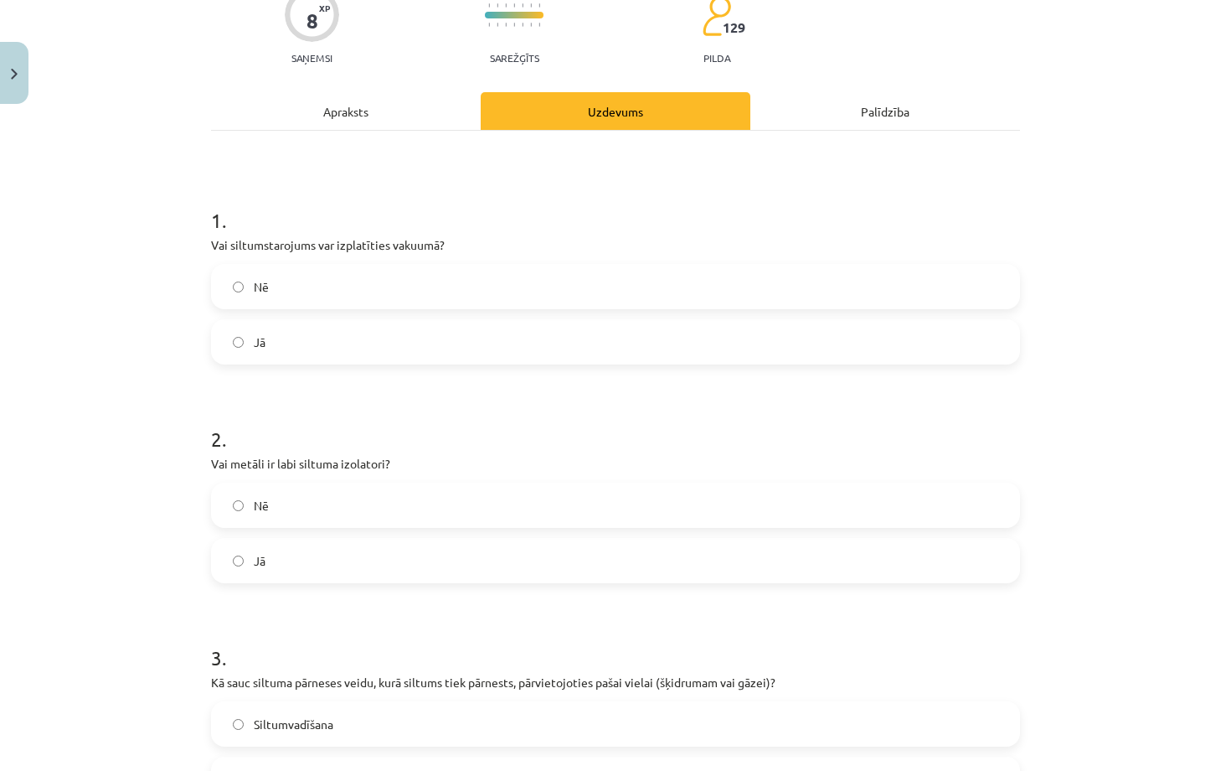
click at [372, 280] on label "Nē" at bounding box center [616, 286] width 806 height 42
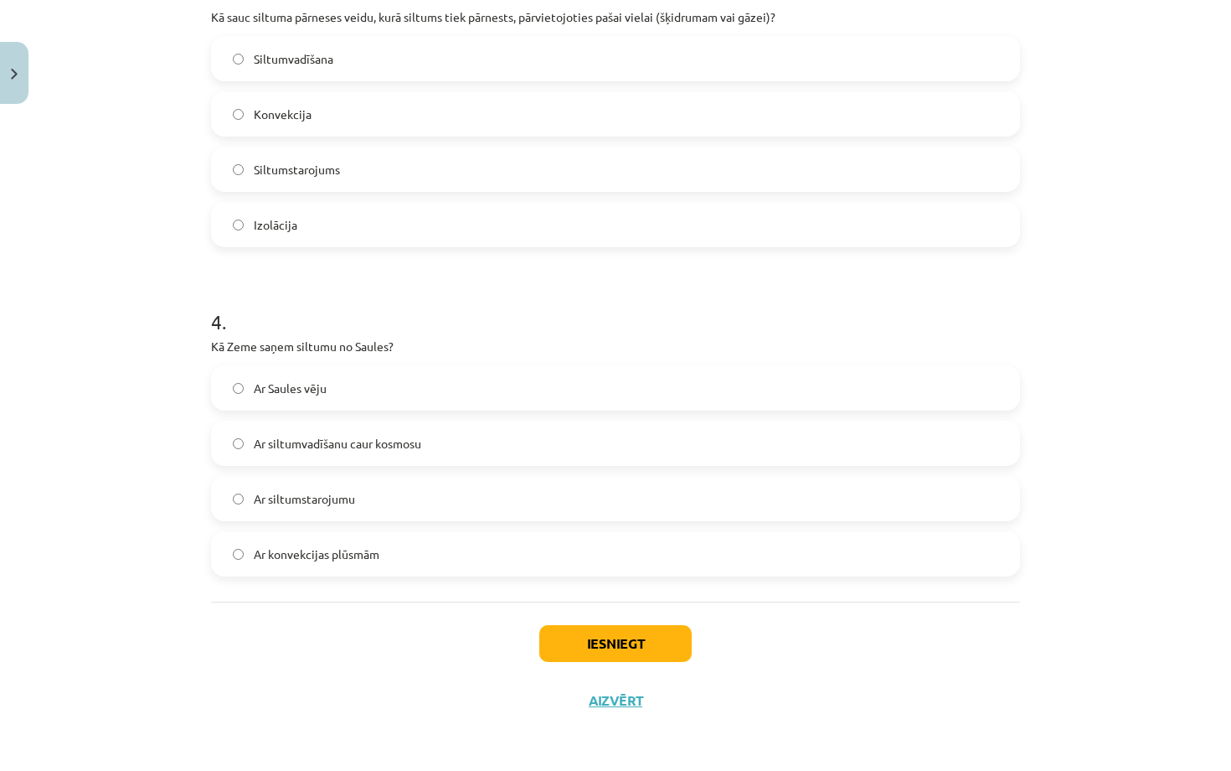
scroll to position [822, 0]
click at [662, 643] on button "Iesniegt" at bounding box center [615, 643] width 152 height 37
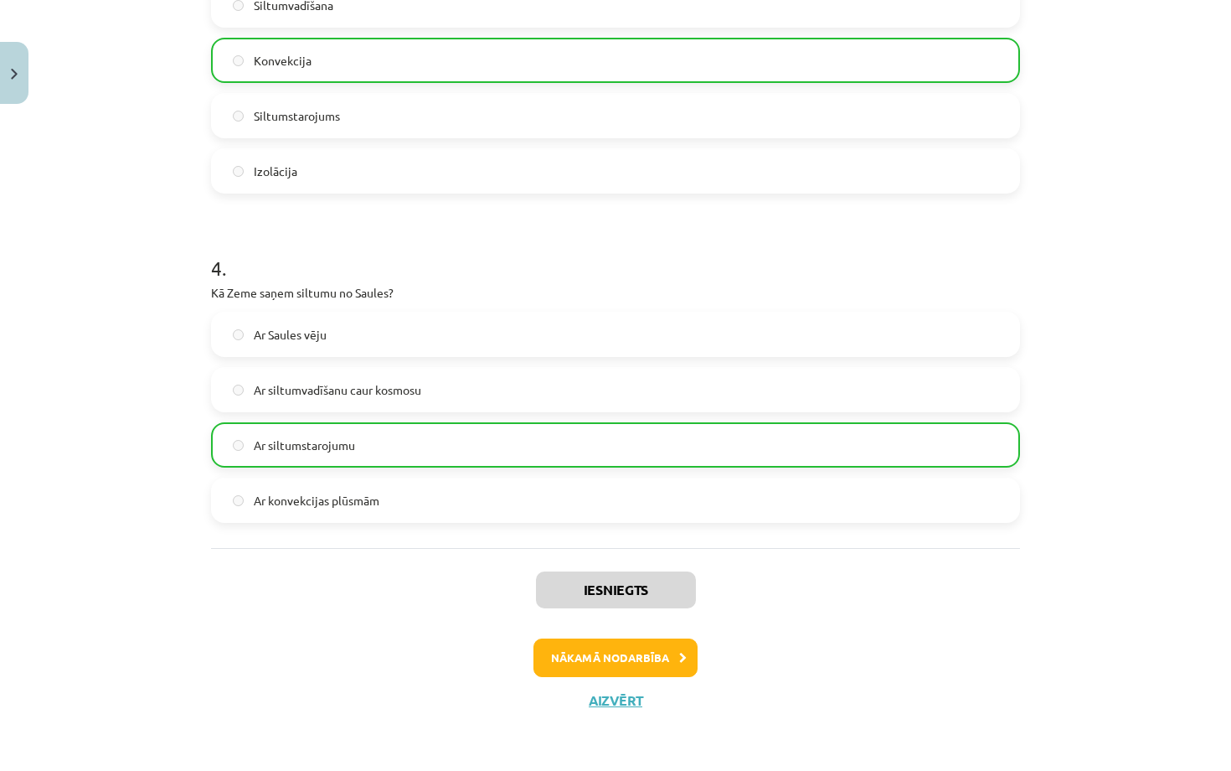
scroll to position [874, 0]
click at [625, 695] on button "Aizvērt" at bounding box center [616, 700] width 64 height 17
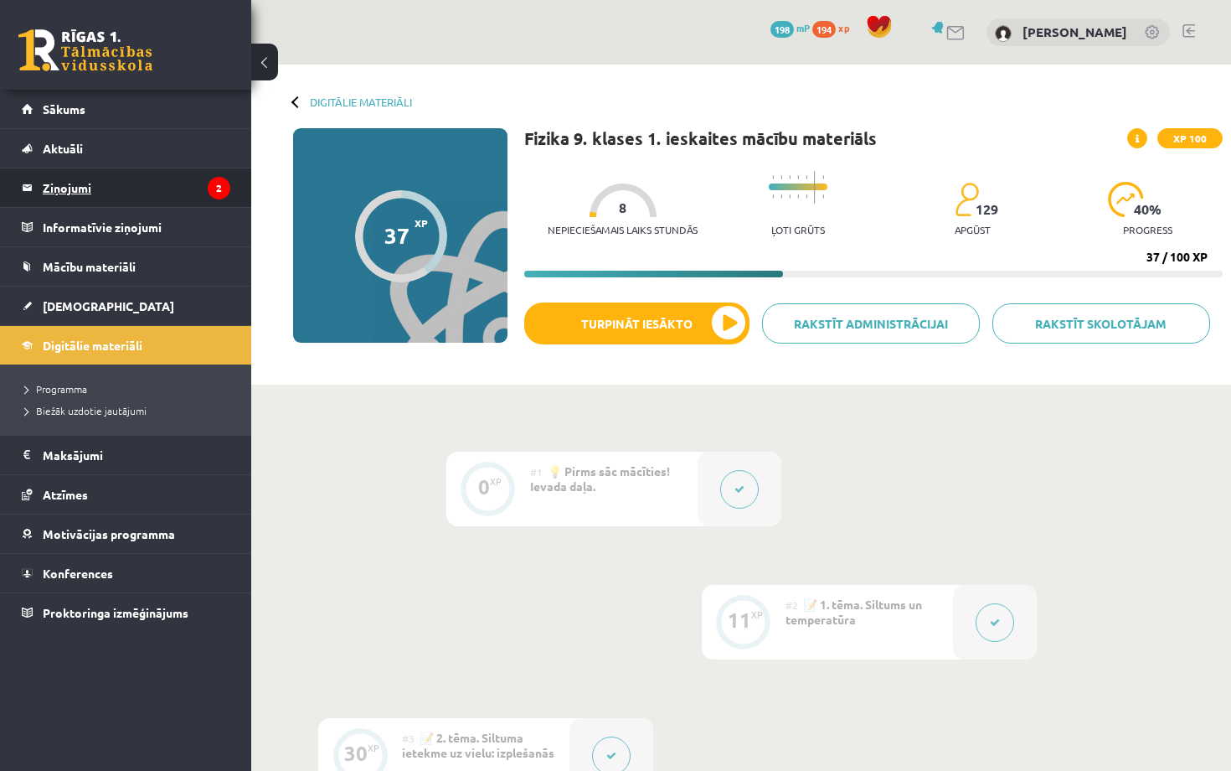
click at [74, 183] on legend "Ziņojumi 2" at bounding box center [137, 187] width 188 height 39
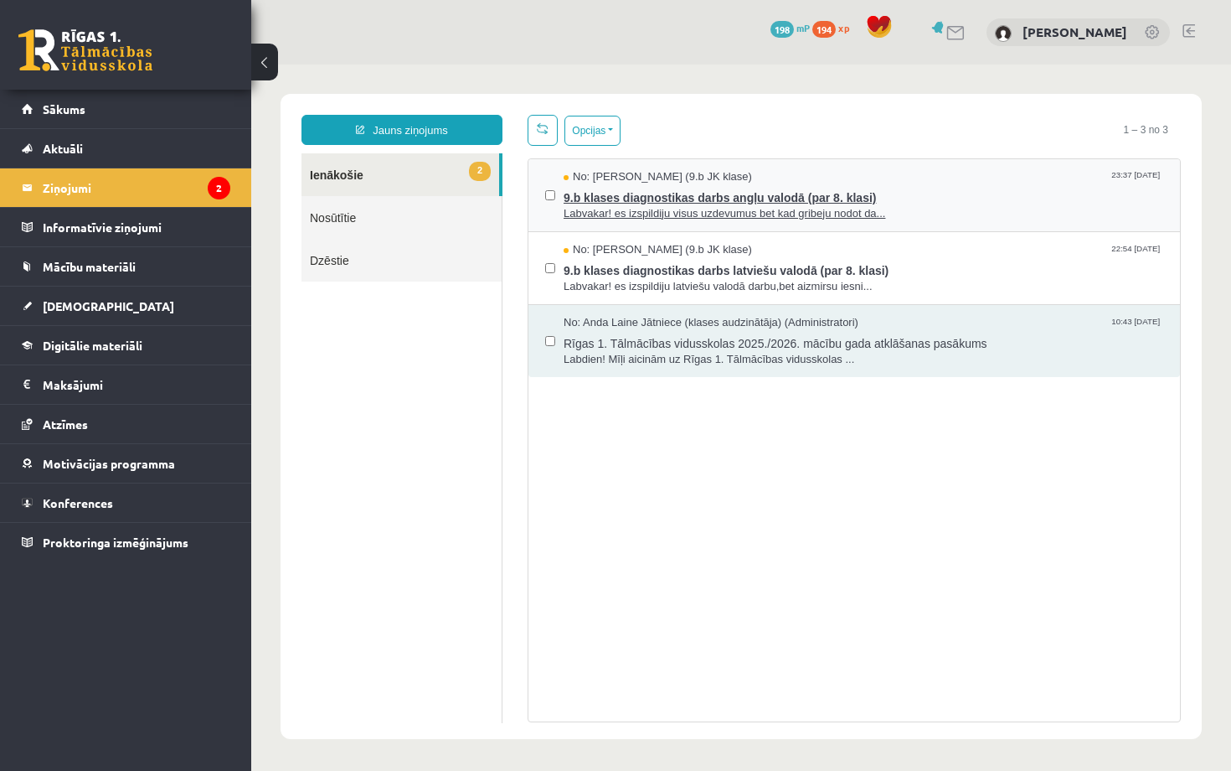
click at [589, 199] on span "9.b klases diagnostikas darbs angļu valodā (par 8. klasi)" at bounding box center [864, 195] width 600 height 21
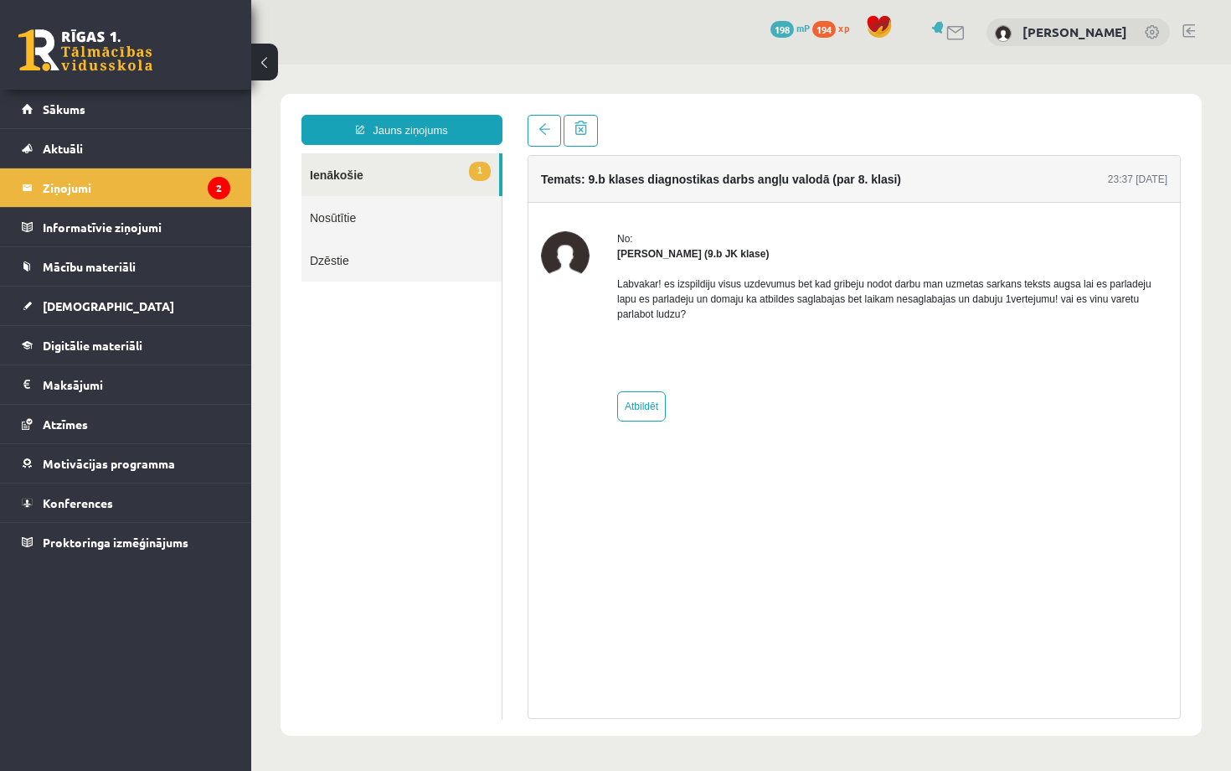
click at [452, 158] on link "1 Ienākošie" at bounding box center [401, 174] width 198 height 43
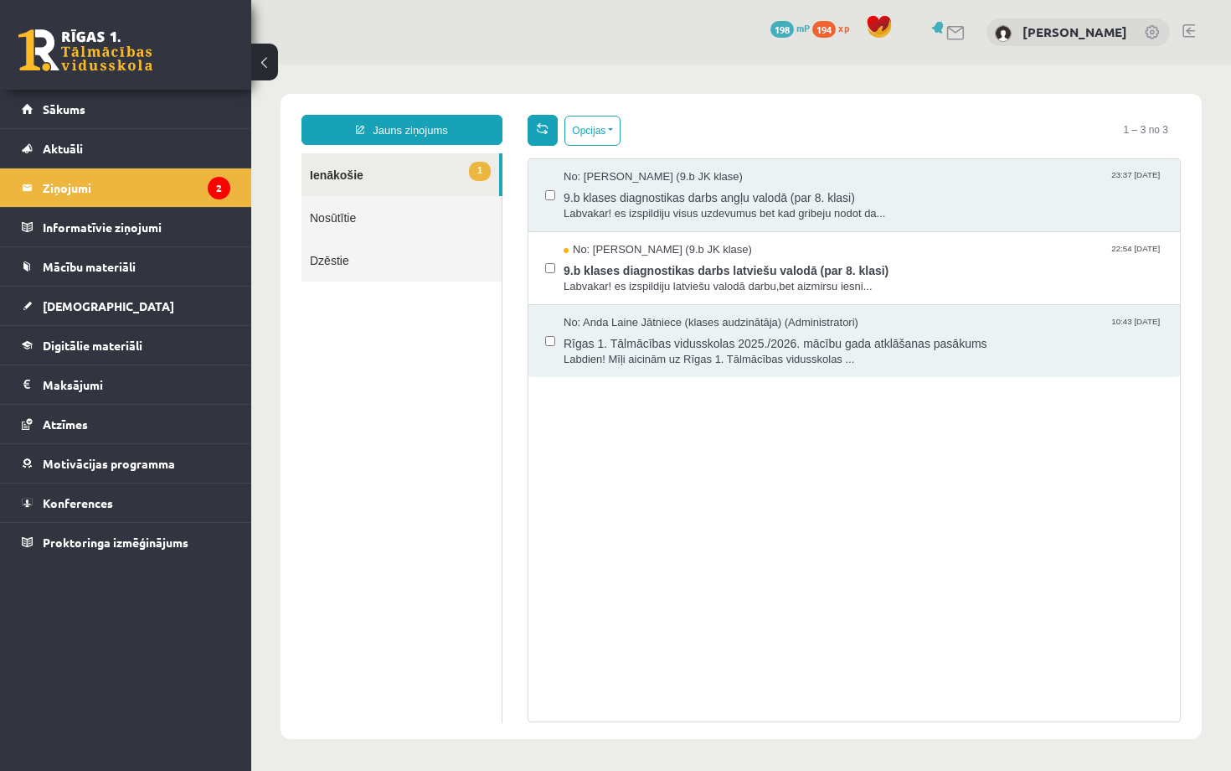
click at [533, 136] on link at bounding box center [543, 130] width 30 height 31
click at [594, 260] on span "9.b klases diagnostikas darbs latviešu valodā (par 8. klasi)" at bounding box center [864, 268] width 600 height 21
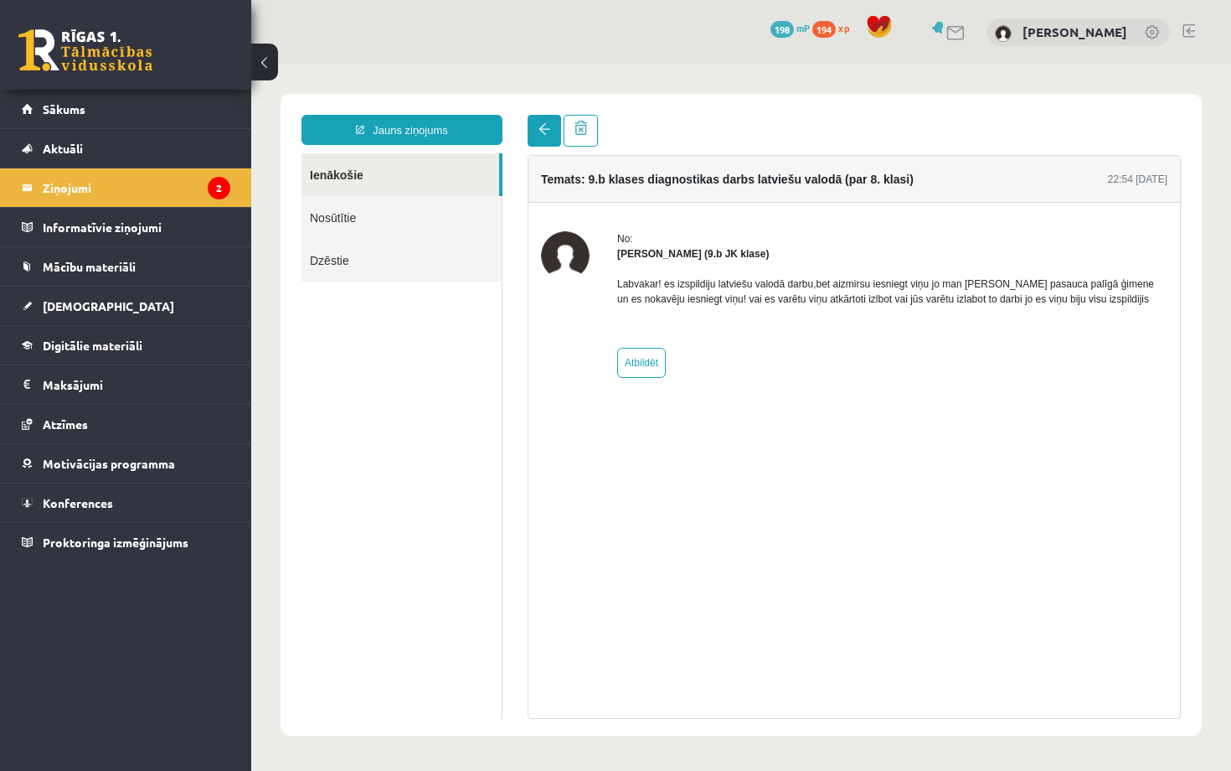
click at [537, 123] on link at bounding box center [545, 131] width 34 height 32
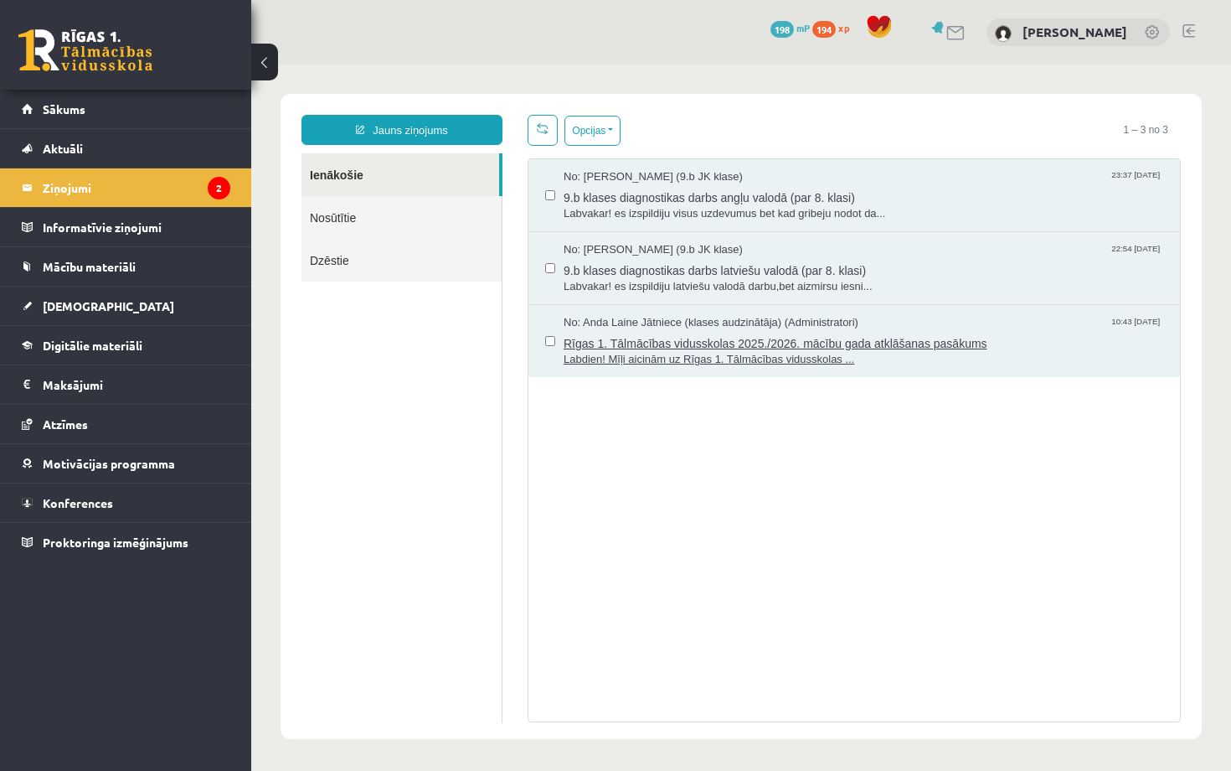
click at [631, 337] on span "Rīgas 1. Tālmācības vidusskolas 2025./2026. mācību gada atklāšanas pasākums" at bounding box center [864, 341] width 600 height 21
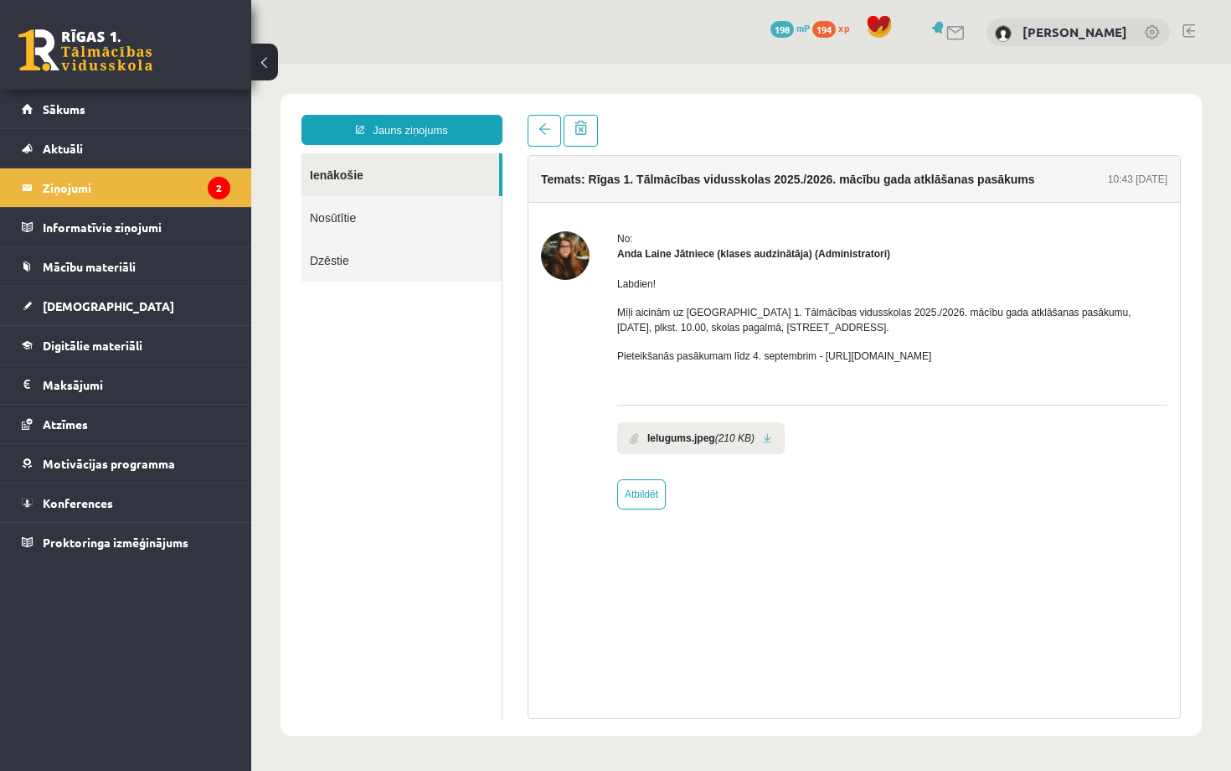
click at [568, 261] on img at bounding box center [565, 255] width 49 height 49
click at [176, 206] on legend "Ziņojumi 2" at bounding box center [137, 187] width 188 height 39
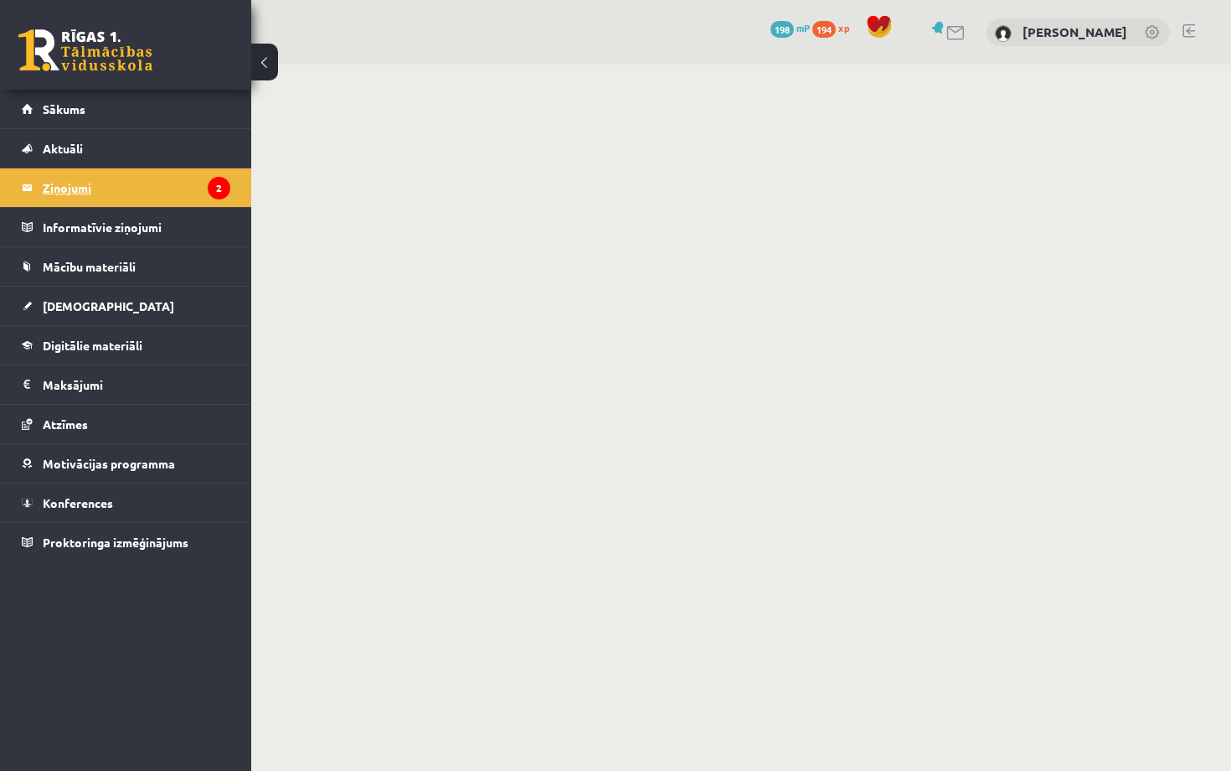
click at [168, 183] on legend "Ziņojumi 2" at bounding box center [137, 187] width 188 height 39
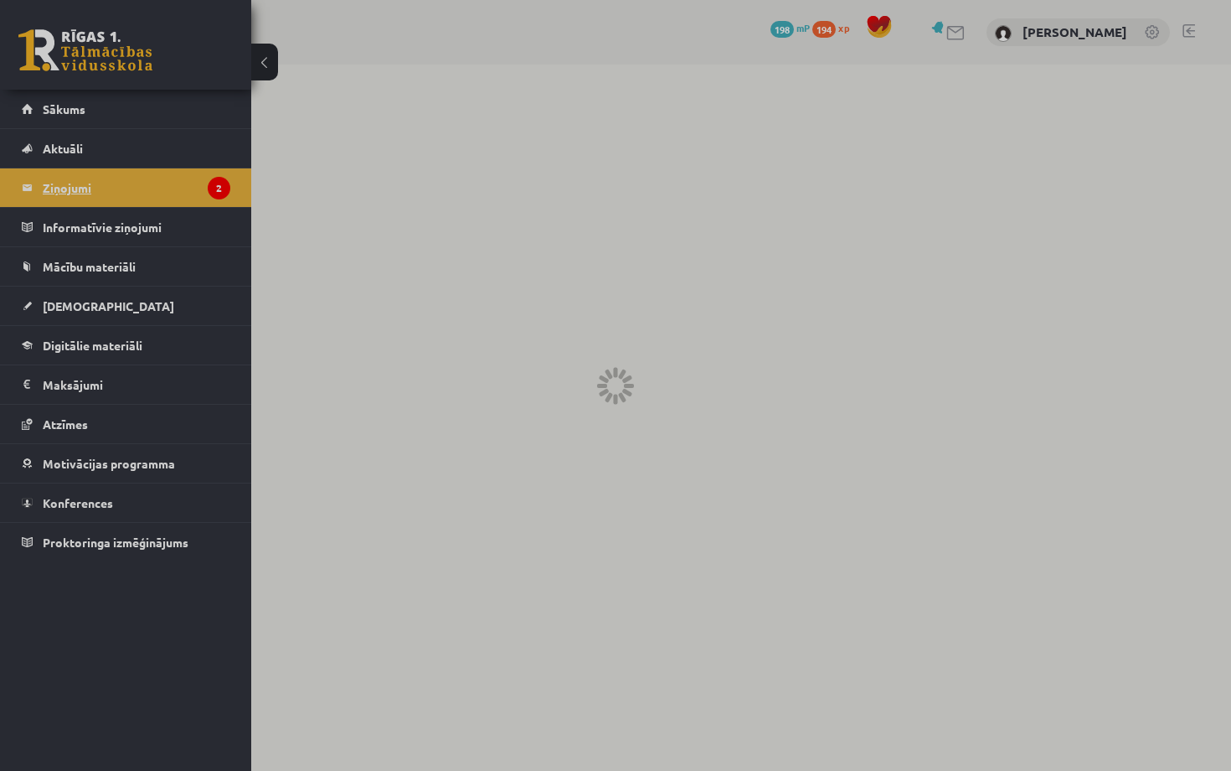
click at [168, 183] on div at bounding box center [615, 385] width 1231 height 771
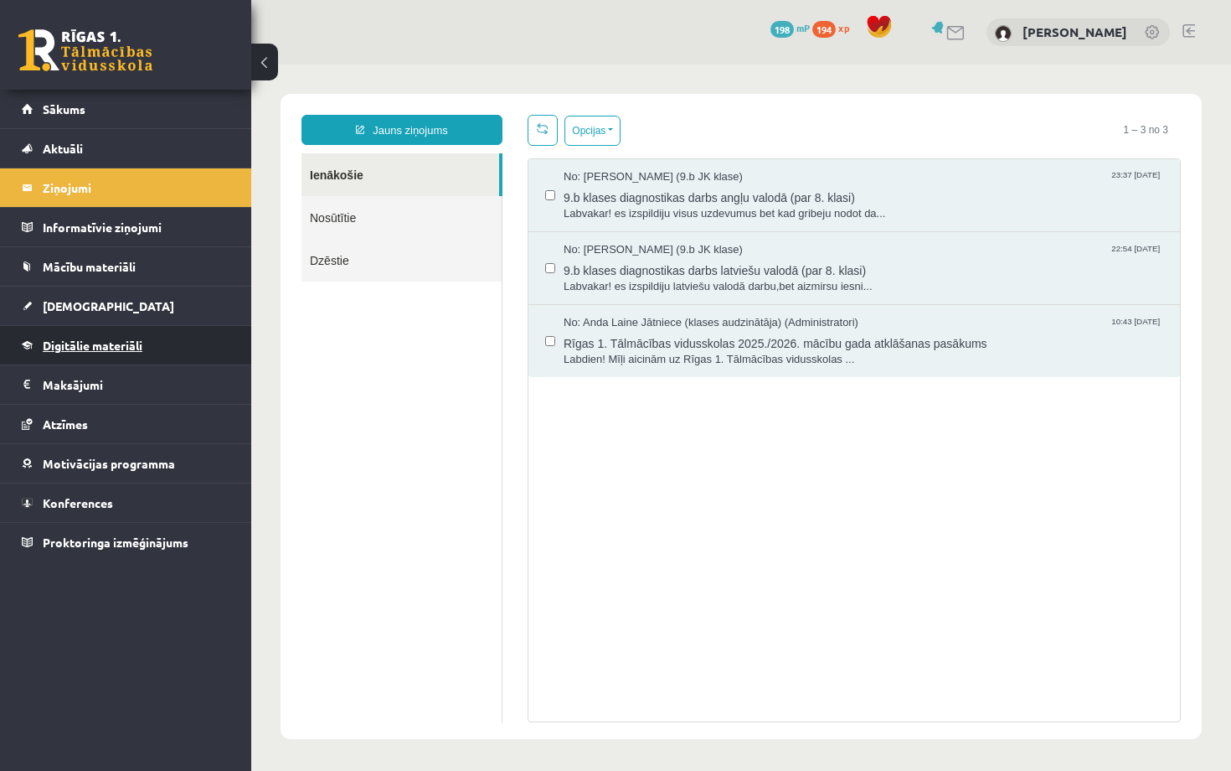
click at [205, 346] on link "Digitālie materiāli" at bounding box center [126, 345] width 209 height 39
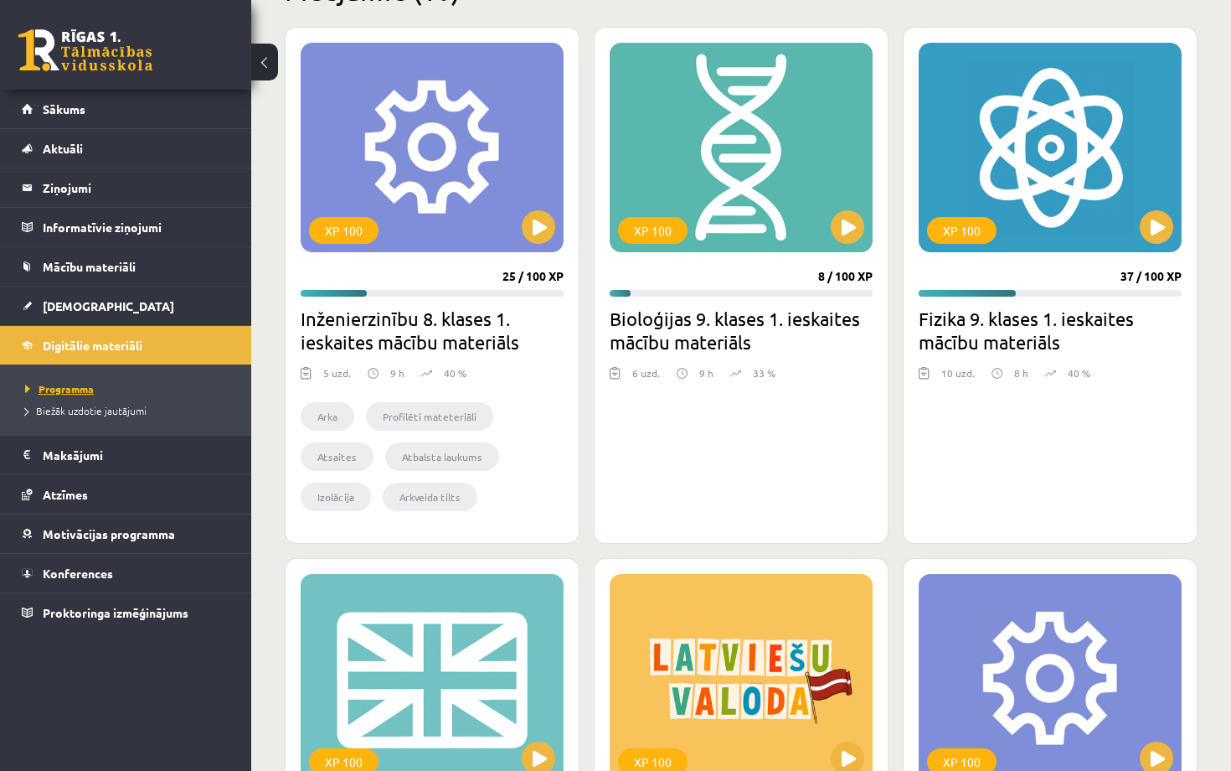
scroll to position [451, 0]
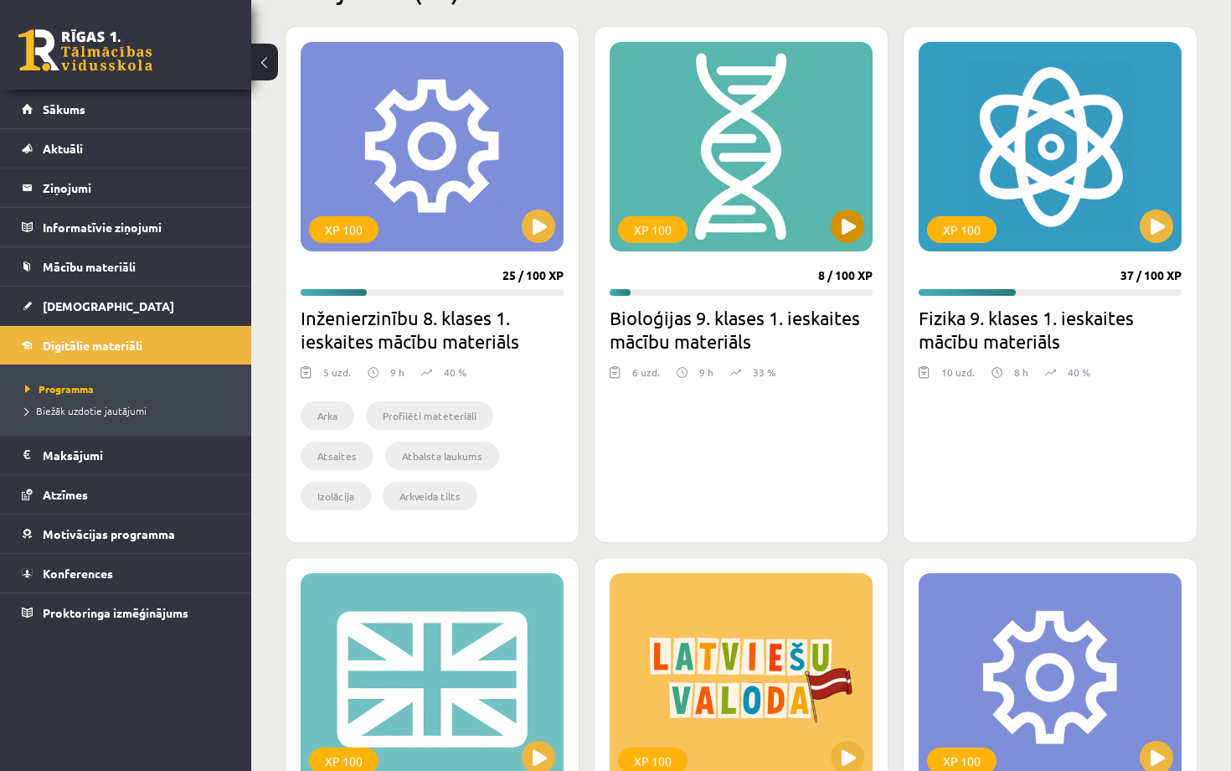
click at [859, 222] on button at bounding box center [848, 226] width 34 height 34
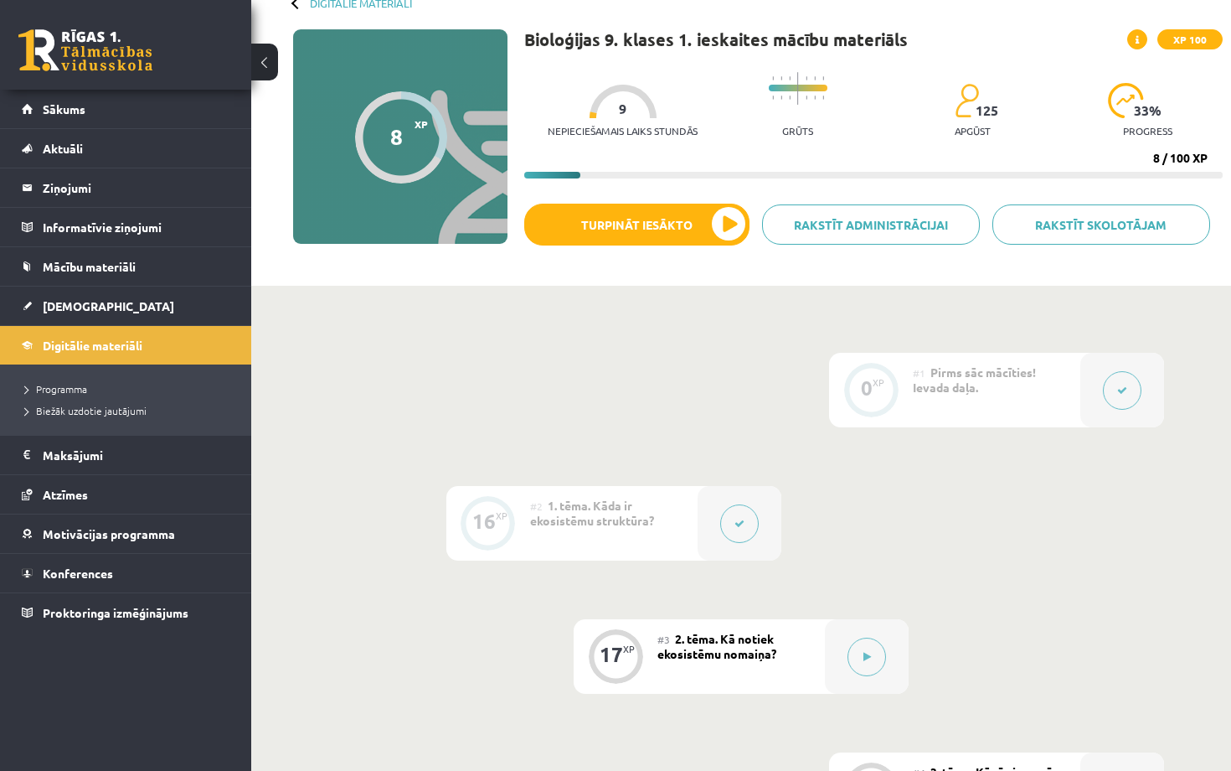
scroll to position [95, 0]
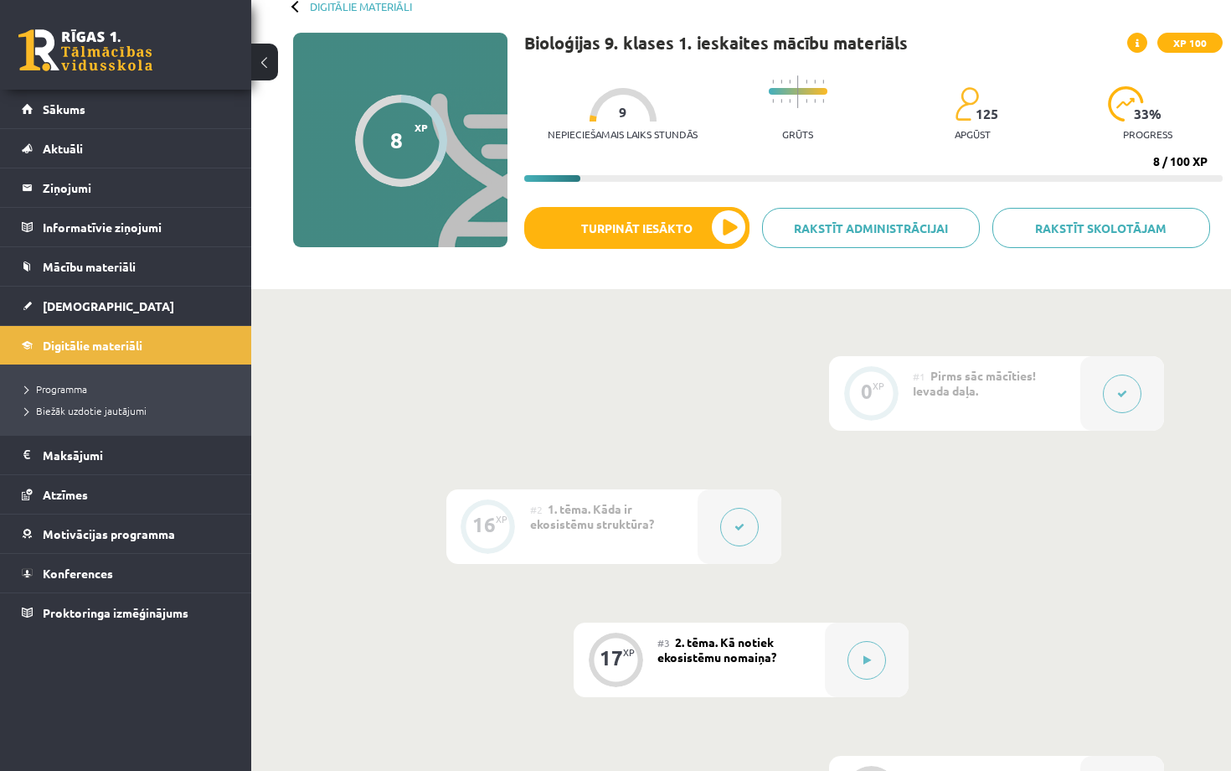
click at [673, 204] on div "Bioloģijas 9. klases 1. ieskaites mācību materiāls XP 100 Nepieciešamais laiks …" at bounding box center [873, 157] width 698 height 248
click at [691, 226] on button "Turpināt iesākto" at bounding box center [636, 228] width 225 height 42
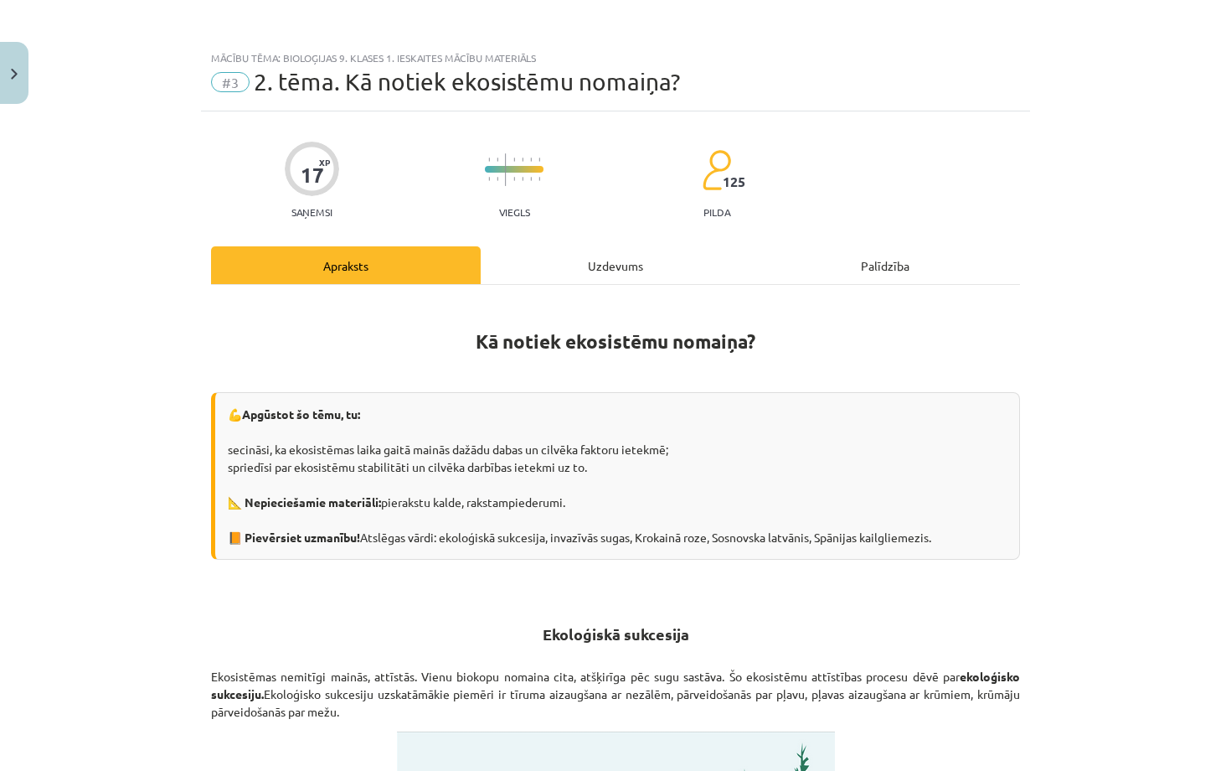
scroll to position [0, 0]
click at [603, 260] on div "Uzdevums" at bounding box center [616, 265] width 270 height 38
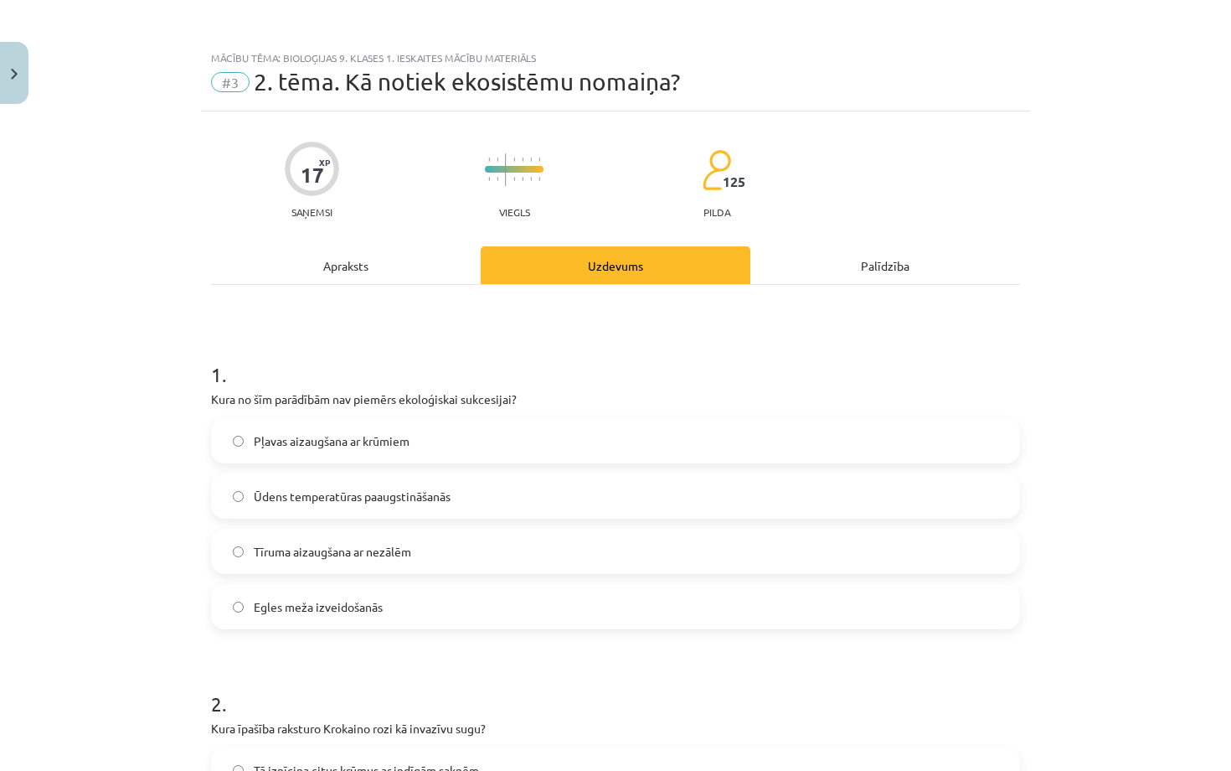
scroll to position [42, 0]
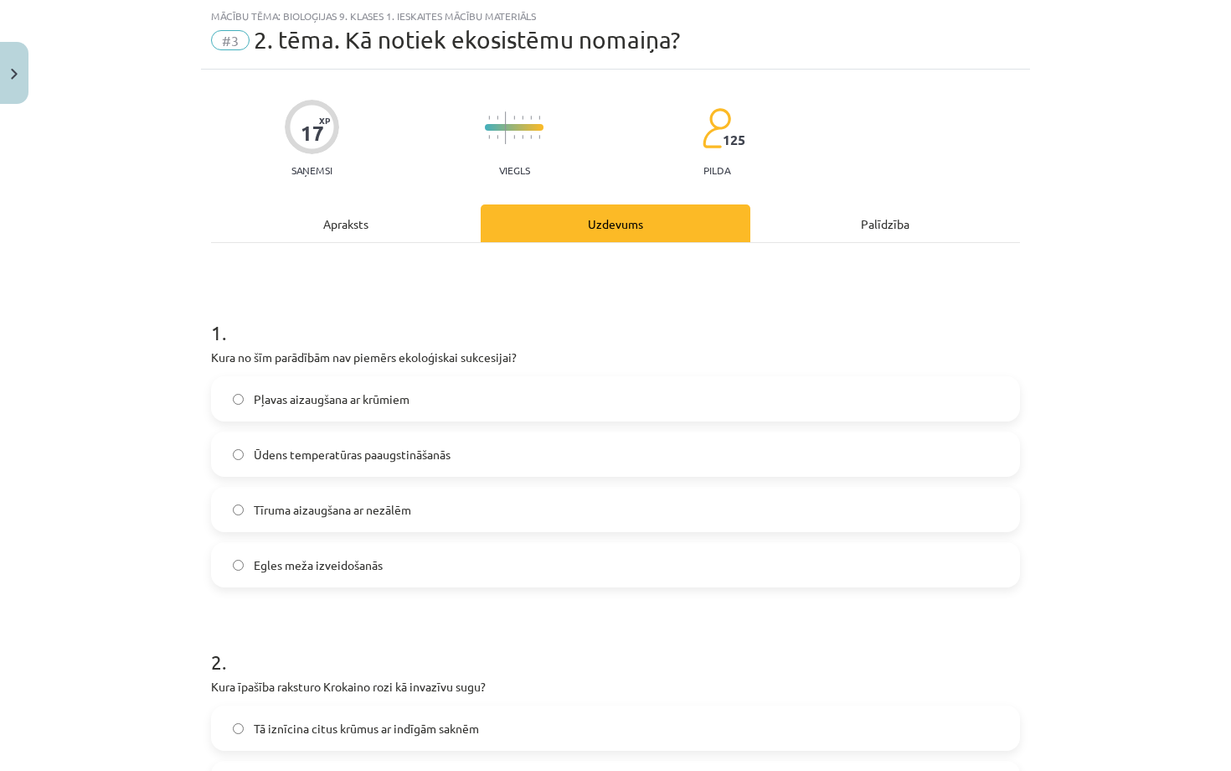
click at [416, 230] on div "Apraksts" at bounding box center [346, 223] width 270 height 38
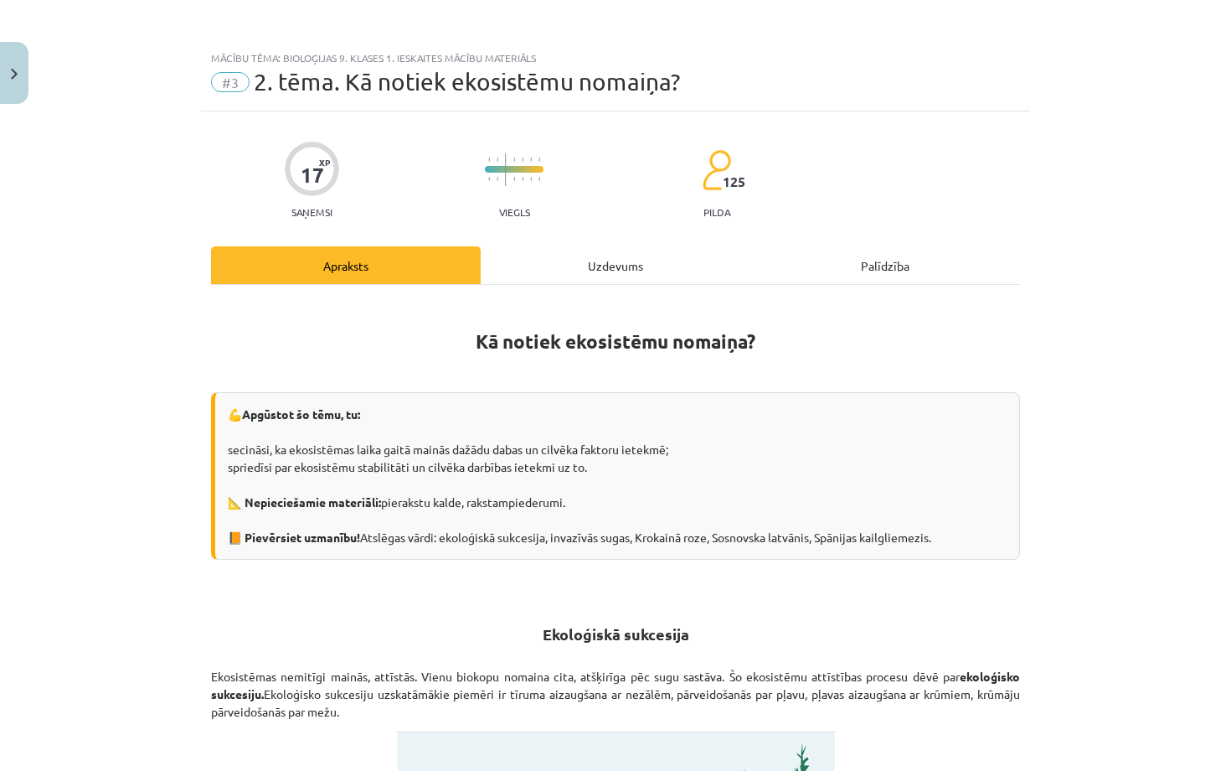
scroll to position [0, 0]
click at [578, 281] on div "Uzdevums" at bounding box center [616, 265] width 270 height 38
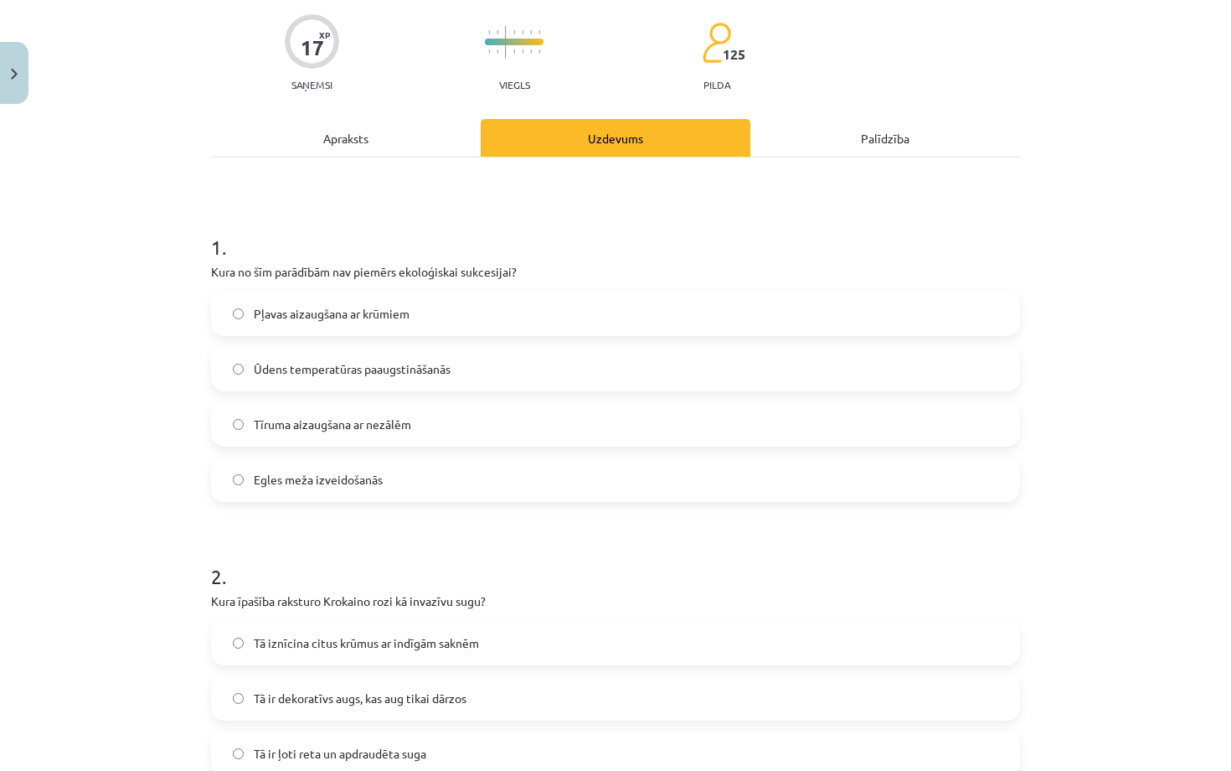
scroll to position [123, 0]
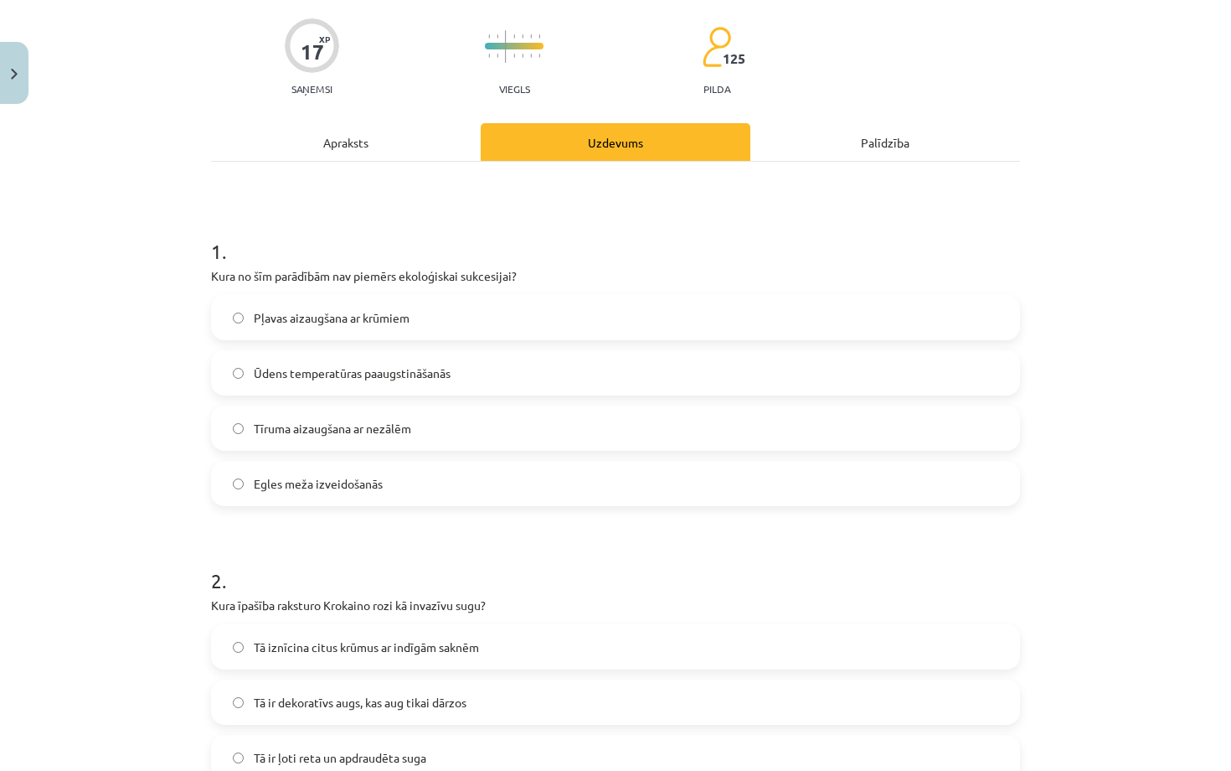
click at [486, 379] on label "Ūdens temperatūras paaugstināšanās" at bounding box center [616, 373] width 806 height 42
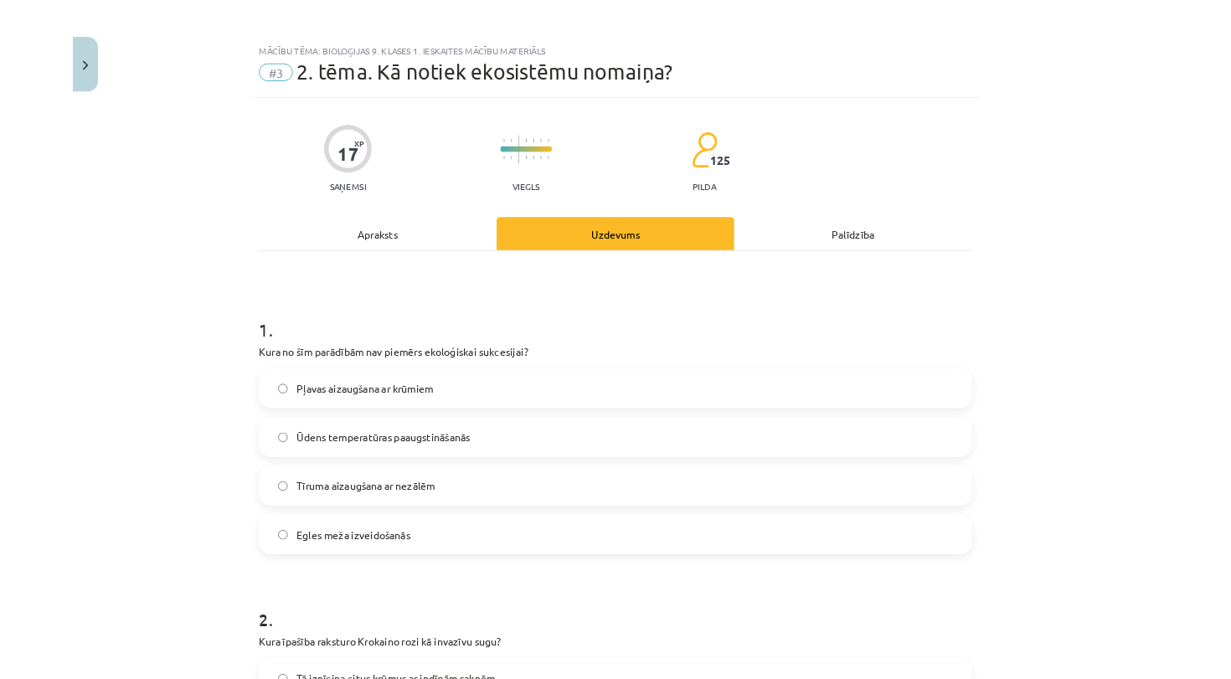
scroll to position [0, 0]
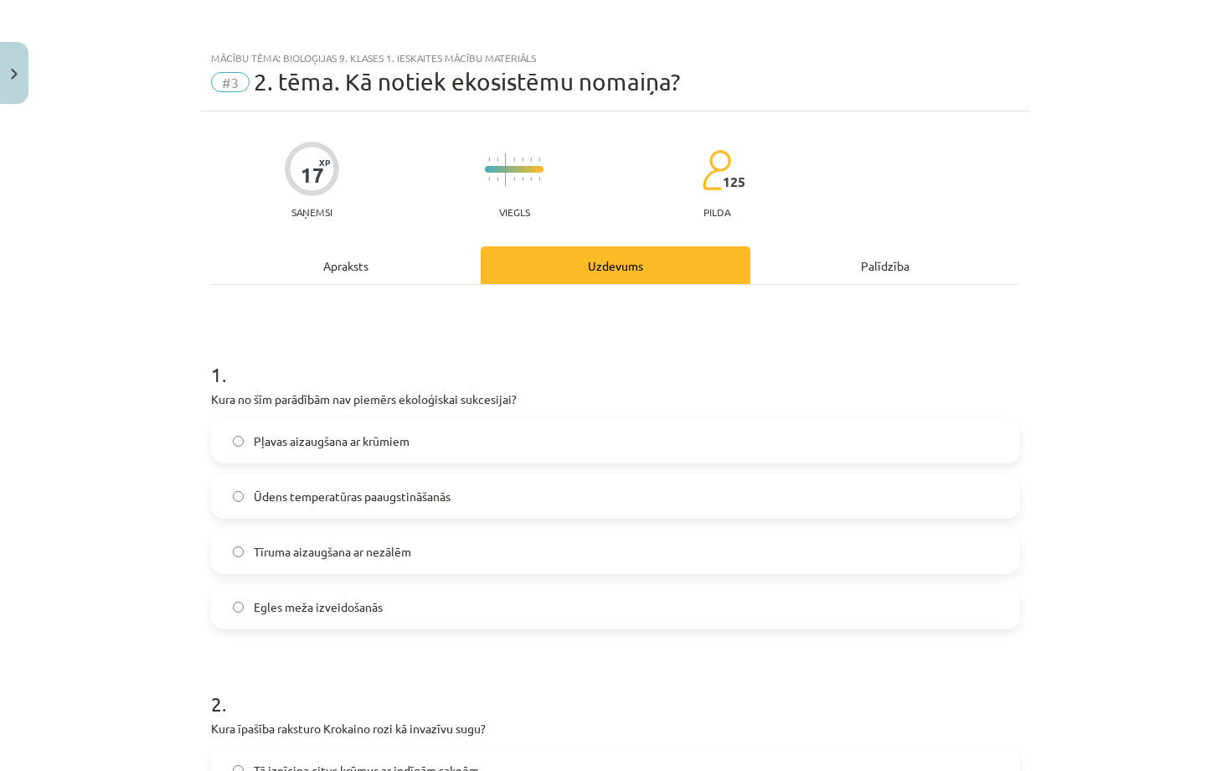
drag, startPoint x: 213, startPoint y: 397, endPoint x: 485, endPoint y: 384, distance: 272.5
click at [485, 384] on div "1 . Kura no šīm parādībām nav piemērs ekoloģiskai sukcesijai? Pļavas aizaugšana…" at bounding box center [615, 481] width 809 height 296
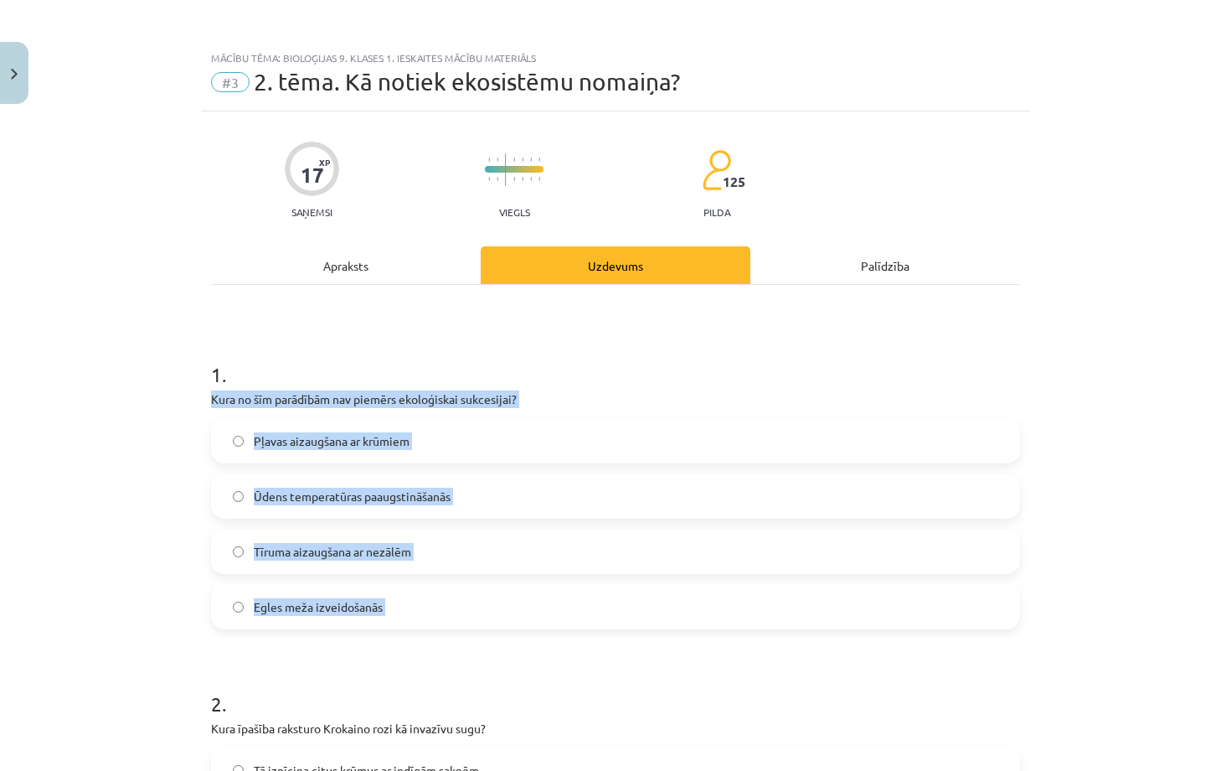
drag, startPoint x: 212, startPoint y: 394, endPoint x: 472, endPoint y: 633, distance: 353.3
